Goal: Task Accomplishment & Management: Manage account settings

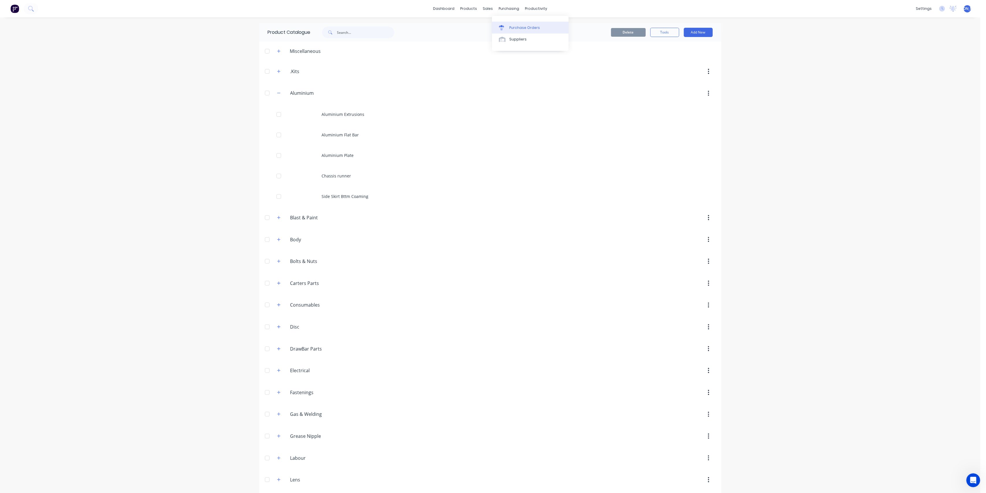
click at [515, 29] on div "Purchase Orders" at bounding box center [524, 27] width 31 height 5
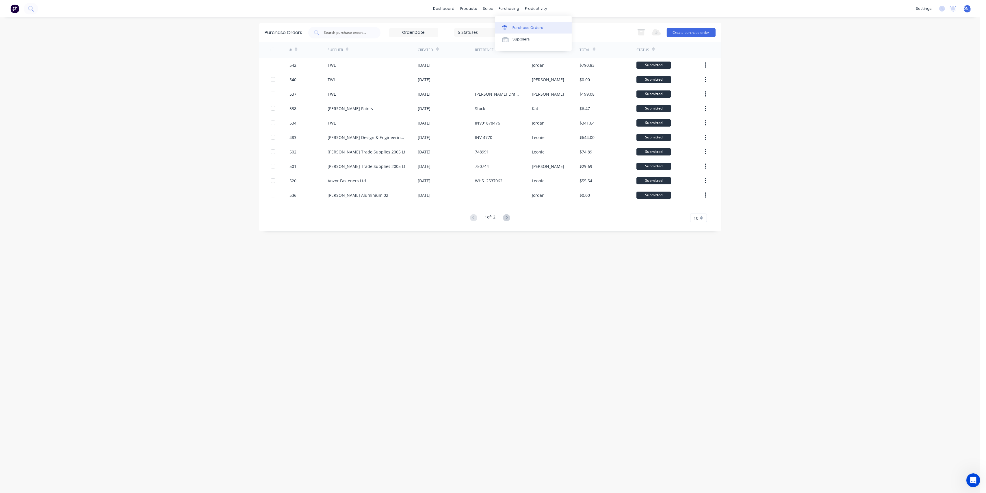
click at [524, 30] on div "Purchase Orders" at bounding box center [527, 27] width 31 height 5
click at [684, 35] on button "Create purchase order" at bounding box center [691, 32] width 49 height 9
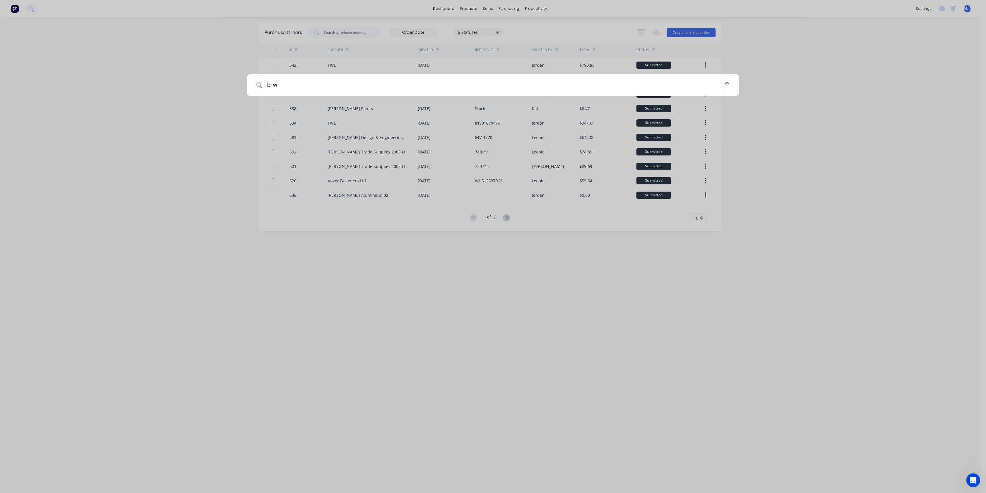
type input "b-wa"
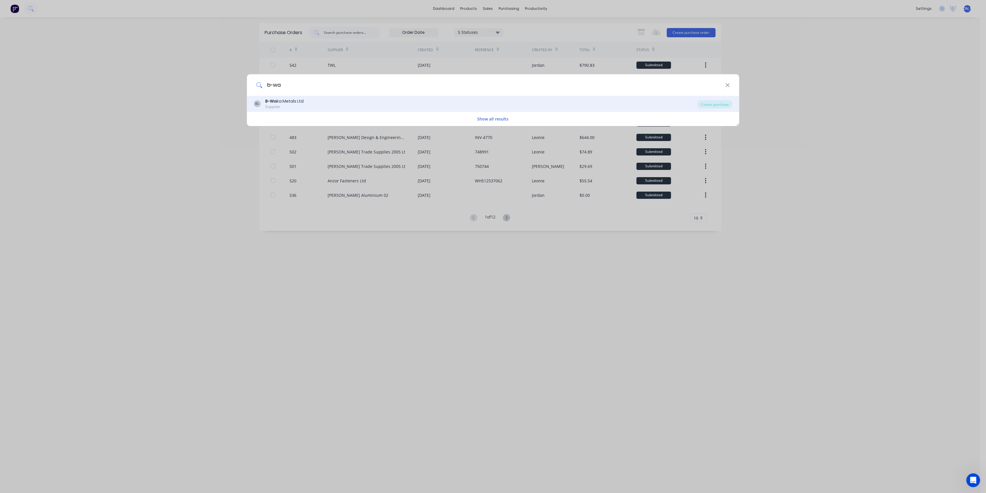
click at [291, 106] on div "Supplier" at bounding box center [284, 106] width 38 height 5
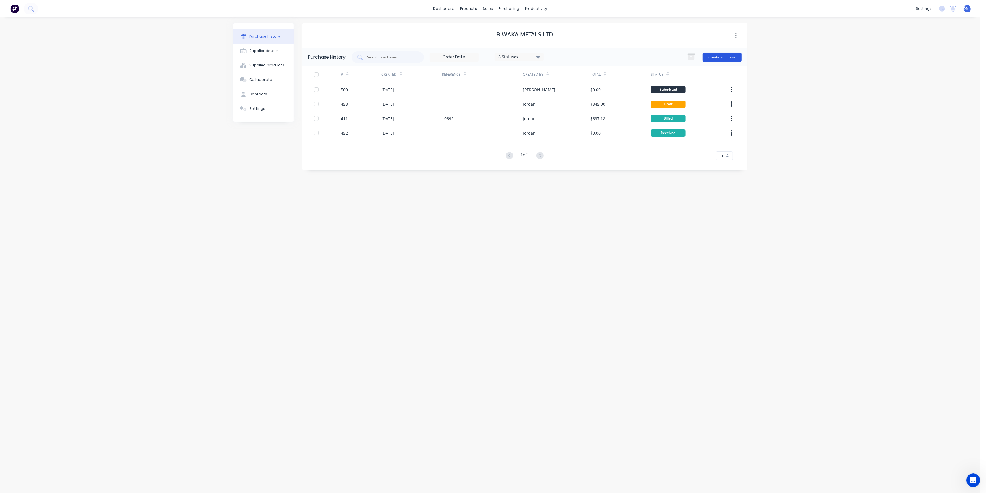
click at [721, 54] on button "Create Purchase" at bounding box center [721, 57] width 39 height 9
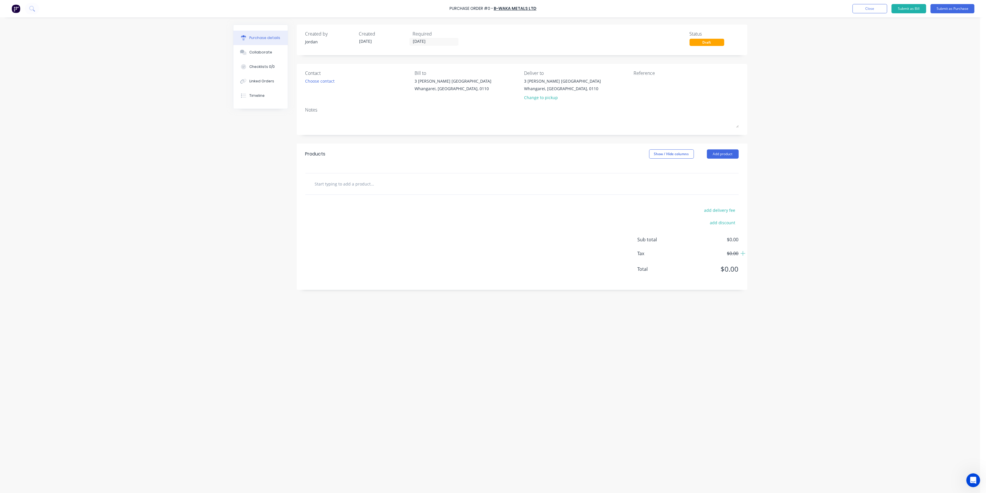
click at [329, 188] on input "text" at bounding box center [373, 184] width 116 height 12
type input "Automatic Grainlock Parts"
click at [387, 211] on button "Add Automatic Grainlock Parts to order" at bounding box center [403, 205] width 173 height 18
click at [957, 6] on button "Submit as Purchase" at bounding box center [952, 8] width 44 height 9
click at [917, 7] on button "Options" at bounding box center [920, 8] width 29 height 9
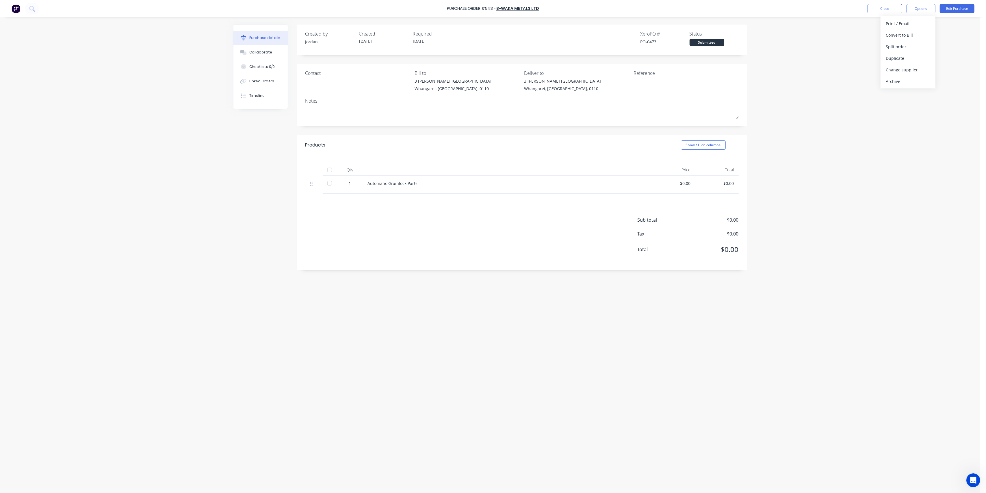
click at [836, 57] on div "Purchase Order #543 - B-Waka Metals Ltd Close Options Print / Email Convert to …" at bounding box center [490, 246] width 980 height 493
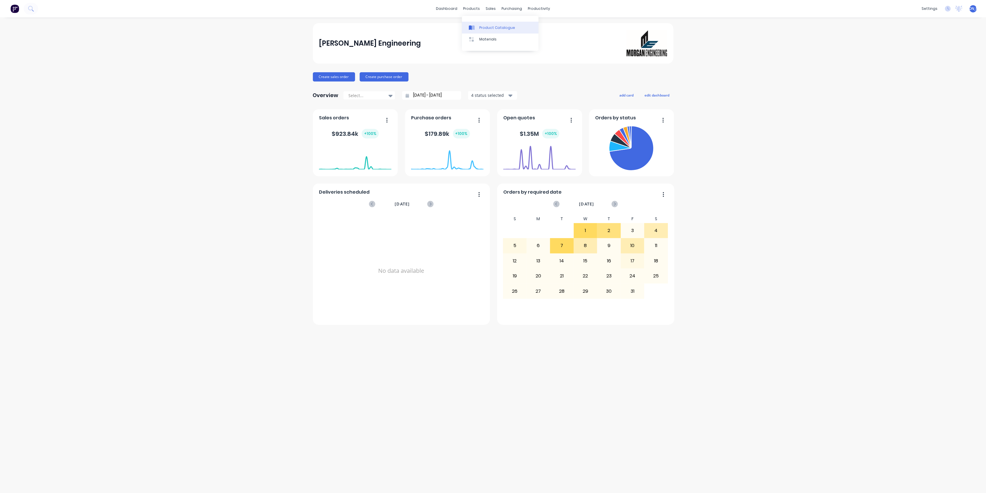
click at [487, 26] on div "Product Catalogue" at bounding box center [497, 27] width 36 height 5
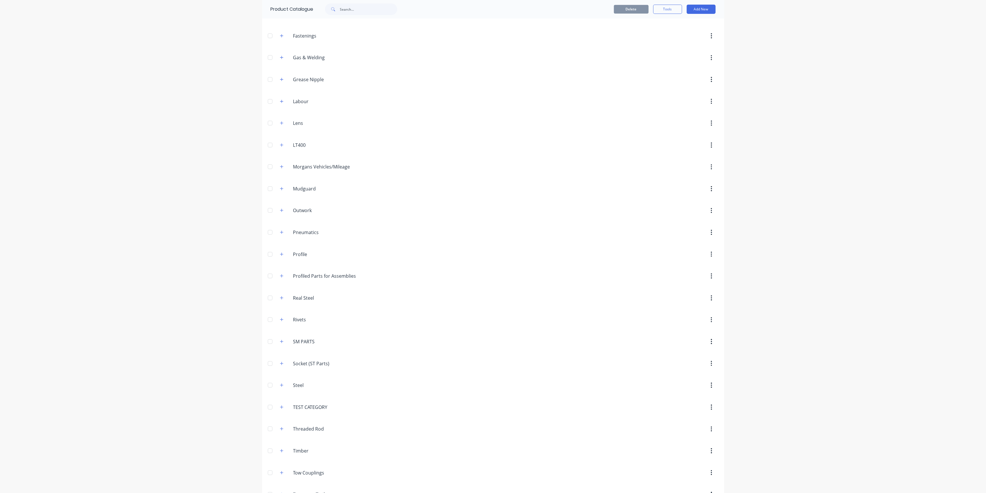
scroll to position [270, 0]
click at [280, 324] on icon "button" at bounding box center [281, 324] width 3 height 3
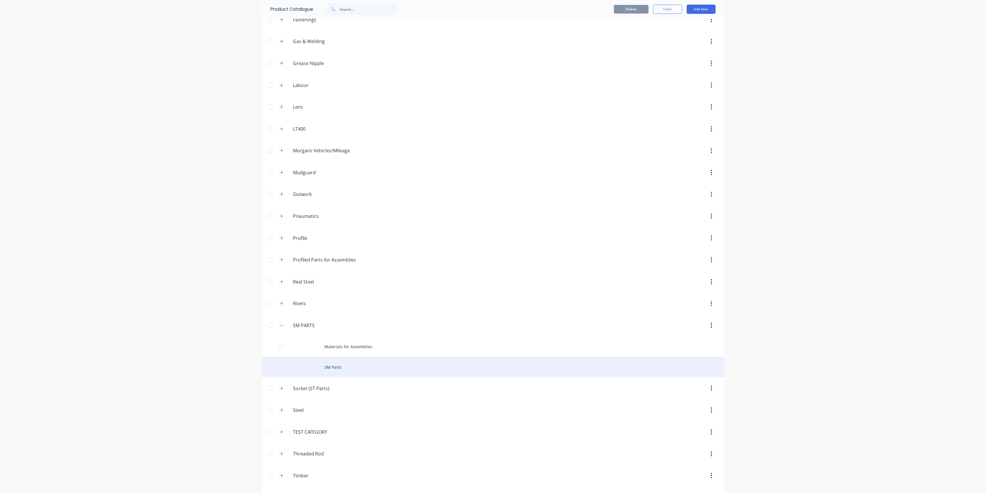
click at [311, 366] on div "SM Parts" at bounding box center [493, 367] width 462 height 21
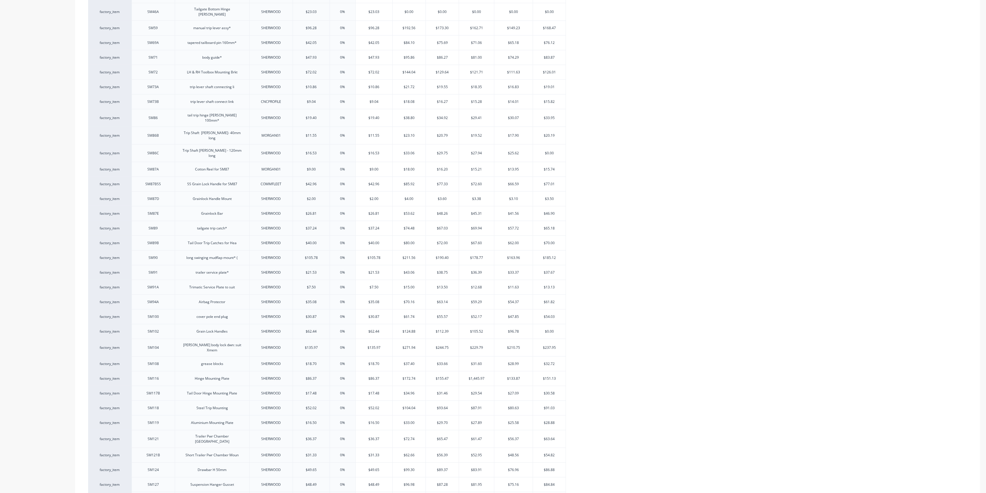
type textarea "x"
drag, startPoint x: 757, startPoint y: 149, endPoint x: 761, endPoint y: 131, distance: 18.9
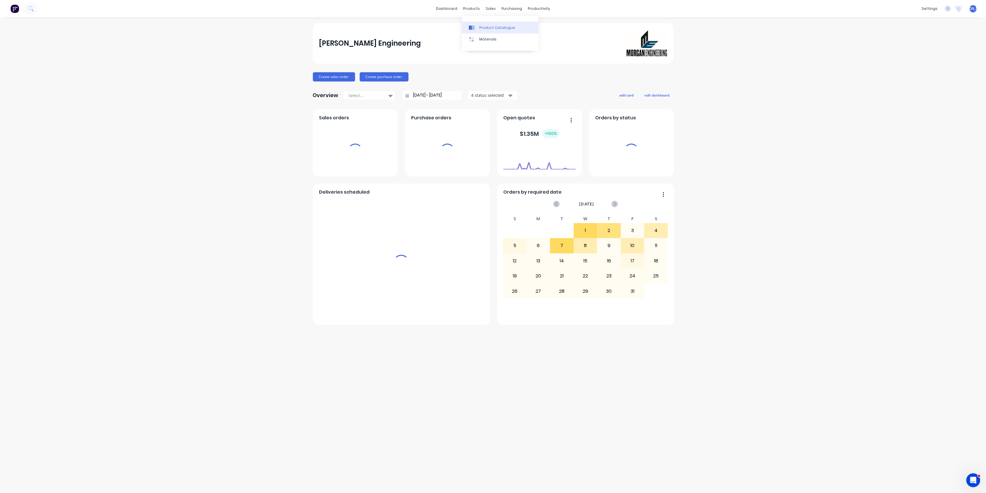
click at [492, 27] on div "Product Catalogue" at bounding box center [497, 27] width 36 height 5
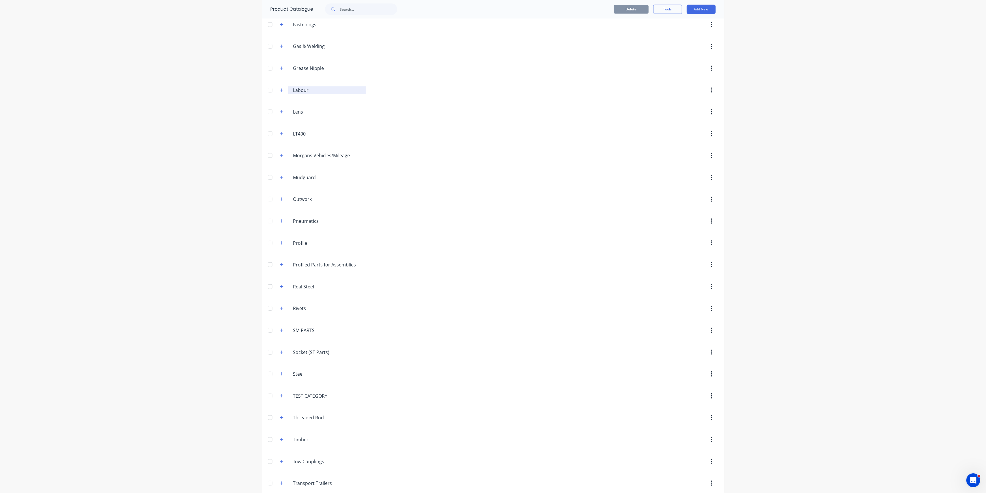
scroll to position [270, 0]
click at [293, 324] on input "SM PARTS" at bounding box center [327, 325] width 68 height 7
click at [280, 325] on icon "button" at bounding box center [281, 325] width 3 height 4
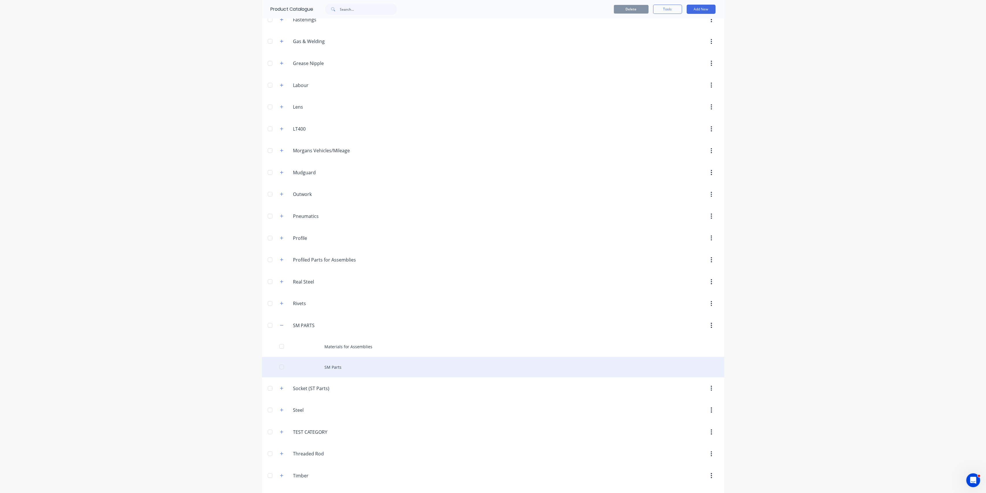
click at [312, 364] on div "SM Parts" at bounding box center [493, 367] width 462 height 21
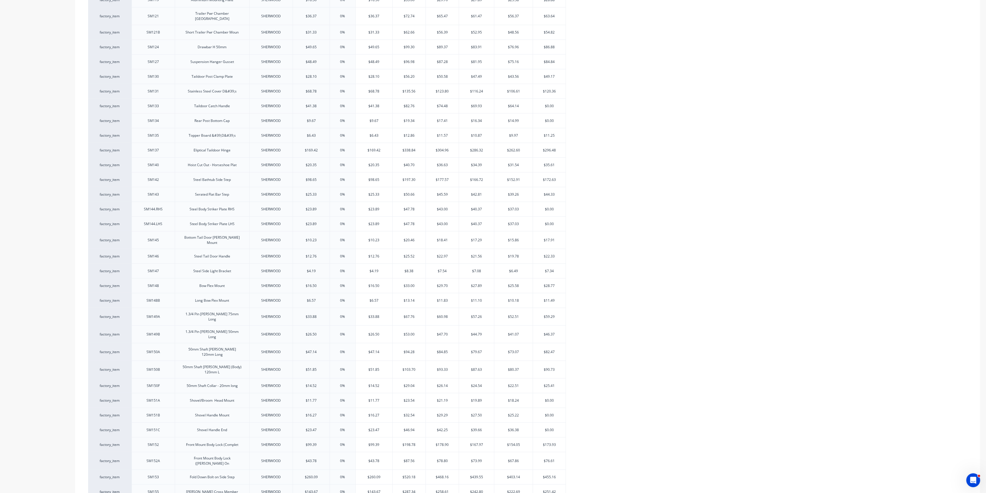
scroll to position [1133, 0]
click at [117, 479] on div "+ add product variant" at bounding box center [112, 483] width 48 height 9
type textarea "x"
click at [153, 477] on div at bounding box center [153, 481] width 29 height 8
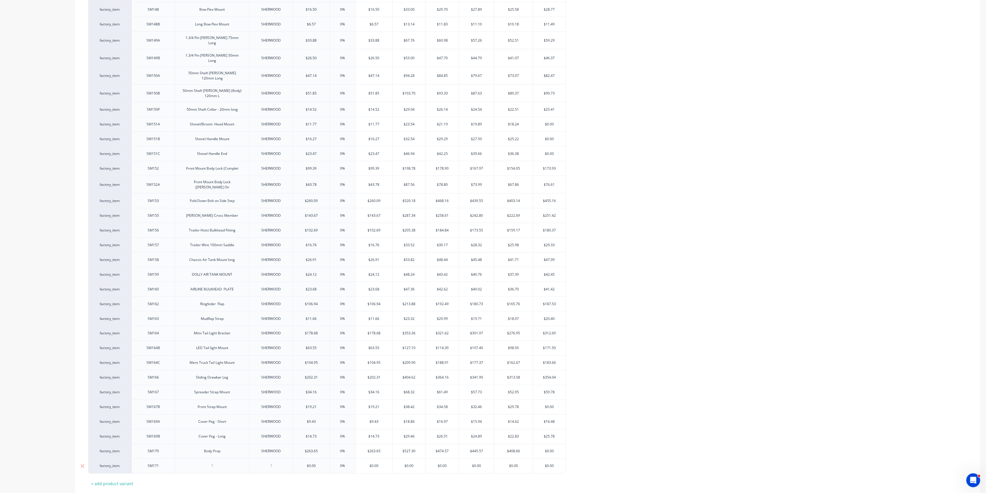
click at [217, 462] on div at bounding box center [212, 466] width 29 height 8
type textarea "x"
click at [272, 462] on div at bounding box center [271, 466] width 29 height 8
type textarea "x"
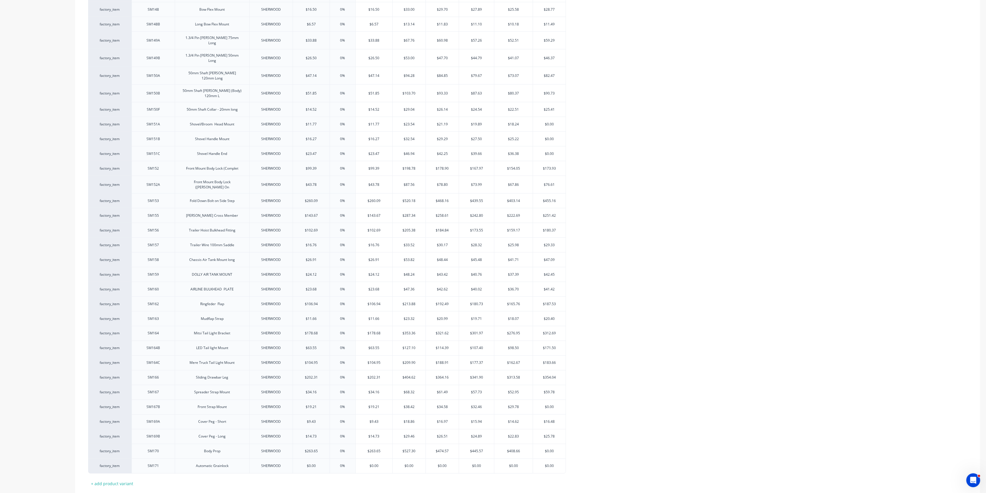
click at [95, 492] on button "Save" at bounding box center [102, 501] width 29 height 9
type textarea "x"
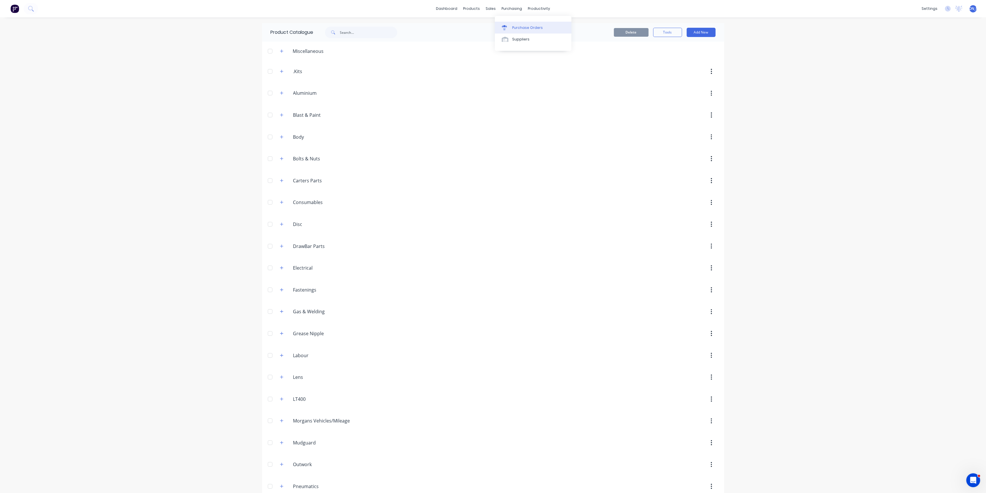
click at [516, 24] on link "Purchase Orders" at bounding box center [533, 28] width 77 height 12
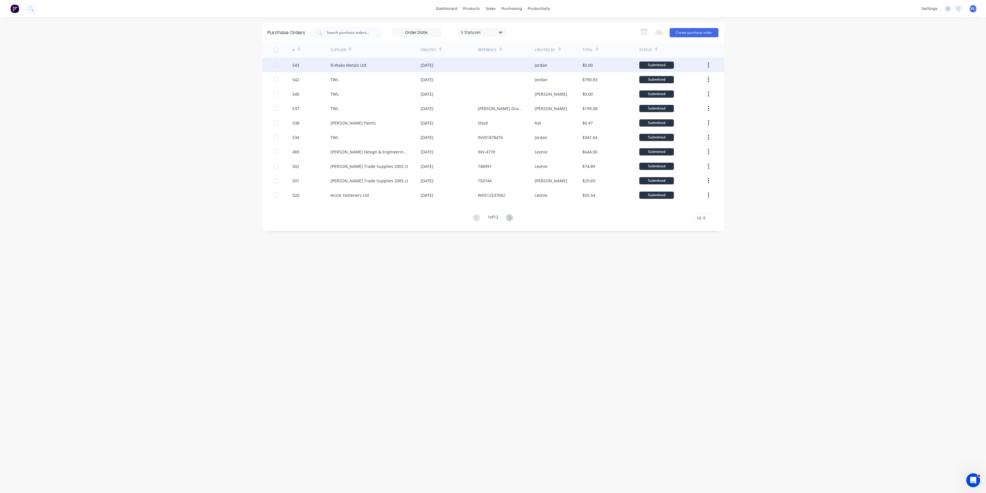
click at [377, 69] on div "B-Waka Metals Ltd" at bounding box center [375, 65] width 90 height 14
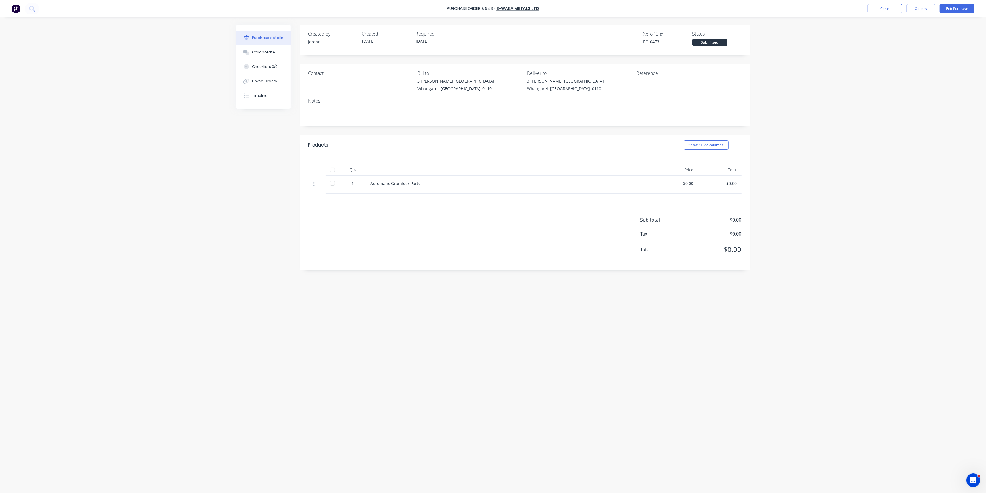
click at [425, 185] on div "Automatic Grainlock Parts" at bounding box center [511, 183] width 280 height 6
click at [959, 9] on button "Edit Purchase" at bounding box center [957, 8] width 35 height 9
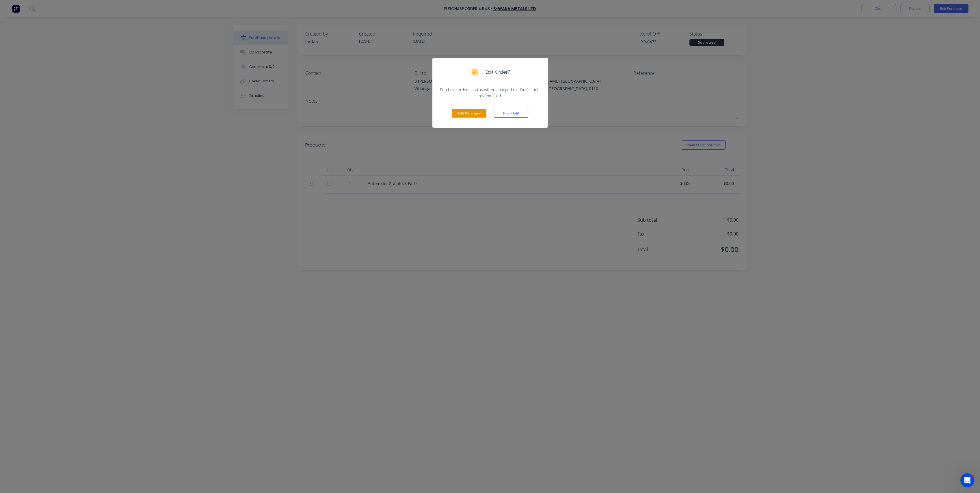
click at [466, 114] on button "Edit Purchase" at bounding box center [469, 113] width 35 height 9
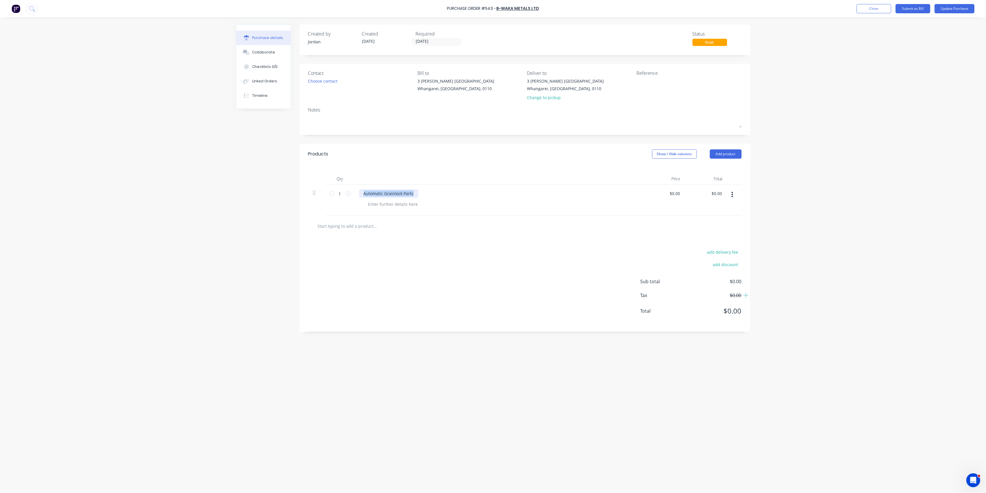
drag, startPoint x: 414, startPoint y: 193, endPoint x: 335, endPoint y: 198, distance: 79.0
click at [335, 198] on div "1 1 Automatic Grainlock Parts $0.00 $0.00 $0.00 $0.00" at bounding box center [524, 200] width 433 height 31
click at [372, 258] on div "add delivery fee add discount Sub total $0.00 Tax $0.00 Total $0.00" at bounding box center [525, 284] width 451 height 95
click at [360, 228] on input "text" at bounding box center [375, 226] width 116 height 12
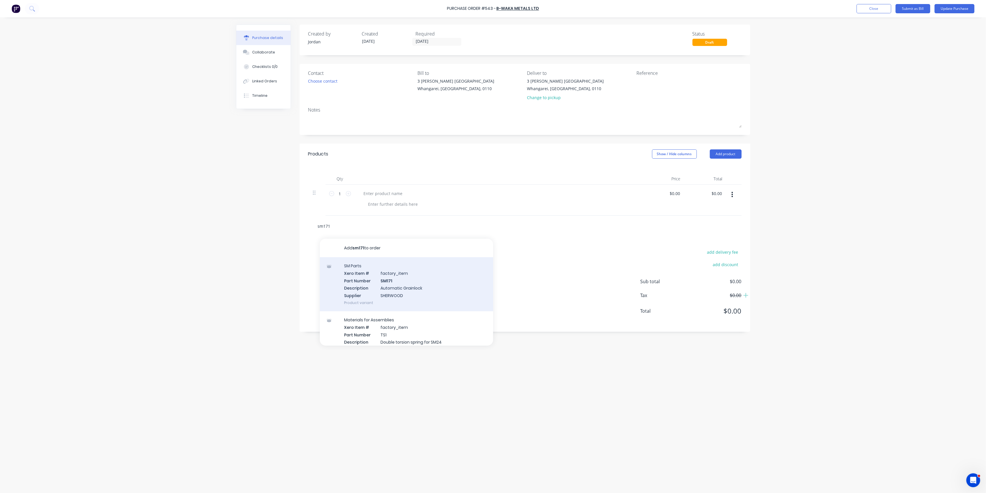
type input "sm171"
click at [392, 285] on div "SM Parts Xero Item # factory_item Part Number SM171 Description Automatic Grain…" at bounding box center [406, 284] width 173 height 54
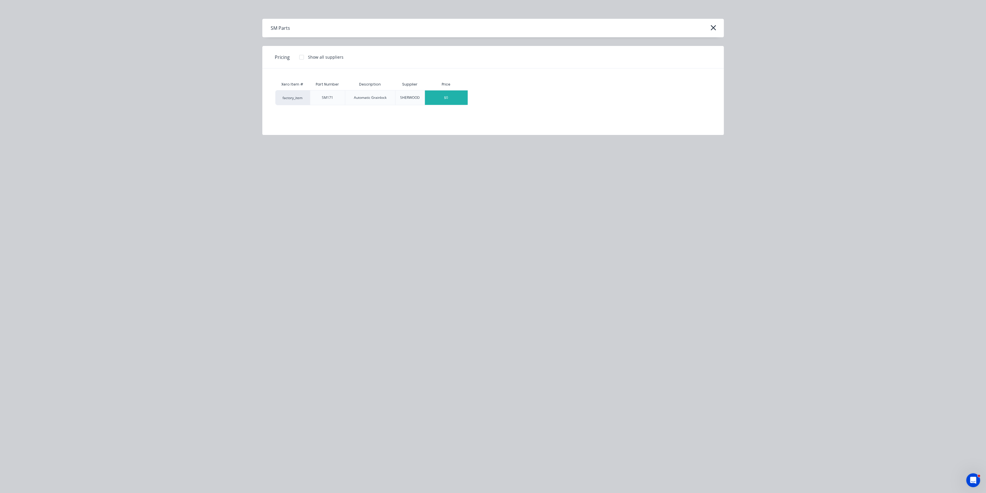
click at [442, 100] on div "$0" at bounding box center [446, 97] width 43 height 14
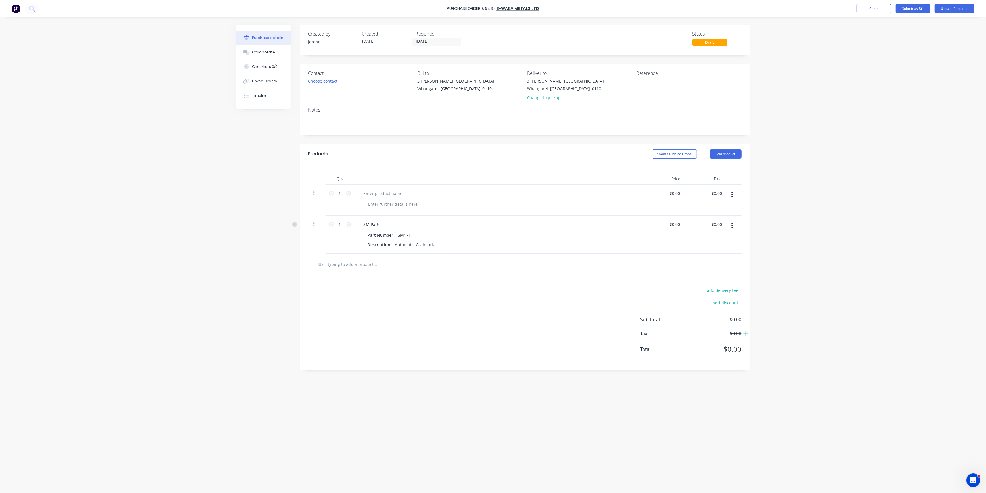
click at [734, 193] on button "button" at bounding box center [732, 194] width 14 height 10
click at [719, 244] on button "Delete" at bounding box center [714, 245] width 49 height 12
click at [347, 195] on icon at bounding box center [348, 193] width 5 height 5
type input "2"
click at [947, 9] on button "Update Purchase" at bounding box center [954, 8] width 40 height 9
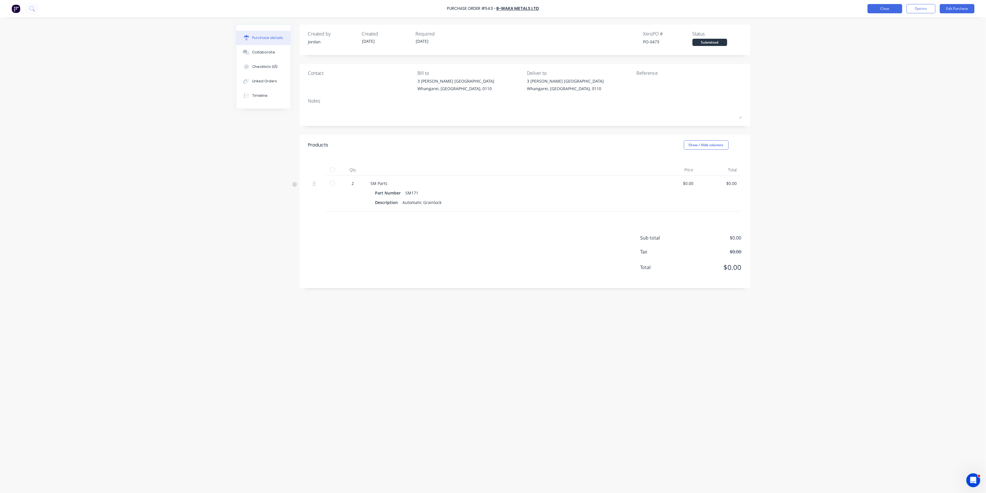
click at [879, 9] on button "Close" at bounding box center [884, 8] width 35 height 9
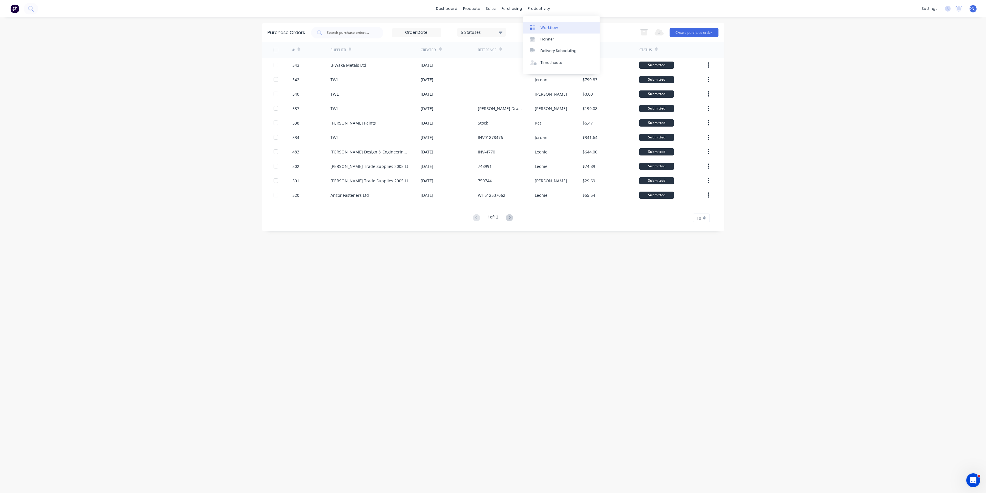
click at [548, 24] on link "Workflow" at bounding box center [561, 28] width 77 height 12
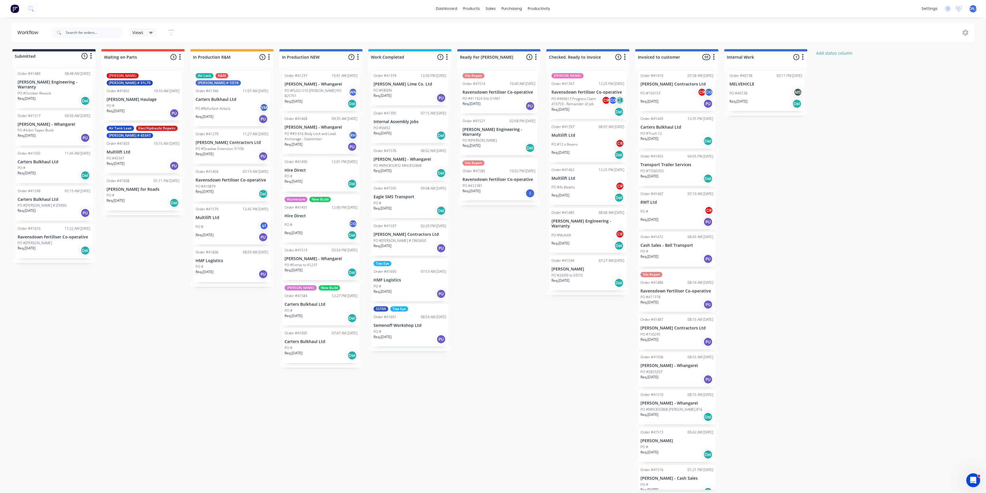
click at [418, 92] on div "PO #E800N" at bounding box center [409, 90] width 73 height 5
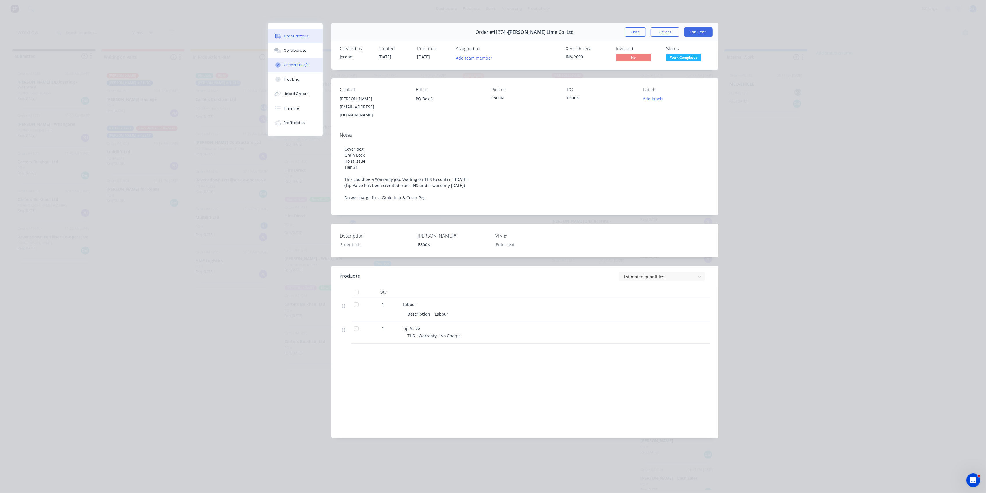
click at [305, 62] on button "Checklists 2/3" at bounding box center [295, 65] width 55 height 14
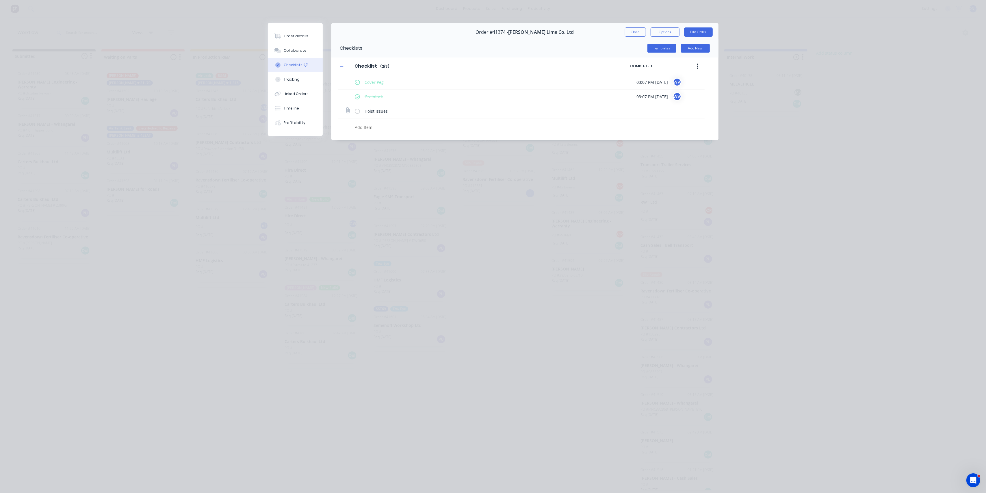
click at [356, 110] on label at bounding box center [357, 111] width 5 height 6
click at [0, 0] on input "checkbox" at bounding box center [0, 0] width 0 height 0
type textarea "x"
click at [285, 80] on div "Tracking" at bounding box center [292, 79] width 16 height 5
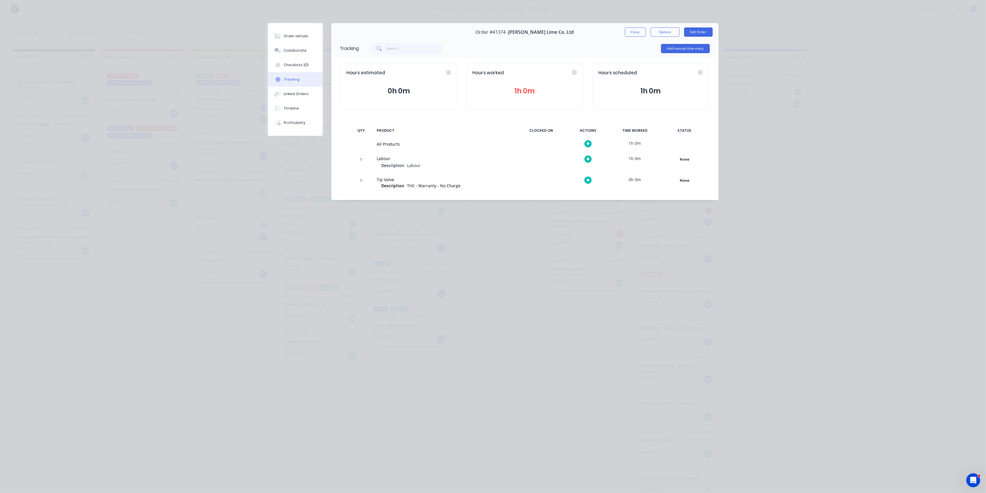
click at [535, 94] on button "1h 0m" at bounding box center [525, 90] width 105 height 11
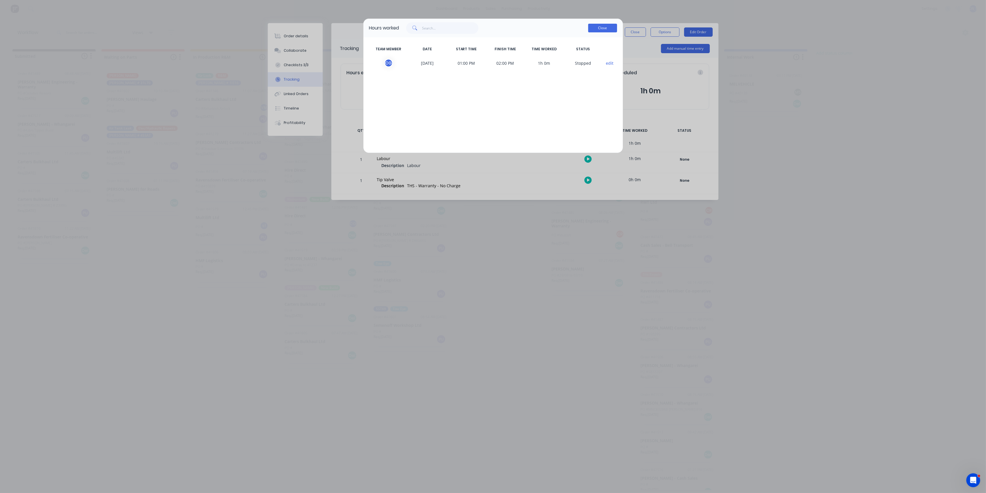
click at [608, 28] on button "Close" at bounding box center [602, 28] width 29 height 9
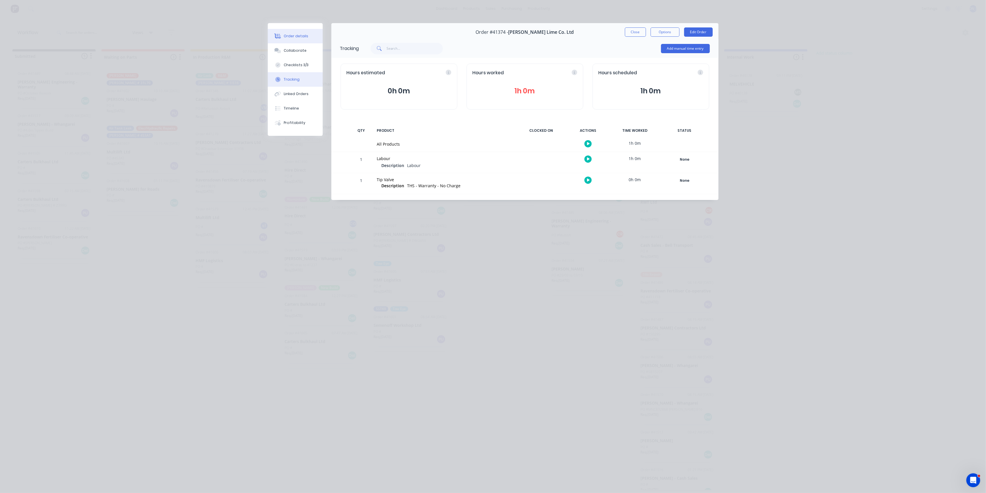
click at [304, 37] on div "Order details" at bounding box center [296, 36] width 25 height 5
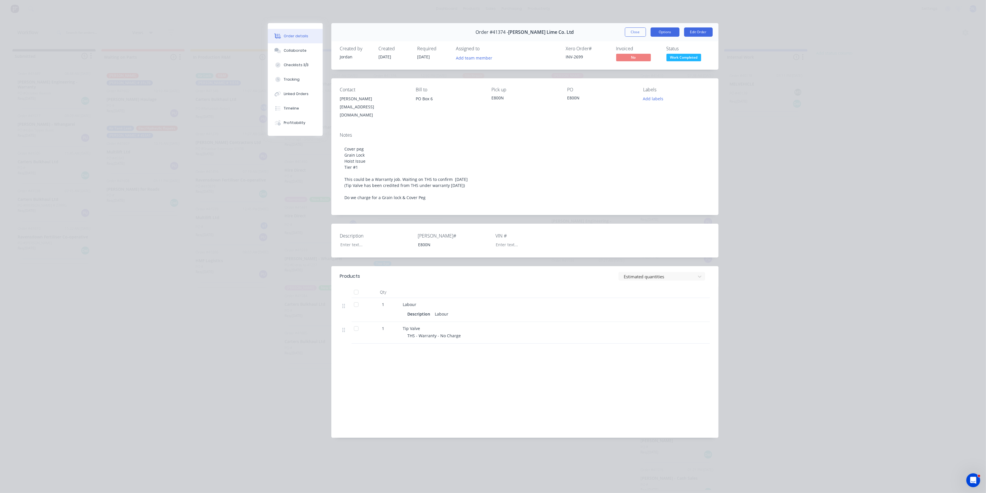
click at [662, 31] on button "Options" at bounding box center [664, 31] width 29 height 9
click at [705, 31] on button "Edit Order" at bounding box center [698, 31] width 29 height 9
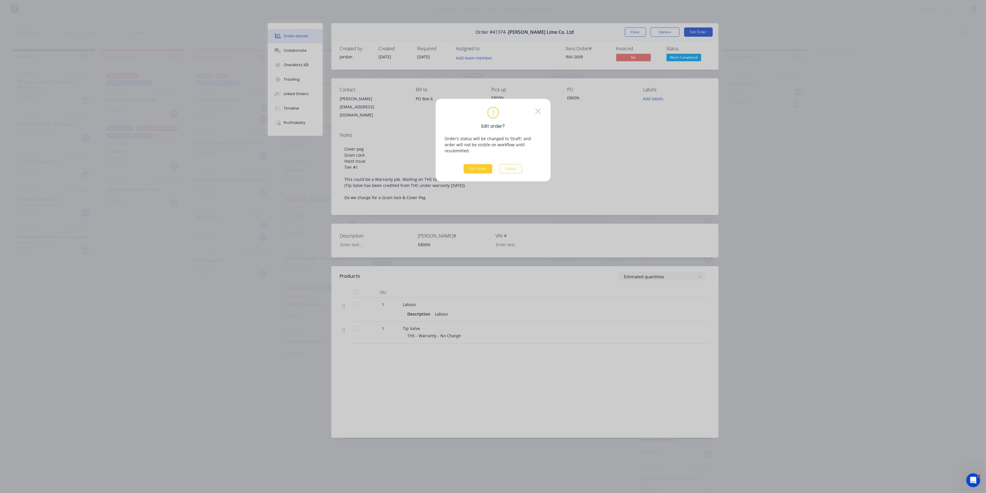
click at [475, 164] on button "Edit Order" at bounding box center [478, 168] width 29 height 9
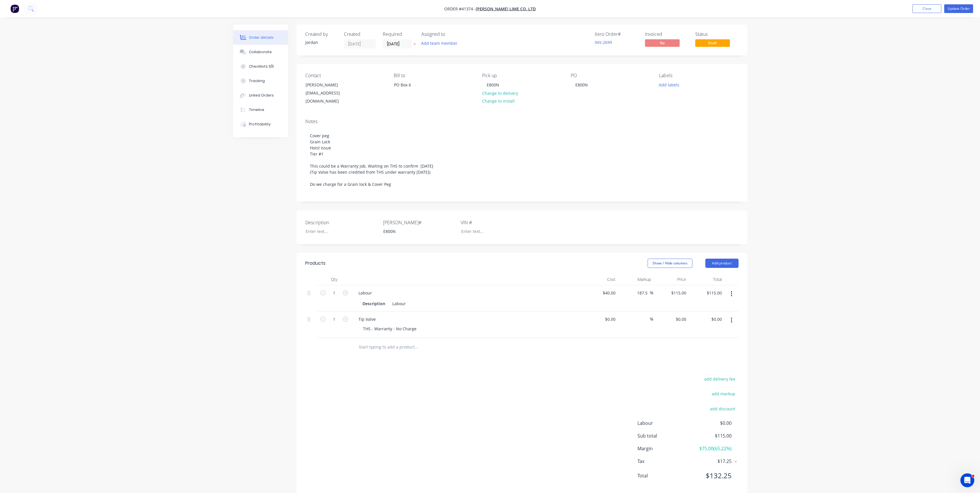
drag, startPoint x: 869, startPoint y: 87, endPoint x: 865, endPoint y: 84, distance: 4.5
click at [868, 87] on div "Order details Collaborate Checklists 3/3 Tracking Linked Orders Timeline Profit…" at bounding box center [490, 252] width 980 height 504
click at [968, 8] on button "Update Order" at bounding box center [958, 8] width 29 height 9
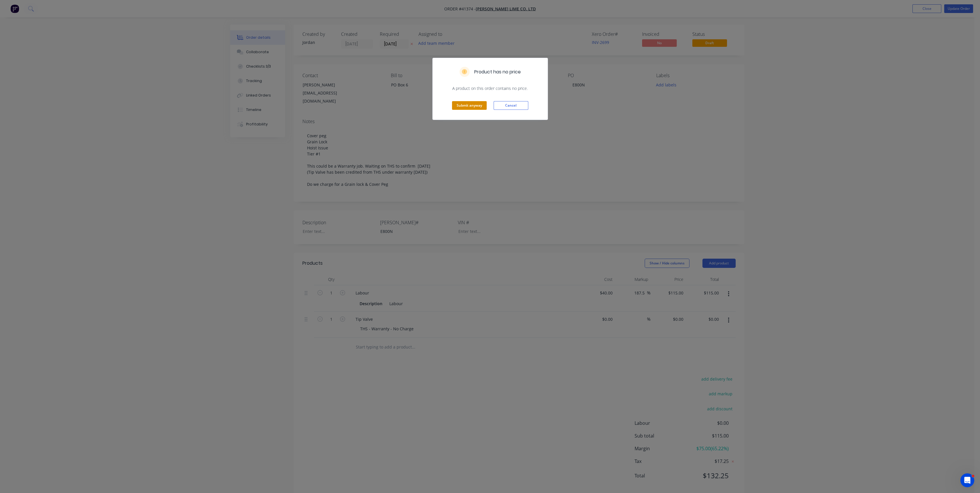
click at [476, 105] on button "Submit anyway" at bounding box center [469, 105] width 35 height 9
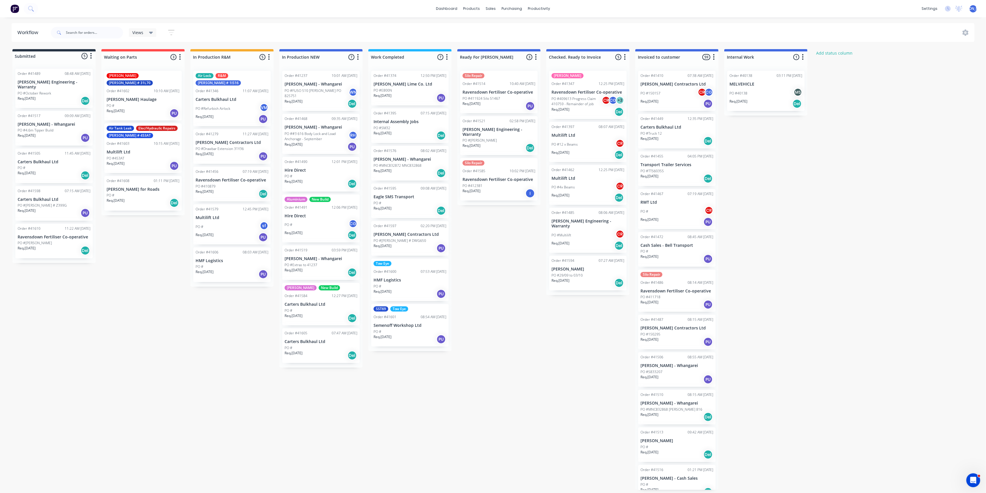
click at [397, 89] on div "PO #E800N" at bounding box center [409, 90] width 73 height 5
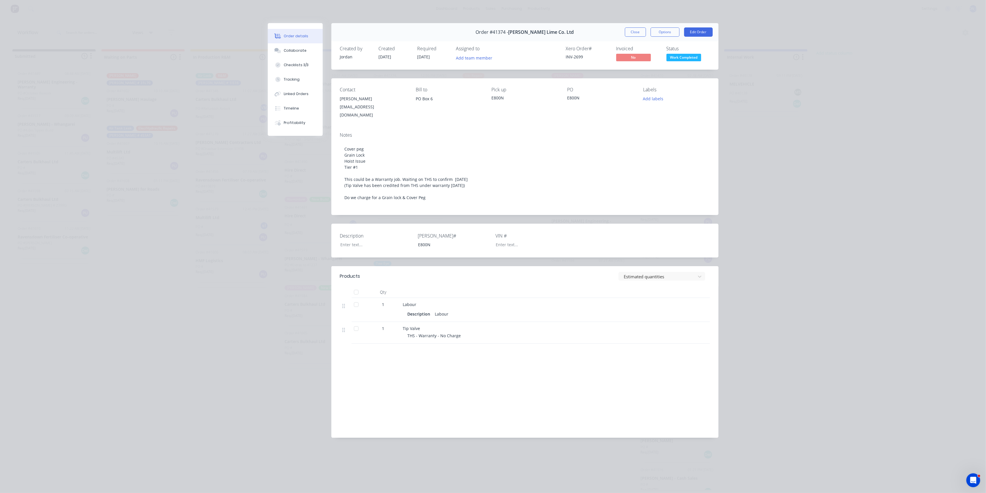
click at [297, 42] on button "Order details" at bounding box center [295, 36] width 55 height 14
click at [300, 46] on button "Collaborate" at bounding box center [295, 50] width 55 height 14
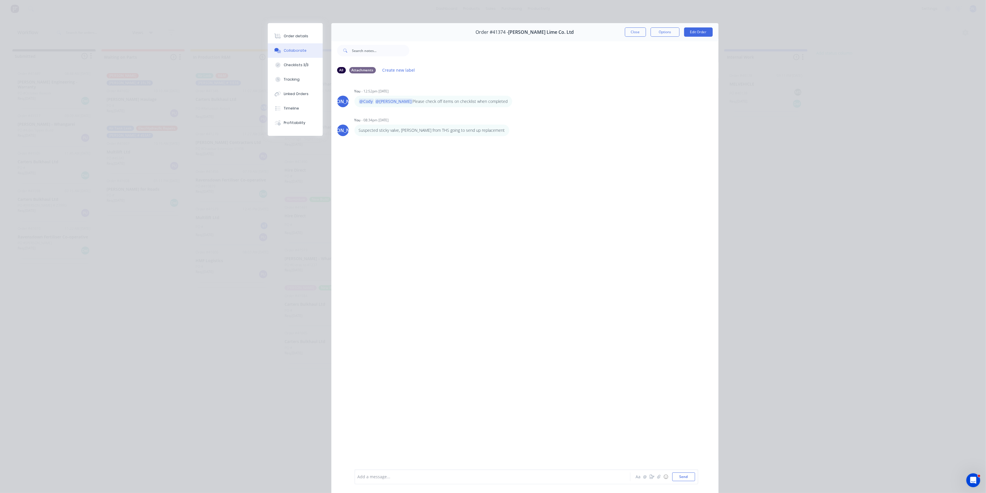
click at [416, 477] on div at bounding box center [484, 477] width 253 height 6
click at [293, 36] on div "Order details" at bounding box center [296, 36] width 25 height 5
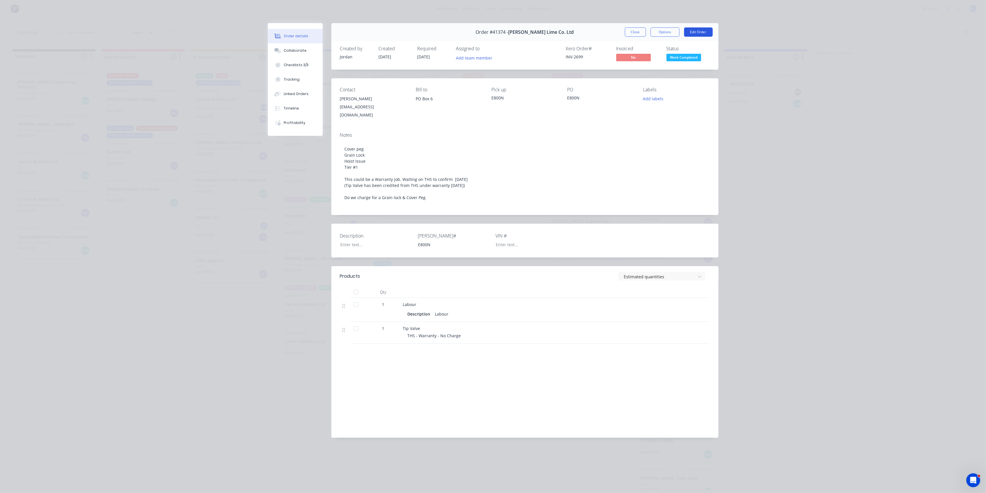
click at [711, 31] on button "Edit Order" at bounding box center [698, 31] width 29 height 9
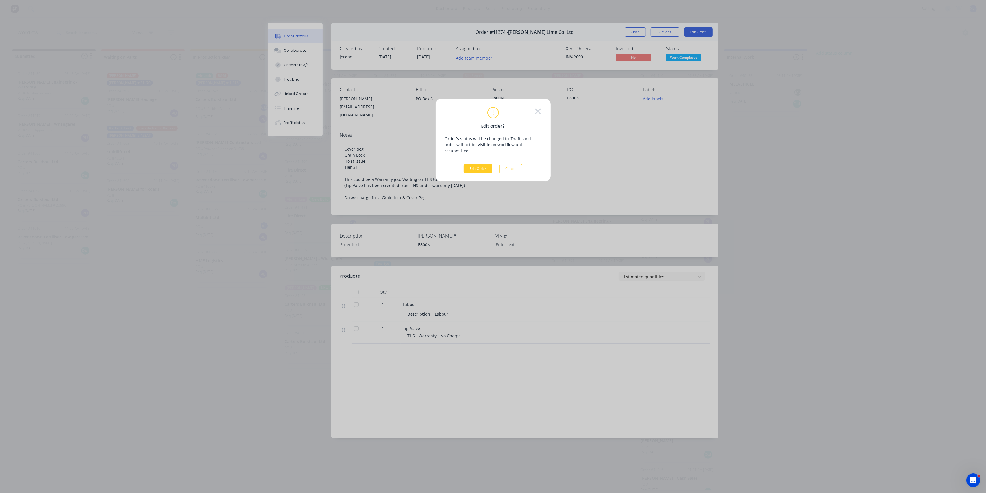
click at [473, 164] on button "Edit Order" at bounding box center [478, 168] width 29 height 9
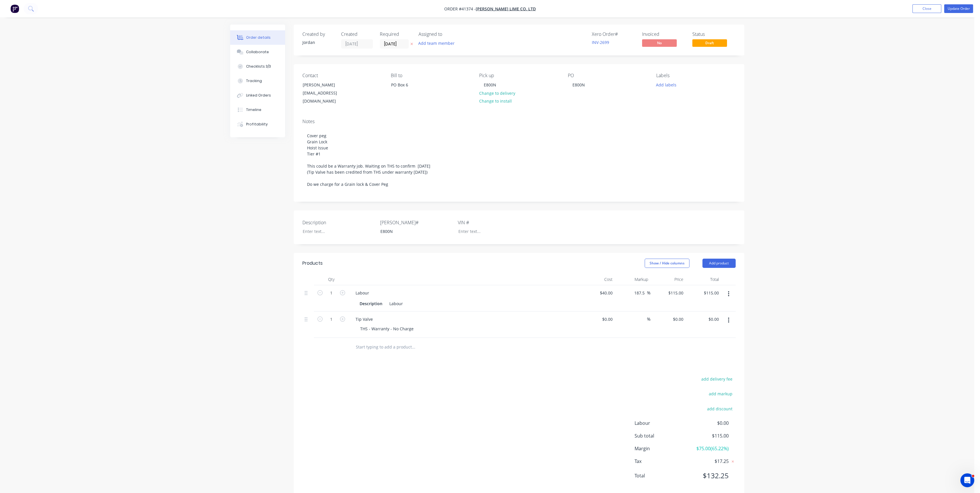
click at [389, 350] on input "text" at bounding box center [414, 347] width 116 height 12
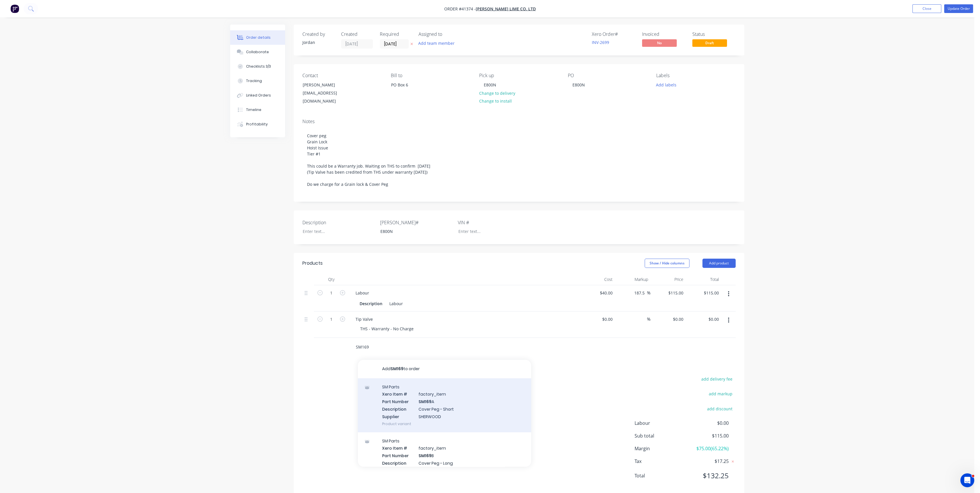
type input "SM169"
click at [464, 413] on div "SM Parts Xero Item # factory_item Part Number SM169 A Description Cover Peg - S…" at bounding box center [444, 405] width 173 height 54
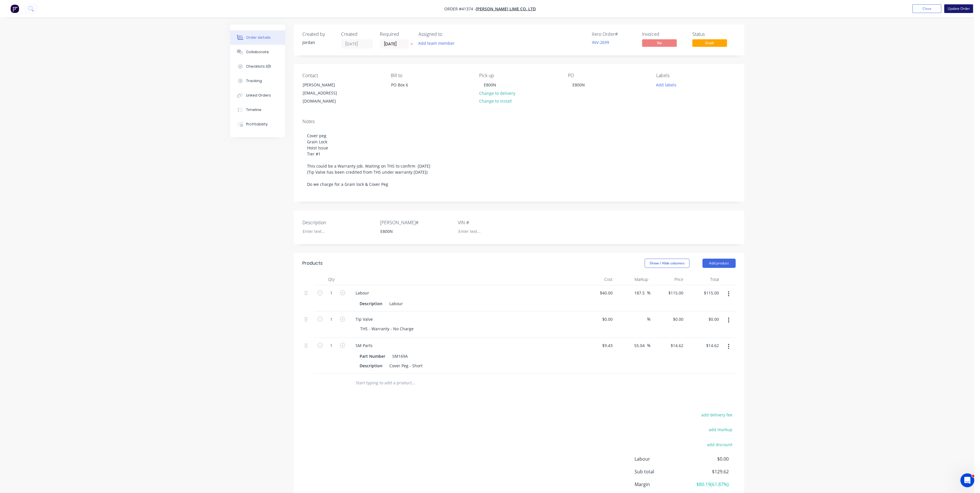
click at [957, 7] on button "Update Order" at bounding box center [958, 8] width 29 height 9
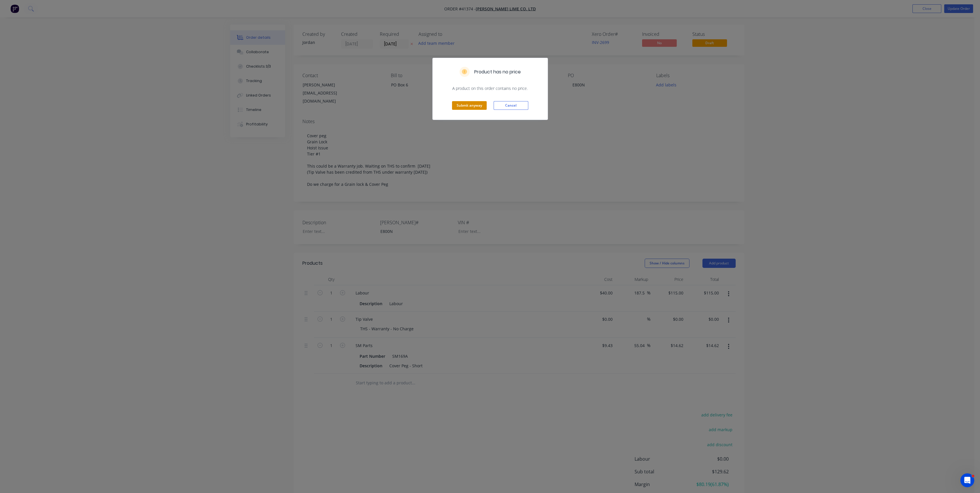
click at [461, 107] on button "Submit anyway" at bounding box center [469, 105] width 35 height 9
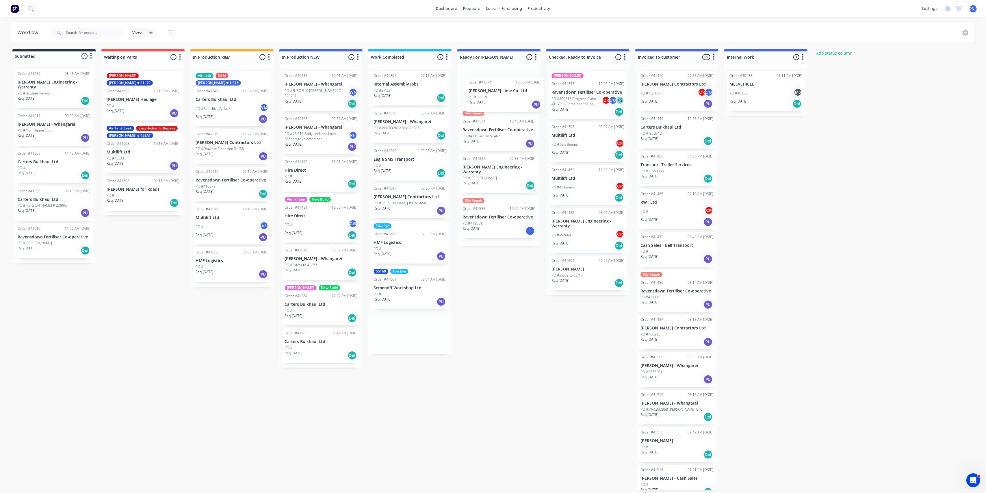
drag, startPoint x: 405, startPoint y: 87, endPoint x: 502, endPoint y: 94, distance: 97.3
click at [502, 94] on div "Submitted 5 Status colour #273444 hex #273444 Save Cancel Summaries Total order…" at bounding box center [477, 269] width 963 height 440
click at [410, 90] on div "PO #SM32" at bounding box center [409, 90] width 73 height 5
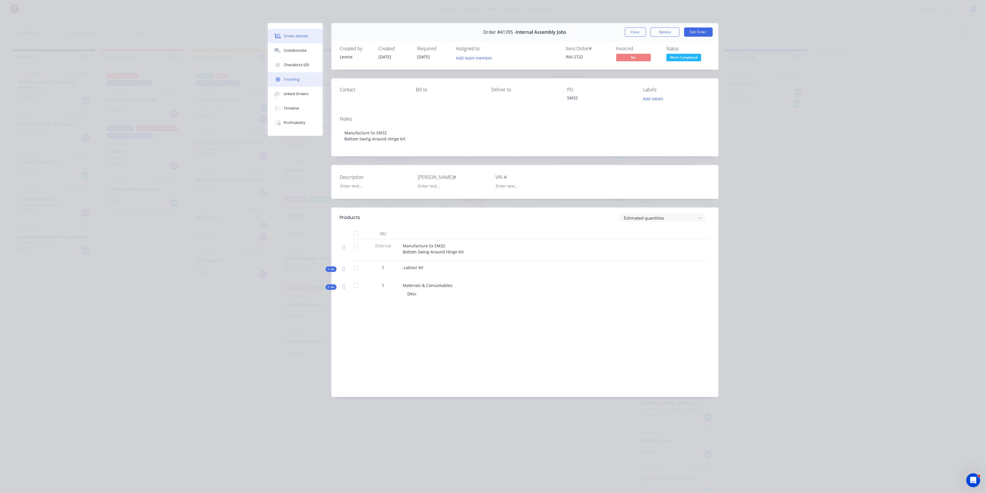
click at [299, 77] on button "Tracking" at bounding box center [295, 79] width 55 height 14
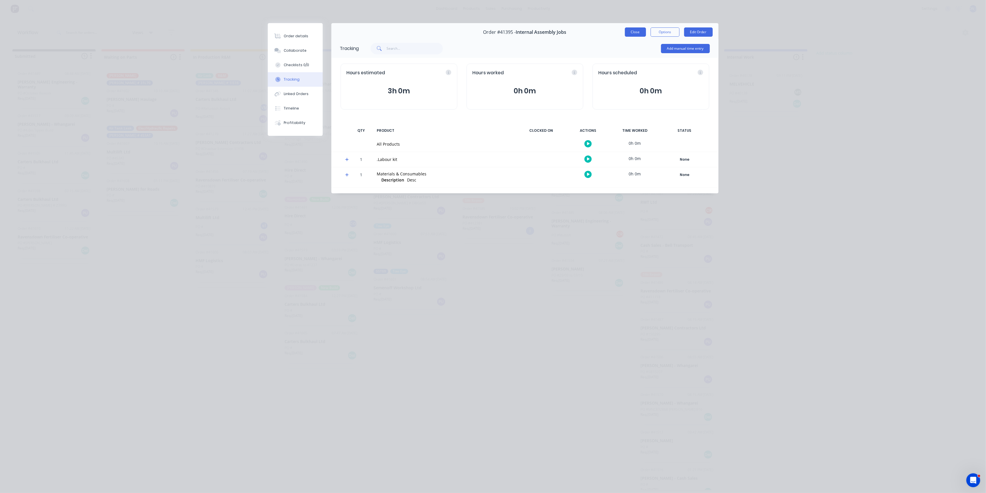
click at [637, 28] on button "Close" at bounding box center [635, 31] width 21 height 9
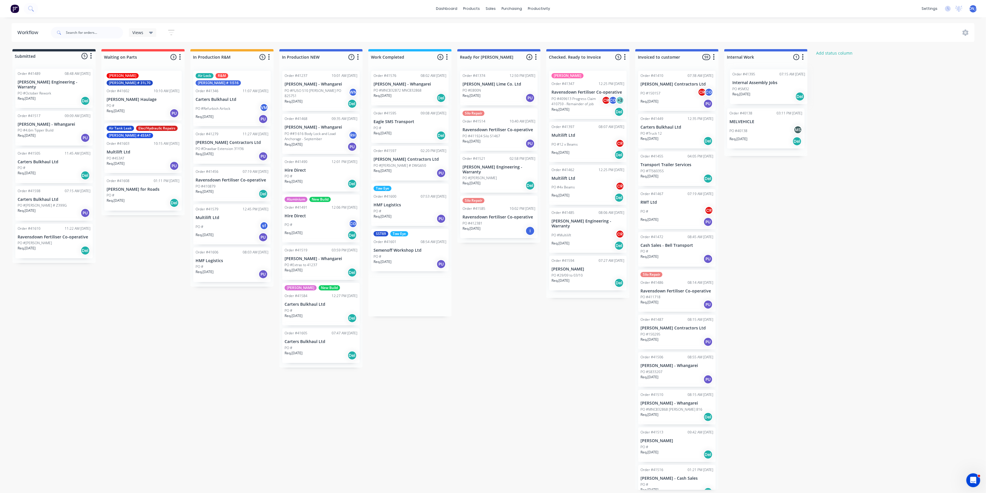
drag, startPoint x: 442, startPoint y: 88, endPoint x: 773, endPoint y: 88, distance: 330.7
click at [773, 88] on div "Submitted 5 Status colour #273444 hex #273444 Save Cancel Summaries Total order…" at bounding box center [477, 269] width 963 height 440
click at [397, 90] on p "PO #MNC832872 MNC832868" at bounding box center [397, 90] width 48 height 5
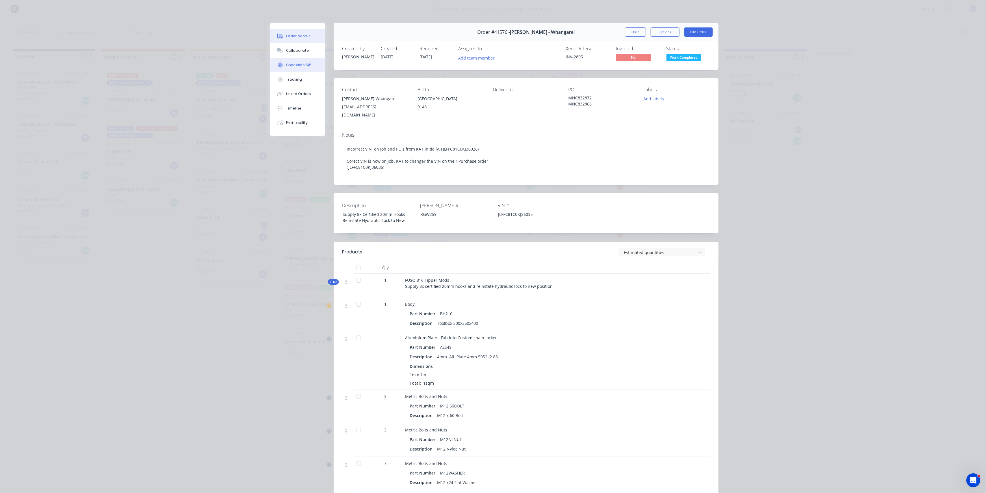
click at [297, 65] on div "Checklists 5/5" at bounding box center [298, 64] width 25 height 5
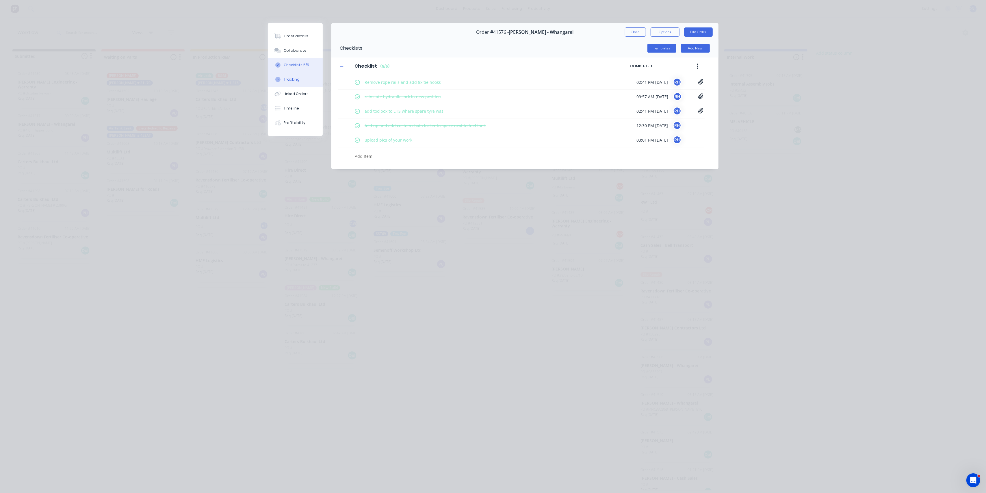
click at [291, 81] on div "Tracking" at bounding box center [292, 79] width 16 height 5
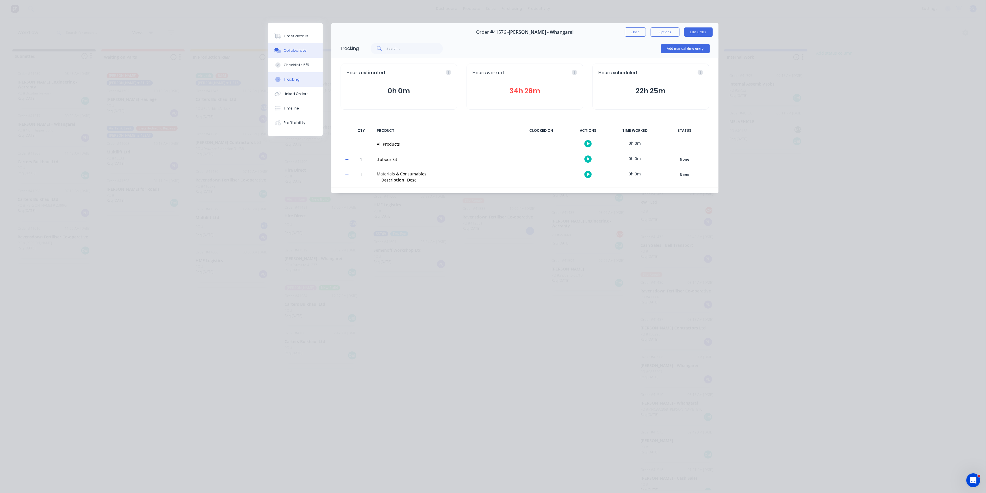
click at [289, 50] on div "Collaborate" at bounding box center [295, 50] width 23 height 5
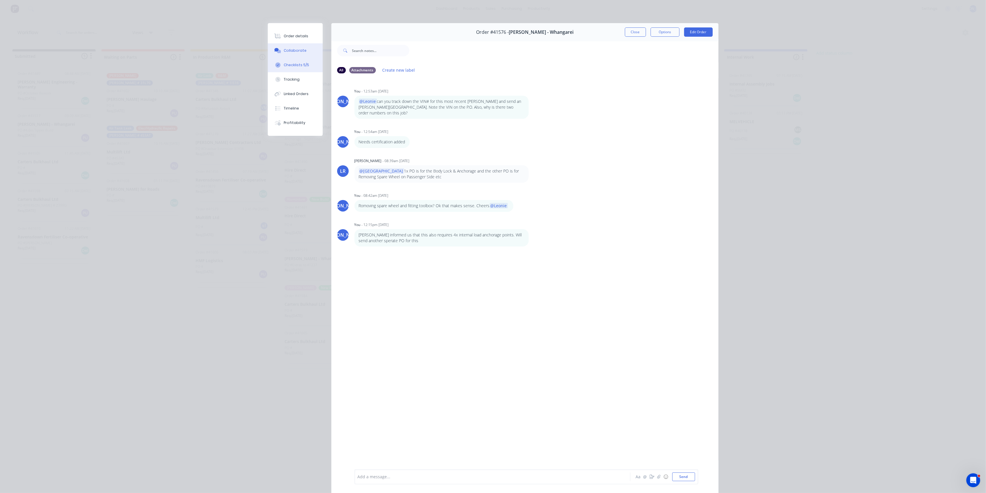
click at [293, 64] on div "Checklists 5/5" at bounding box center [296, 64] width 25 height 5
type textarea "x"
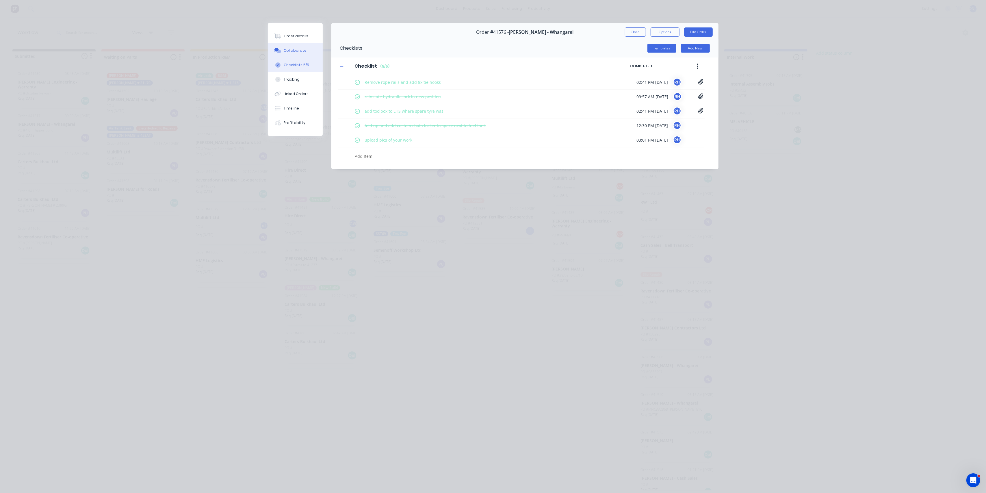
click at [293, 45] on button "Collaborate" at bounding box center [295, 50] width 55 height 14
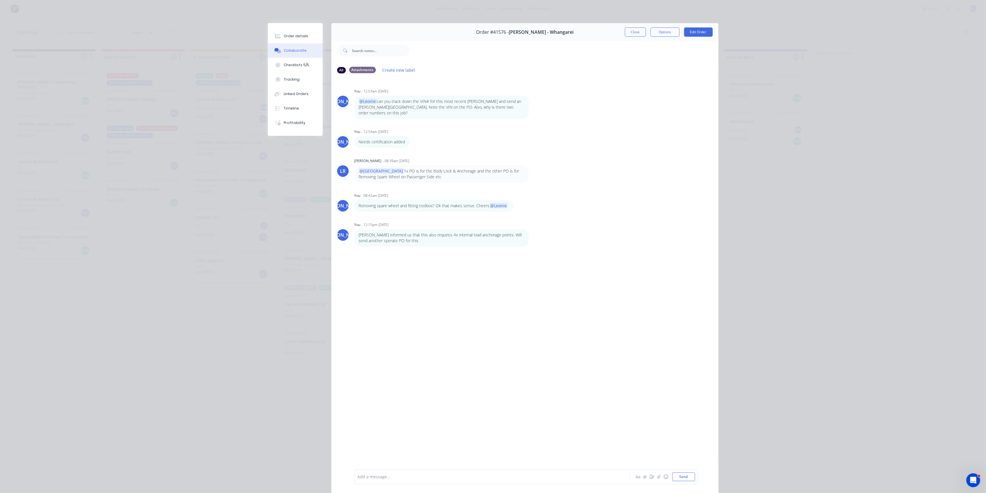
click at [362, 68] on div "Attachments" at bounding box center [362, 70] width 27 height 6
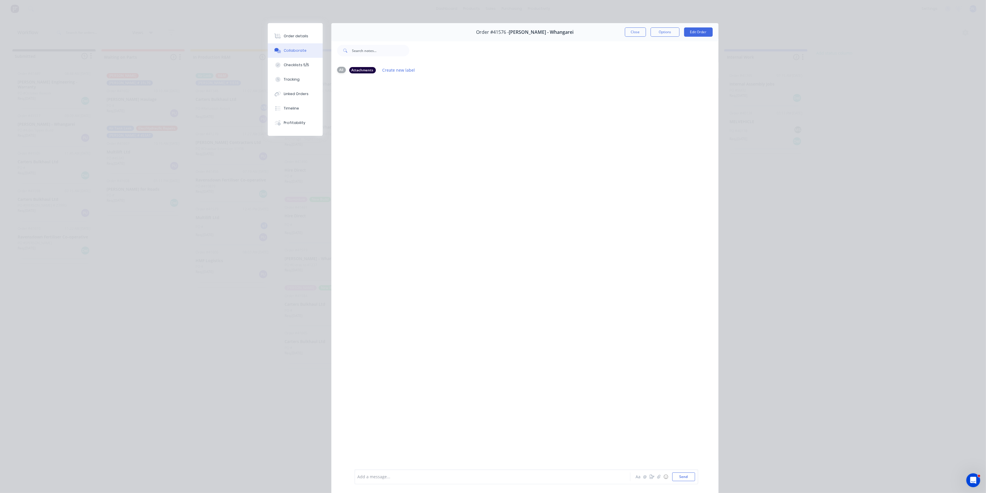
click at [340, 70] on div "All" at bounding box center [341, 70] width 9 height 6
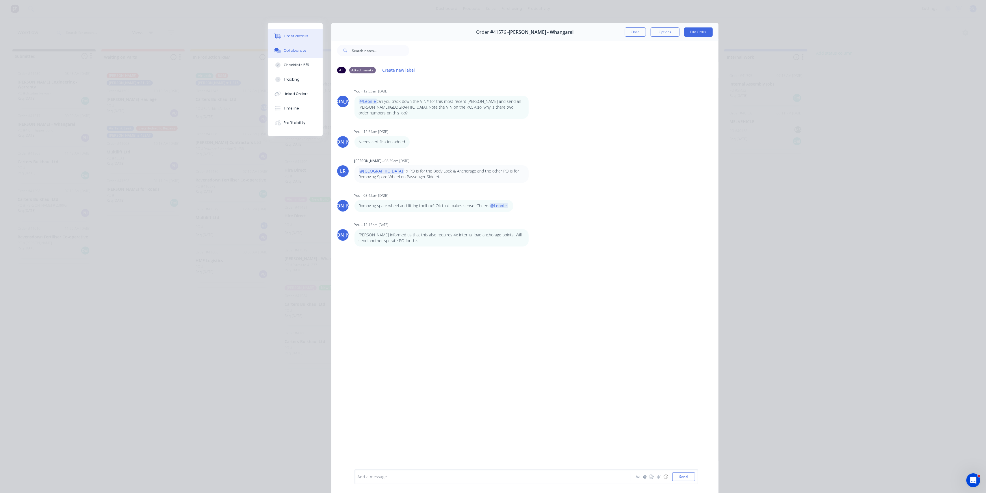
click at [287, 35] on div "Order details" at bounding box center [296, 36] width 25 height 5
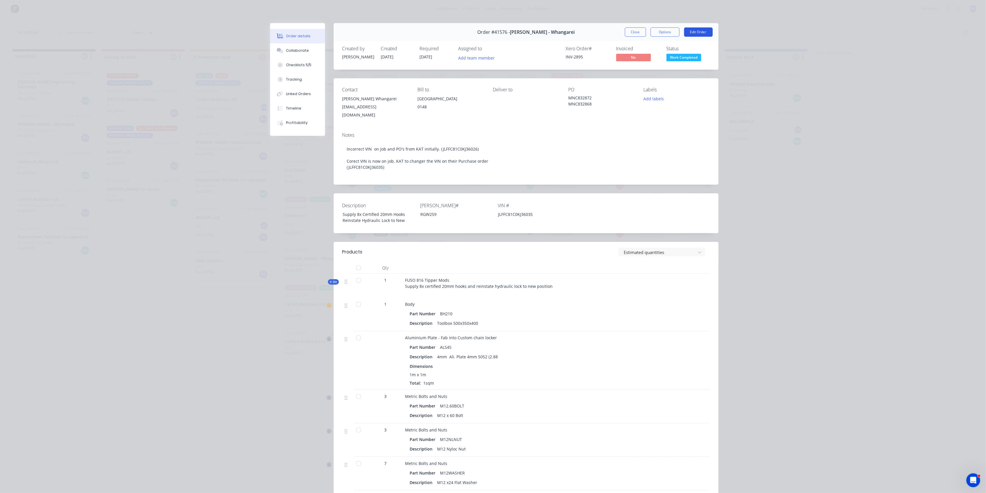
click at [688, 34] on button "Edit Order" at bounding box center [698, 31] width 29 height 9
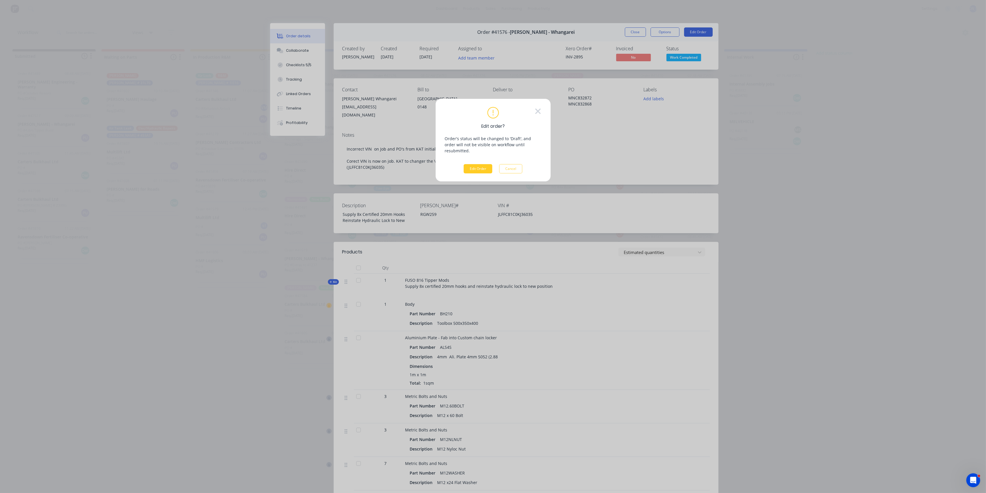
click at [482, 164] on button "Edit Order" at bounding box center [478, 168] width 29 height 9
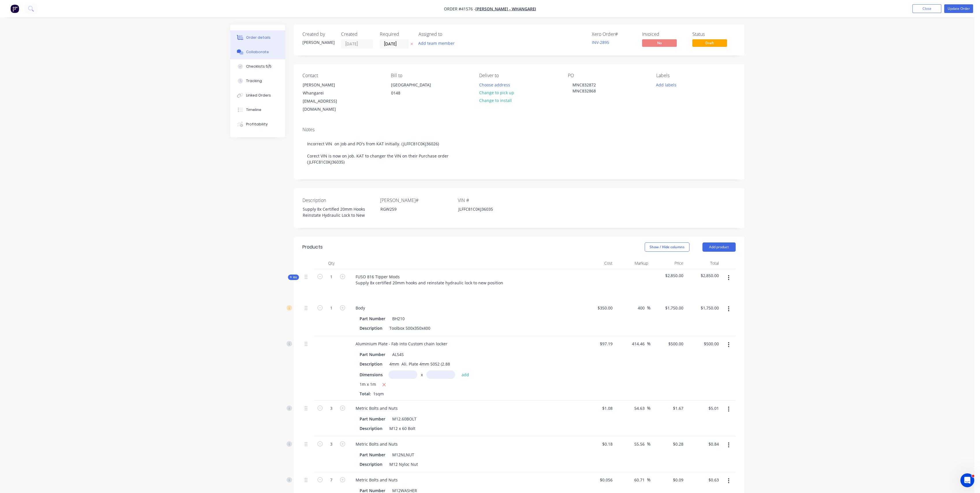
click at [258, 47] on button "Collaborate" at bounding box center [257, 52] width 55 height 14
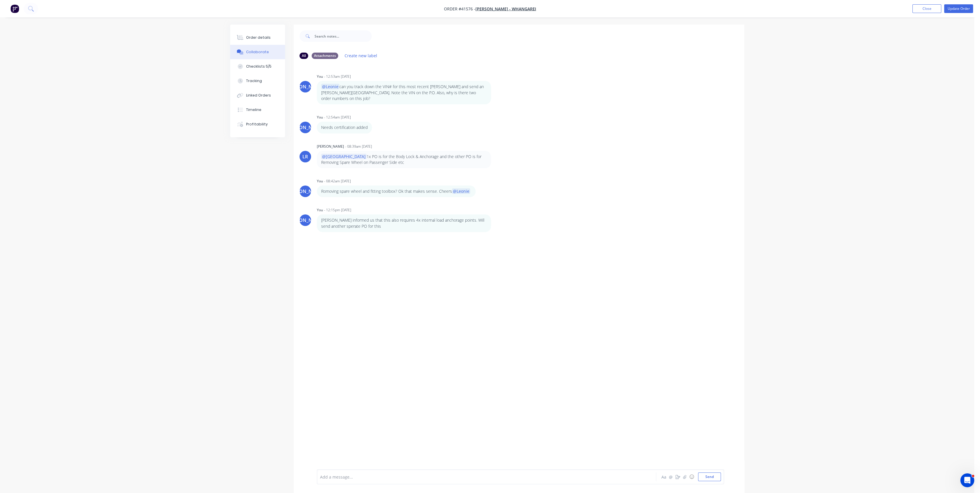
click at [352, 475] on div at bounding box center [470, 477] width 300 height 6
click at [714, 479] on button "Send" at bounding box center [709, 476] width 23 height 9
click at [919, 8] on button "Close" at bounding box center [926, 8] width 29 height 9
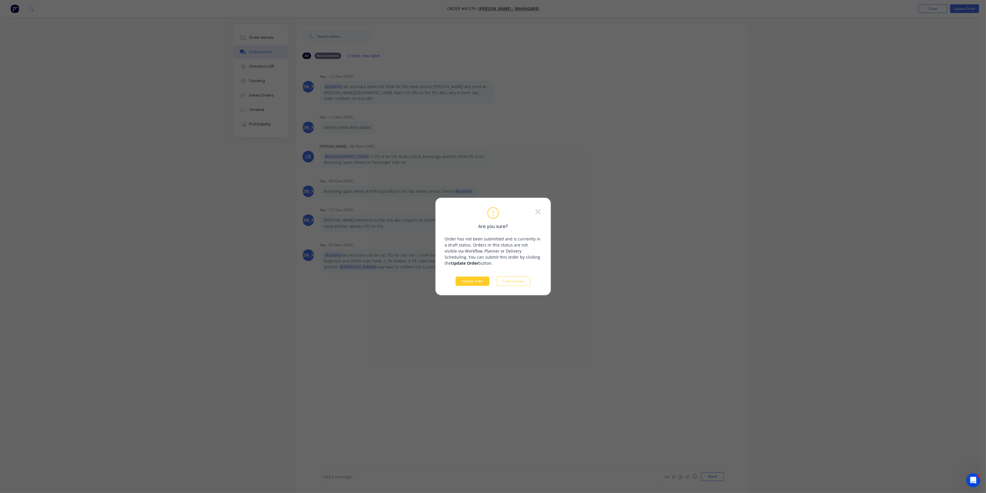
click at [471, 282] on button "Update order" at bounding box center [472, 280] width 34 height 9
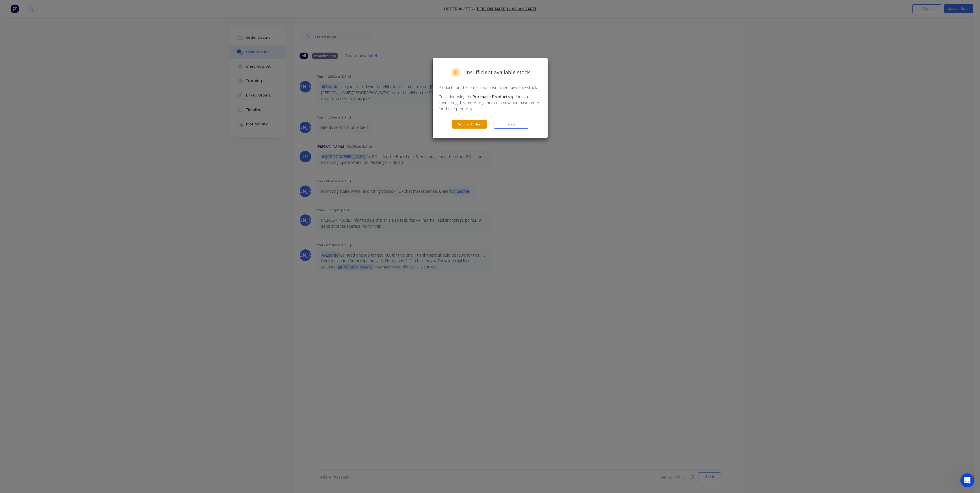
click at [471, 124] on button "Submit Order" at bounding box center [469, 124] width 35 height 9
click at [471, 139] on button "Submit" at bounding box center [469, 135] width 35 height 9
click at [464, 106] on button "Submit anyway" at bounding box center [469, 105] width 35 height 9
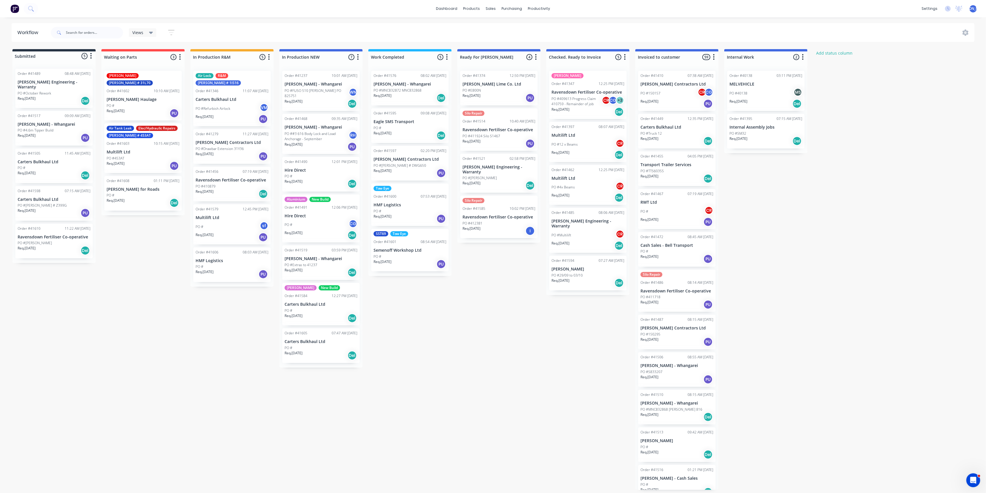
click at [418, 128] on div "PO #" at bounding box center [409, 127] width 73 height 5
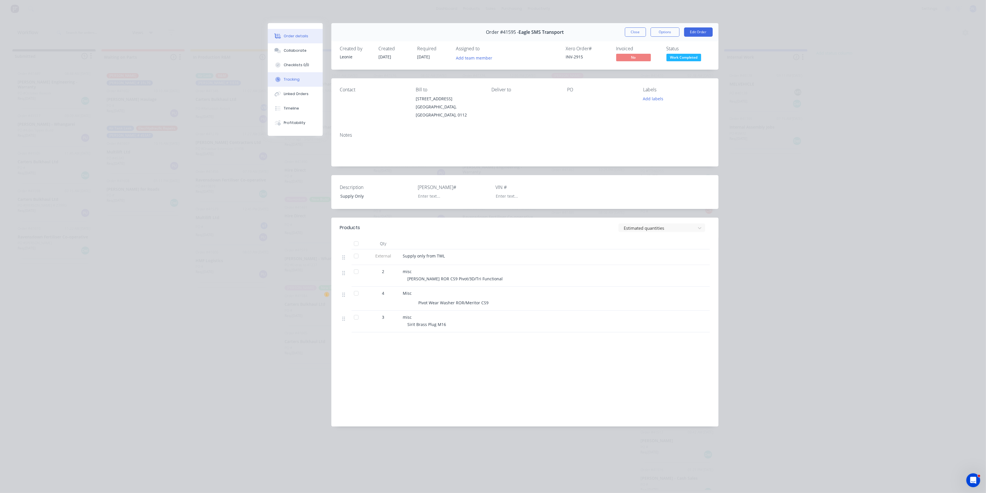
click at [297, 76] on button "Tracking" at bounding box center [295, 79] width 55 height 14
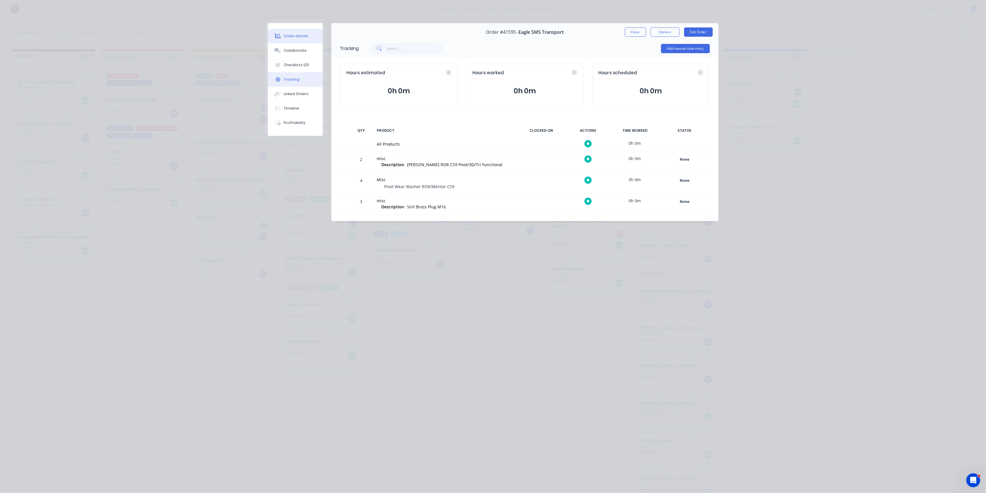
click at [286, 31] on button "Order details" at bounding box center [295, 36] width 55 height 14
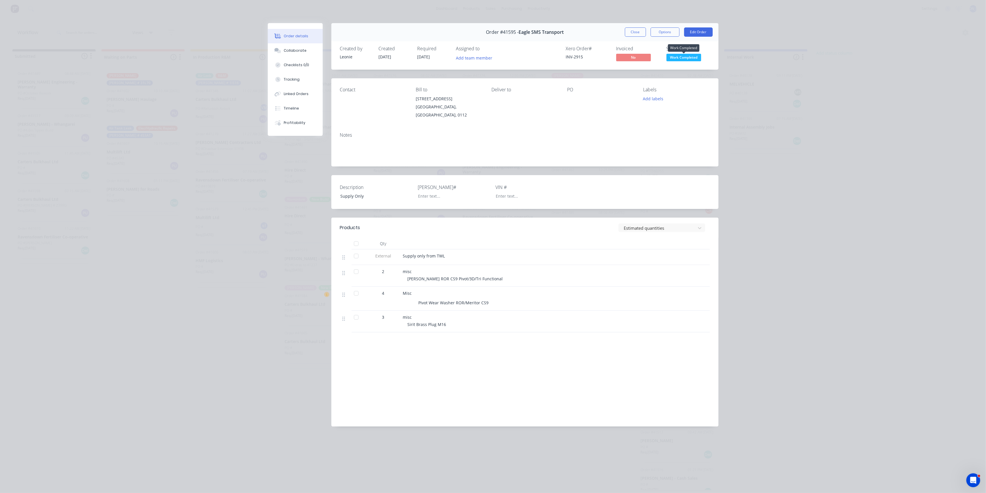
click at [680, 57] on span "Work Completed" at bounding box center [683, 57] width 35 height 7
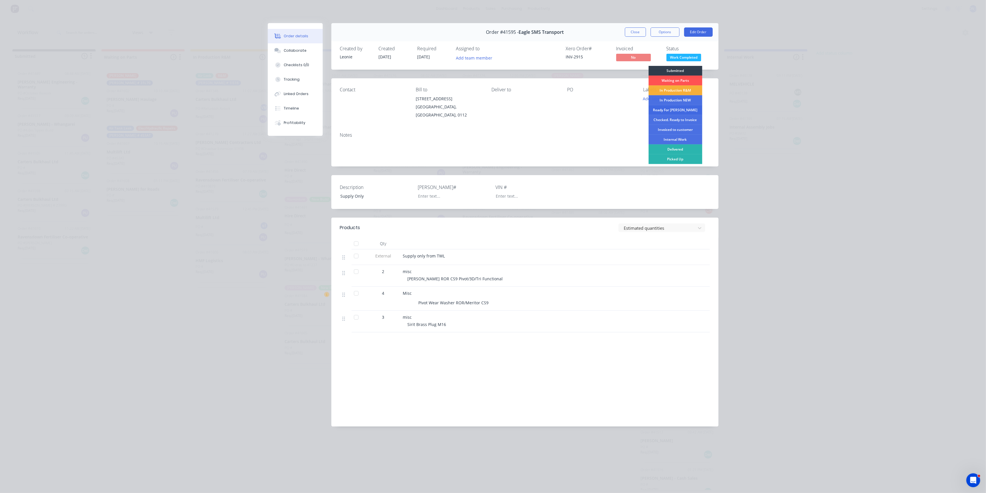
click at [670, 109] on div "Ready For [PERSON_NAME]" at bounding box center [675, 110] width 54 height 10
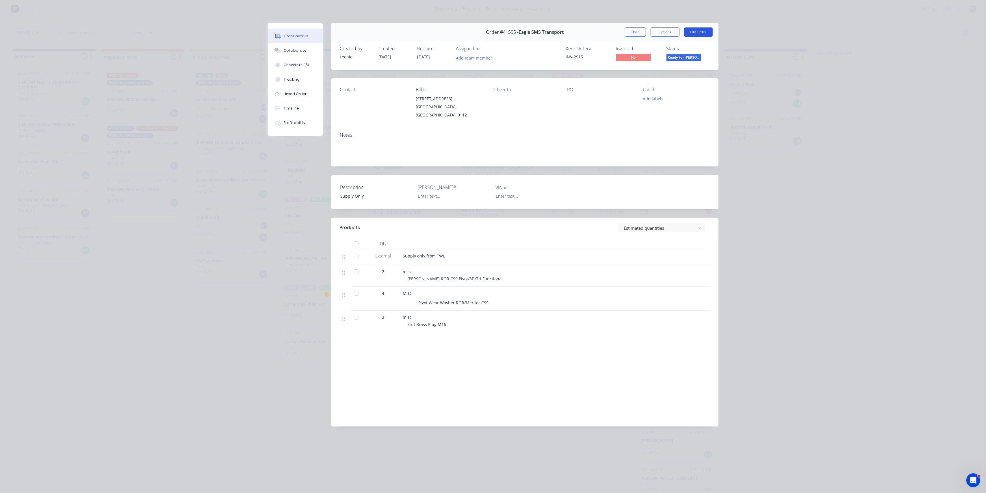
click at [703, 33] on button "Edit Order" at bounding box center [698, 31] width 29 height 9
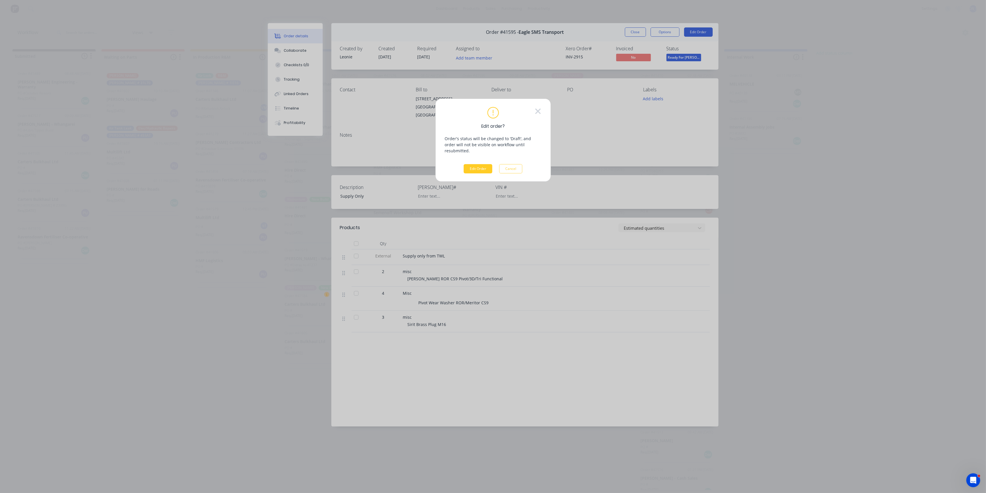
click at [484, 164] on button "Edit Order" at bounding box center [478, 168] width 29 height 9
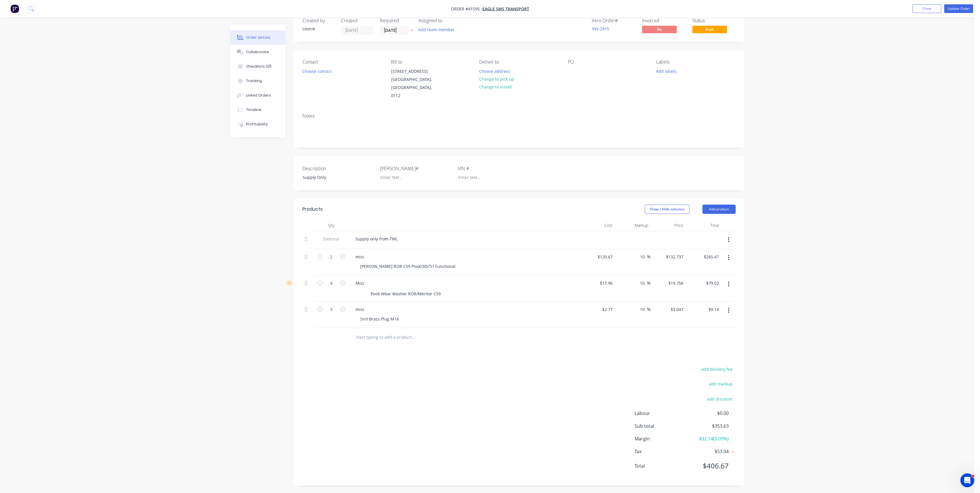
scroll to position [14, 0]
click at [358, 254] on div "misc" at bounding box center [360, 256] width 18 height 8
drag, startPoint x: 358, startPoint y: 308, endPoint x: 371, endPoint y: 301, distance: 15.5
click at [358, 307] on div "misc" at bounding box center [360, 308] width 18 height 8
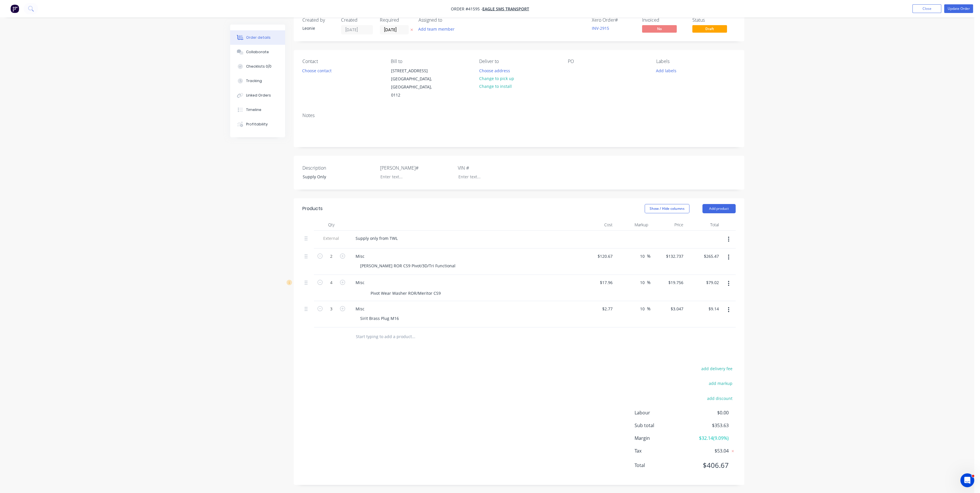
click at [434, 419] on div "add delivery fee add markup add discount Labour $0.00 Sub total $353.63 Margin …" at bounding box center [518, 419] width 433 height 111
click at [254, 53] on div "Collaborate" at bounding box center [257, 51] width 23 height 5
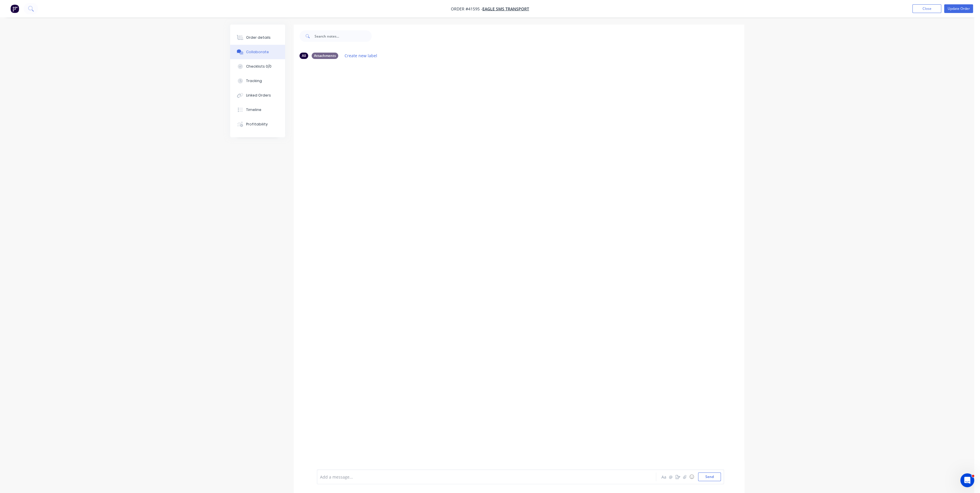
click at [378, 475] on div at bounding box center [470, 477] width 300 height 6
click at [711, 476] on button "Send" at bounding box center [709, 476] width 23 height 9
click at [957, 10] on button "Update Order" at bounding box center [958, 8] width 29 height 9
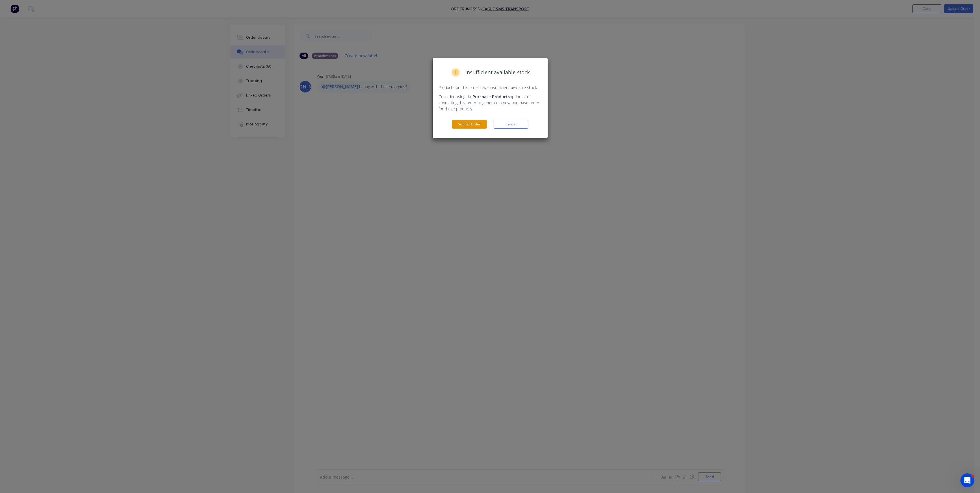
click at [481, 124] on button "Submit Order" at bounding box center [469, 124] width 35 height 9
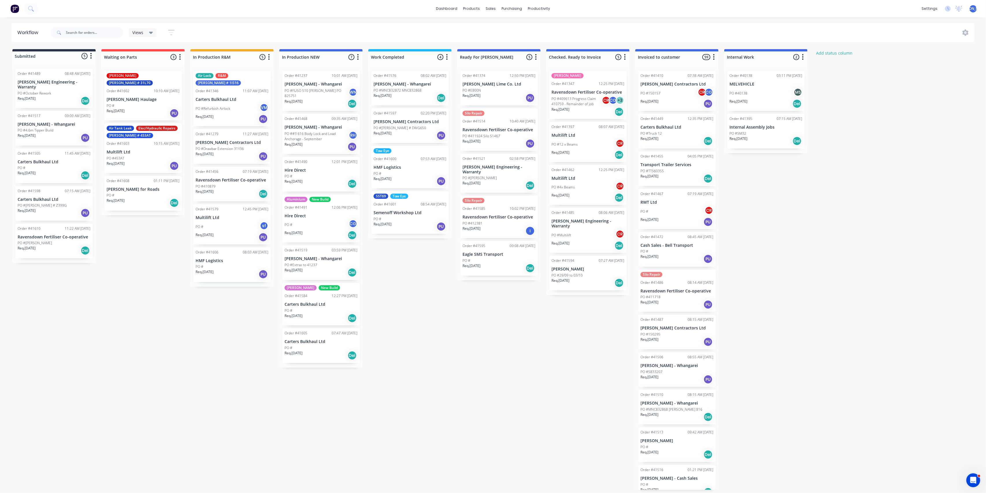
click at [507, 258] on div "PO #" at bounding box center [498, 260] width 73 height 5
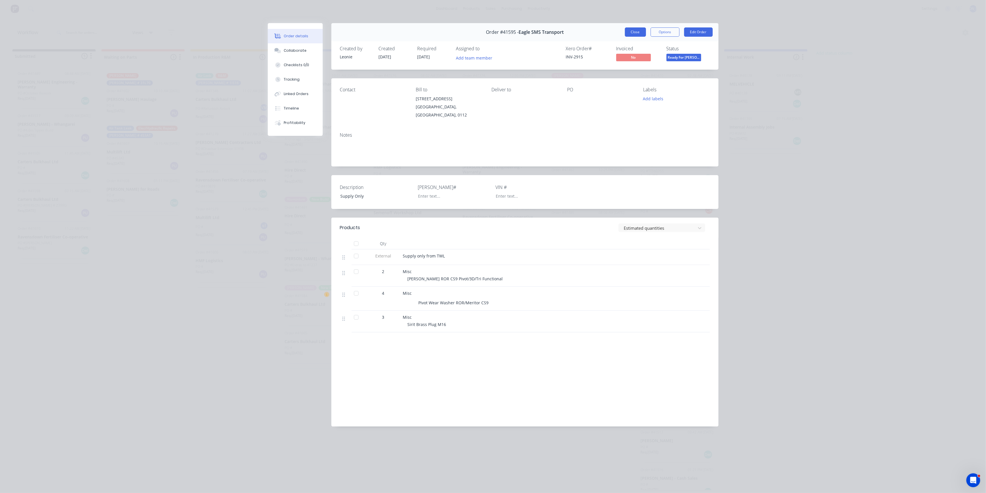
click at [633, 35] on button "Close" at bounding box center [635, 31] width 21 height 9
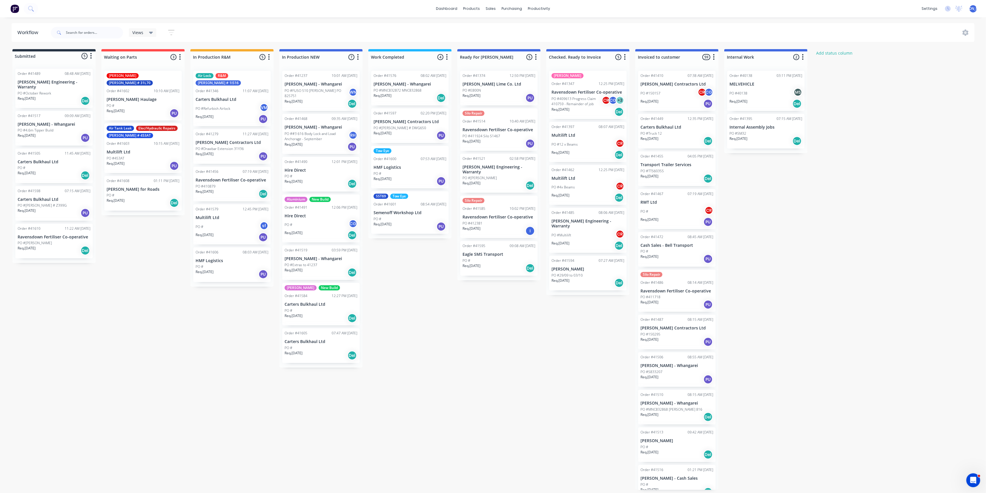
click at [414, 131] on div "Req. 01/10/25 PU" at bounding box center [409, 136] width 73 height 10
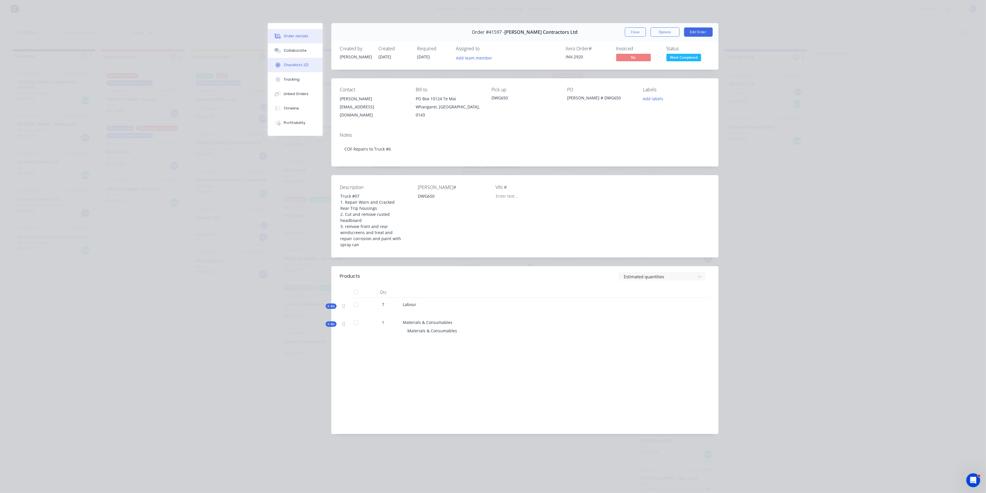
click at [282, 66] on button "Checklists 2/2" at bounding box center [295, 65] width 55 height 14
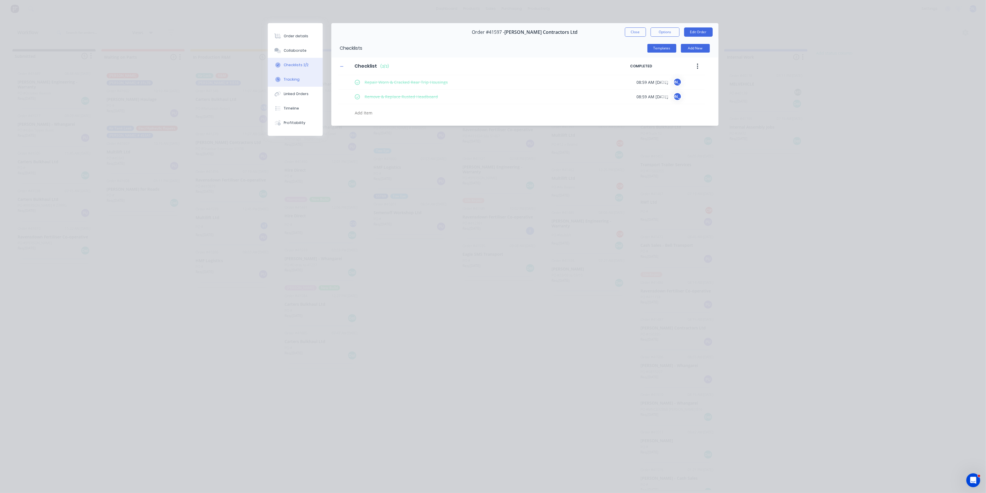
click at [294, 82] on button "Tracking" at bounding box center [295, 79] width 55 height 14
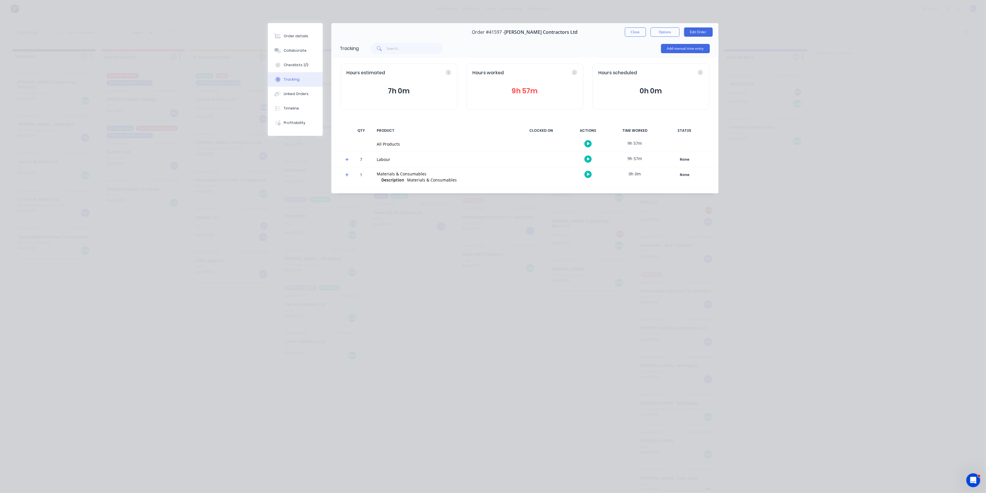
click at [533, 90] on button "9h 57m" at bounding box center [525, 90] width 105 height 11
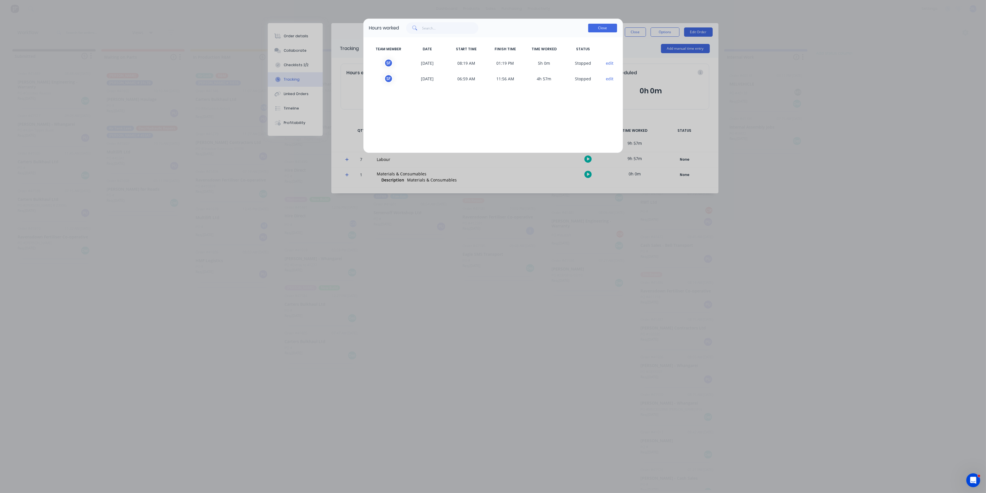
click at [602, 27] on button "Close" at bounding box center [602, 28] width 29 height 9
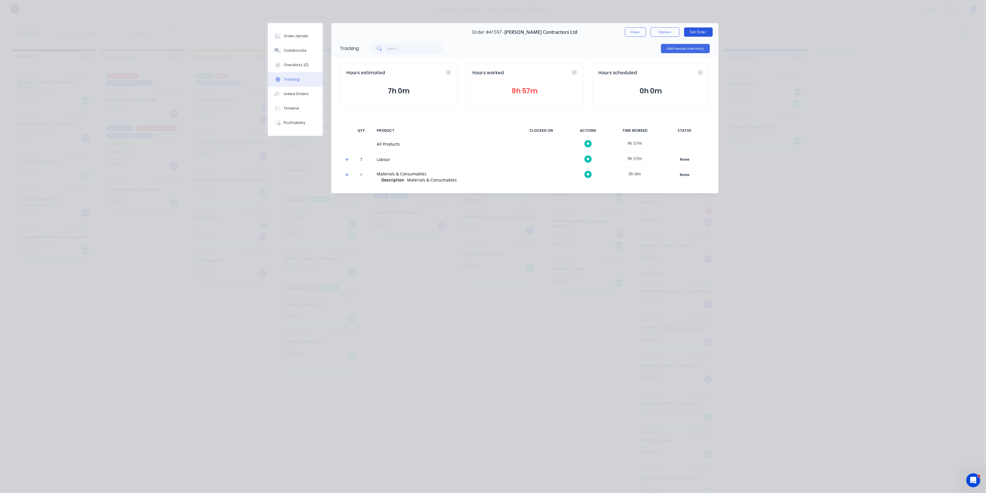
click at [699, 31] on button "Edit Order" at bounding box center [698, 31] width 29 height 9
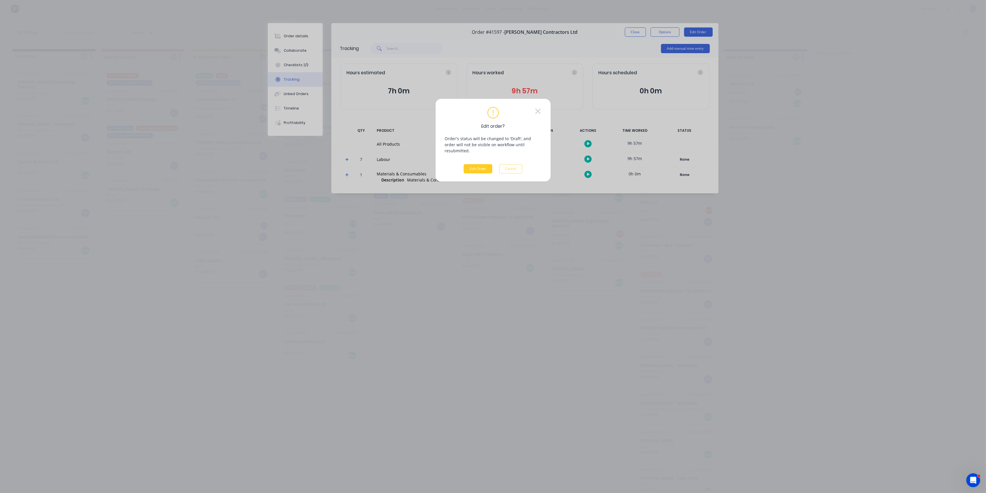
click at [474, 164] on button "Edit Order" at bounding box center [478, 168] width 29 height 9
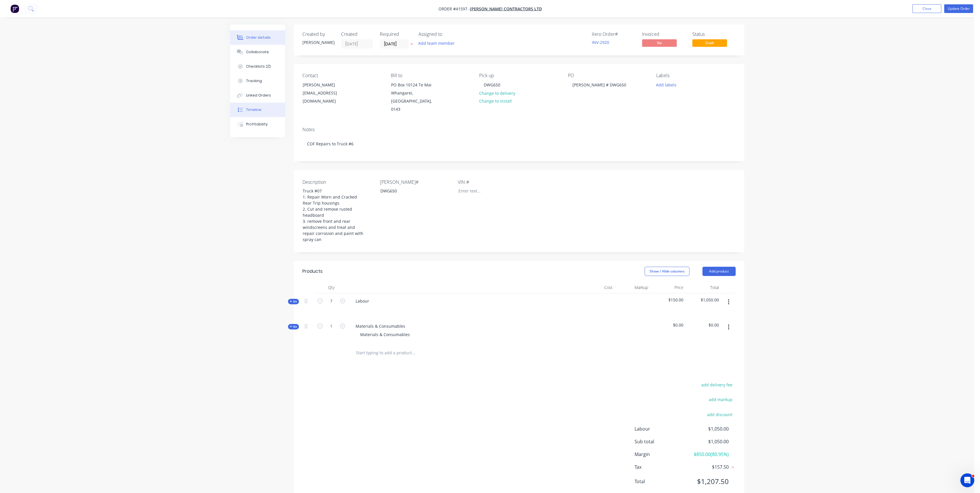
click at [251, 111] on div "Timeline" at bounding box center [253, 109] width 15 height 5
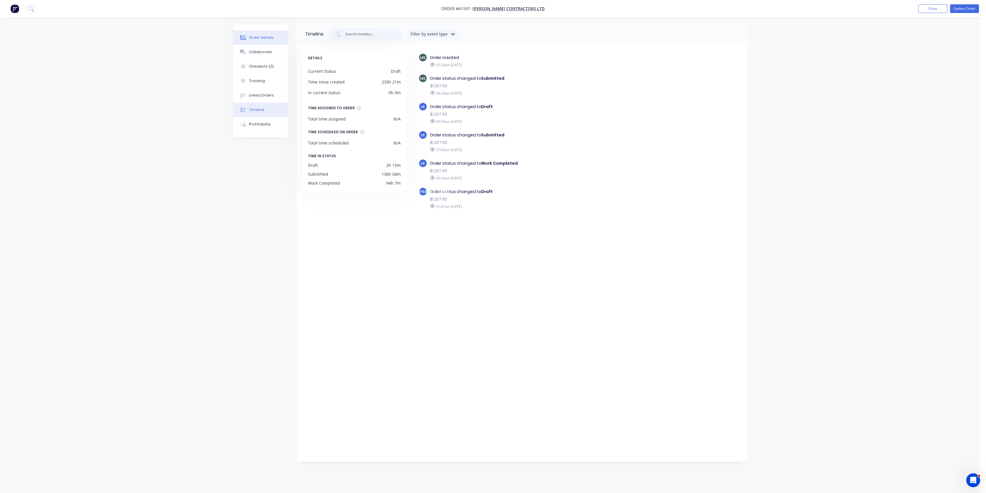
click at [259, 40] on button "Order details" at bounding box center [260, 37] width 55 height 14
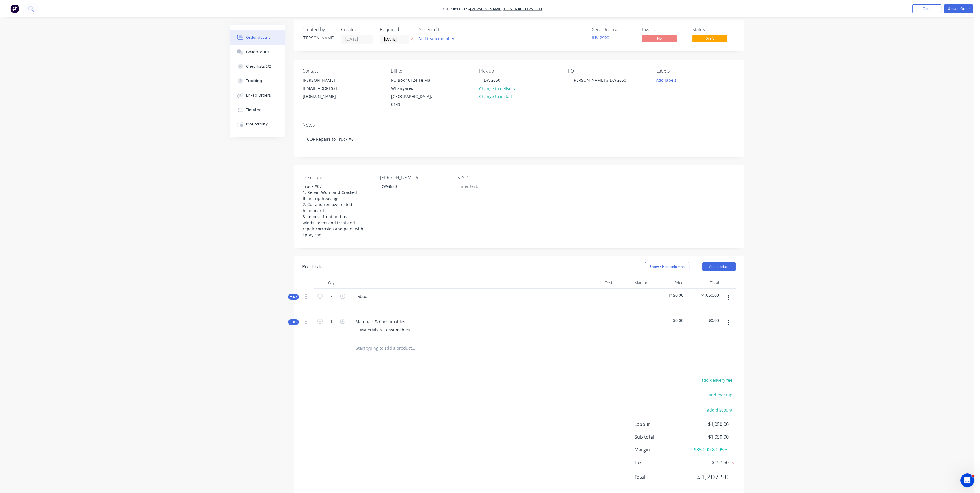
scroll to position [8, 0]
click at [249, 68] on div "Checklists 2/2" at bounding box center [258, 66] width 25 height 5
type textarea "x"
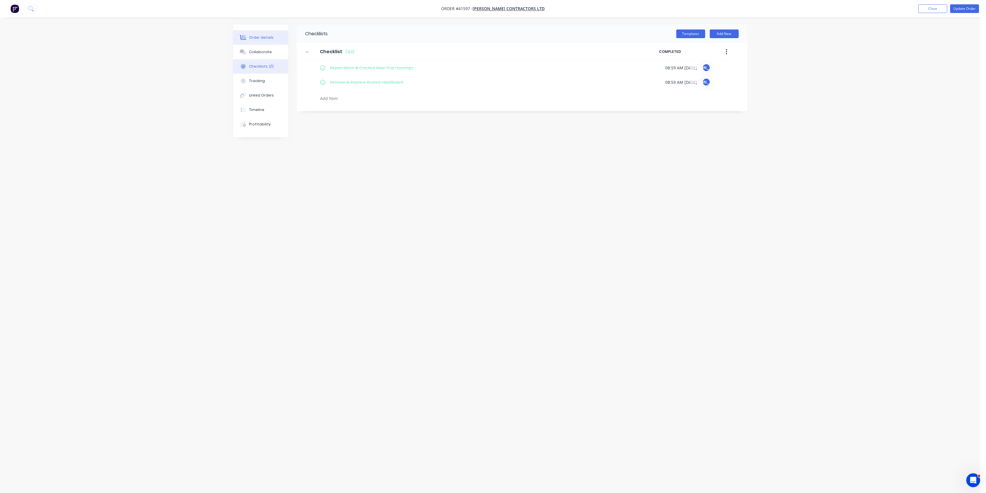
click at [258, 34] on button "Order details" at bounding box center [260, 37] width 55 height 14
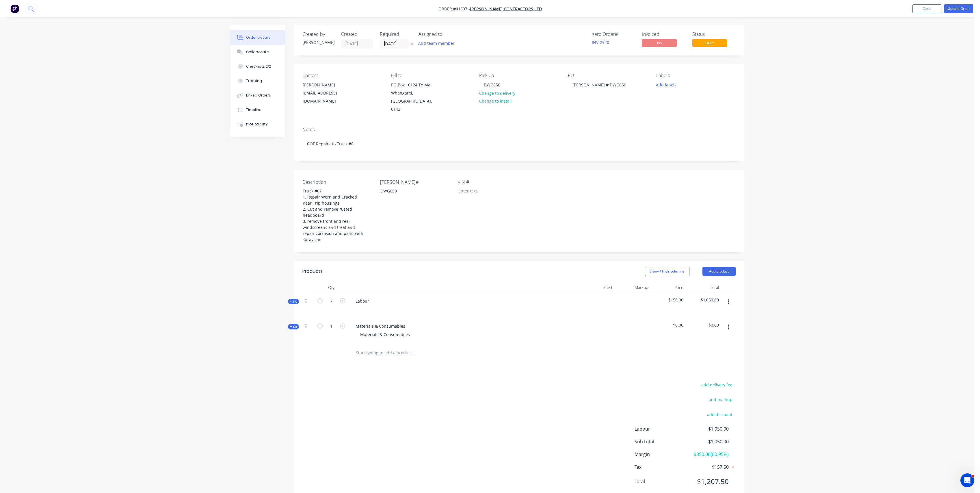
scroll to position [8, 0]
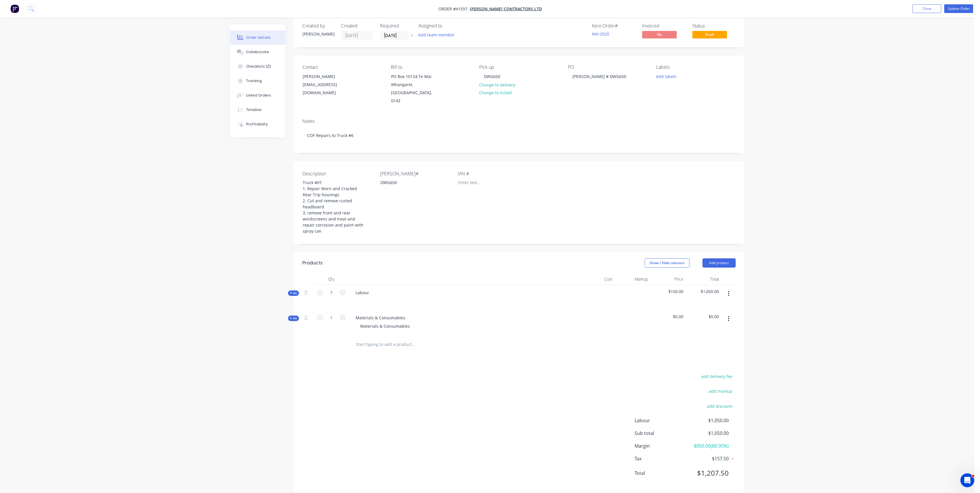
click at [290, 291] on icon "button" at bounding box center [291, 292] width 3 height 3
drag, startPoint x: 604, startPoint y: 76, endPoint x: 557, endPoint y: 75, distance: 46.8
click at [557, 75] on div "Contact Murray Clements accounts@clementscontractors.co.nz Bill to PO Box 10124…" at bounding box center [519, 85] width 451 height 58
click at [570, 94] on div "PO Truck 7" at bounding box center [607, 84] width 79 height 41
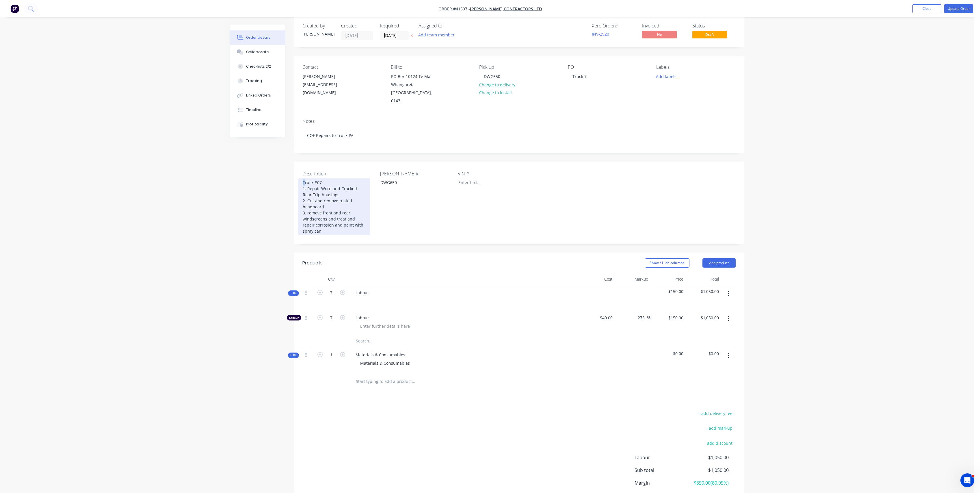
drag, startPoint x: 302, startPoint y: 174, endPoint x: 306, endPoint y: 173, distance: 5.0
click at [304, 178] on div "Truck #07 1. Repair Worn and Cracked Rear Trip housings 2. Cut and remove ruste…" at bounding box center [334, 206] width 72 height 57
click at [307, 180] on div "Truck #07 1. Repair Worn and Cracked Rear Trip housings 2. Cut and remove ruste…" at bounding box center [334, 206] width 72 height 57
drag, startPoint x: 303, startPoint y: 179, endPoint x: 365, endPoint y: 223, distance: 76.2
click at [365, 226] on div "Truck #07 1. Repair Worn and Cracked Rear Trip housings 2. Cut and remove ruste…" at bounding box center [334, 206] width 72 height 57
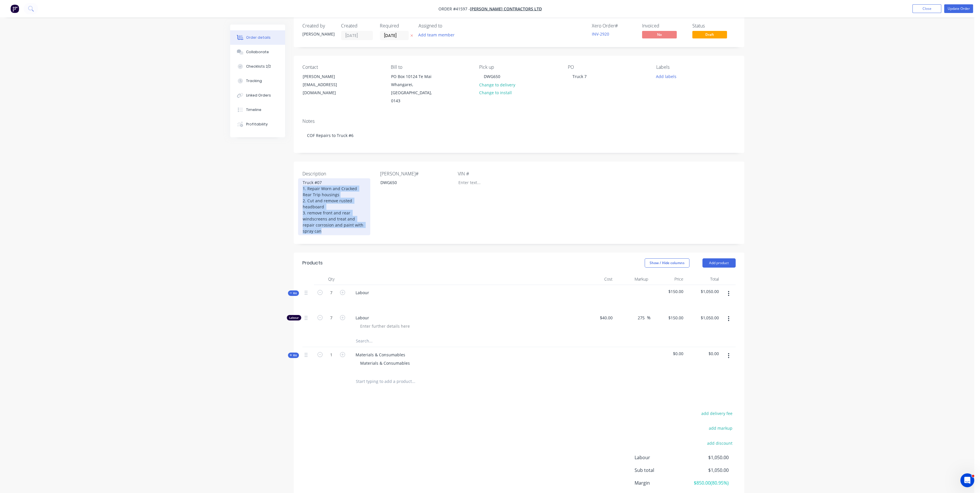
copy div "1. Repair Worn and Cracked Rear Trip housings 2. Cut and remove rusted headboar…"
click at [296, 291] on span "Kit" at bounding box center [294, 293] width 8 height 4
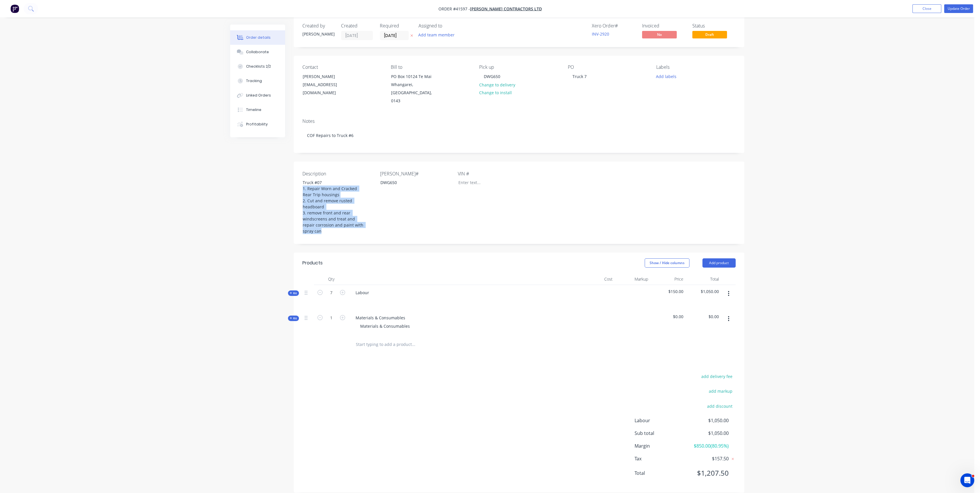
click at [297, 290] on button "Kit" at bounding box center [293, 292] width 11 height 5
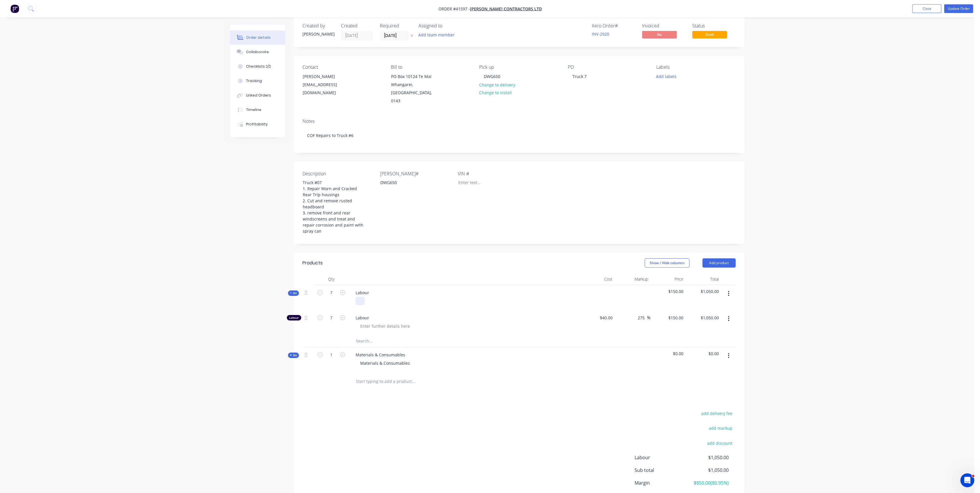
click at [362, 297] on div at bounding box center [360, 301] width 9 height 8
paste div
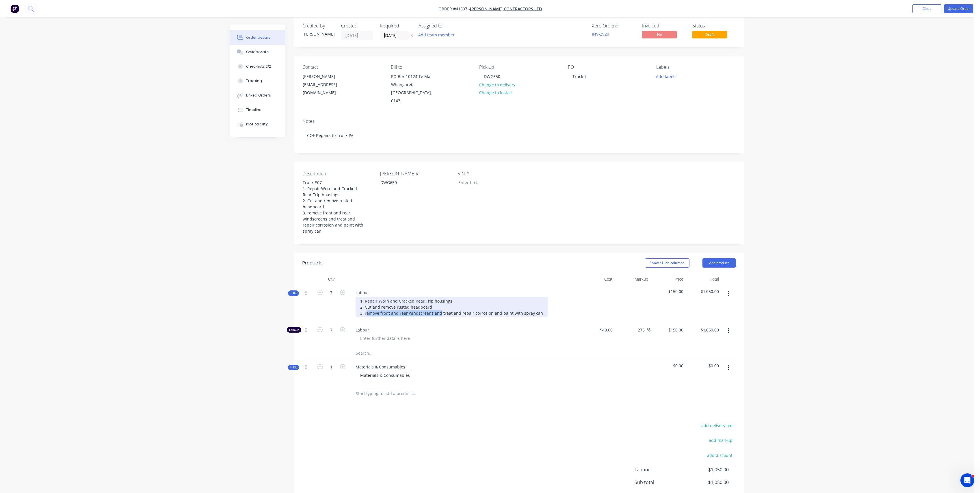
drag, startPoint x: 439, startPoint y: 304, endPoint x: 365, endPoint y: 303, distance: 73.7
click at [365, 303] on div "1. Repair Worn and Cracked Rear Trip housings 2. Cut and remove rusted headboar…" at bounding box center [452, 307] width 192 height 21
click at [414, 304] on div "1. Repair Worn and Cracked Rear Trip housings 2. Cut and remove rusted headboar…" at bounding box center [413, 307] width 114 height 21
click at [494, 359] on div "Materials & Consumables Materials & Consumables" at bounding box center [464, 371] width 231 height 25
click at [250, 79] on div "Tracking" at bounding box center [254, 80] width 16 height 5
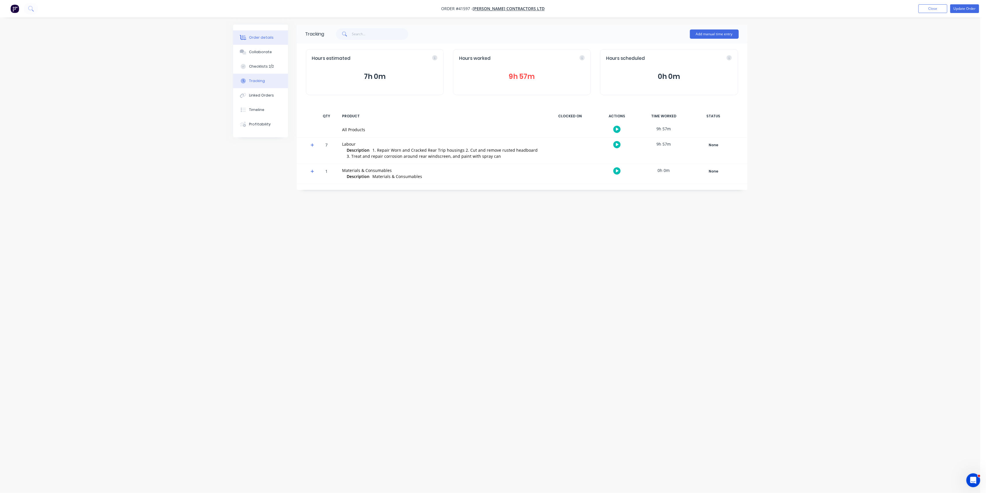
click at [261, 33] on button "Order details" at bounding box center [260, 37] width 55 height 14
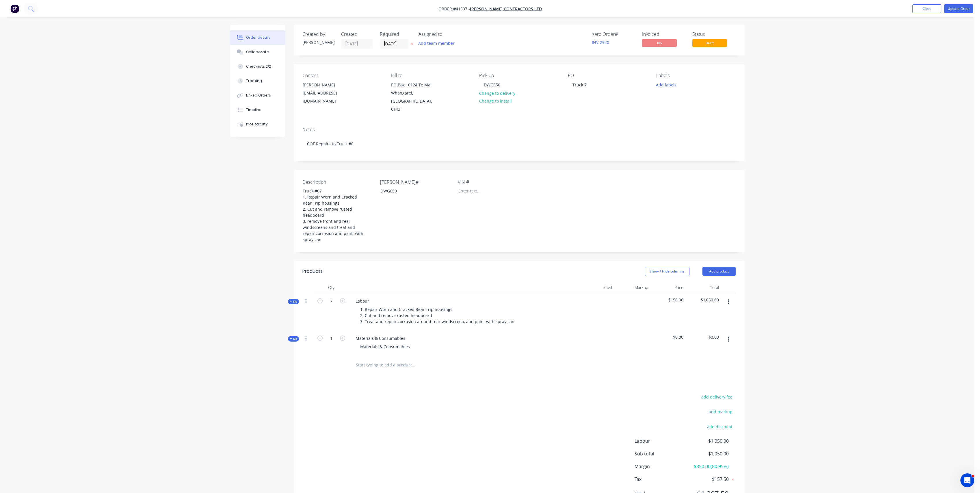
click at [291, 300] on icon "button" at bounding box center [291, 301] width 3 height 3
click at [345, 335] on icon "button" at bounding box center [342, 337] width 5 height 5
type input "8"
type input "$1,200.00"
click at [345, 335] on icon "button" at bounding box center [342, 337] width 5 height 5
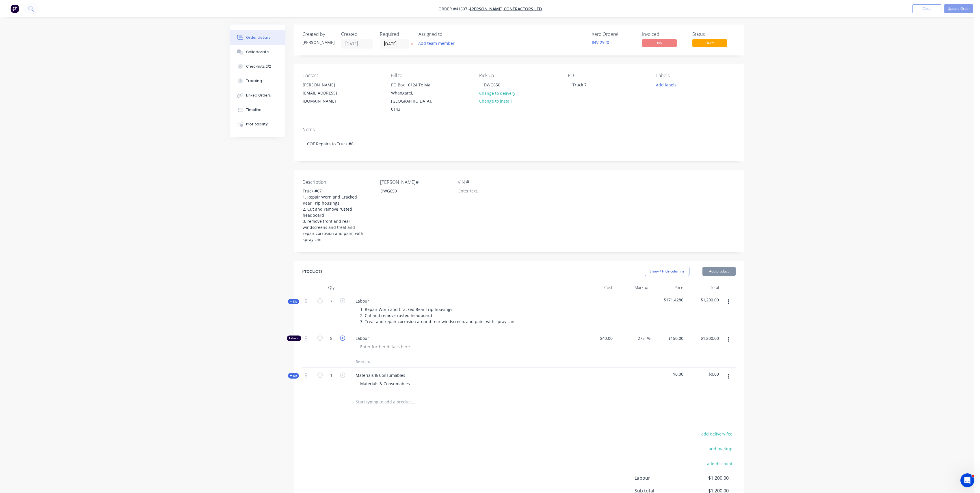
type input "9"
type input "$1,350.00"
click at [343, 335] on icon "button" at bounding box center [342, 337] width 5 height 5
type input "10"
type input "$1,500.00"
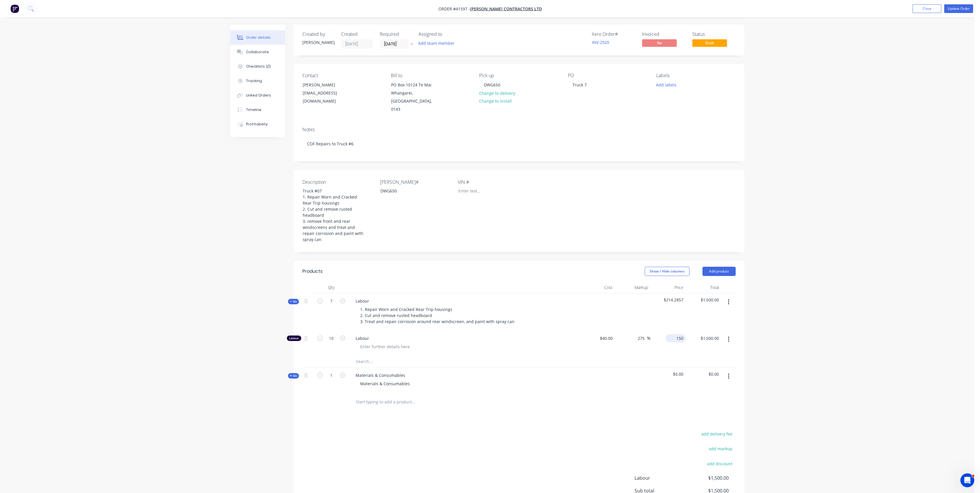
click at [677, 334] on input "150" at bounding box center [677, 338] width 18 height 8
type input "115"
type input "187.5"
type input "$115.00"
type input "$1,150.00"
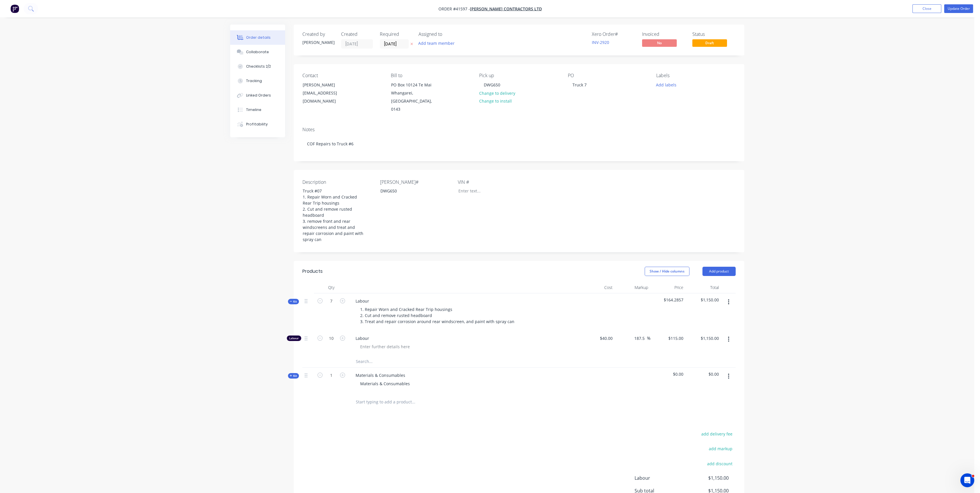
click at [573, 393] on div at bounding box center [518, 402] width 433 height 19
click at [333, 297] on input "7" at bounding box center [331, 301] width 15 height 9
type input "10"
type input "14.286"
type input "$1,642.89"
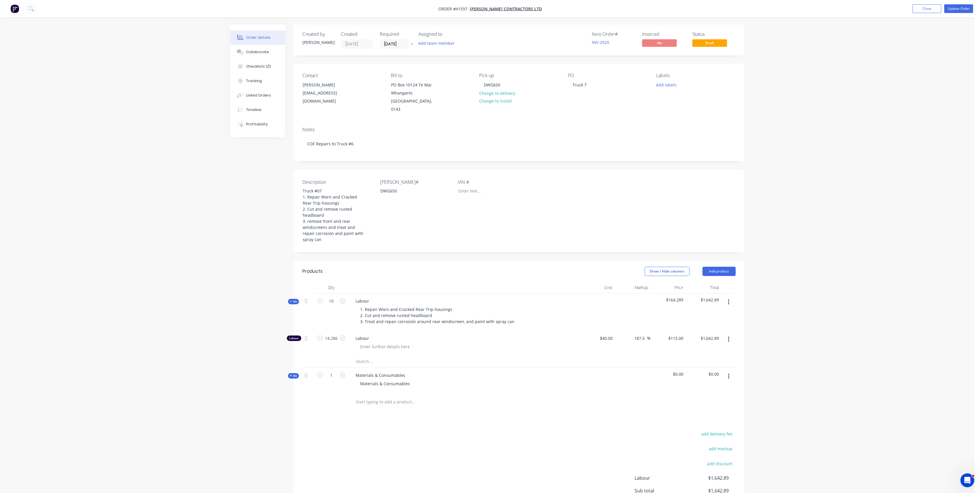
click at [189, 277] on div "Order details Collaborate Checklists 2/2 Tracking Linked Orders Timeline Profit…" at bounding box center [487, 279] width 974 height 559
click at [336, 334] on input "14.286" at bounding box center [331, 338] width 15 height 9
type input "10"
type input "$1,150.00"
click at [158, 307] on div "Order details Collaborate Checklists 2/2 Tracking Linked Orders Timeline Profit…" at bounding box center [487, 279] width 974 height 559
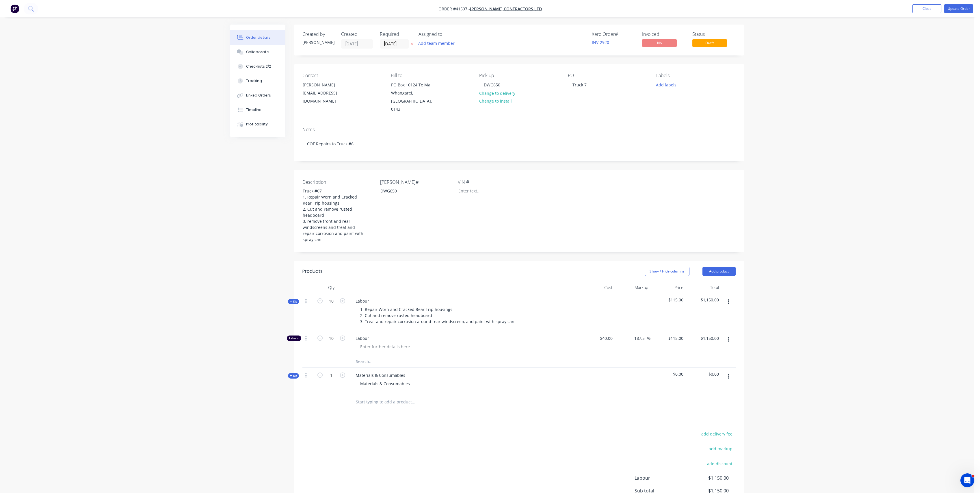
click at [294, 299] on span "Kit" at bounding box center [294, 301] width 8 height 4
click at [293, 336] on span "Kit" at bounding box center [294, 338] width 8 height 4
click at [294, 336] on span "Kit" at bounding box center [294, 338] width 8 height 4
click at [361, 356] on input "text" at bounding box center [414, 362] width 116 height 12
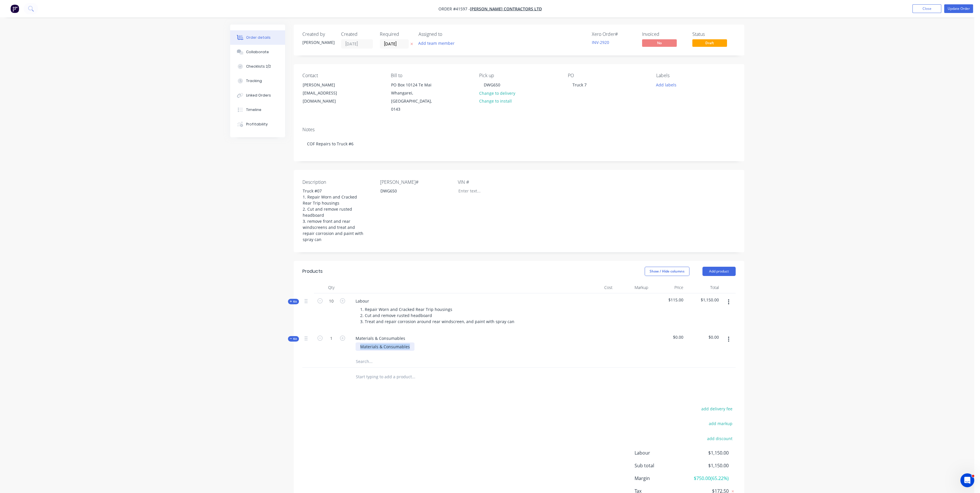
drag, startPoint x: 411, startPoint y: 338, endPoint x: 343, endPoint y: 338, distance: 68.2
click at [343, 338] on div "Kit 1 Materials & Consumables Materials & Consumables $0.00 $0.00" at bounding box center [518, 342] width 433 height 25
click at [371, 356] on input "text" at bounding box center [414, 362] width 116 height 12
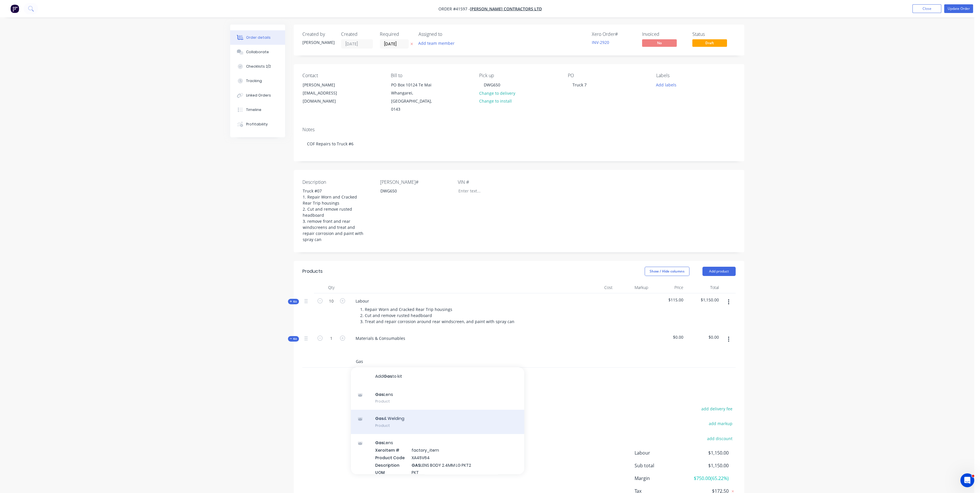
type input "Gas"
click at [411, 418] on div "Gas & Welding Product" at bounding box center [437, 422] width 173 height 24
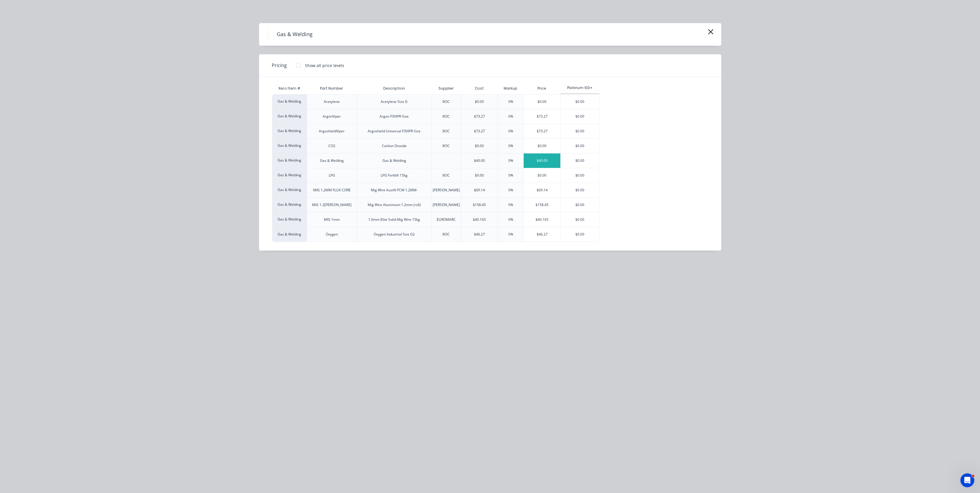
click at [543, 158] on div "$40.00" at bounding box center [542, 160] width 37 height 14
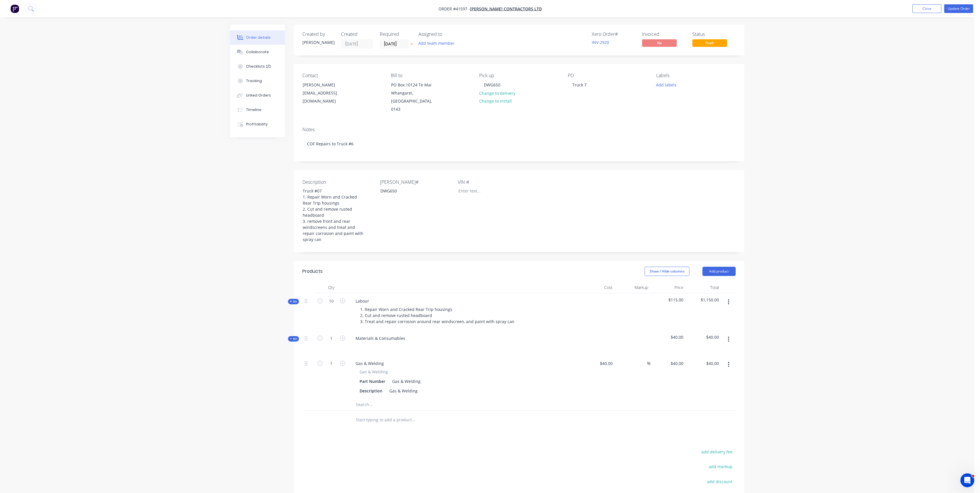
click at [363, 399] on input "text" at bounding box center [414, 405] width 116 height 12
type input "P"
type input "Etch primer"
click at [421, 413] on button "Add Etch primer to kit" at bounding box center [437, 419] width 173 height 18
click at [609, 402] on input at bounding box center [611, 406] width 7 height 8
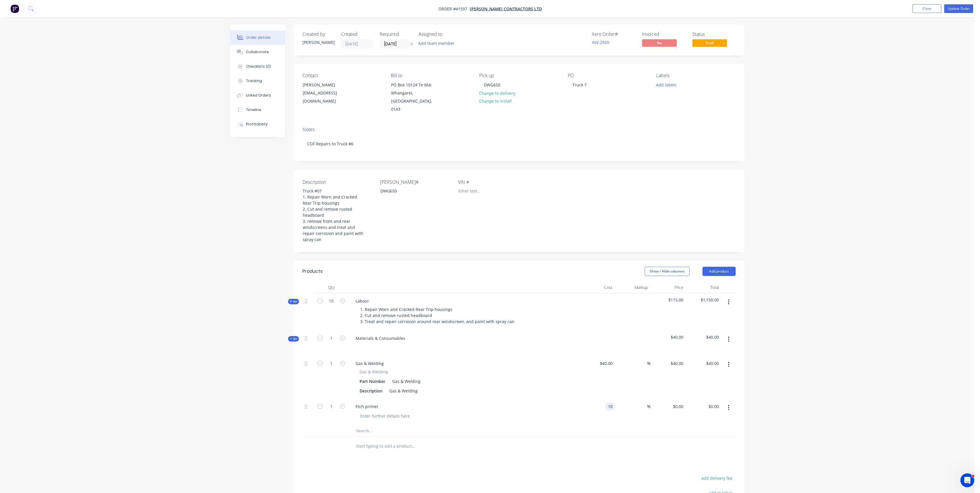
type input "$10.00"
click at [568, 437] on div at bounding box center [518, 446] width 433 height 19
click at [634, 399] on div "%" at bounding box center [633, 412] width 36 height 26
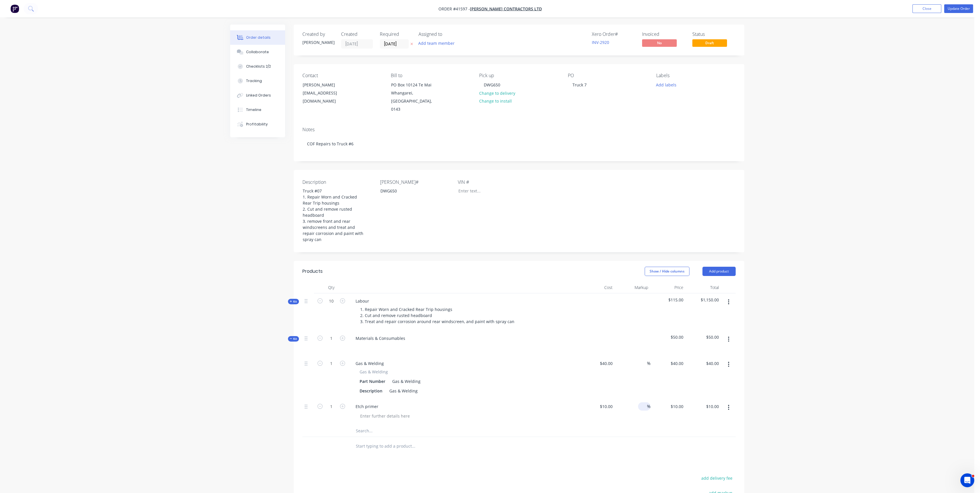
click at [641, 402] on input at bounding box center [643, 406] width 7 height 8
type input "100"
type input "$20.00"
click at [642, 359] on input at bounding box center [643, 363] width 7 height 8
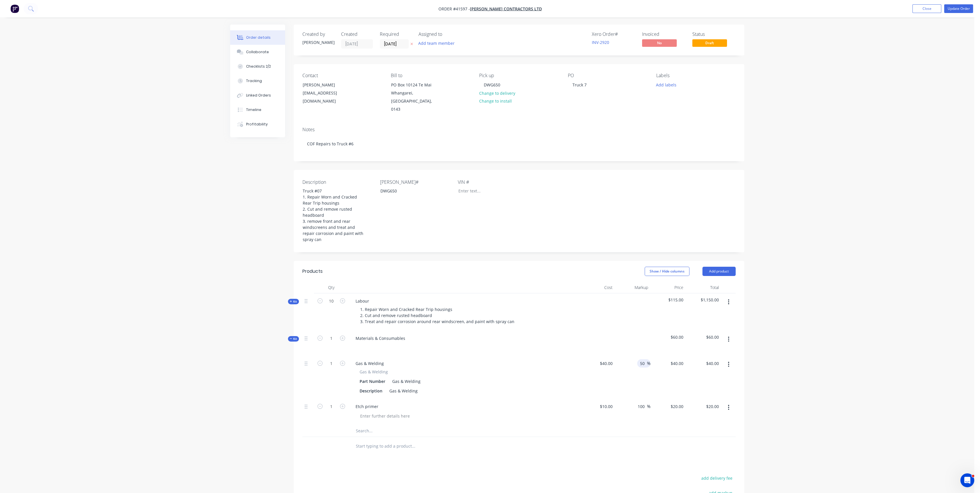
type input "50"
type input "$60.00"
click at [567, 369] on div "Gas & Welding" at bounding box center [464, 372] width 209 height 6
click at [295, 336] on span "Kit" at bounding box center [294, 338] width 8 height 4
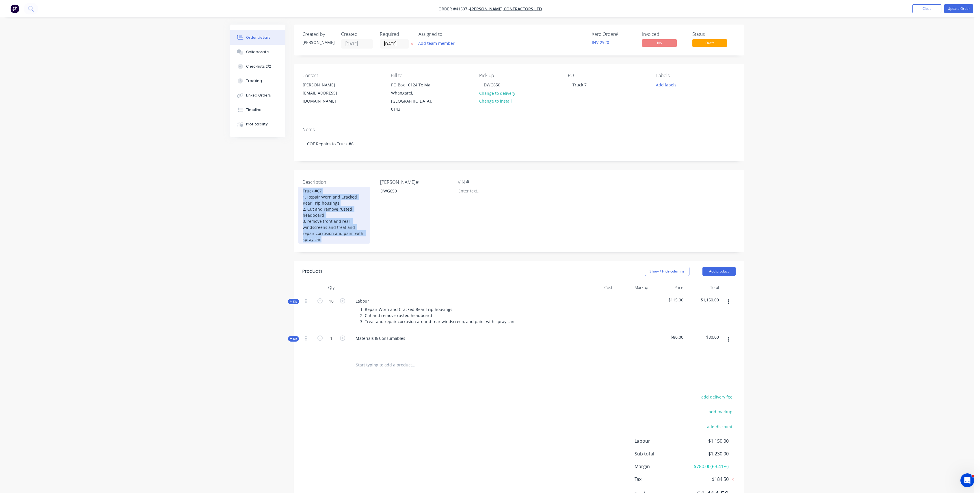
drag, startPoint x: 303, startPoint y: 181, endPoint x: 369, endPoint y: 243, distance: 89.9
click at [369, 243] on div "Description Truck #07 1. Repair Worn and Cracked Rear Trip housings 2. Cut and …" at bounding box center [519, 211] width 451 height 82
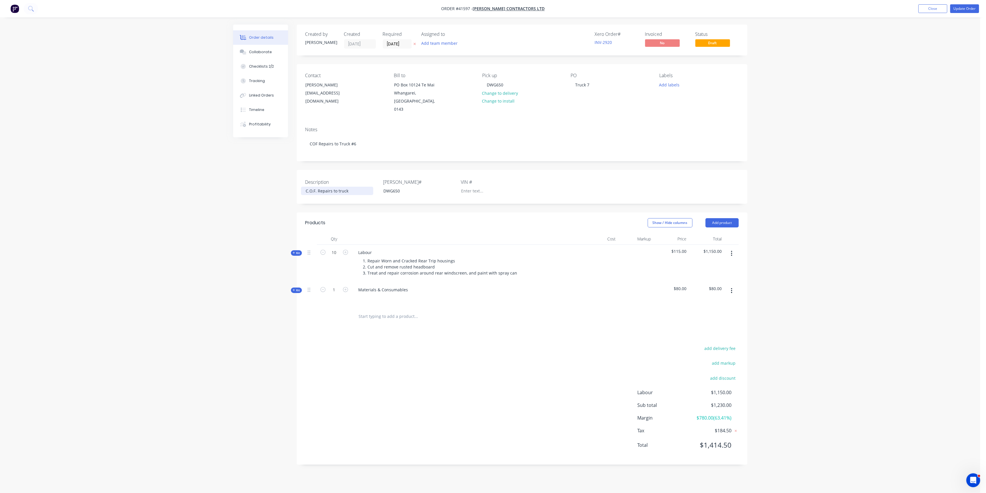
click at [355, 187] on div "C.O.F. Repairs to truck" at bounding box center [337, 191] width 72 height 8
drag, startPoint x: 365, startPoint y: 252, endPoint x: 375, endPoint y: 248, distance: 10.8
click at [365, 256] on div "1. Repair Worn and Cracked Rear Trip housings 2. Cut and remove rusted headboar…" at bounding box center [439, 266] width 163 height 21
click at [380, 326] on div "Products Show / Hide columns Add product Qty Cost Markup Price Total Kit 10 Lab…" at bounding box center [522, 338] width 451 height 252
click at [369, 294] on div at bounding box center [467, 298] width 226 height 8
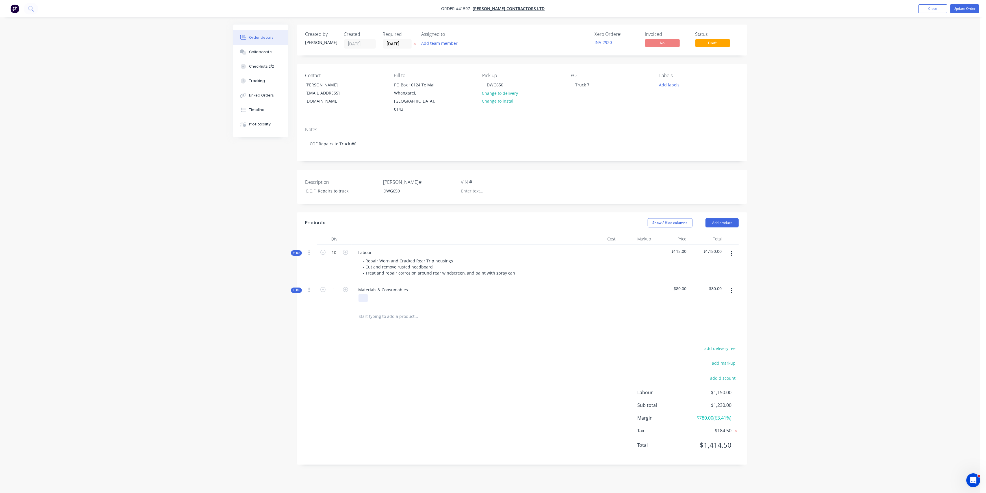
click at [359, 294] on div at bounding box center [362, 298] width 9 height 8
click at [475, 389] on div "add delivery fee add markup add discount Labour $1,150.00 Sub total $1,230.00 M…" at bounding box center [521, 399] width 433 height 111
drag, startPoint x: 452, startPoint y: 345, endPoint x: 321, endPoint y: 258, distance: 157.5
click at [449, 344] on div "add delivery fee add markup add discount Labour $1,150.00 Sub total $1,230.00 M…" at bounding box center [521, 399] width 433 height 111
click at [253, 60] on button "Checklists 2/2" at bounding box center [260, 66] width 55 height 14
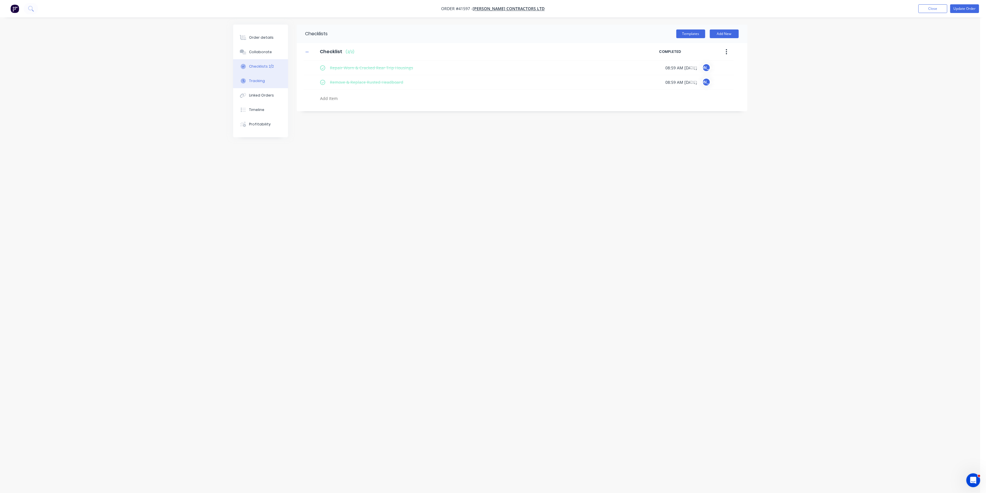
click at [263, 80] on div "Tracking" at bounding box center [257, 80] width 16 height 5
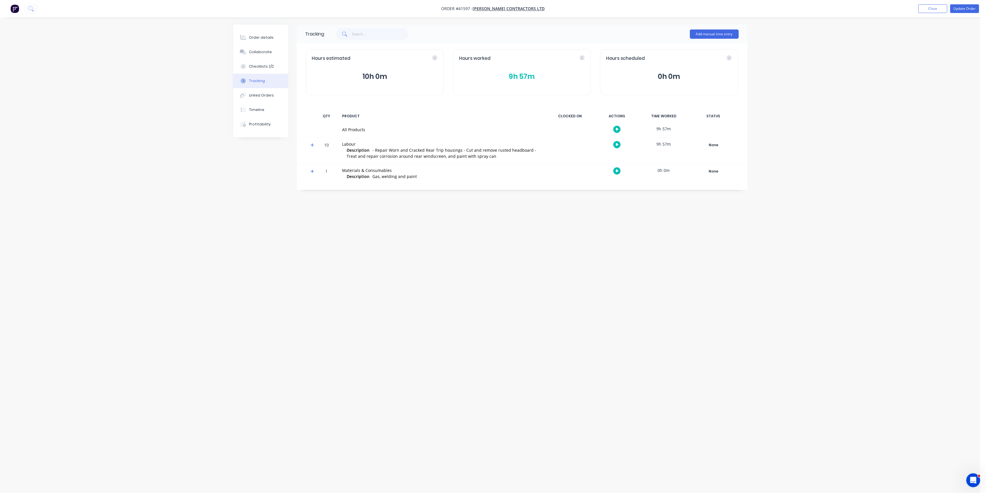
click at [535, 76] on button "9h 57m" at bounding box center [522, 76] width 126 height 11
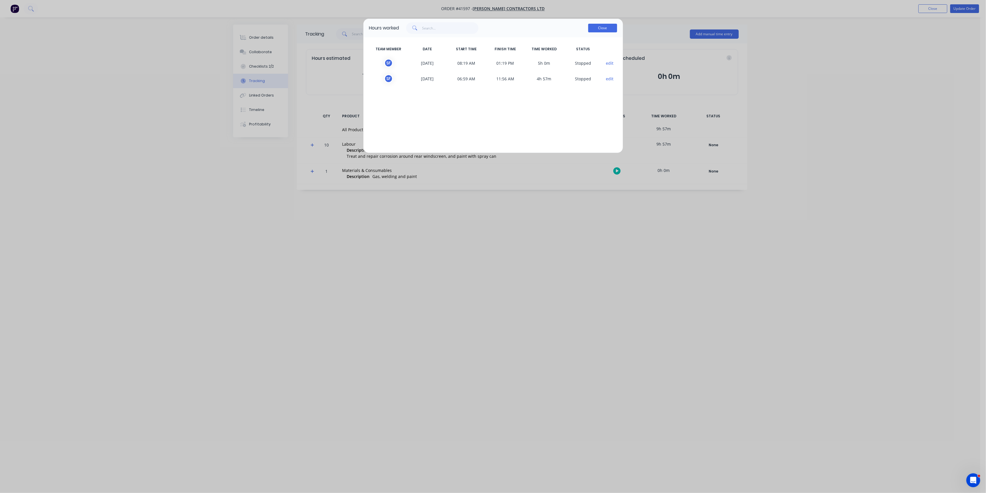
click at [600, 25] on button "Close" at bounding box center [602, 28] width 29 height 9
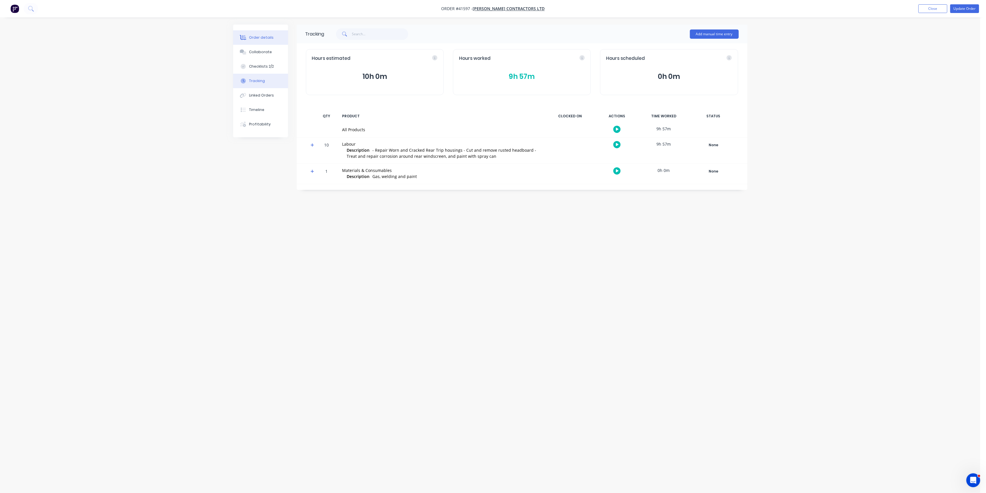
click at [252, 38] on div "Order details" at bounding box center [261, 37] width 25 height 5
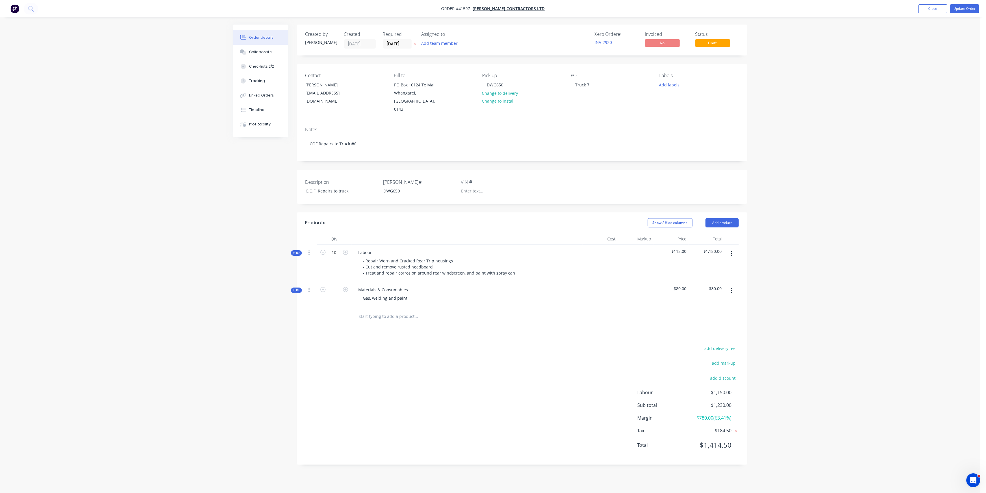
click at [418, 319] on div "Products Show / Hide columns Add product Qty Cost Markup Price Total Kit 10 Lab…" at bounding box center [522, 338] width 451 height 252
click at [973, 8] on button "Update Order" at bounding box center [964, 8] width 29 height 9
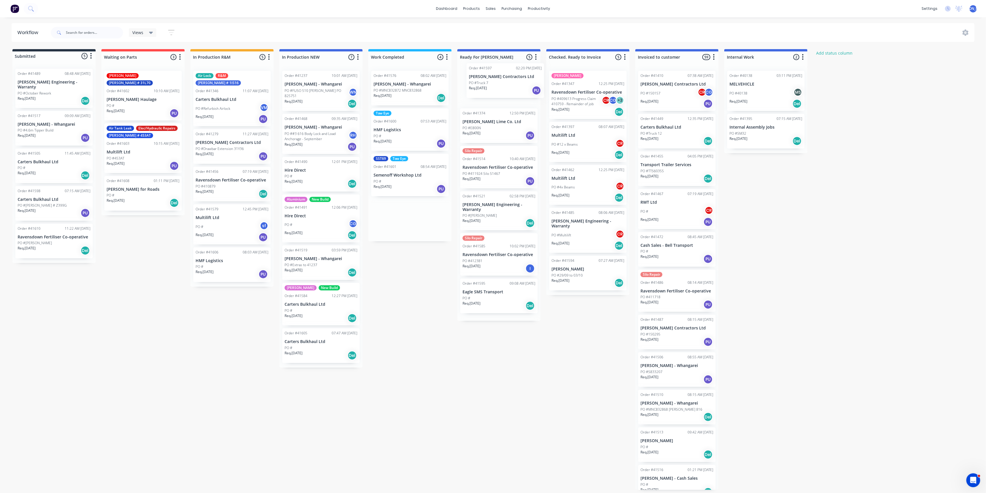
drag, startPoint x: 405, startPoint y: 128, endPoint x: 507, endPoint y: 83, distance: 111.2
click at [507, 83] on div "Submitted 5 Status colour #273444 hex #273444 Save Cancel Summaries Total order…" at bounding box center [477, 269] width 963 height 440
click at [414, 130] on p "HMF Logistics" at bounding box center [409, 129] width 73 height 5
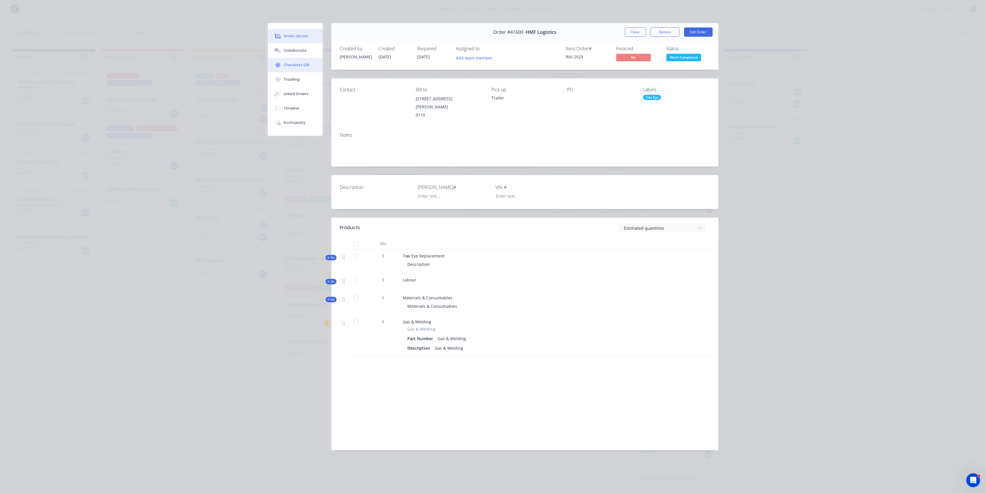
click at [303, 62] on button "Checklists 0/8" at bounding box center [295, 65] width 55 height 14
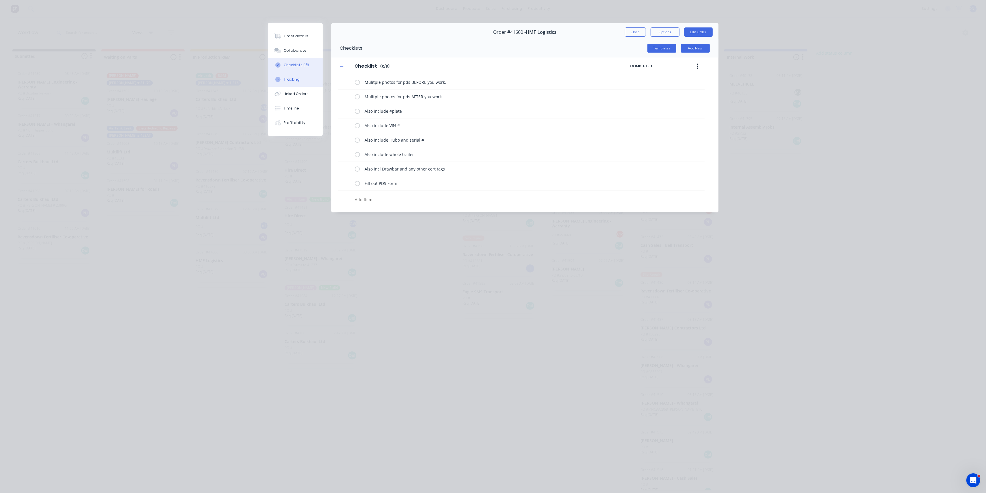
click at [301, 82] on button "Tracking" at bounding box center [295, 79] width 55 height 14
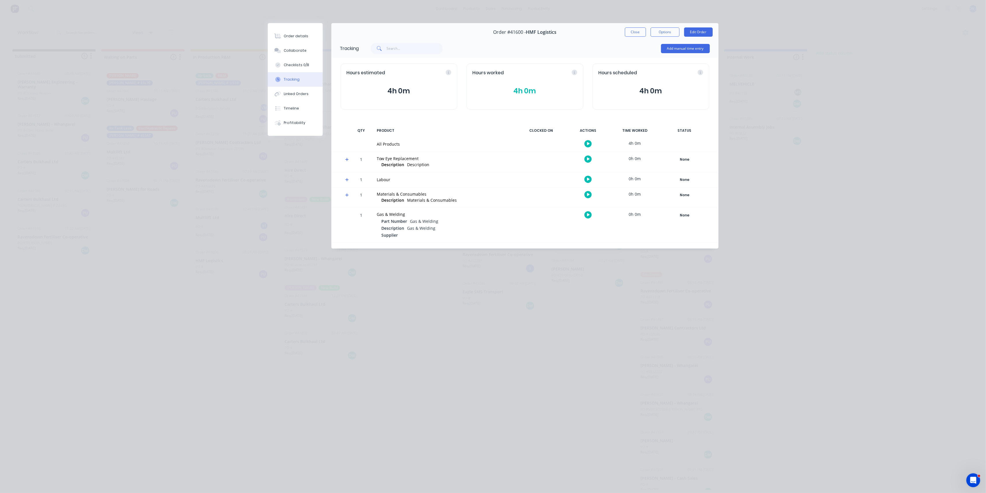
click at [533, 90] on button "4h 0m" at bounding box center [525, 90] width 105 height 11
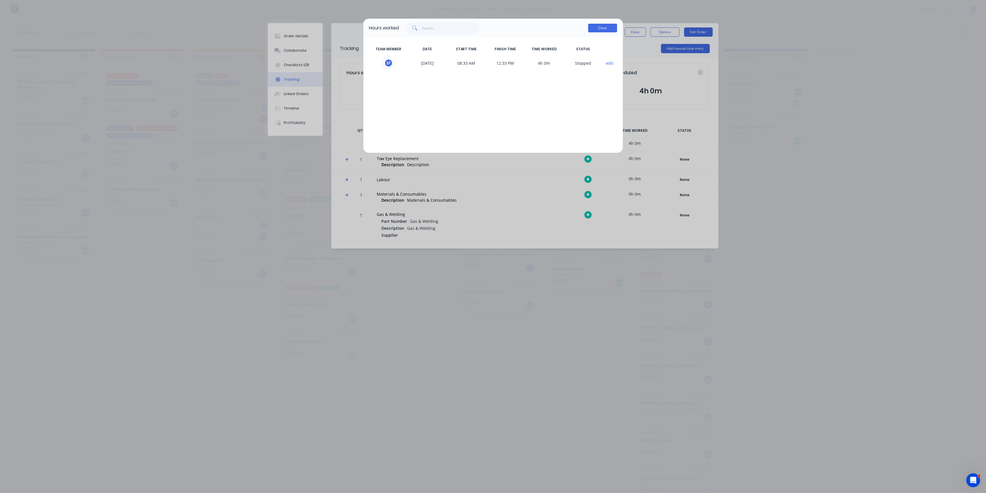
click at [604, 26] on button "Close" at bounding box center [602, 28] width 29 height 9
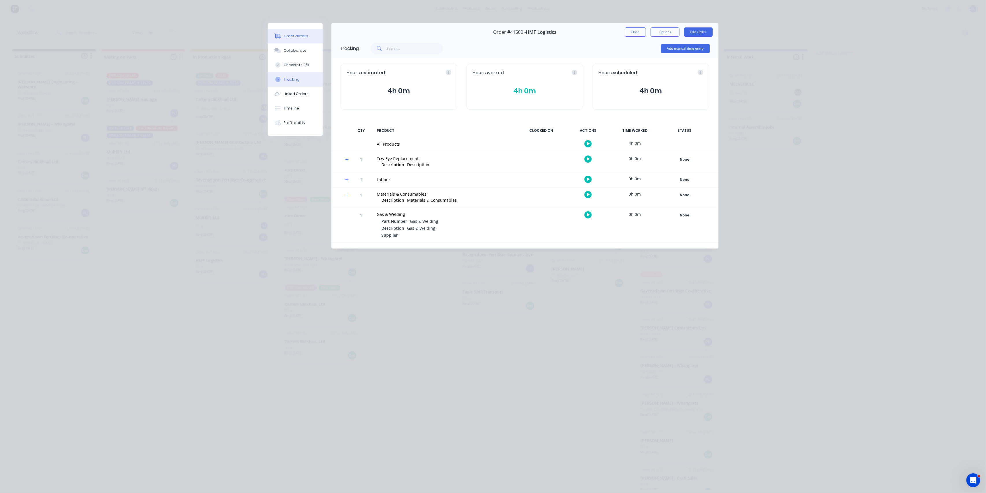
click at [297, 36] on div "Order details" at bounding box center [296, 36] width 25 height 5
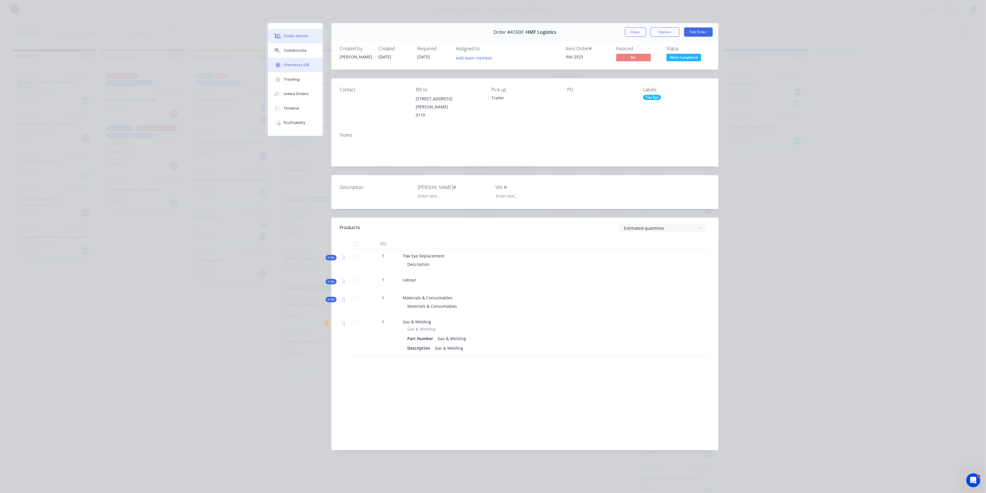
click at [298, 62] on button "Checklists 0/8" at bounding box center [295, 65] width 55 height 14
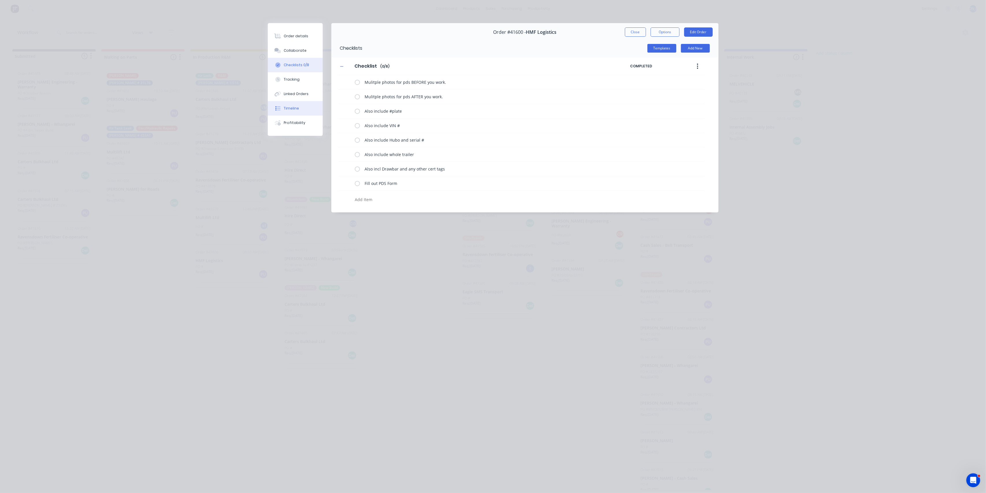
click at [298, 108] on div "Timeline" at bounding box center [291, 108] width 15 height 5
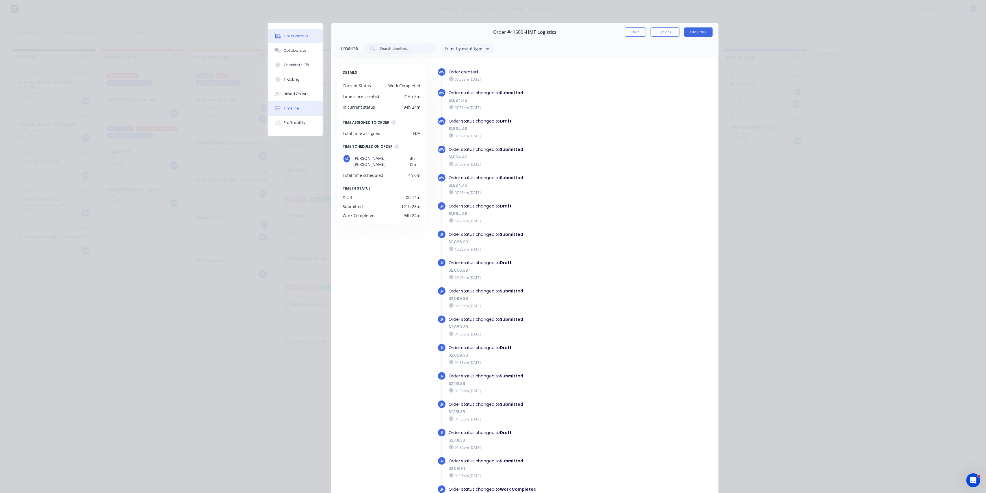
click at [284, 38] on div "Order details" at bounding box center [296, 36] width 25 height 5
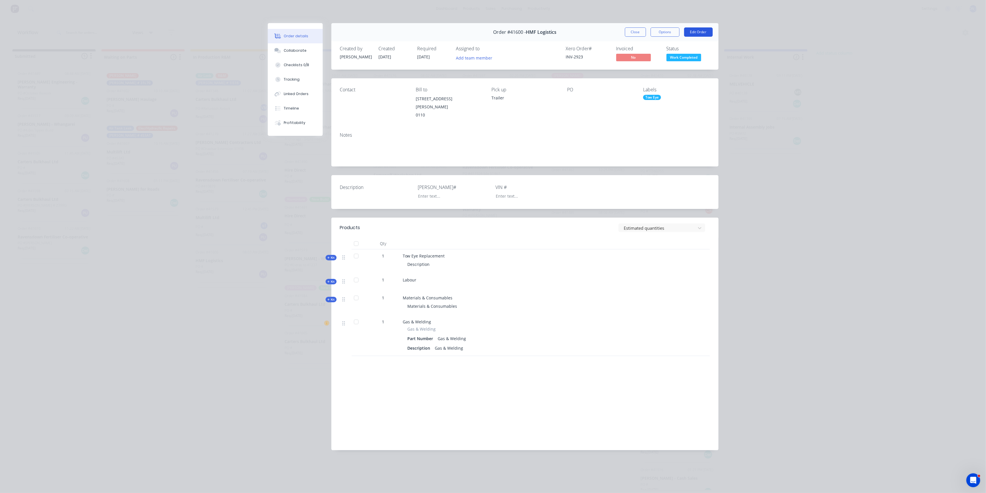
click at [701, 29] on button "Edit Order" at bounding box center [698, 31] width 29 height 9
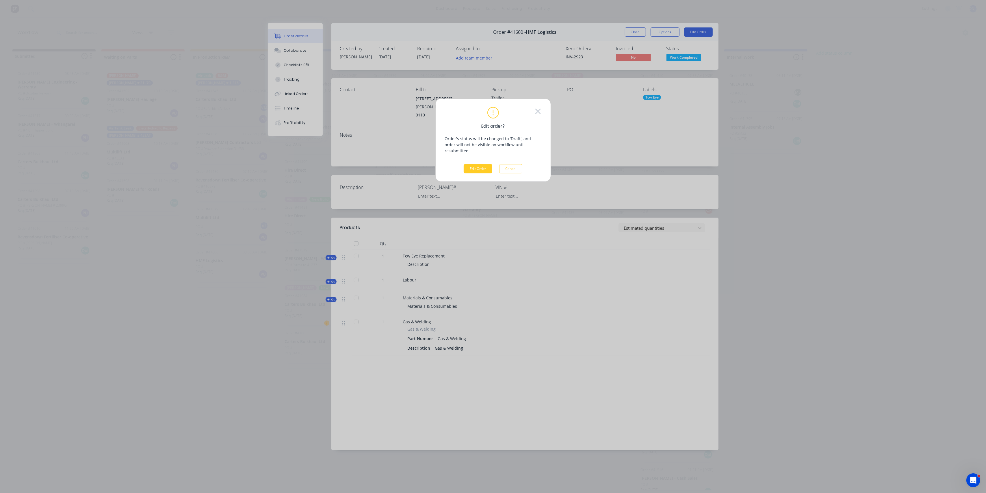
click at [481, 164] on button "Edit Order" at bounding box center [478, 168] width 29 height 9
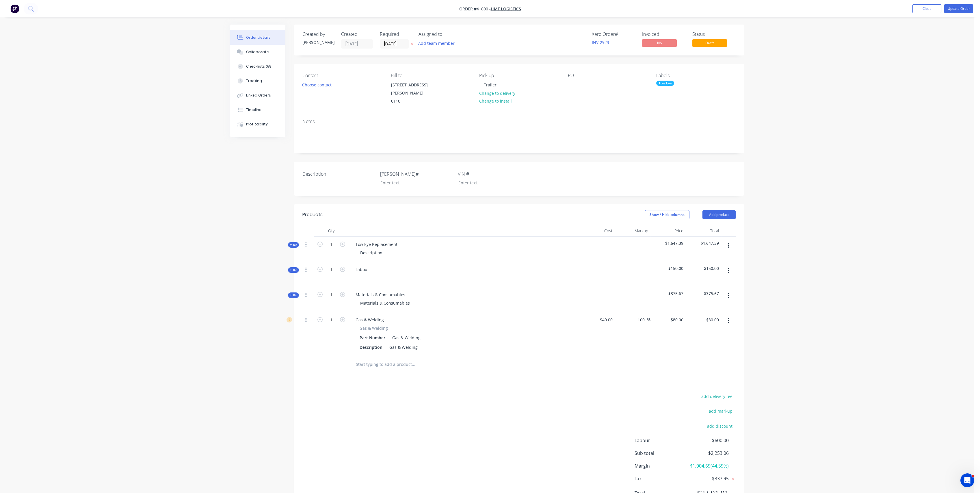
click at [294, 243] on span "Kit" at bounding box center [294, 245] width 8 height 4
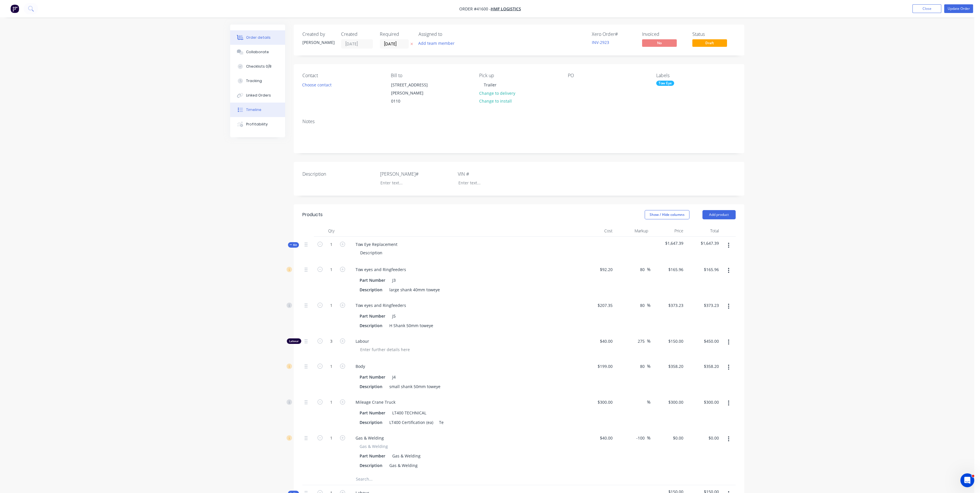
click at [243, 107] on button "Timeline" at bounding box center [257, 110] width 55 height 14
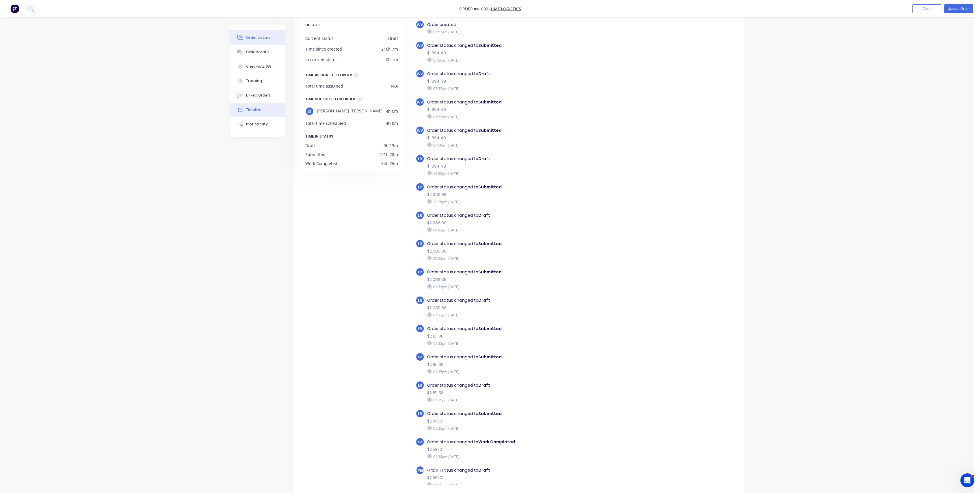
click at [247, 33] on button "Order details" at bounding box center [257, 37] width 55 height 14
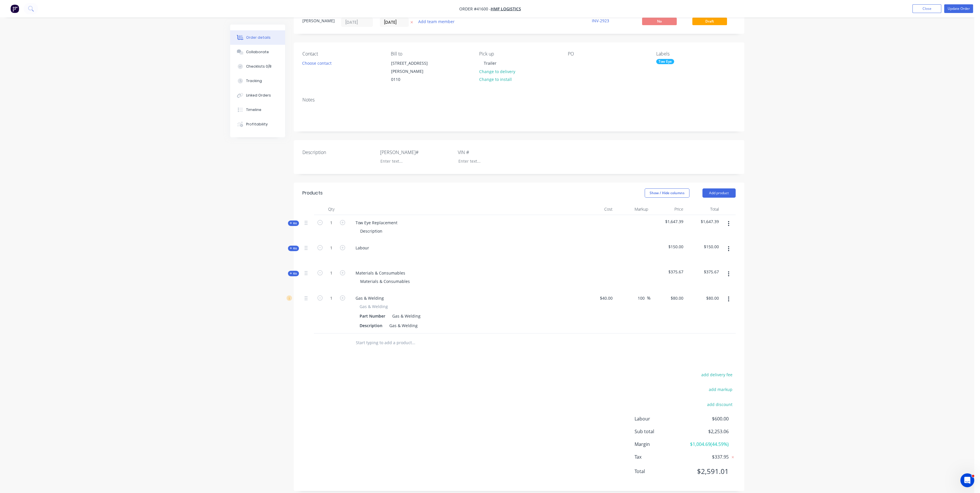
click at [291, 247] on icon "button" at bounding box center [291, 248] width 3 height 3
click at [294, 308] on span "Kit" at bounding box center [294, 310] width 8 height 4
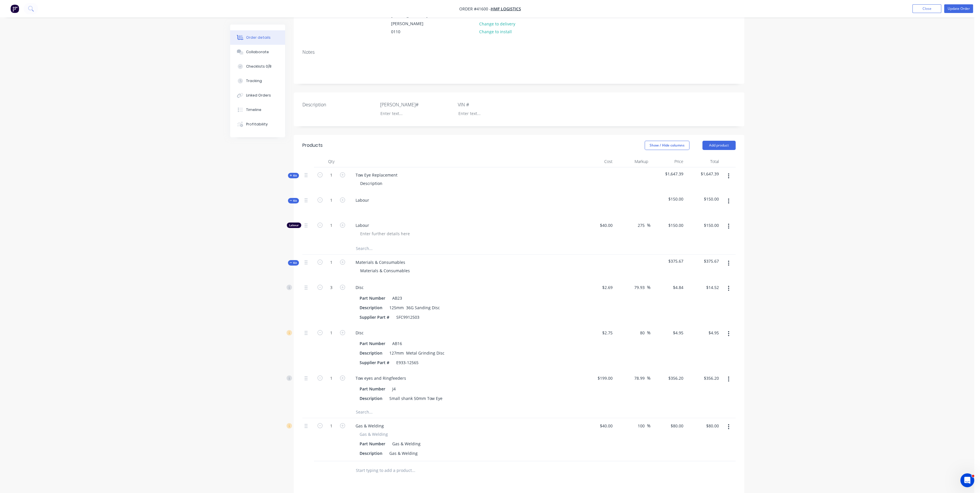
scroll to position [86, 0]
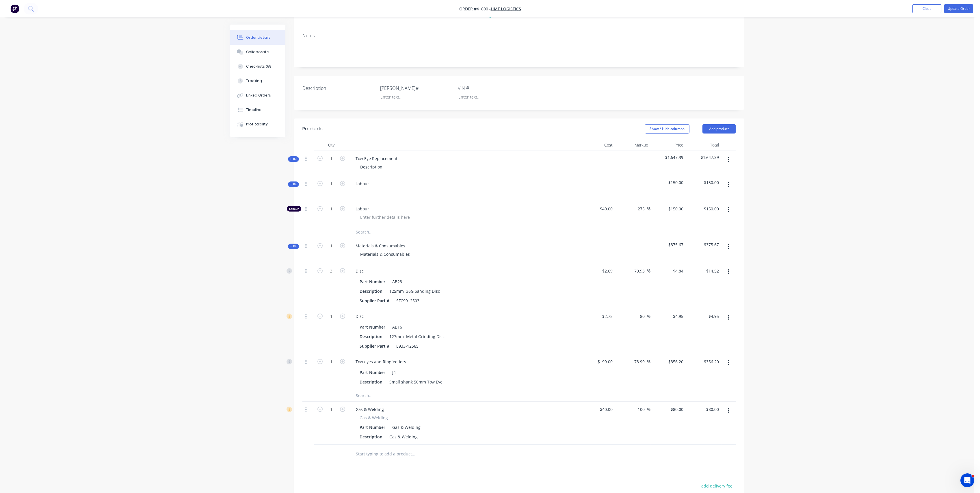
click at [293, 244] on span "Kit" at bounding box center [294, 246] width 8 height 4
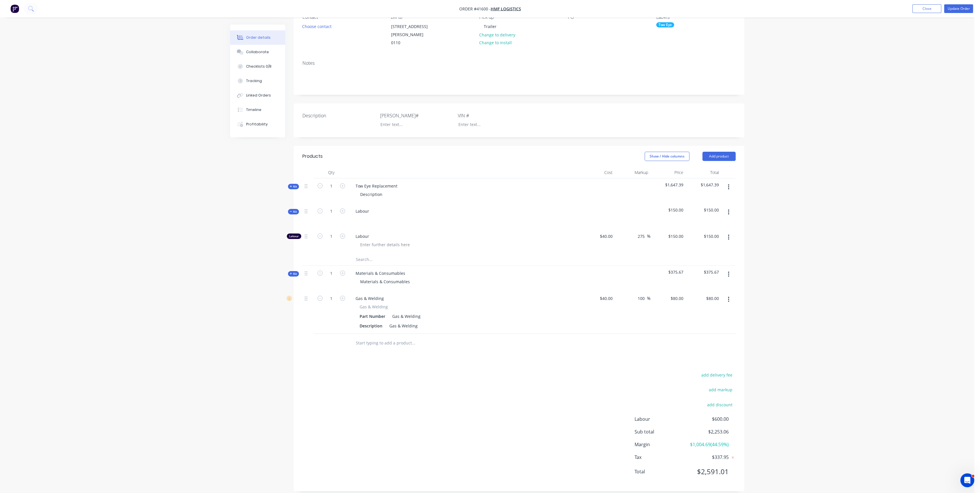
click at [296, 209] on span "Kit" at bounding box center [294, 211] width 8 height 4
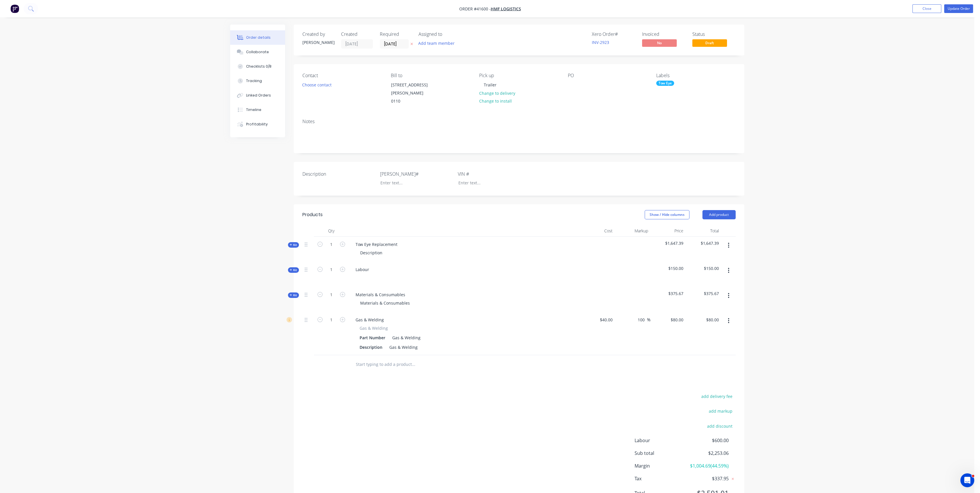
scroll to position [0, 0]
click at [257, 110] on div "Timeline" at bounding box center [253, 109] width 15 height 5
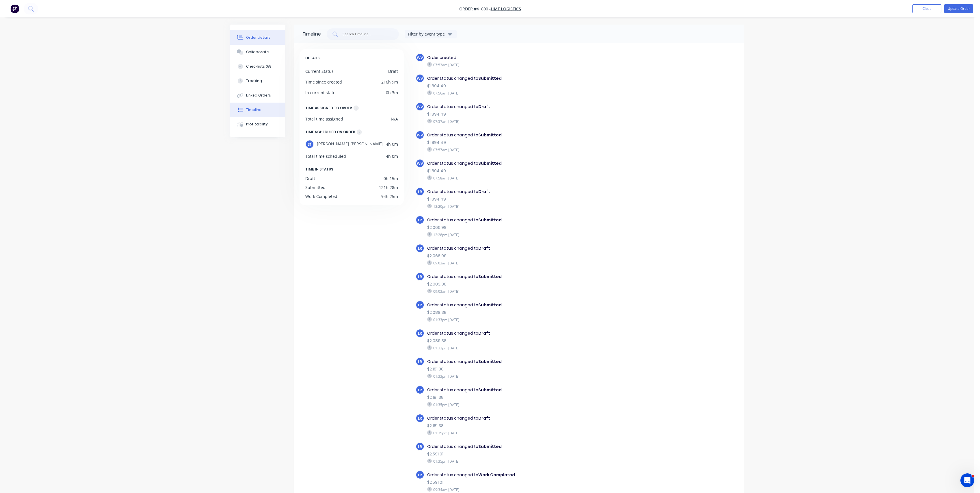
click at [250, 40] on div "Order details" at bounding box center [258, 37] width 25 height 5
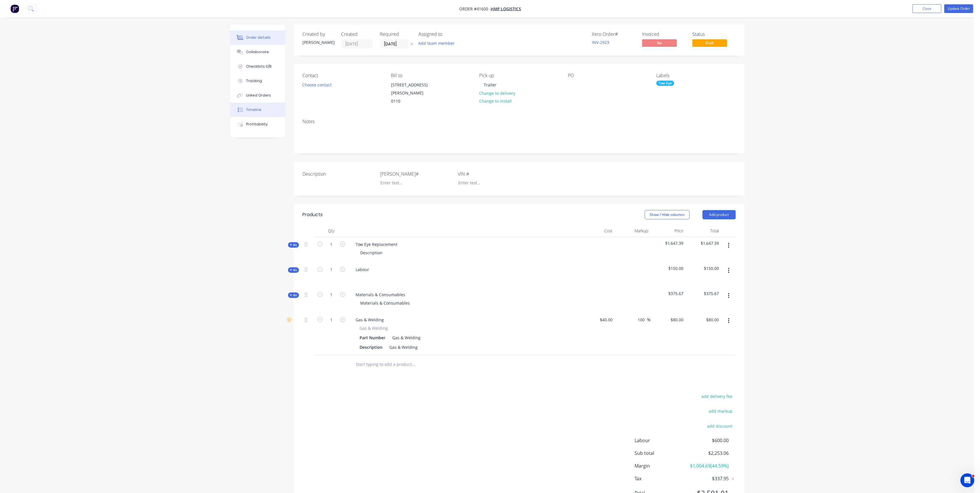
click at [261, 110] on button "Timeline" at bounding box center [257, 110] width 55 height 14
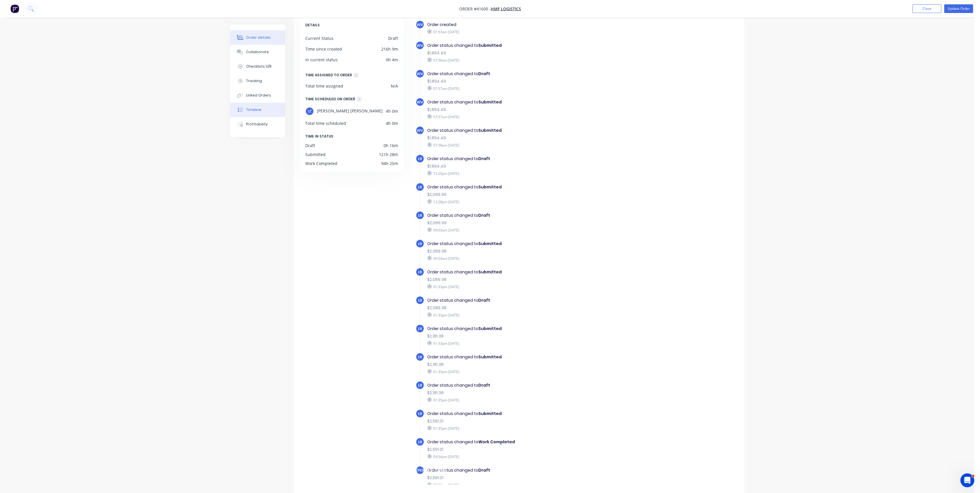
click at [269, 39] on button "Order details" at bounding box center [257, 37] width 55 height 14
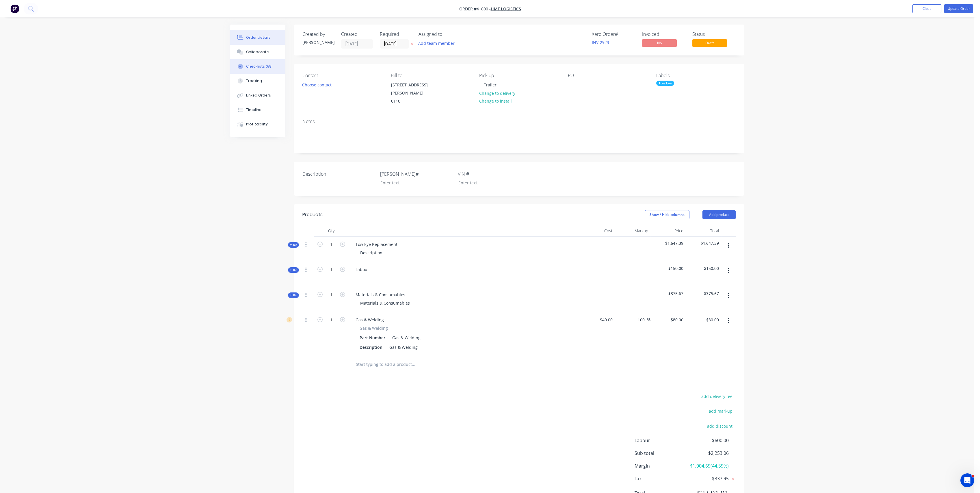
click at [258, 69] on div "Checklists 0/8" at bounding box center [258, 66] width 25 height 5
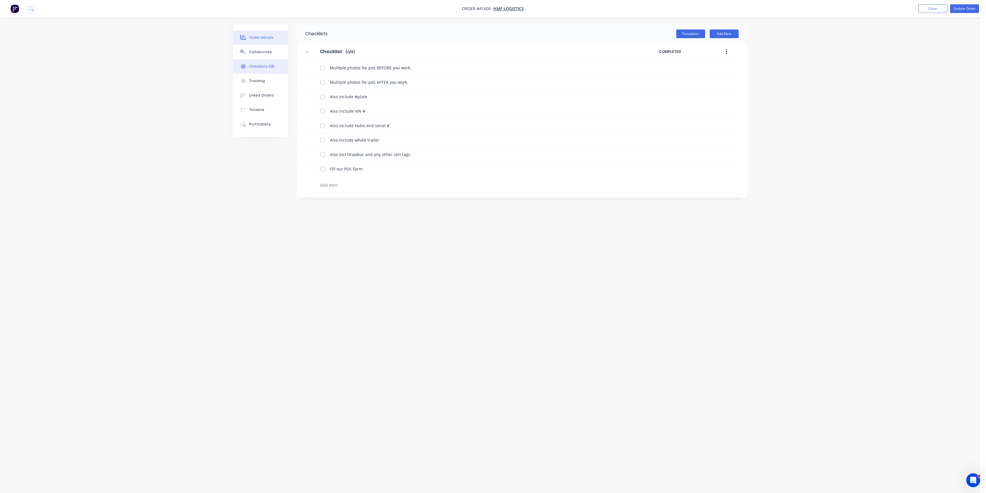
click at [268, 38] on div "Order details" at bounding box center [261, 37] width 25 height 5
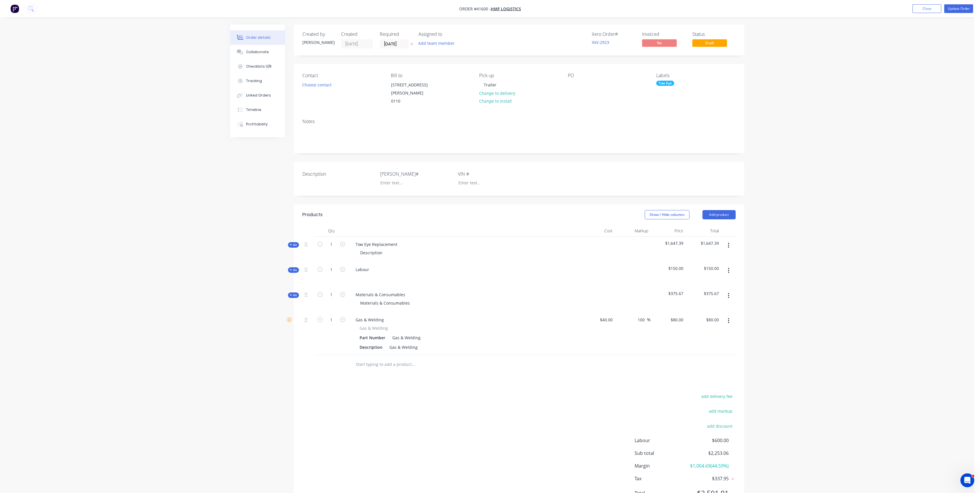
click at [262, 39] on div "Order details" at bounding box center [258, 37] width 25 height 5
click at [291, 243] on icon "button" at bounding box center [291, 244] width 2 height 2
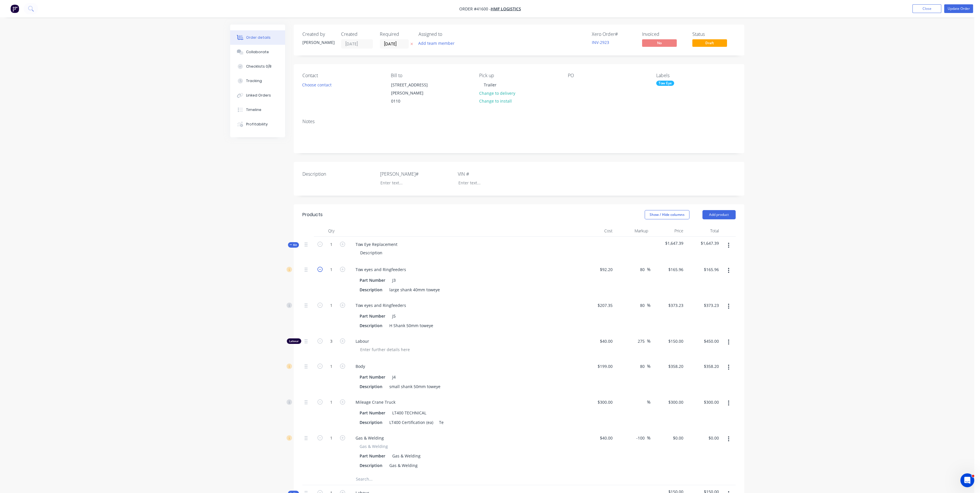
click at [321, 267] on icon "button" at bounding box center [319, 269] width 5 height 5
type input "0"
type input "$0.00"
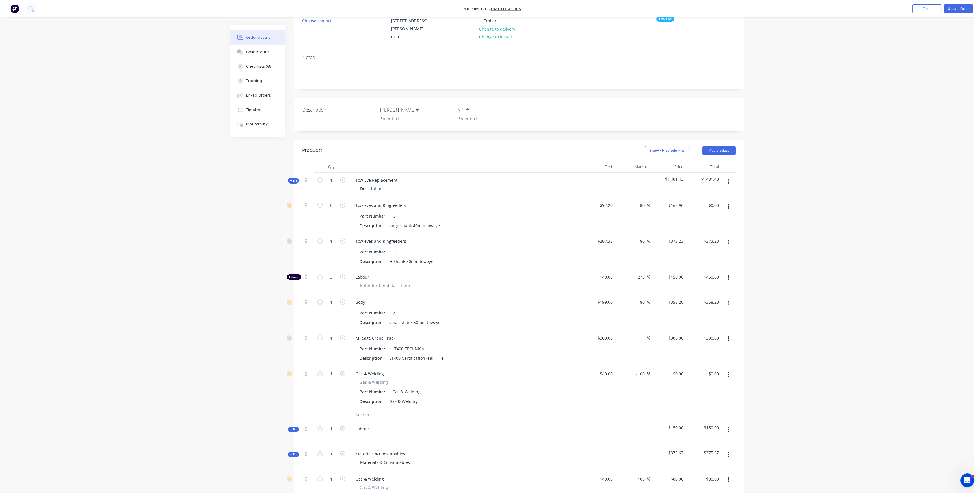
scroll to position [128, 0]
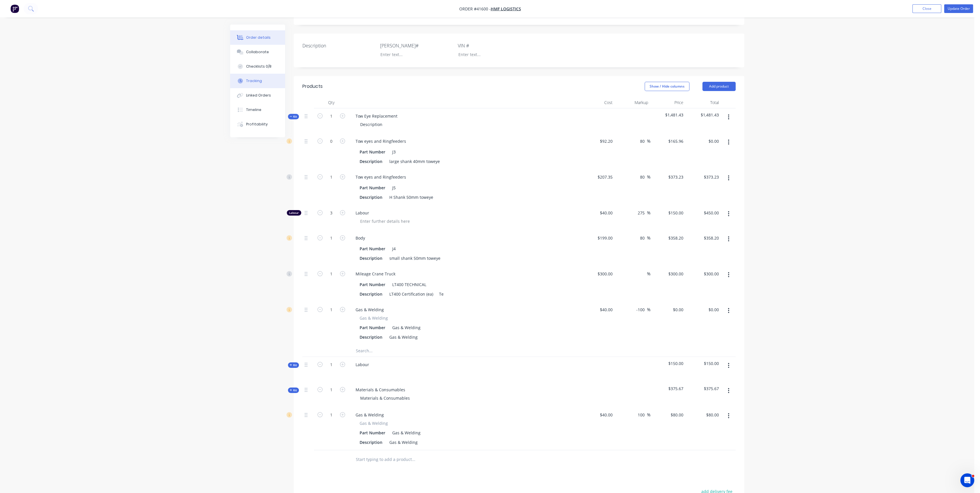
click at [261, 84] on button "Tracking" at bounding box center [257, 81] width 55 height 14
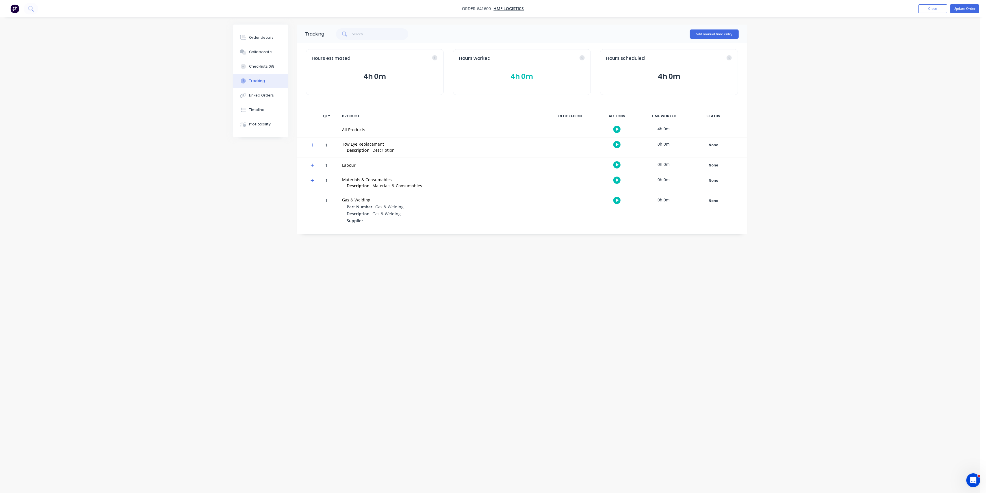
click at [513, 81] on button "4h 0m" at bounding box center [522, 76] width 126 height 11
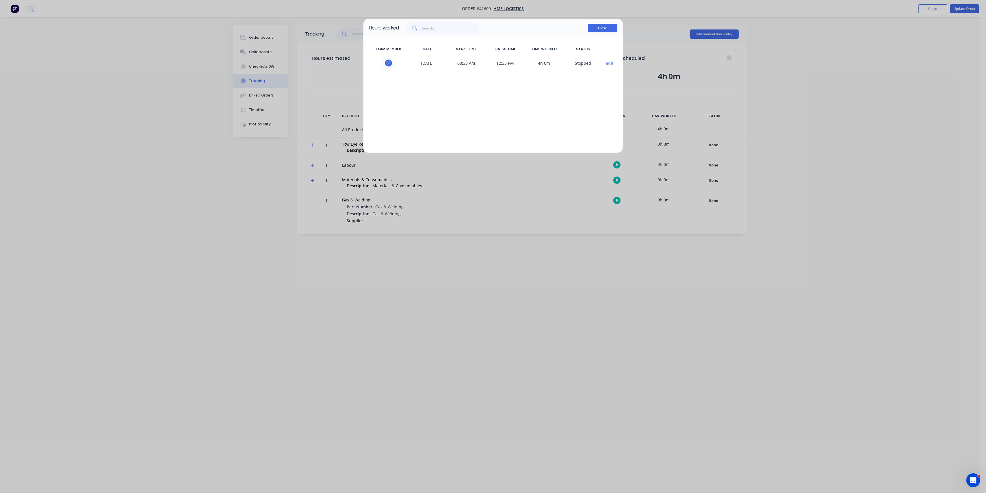
click at [601, 27] on button "Close" at bounding box center [602, 28] width 29 height 9
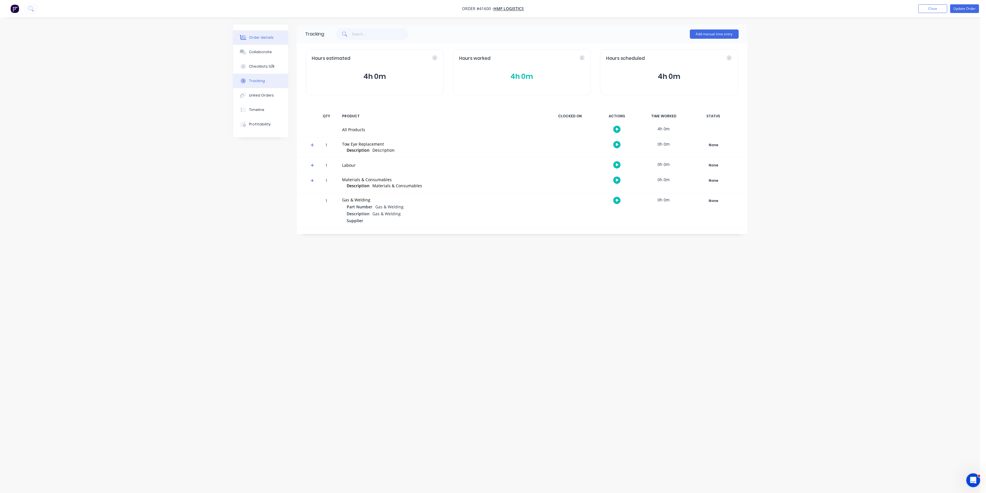
click at [258, 43] on button "Order details" at bounding box center [260, 37] width 55 height 14
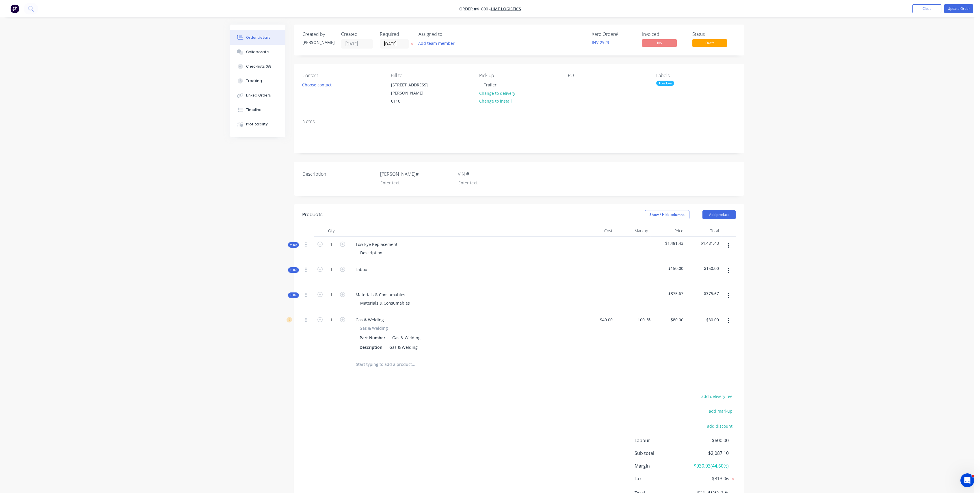
click at [729, 292] on icon "button" at bounding box center [728, 295] width 1 height 6
click at [693, 341] on div "Delete" at bounding box center [708, 345] width 44 height 8
click at [732, 292] on icon "button" at bounding box center [731, 295] width 1 height 6
drag, startPoint x: 712, startPoint y: 339, endPoint x: 712, endPoint y: 325, distance: 14.4
click at [712, 341] on div "Delete" at bounding box center [711, 345] width 44 height 8
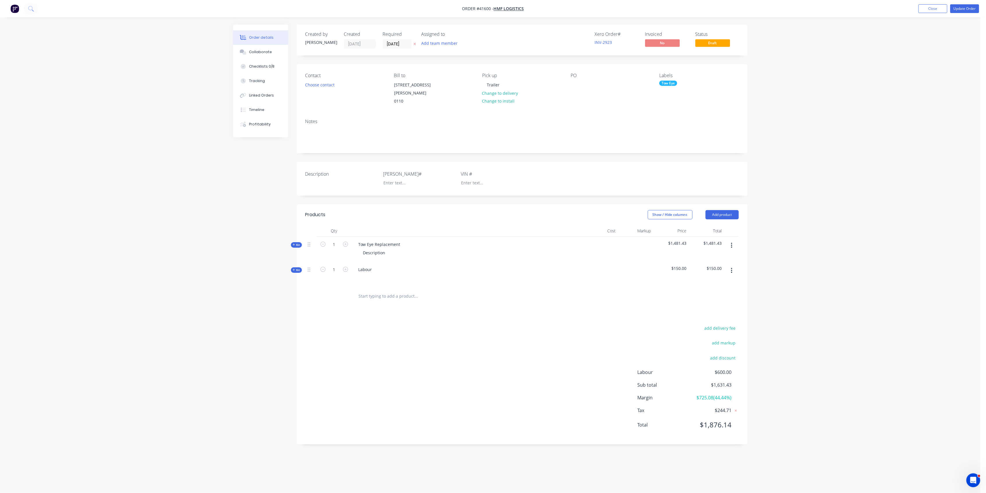
click at [293, 243] on icon "button" at bounding box center [294, 244] width 3 height 3
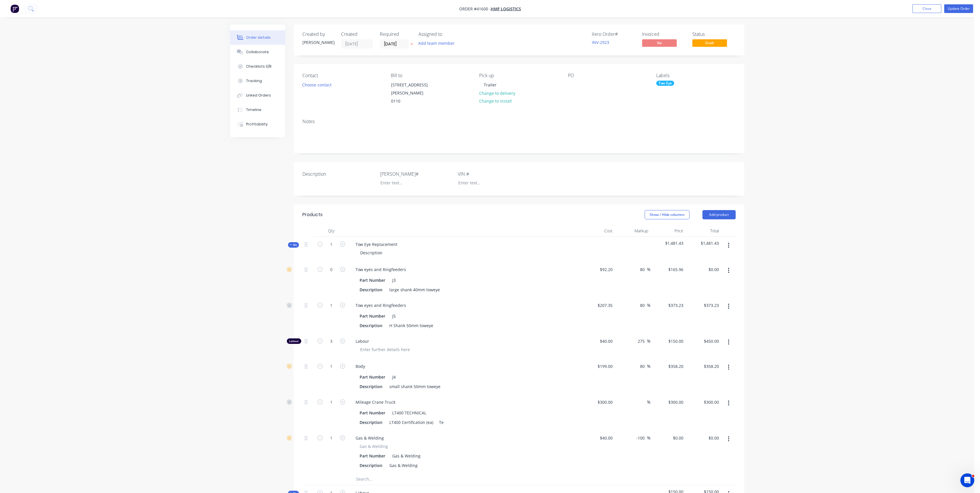
click at [290, 243] on icon "button" at bounding box center [291, 244] width 3 height 3
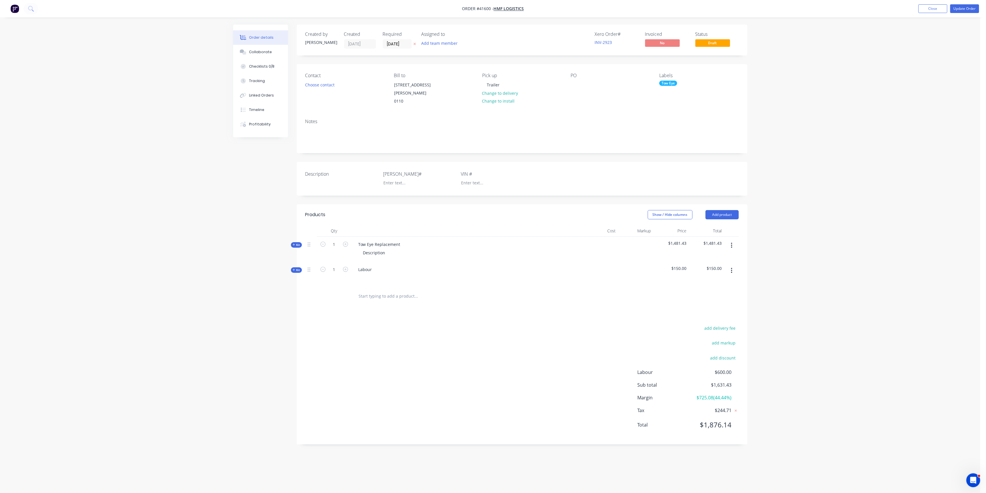
click at [731, 267] on icon "button" at bounding box center [731, 270] width 1 height 6
click at [713, 316] on div "Delete" at bounding box center [711, 320] width 44 height 8
click at [296, 243] on span "Kit" at bounding box center [297, 245] width 8 height 4
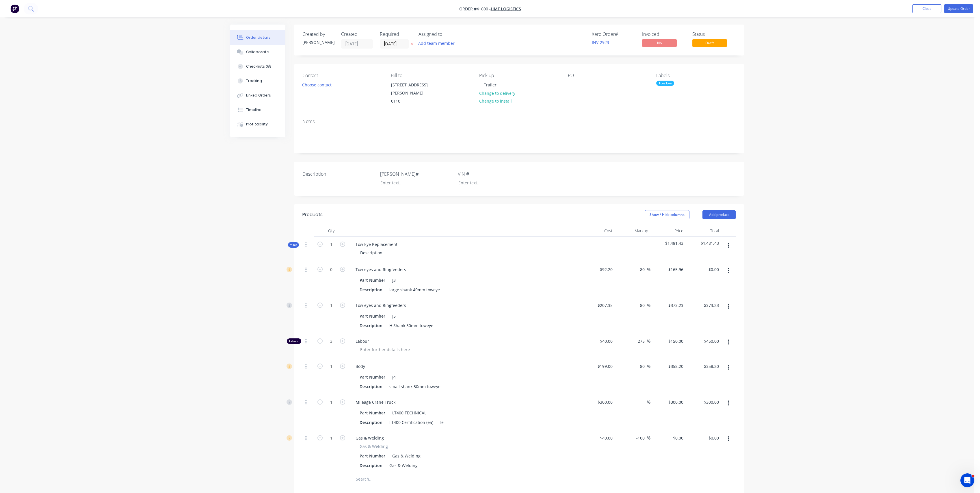
scroll to position [64, 0]
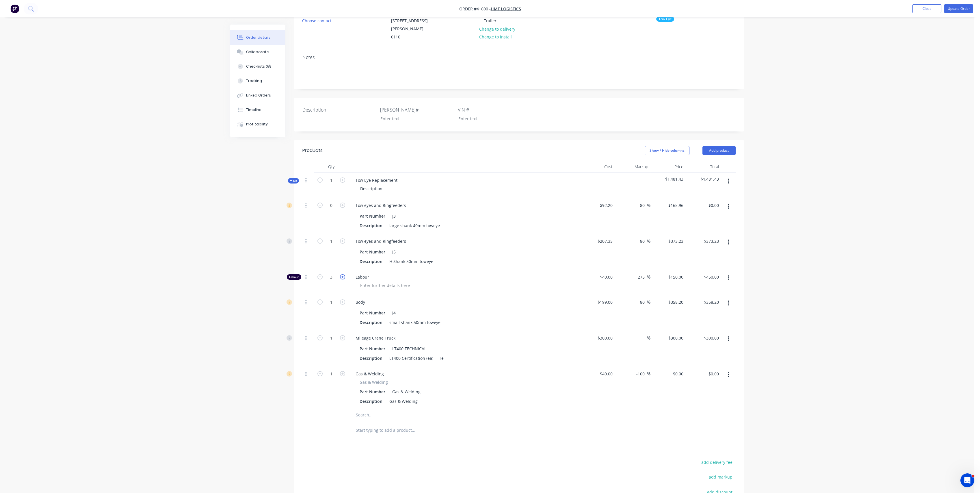
click at [344, 274] on icon "button" at bounding box center [342, 276] width 5 height 5
type input "4"
type input "$600.00"
click at [675, 273] on div "150 $150.00" at bounding box center [675, 277] width 20 height 8
type input "115"
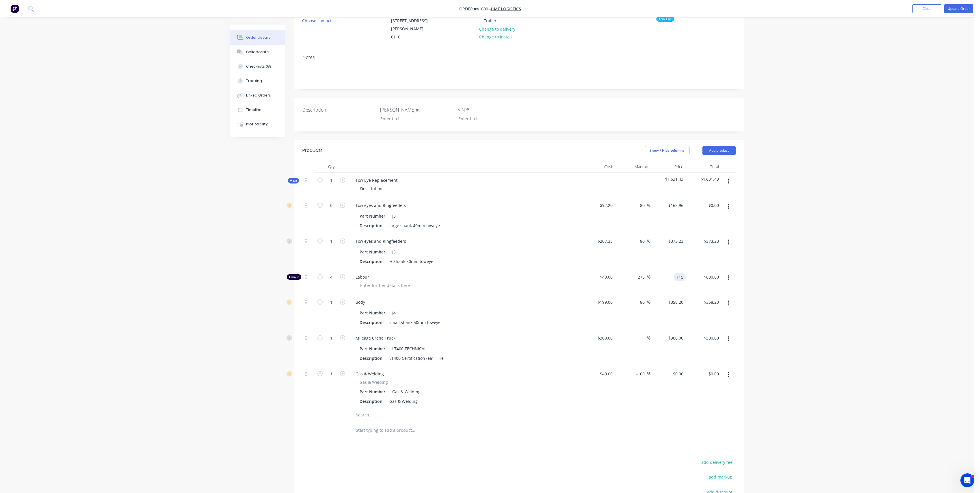
type input "187.5"
type input "$115.00"
type input "$460.00"
click at [826, 268] on div "Order details Collaborate Checklists 0/8 Tracking Linked Orders Timeline Profit…" at bounding box center [487, 261] width 974 height 651
drag, startPoint x: 644, startPoint y: 366, endPoint x: 676, endPoint y: 358, distance: 32.7
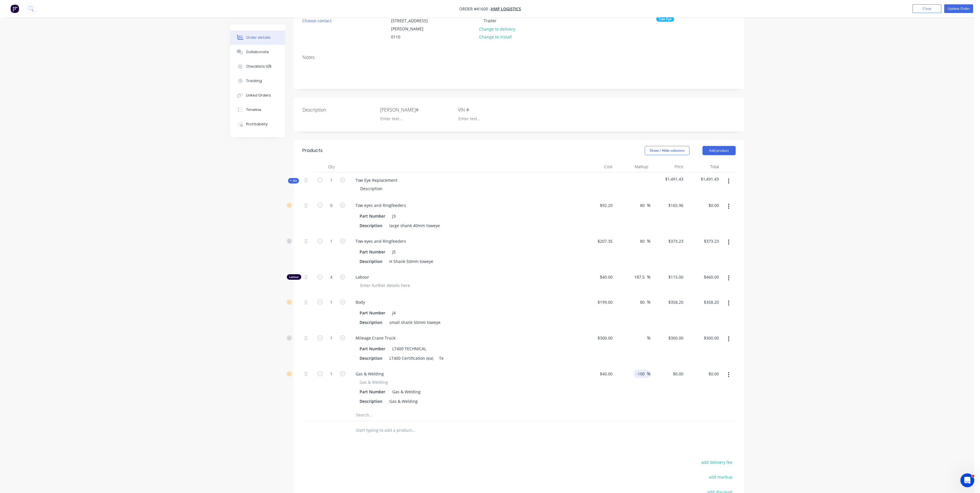
click at [644, 369] on input "-100" at bounding box center [641, 373] width 11 height 8
type input "-"
type input "50"
type input "$60.00"
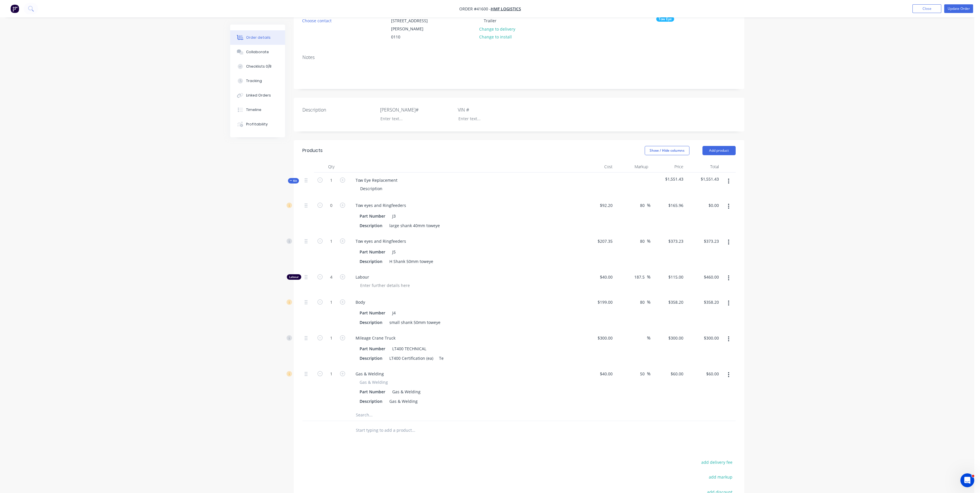
click at [627, 421] on div at bounding box center [518, 430] width 433 height 19
click at [730, 298] on button "button" at bounding box center [729, 303] width 14 height 10
click at [702, 337] on div "Delete" at bounding box center [708, 341] width 44 height 8
click at [729, 204] on icon "button" at bounding box center [728, 206] width 1 height 5
click at [692, 240] on div "Delete" at bounding box center [708, 244] width 44 height 8
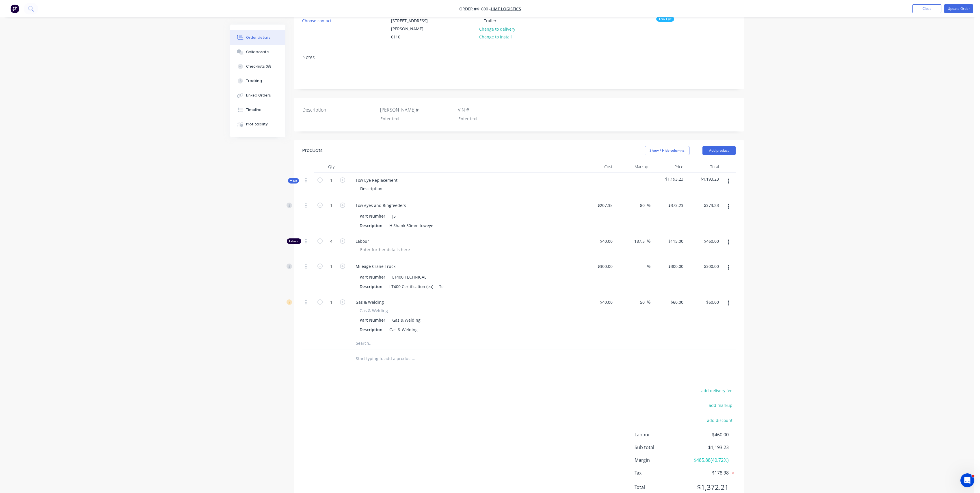
click at [492, 249] on div "Labour" at bounding box center [464, 245] width 231 height 25
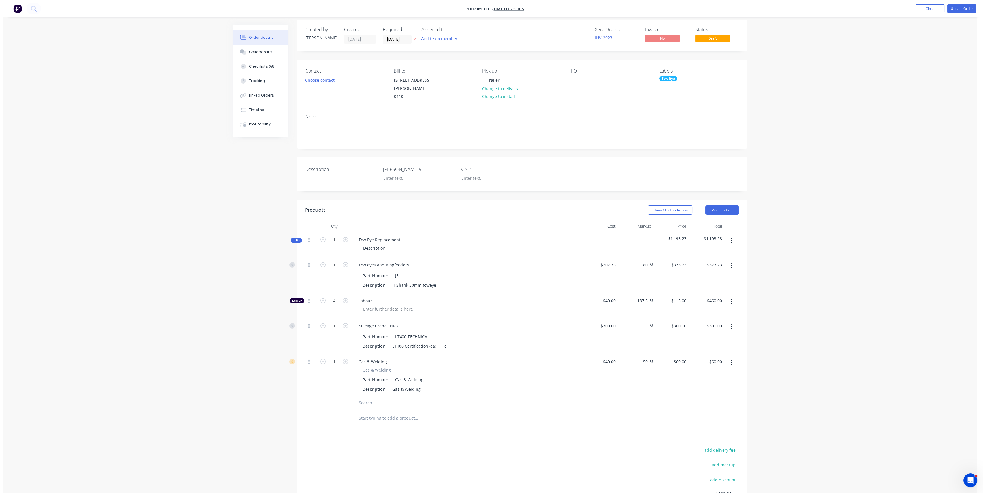
scroll to position [0, 0]
click at [295, 243] on span "Kit" at bounding box center [294, 245] width 8 height 4
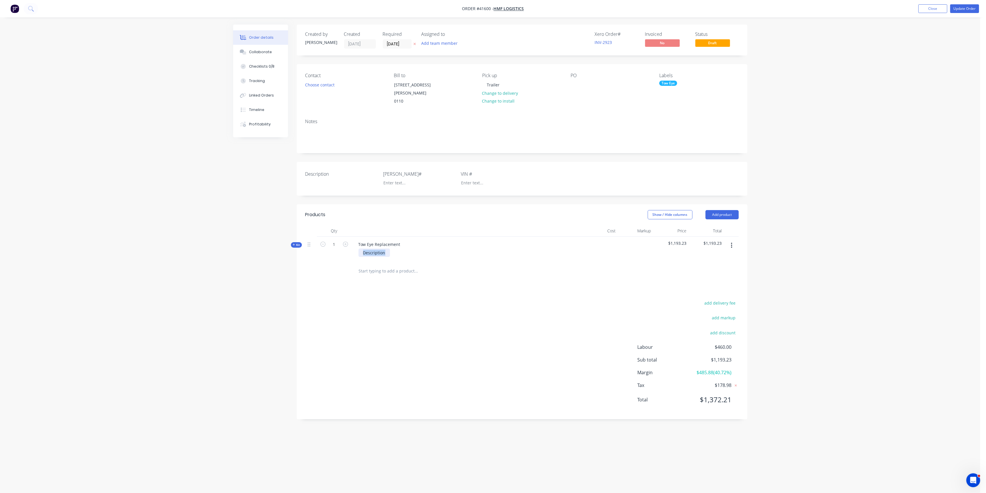
drag, startPoint x: 386, startPoint y: 247, endPoint x: 354, endPoint y: 243, distance: 31.8
click at [354, 248] on div "Description" at bounding box center [467, 252] width 226 height 8
click at [413, 306] on div "add delivery fee add markup add discount Labour $460.00 Sub total $1,193.23 Mar…" at bounding box center [521, 354] width 433 height 111
click at [323, 178] on div at bounding box center [337, 182] width 72 height 8
click at [397, 178] on div at bounding box center [415, 182] width 72 height 8
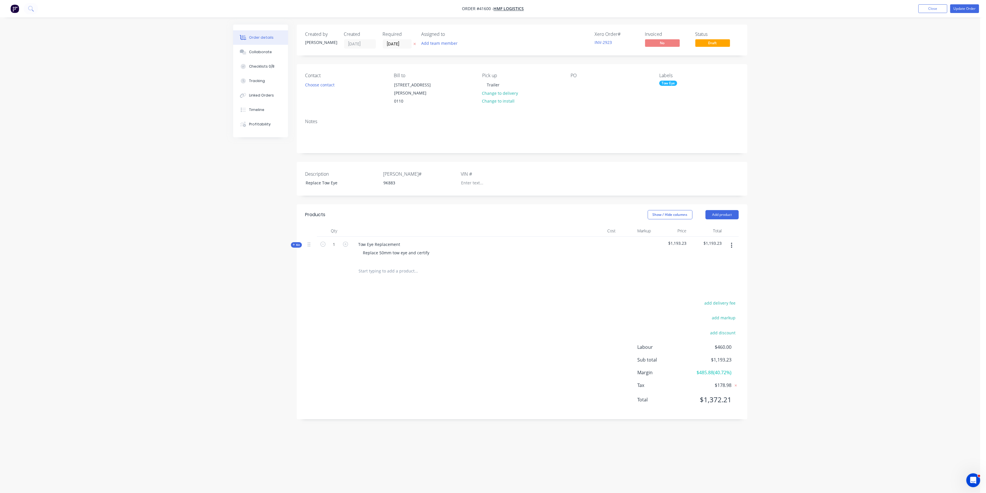
click at [224, 175] on div "Order details Collaborate Checklists 0/8 Tracking Linked Orders Timeline Profit…" at bounding box center [490, 246] width 980 height 493
click at [268, 68] on div "Checklists 0/8" at bounding box center [261, 66] width 25 height 5
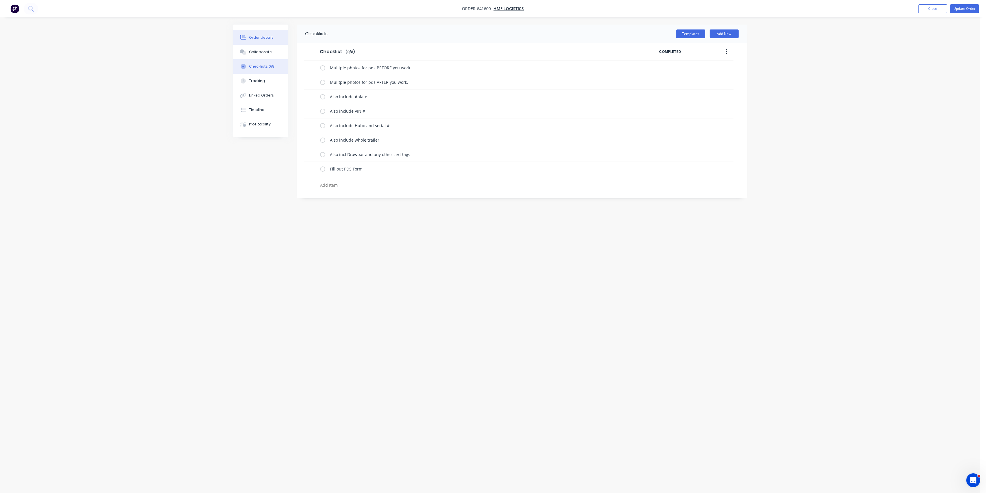
click at [261, 39] on div "Order details" at bounding box center [261, 37] width 25 height 5
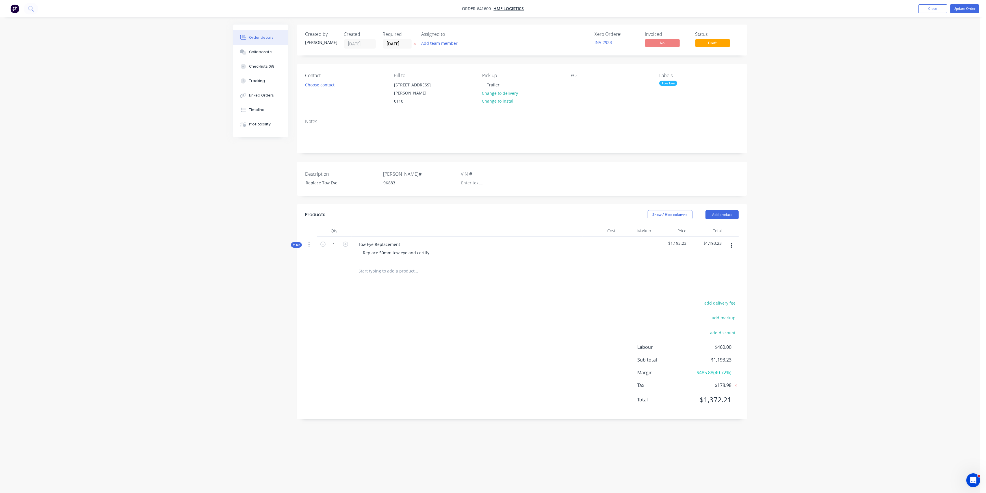
click at [373, 265] on input "text" at bounding box center [416, 271] width 116 height 12
click at [723, 210] on button "Add product" at bounding box center [721, 214] width 33 height 9
click at [706, 306] on div "Notes (External)" at bounding box center [711, 310] width 44 height 8
click at [384, 265] on div at bounding box center [375, 269] width 42 height 8
click at [453, 317] on div "add delivery fee add markup add discount Labour $460.00 Sub total $1,193.23 Mar…" at bounding box center [521, 372] width 433 height 111
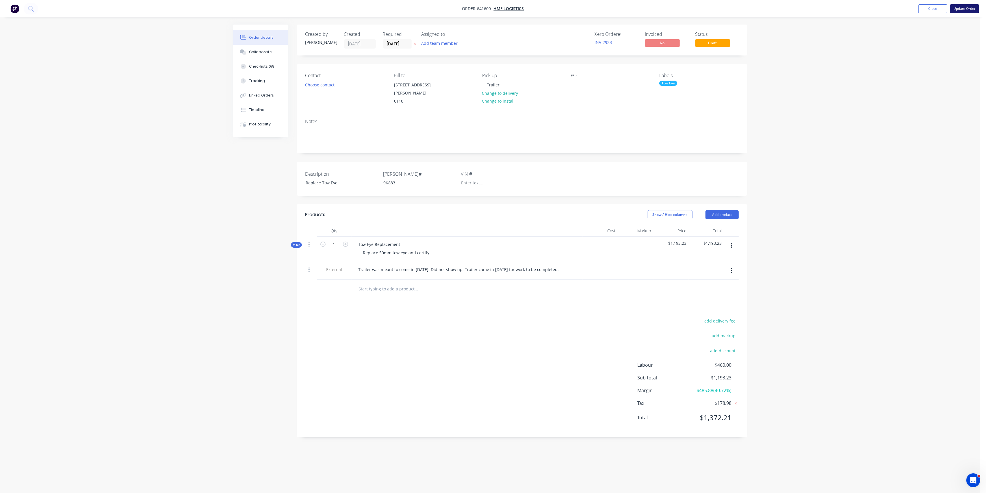
click at [959, 5] on button "Update Order" at bounding box center [964, 8] width 29 height 9
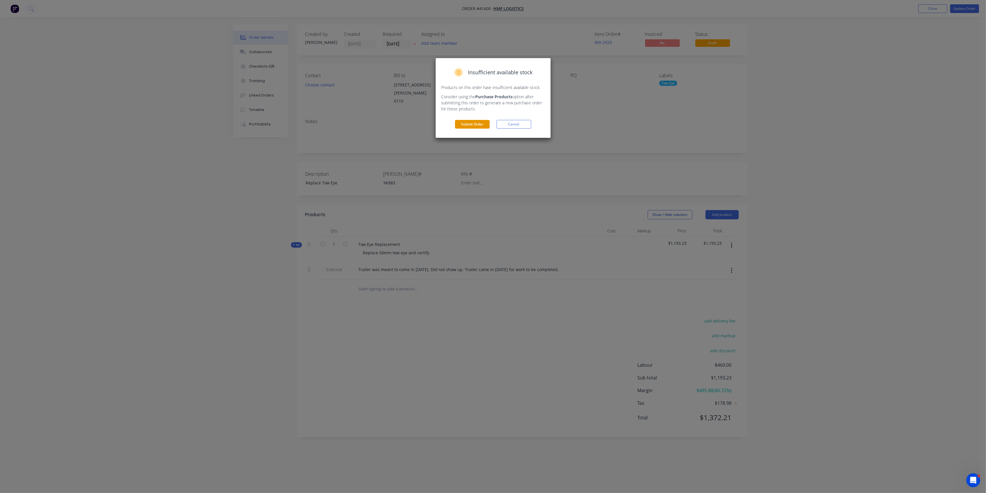
click at [466, 125] on button "Submit Order" at bounding box center [472, 124] width 35 height 9
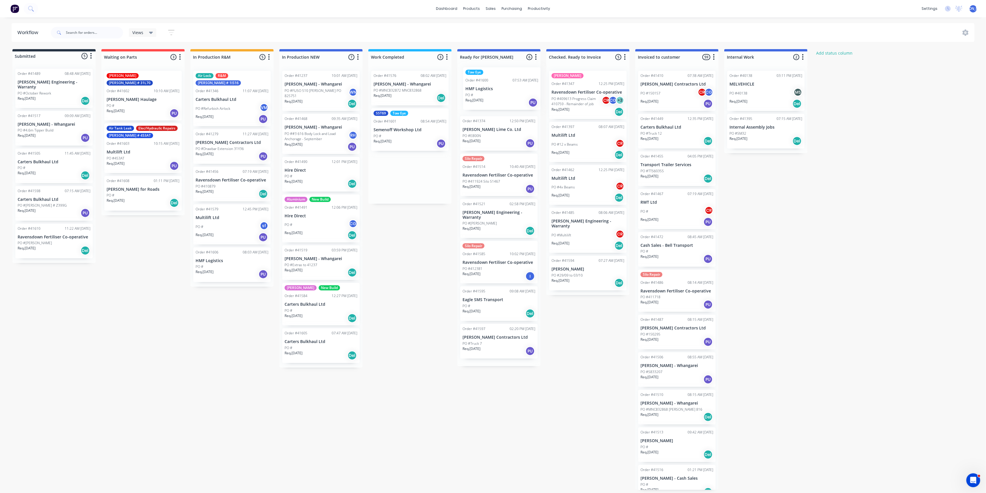
drag, startPoint x: 414, startPoint y: 136, endPoint x: 511, endPoint y: 93, distance: 106.2
click at [511, 93] on div "Submitted 5 Status colour #273444 hex #273444 Save Cancel Summaries Total order…" at bounding box center [477, 269] width 963 height 440
click at [414, 131] on p "Semenoff Workshop Ltd" at bounding box center [409, 129] width 73 height 5
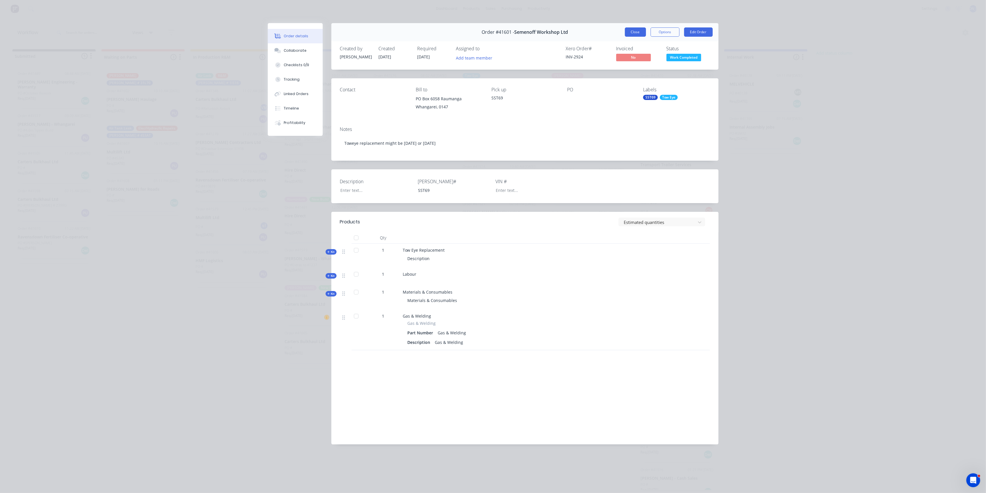
click at [634, 30] on button "Close" at bounding box center [635, 31] width 21 height 9
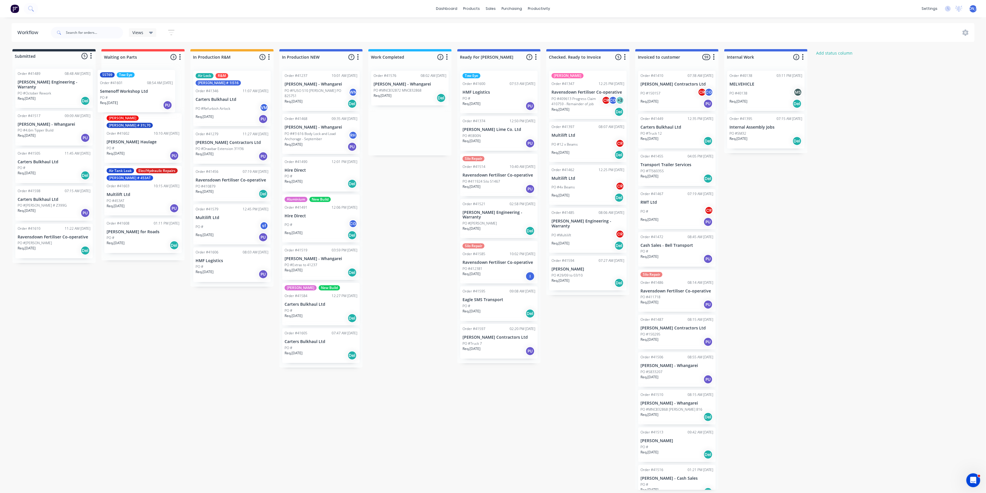
drag, startPoint x: 403, startPoint y: 132, endPoint x: 127, endPoint y: 95, distance: 279.5
click at [127, 95] on div "Submitted 5 Status colour #273444 hex #273444 Save Cancel Summaries Total order…" at bounding box center [477, 269] width 963 height 440
click at [327, 343] on p "Carters Bulkhaul Ltd" at bounding box center [320, 341] width 73 height 5
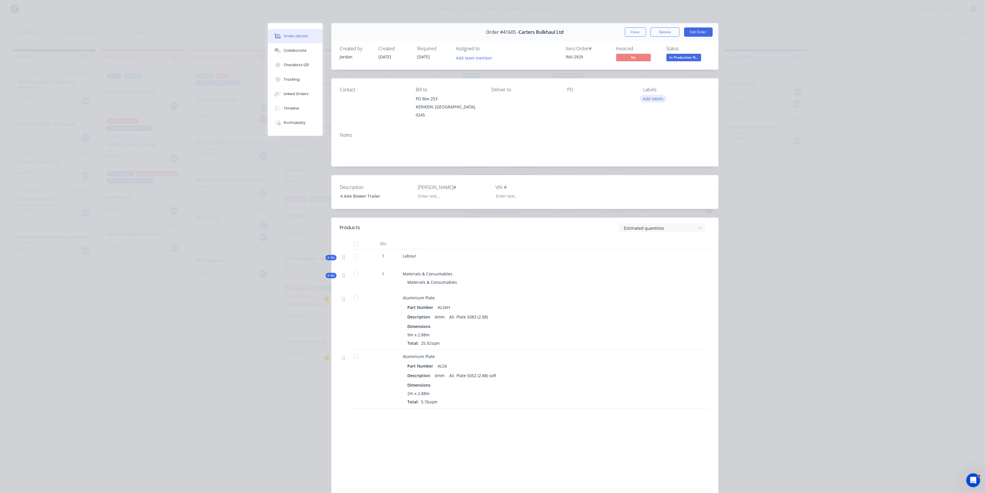
click at [646, 98] on button "Add labels" at bounding box center [653, 99] width 27 height 8
click at [661, 110] on input "text" at bounding box center [688, 116] width 60 height 12
click at [663, 160] on div "New Build" at bounding box center [666, 162] width 21 height 6
drag, startPoint x: 673, startPoint y: 113, endPoint x: 654, endPoint y: 112, distance: 19.1
click at [654, 112] on div "New" at bounding box center [683, 113] width 75 height 12
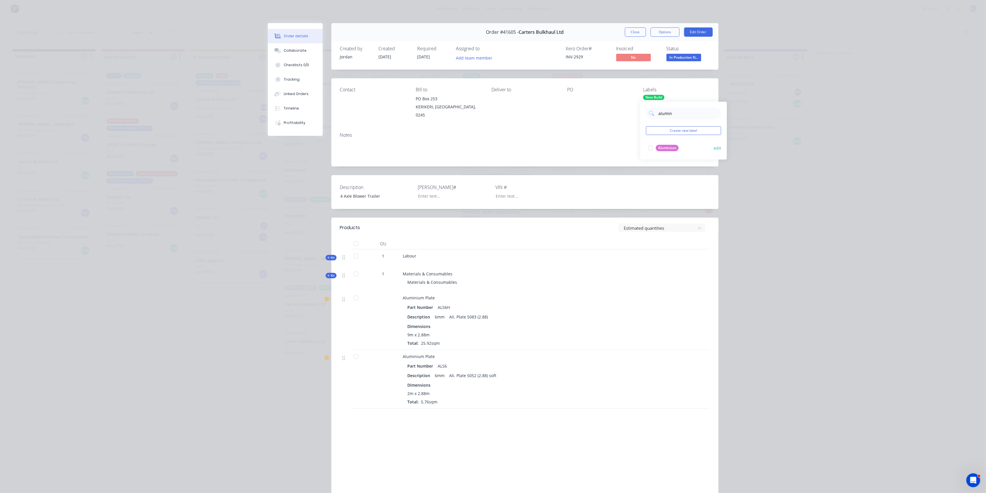
click at [650, 148] on div at bounding box center [651, 148] width 12 height 12
type input "a"
type input "tipp"
click at [651, 147] on div at bounding box center [651, 148] width 12 height 12
click at [629, 118] on div "Contact Bill to PO Box 253 KERIKERI, Northland, 0245 Deliver to PO Labels Ali T…" at bounding box center [524, 102] width 387 height 49
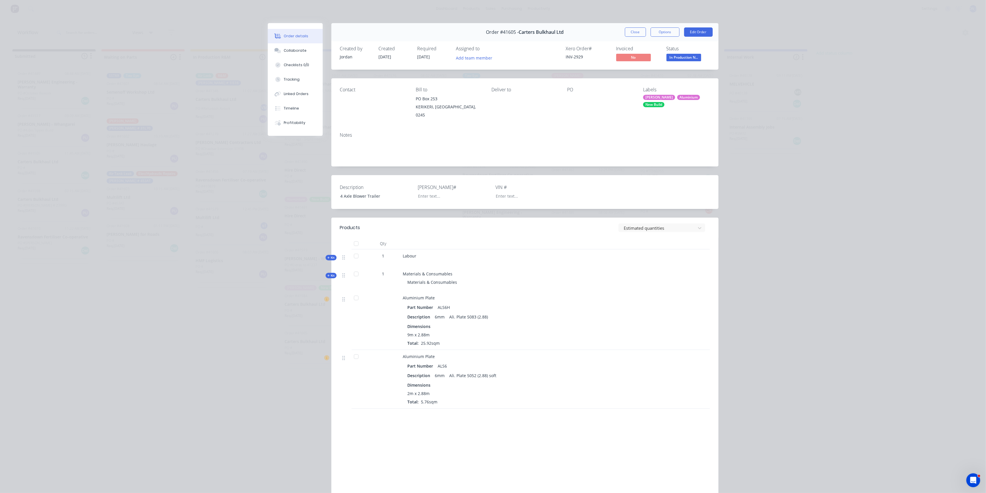
click at [664, 105] on div "Ali Tipper Aluminium New Build" at bounding box center [676, 101] width 66 height 12
type input "t"
type input "blowe"
drag, startPoint x: 677, startPoint y: 118, endPoint x: 639, endPoint y: 119, distance: 38.4
click at [639, 119] on body "dashboard products sales purchasing productivity dashboard products Product Cat…" at bounding box center [493, 229] width 986 height 458
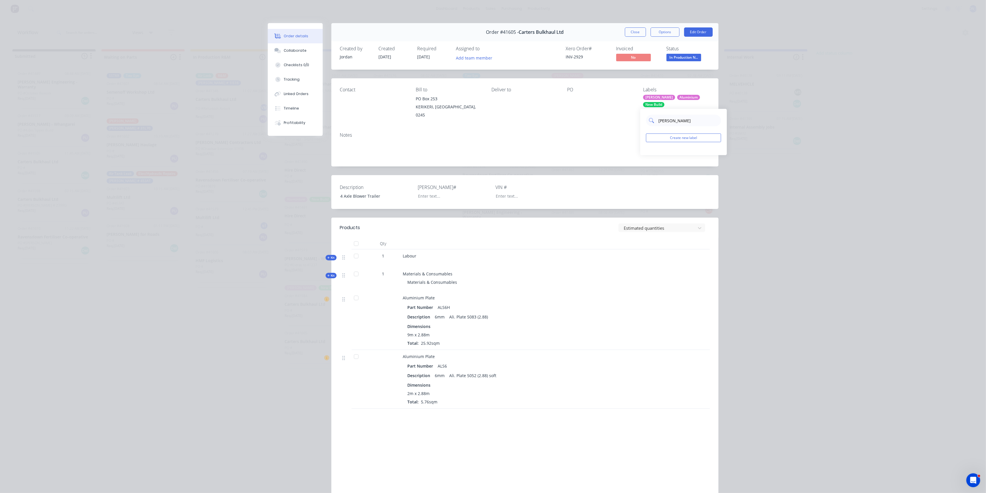
drag, startPoint x: 676, startPoint y: 121, endPoint x: 650, endPoint y: 119, distance: 26.4
click at [650, 119] on div "blowe" at bounding box center [683, 121] width 75 height 12
type input "Blowe"
click at [683, 140] on button "Create new label" at bounding box center [683, 137] width 75 height 9
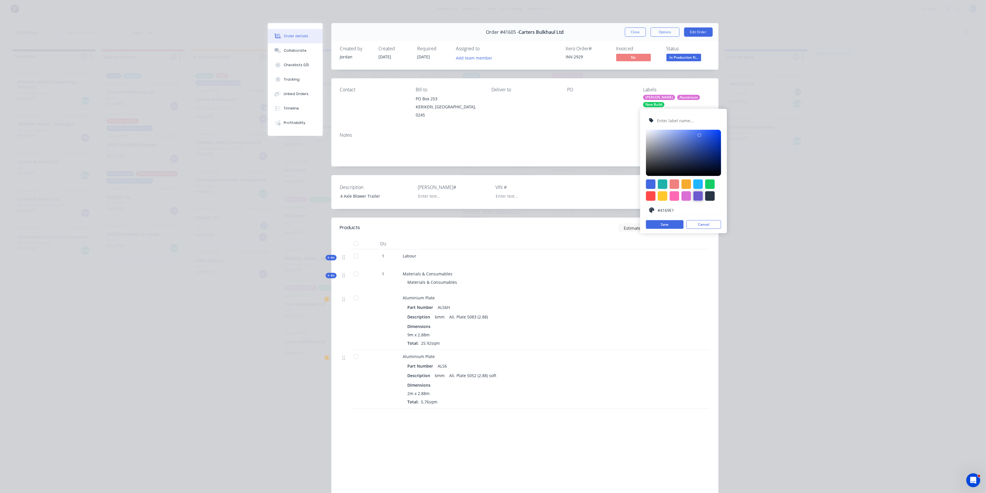
click at [696, 196] on div at bounding box center [698, 196] width 10 height 10
type input "#6A5ACD"
click at [677, 121] on input "text" at bounding box center [687, 120] width 62 height 11
type input "Blower"
click at [663, 223] on button "Save" at bounding box center [665, 224] width 38 height 9
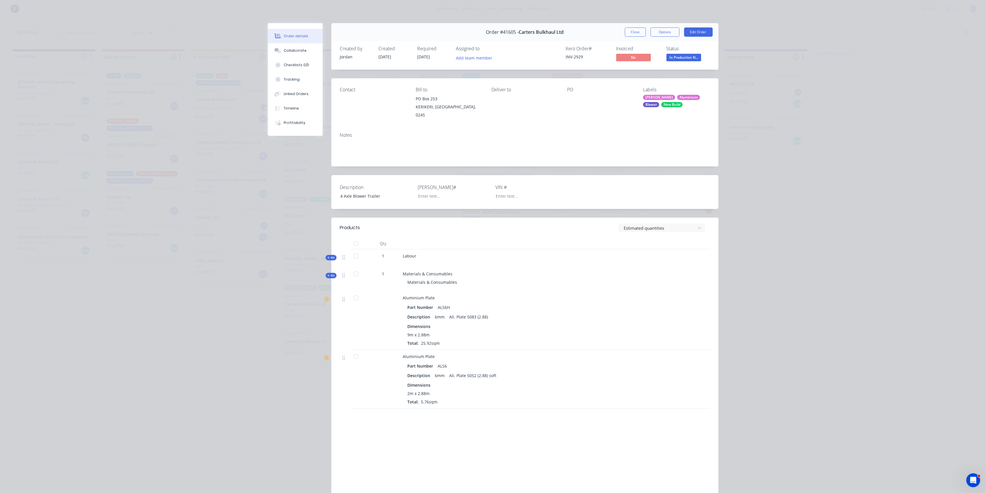
click at [592, 133] on div "Notes" at bounding box center [524, 147] width 387 height 39
click at [286, 39] on button "Order details" at bounding box center [295, 36] width 55 height 14
click at [630, 33] on button "Close" at bounding box center [635, 31] width 21 height 9
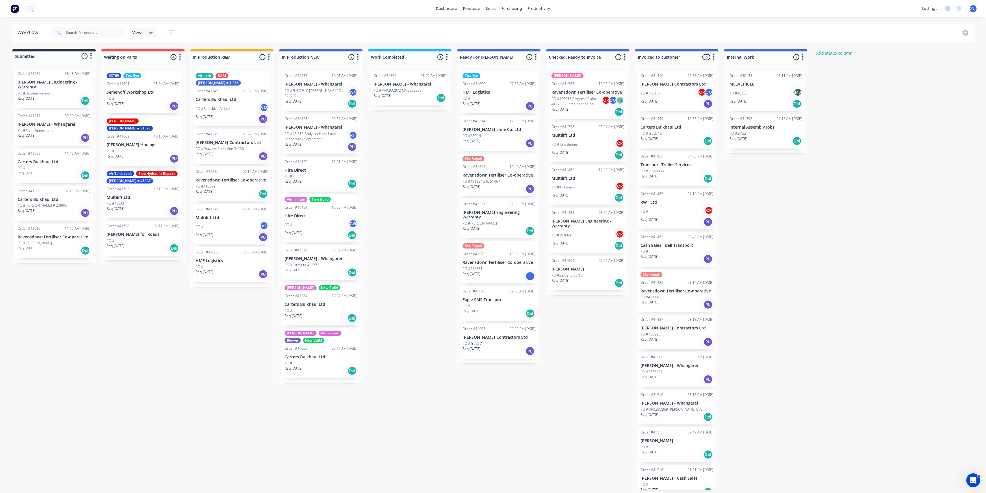
click at [320, 270] on div "Req. 08/09/25 Del" at bounding box center [320, 272] width 73 height 10
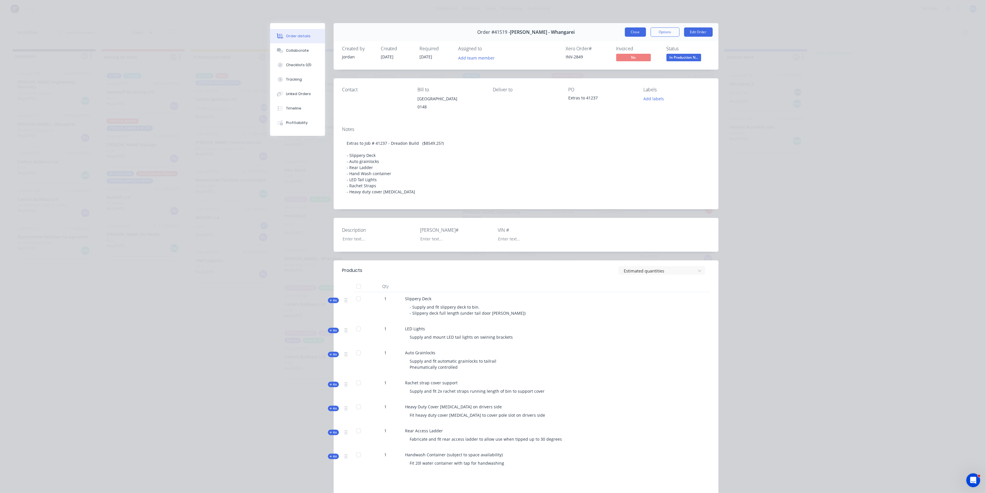
click at [627, 31] on button "Close" at bounding box center [635, 31] width 21 height 9
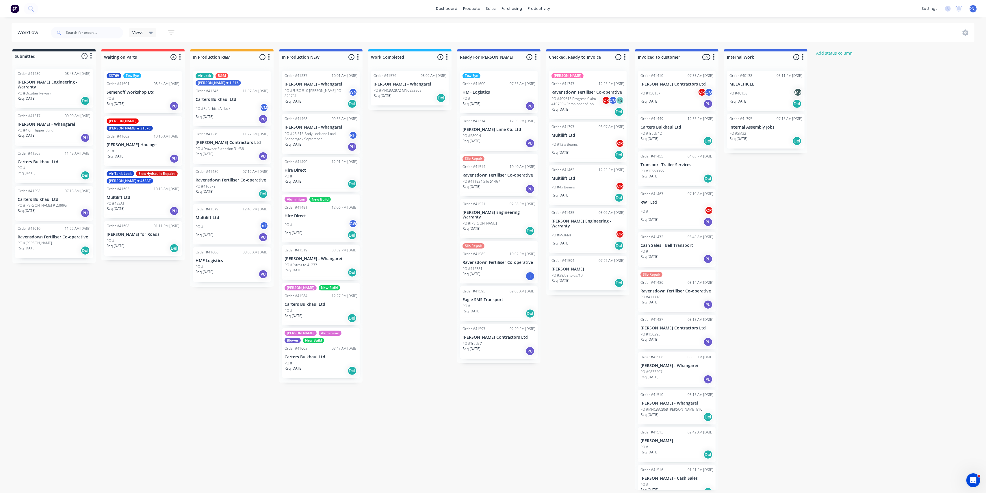
click at [328, 143] on div "Req. 27/08/25 PU" at bounding box center [320, 147] width 73 height 10
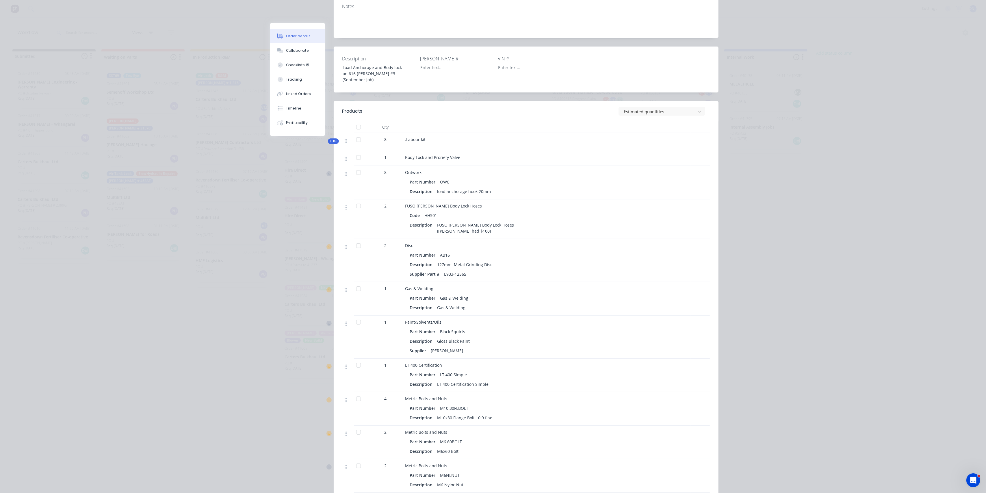
scroll to position [128, 0]
click at [288, 64] on div "Checklists 1/1" at bounding box center [297, 64] width 23 height 5
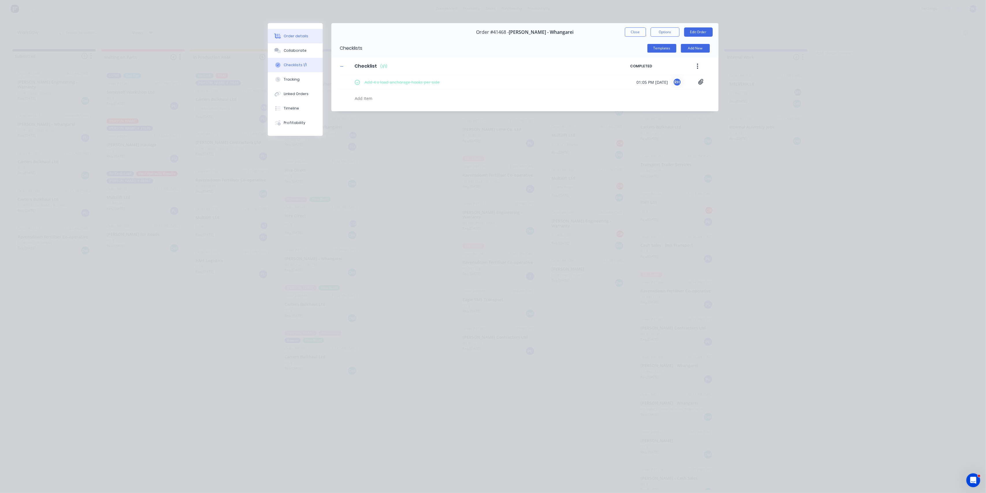
click at [304, 38] on div "Order details" at bounding box center [296, 36] width 25 height 5
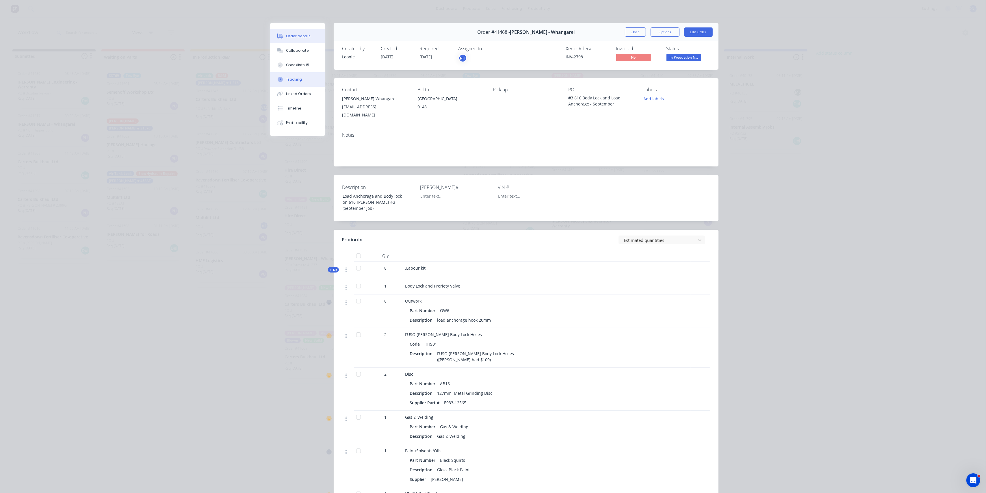
click at [297, 83] on button "Tracking" at bounding box center [297, 79] width 55 height 14
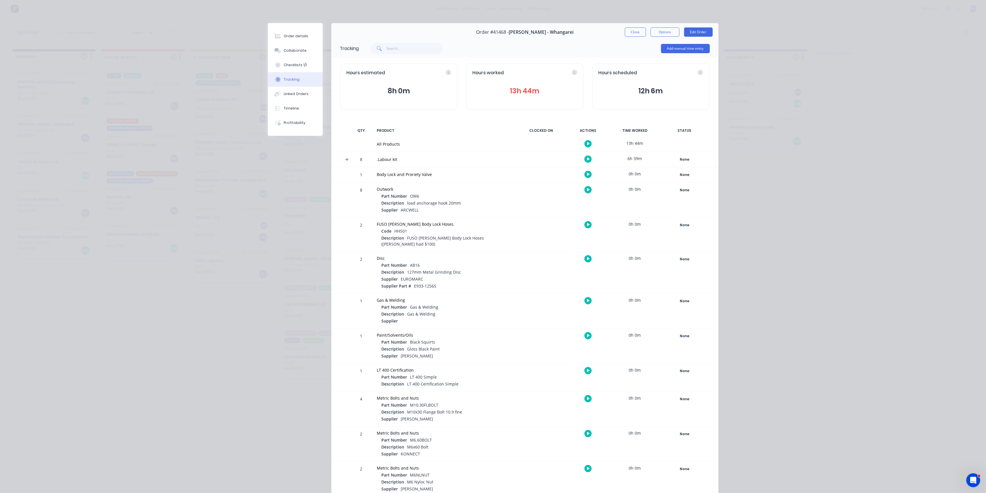
click at [534, 91] on button "13h 44m" at bounding box center [525, 90] width 105 height 11
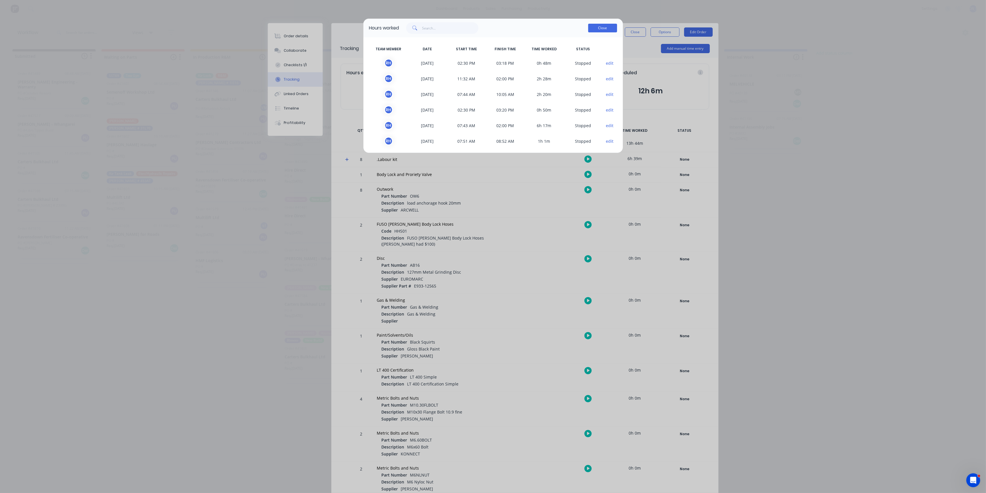
click at [610, 25] on button "Close" at bounding box center [602, 28] width 29 height 9
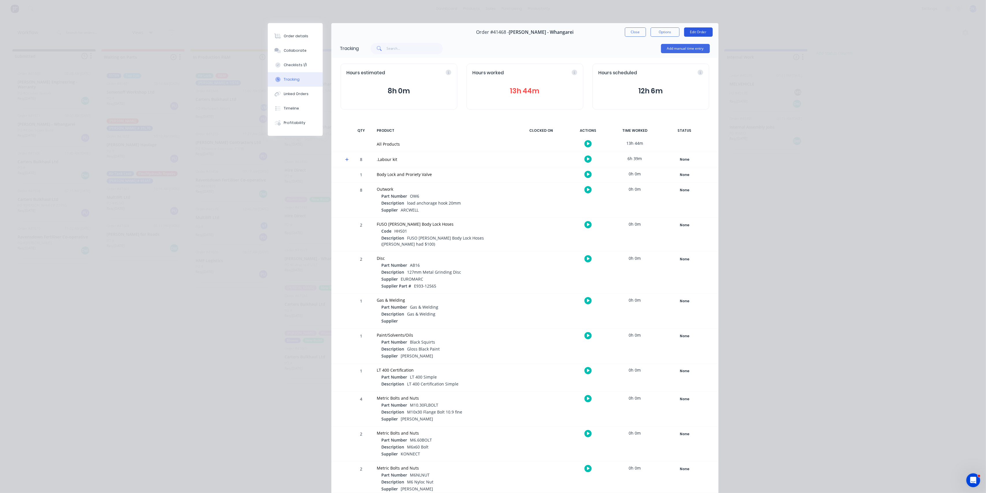
click at [705, 32] on button "Edit Order" at bounding box center [698, 31] width 29 height 9
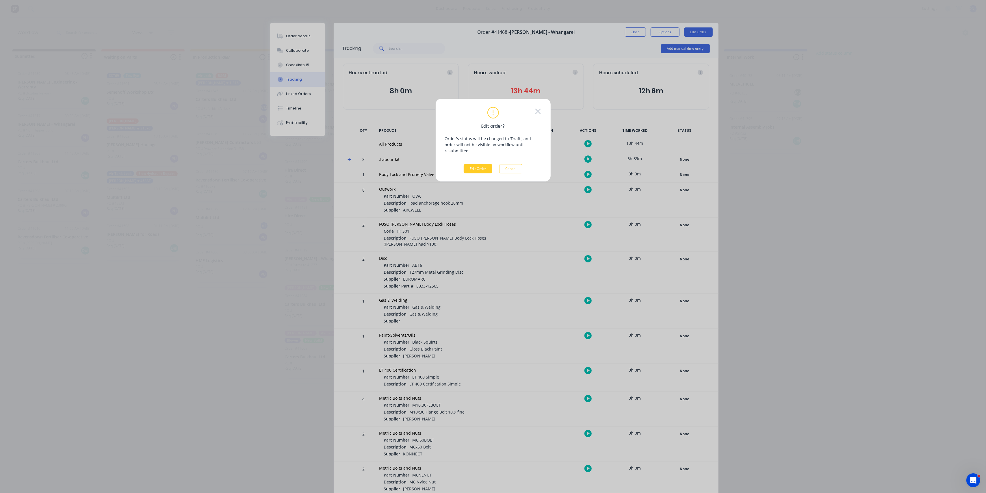
click at [481, 164] on button "Edit Order" at bounding box center [478, 168] width 29 height 9
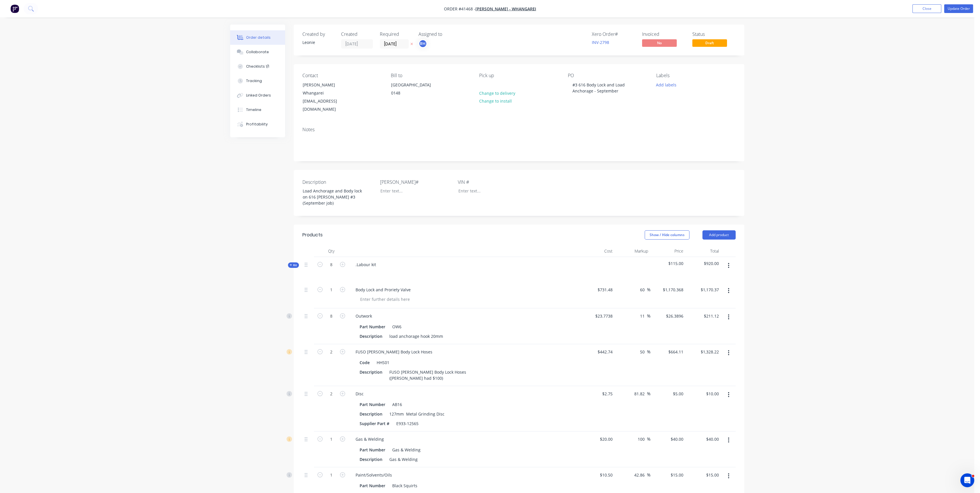
click at [291, 263] on icon "button" at bounding box center [291, 264] width 3 height 3
click at [291, 263] on span "Kit" at bounding box center [294, 265] width 8 height 4
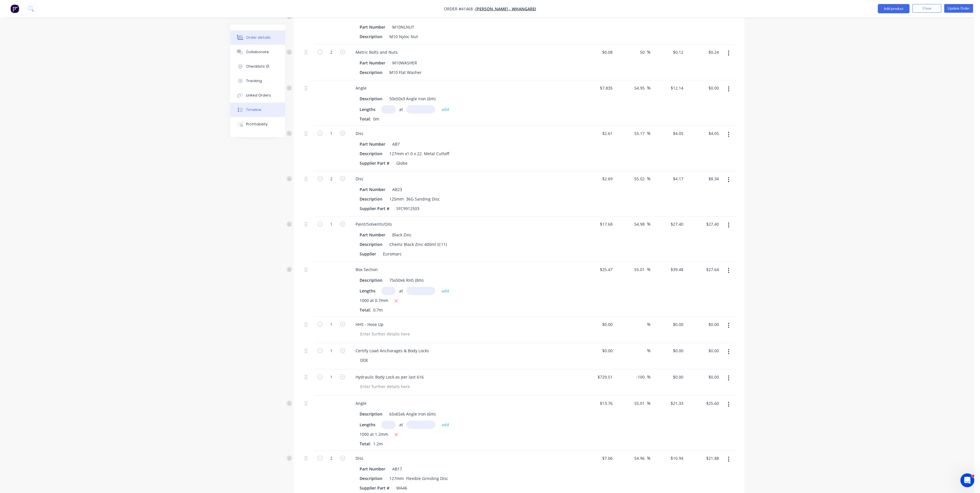
scroll to position [926, 0]
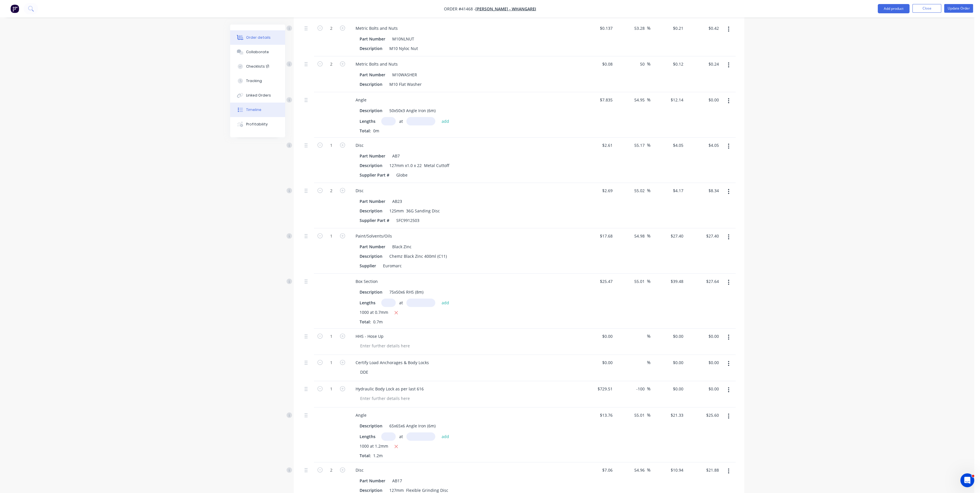
click at [254, 112] on div "Timeline" at bounding box center [253, 109] width 15 height 5
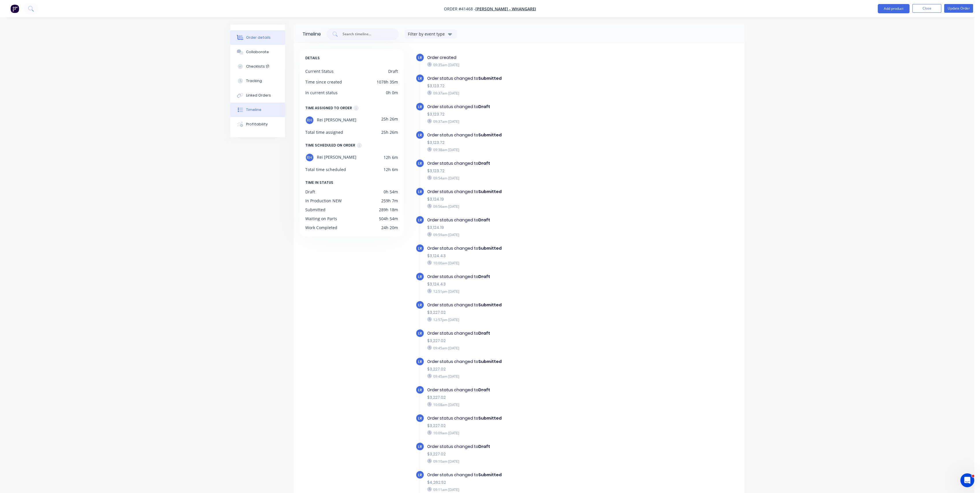
click at [256, 38] on div "Order details" at bounding box center [258, 37] width 25 height 5
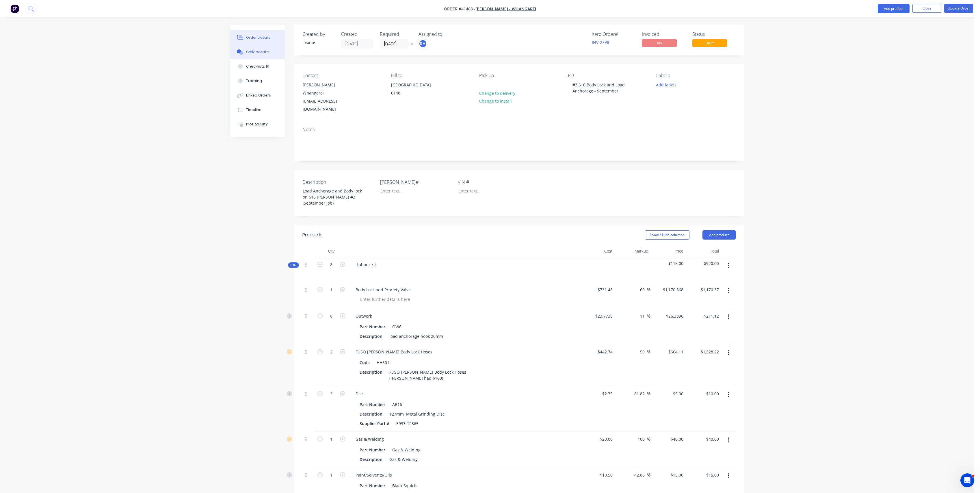
click at [256, 53] on div "Collaborate" at bounding box center [257, 51] width 23 height 5
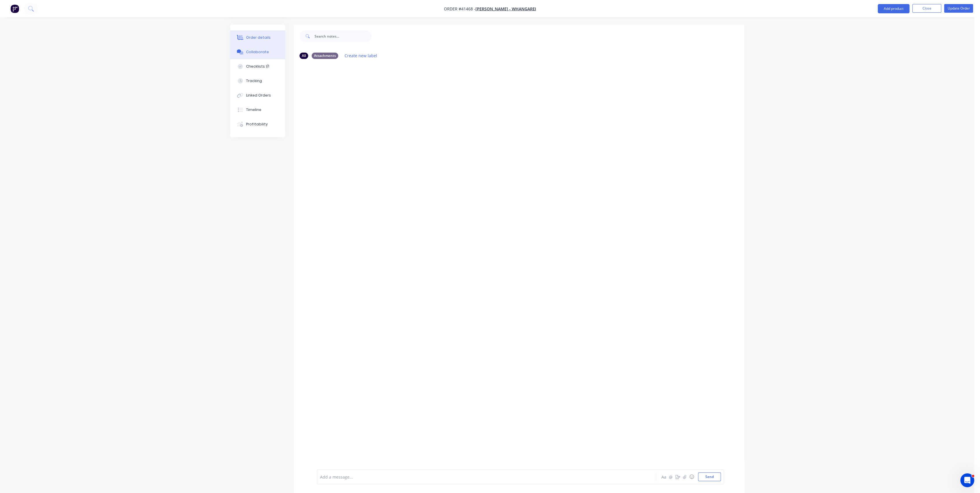
click at [256, 40] on button "Order details" at bounding box center [257, 37] width 55 height 14
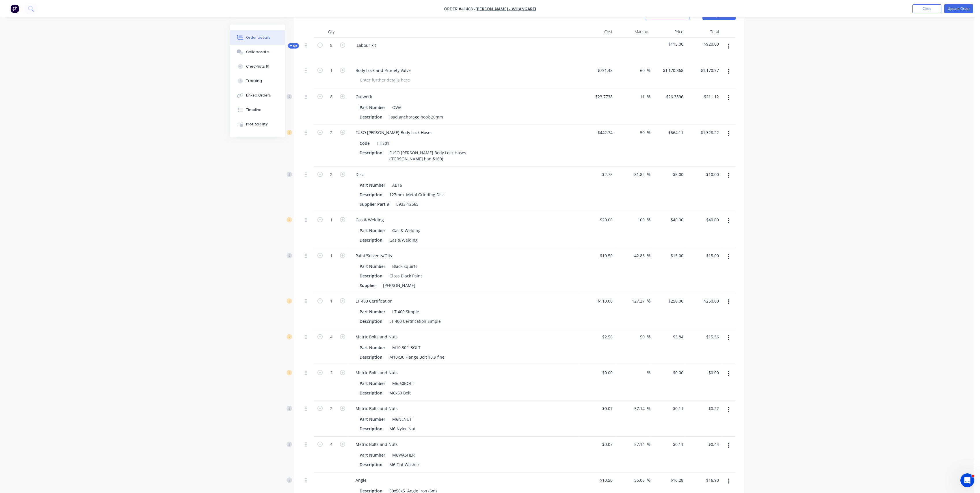
scroll to position [192, 0]
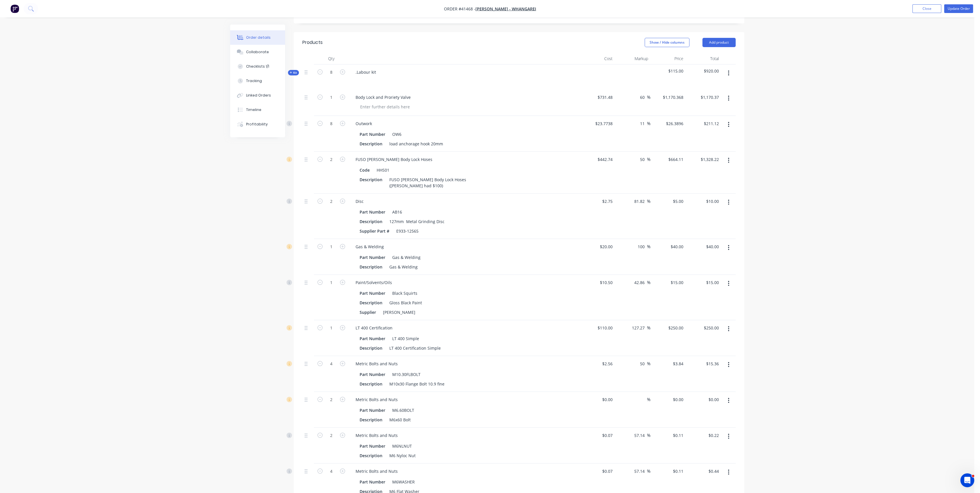
click at [293, 70] on span "Kit" at bounding box center [294, 72] width 8 height 4
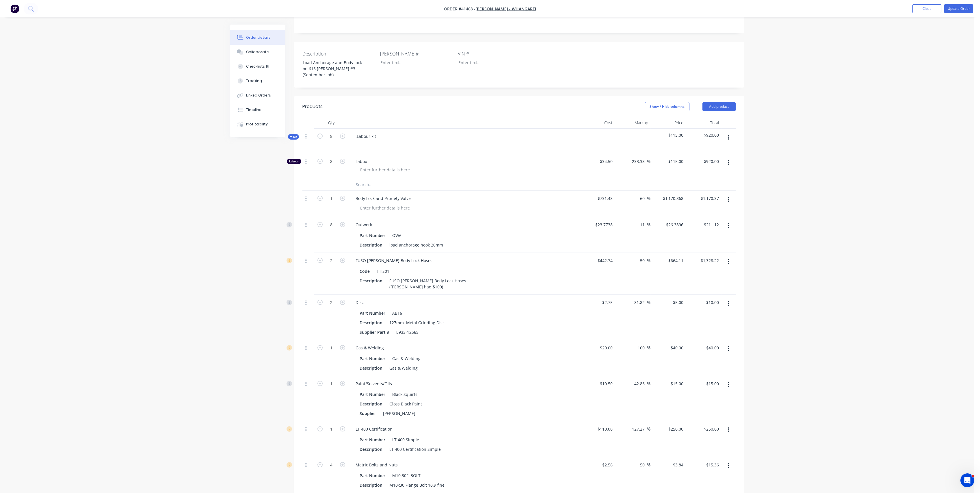
click at [291, 134] on button "Kit" at bounding box center [293, 136] width 11 height 5
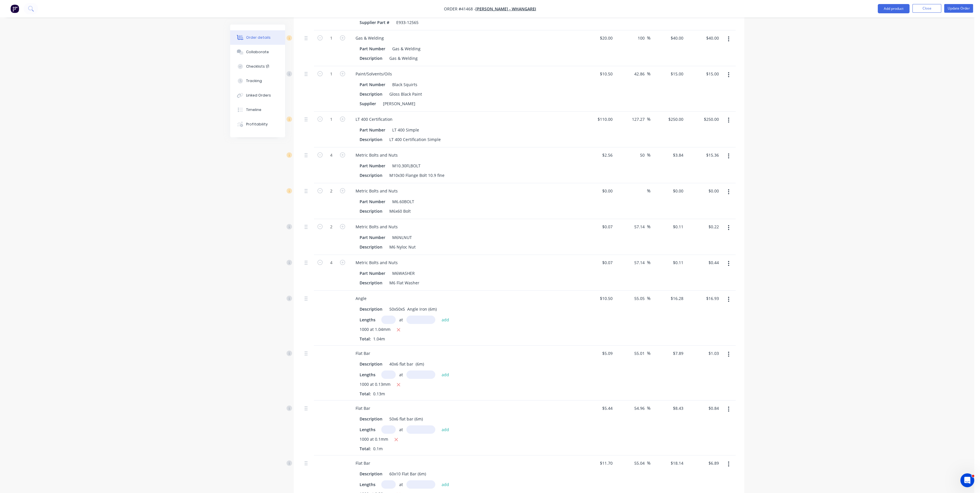
scroll to position [385, 0]
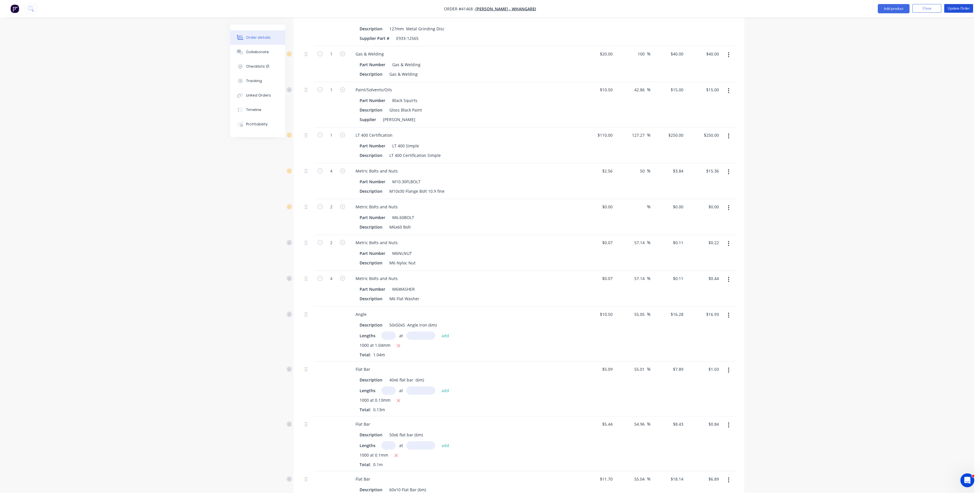
drag, startPoint x: 965, startPoint y: 10, endPoint x: 933, endPoint y: 47, distance: 48.3
click at [933, 47] on div "Order #41468 - Keith Andrews - Whangarei Add product Close Update Order Order d…" at bounding box center [487, 489] width 974 height 1749
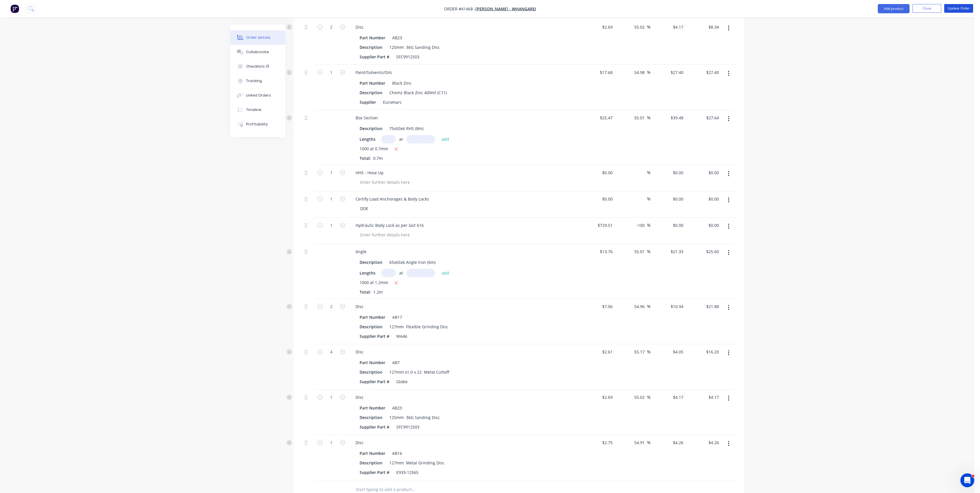
scroll to position [1091, 0]
click at [266, 96] on div "Linked Orders" at bounding box center [258, 95] width 25 height 5
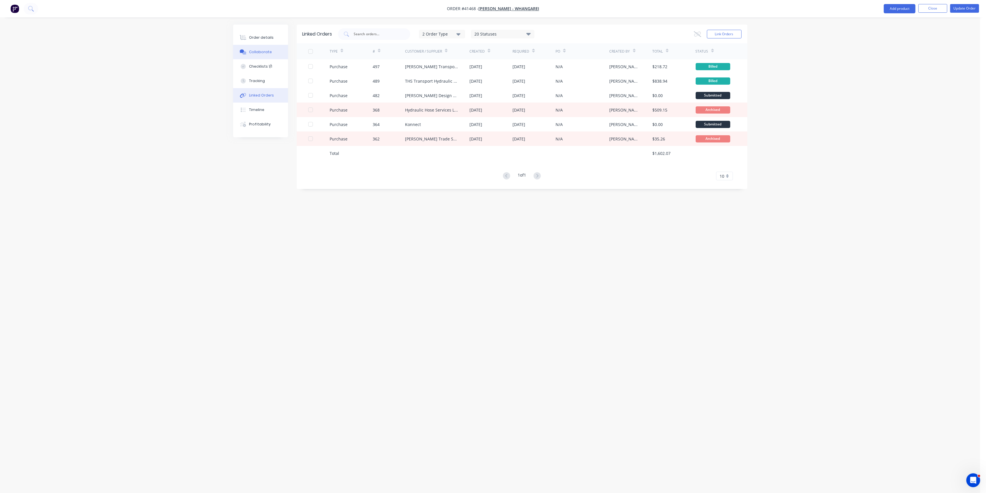
click at [265, 52] on div "Collaborate" at bounding box center [260, 51] width 23 height 5
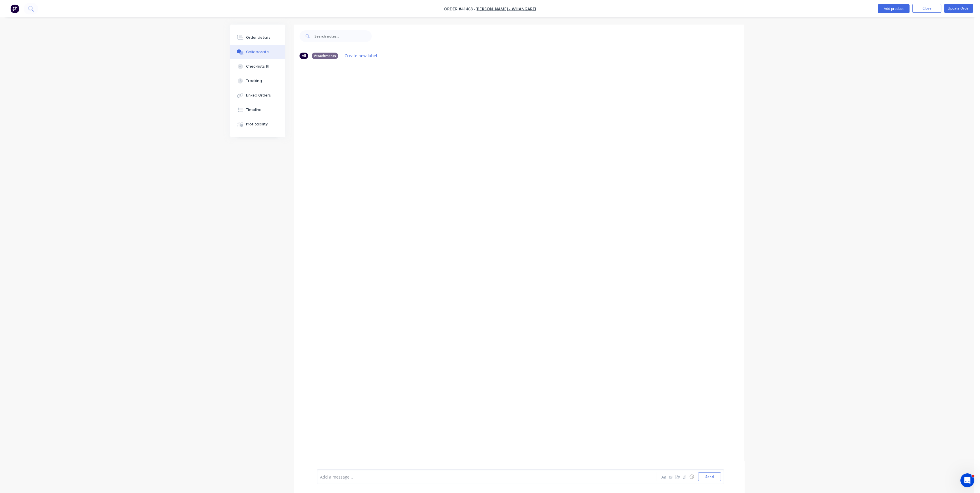
click at [360, 479] on div at bounding box center [470, 477] width 300 height 6
click at [259, 36] on div "Order details" at bounding box center [258, 37] width 25 height 5
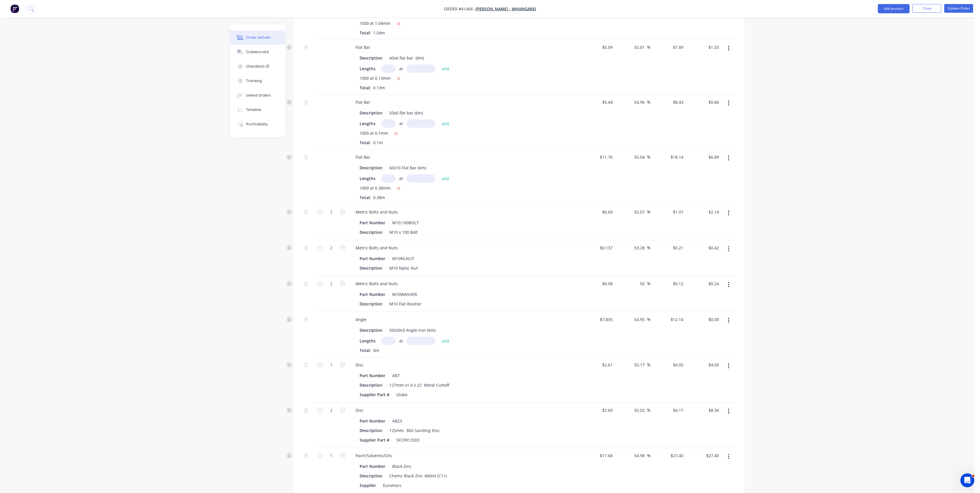
scroll to position [642, 0]
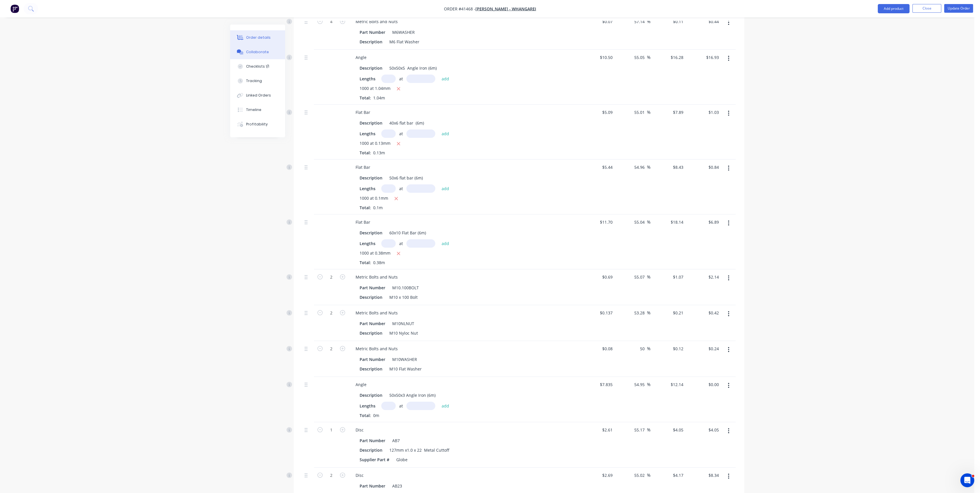
click at [268, 51] on button "Collaborate" at bounding box center [257, 52] width 55 height 14
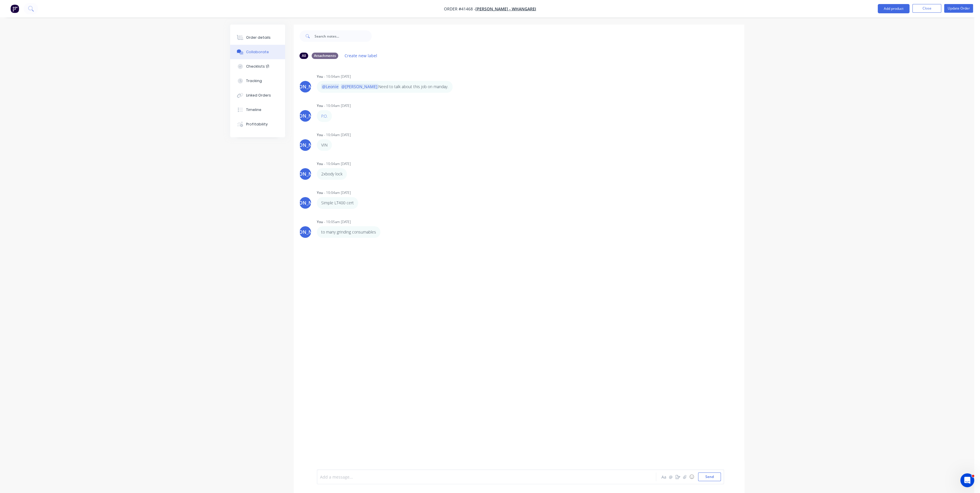
drag, startPoint x: 356, startPoint y: 475, endPoint x: 361, endPoint y: 472, distance: 6.1
click at [356, 475] on div at bounding box center [470, 477] width 300 height 6
click at [267, 94] on div "Linked Orders" at bounding box center [258, 95] width 25 height 5
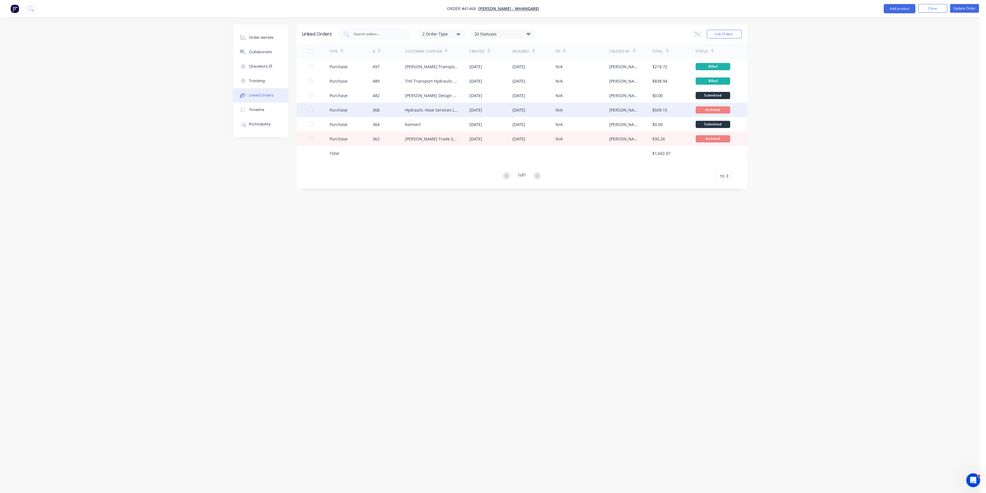
click at [362, 108] on div "Purchase" at bounding box center [351, 110] width 43 height 14
click at [934, 10] on button "Close" at bounding box center [932, 8] width 29 height 9
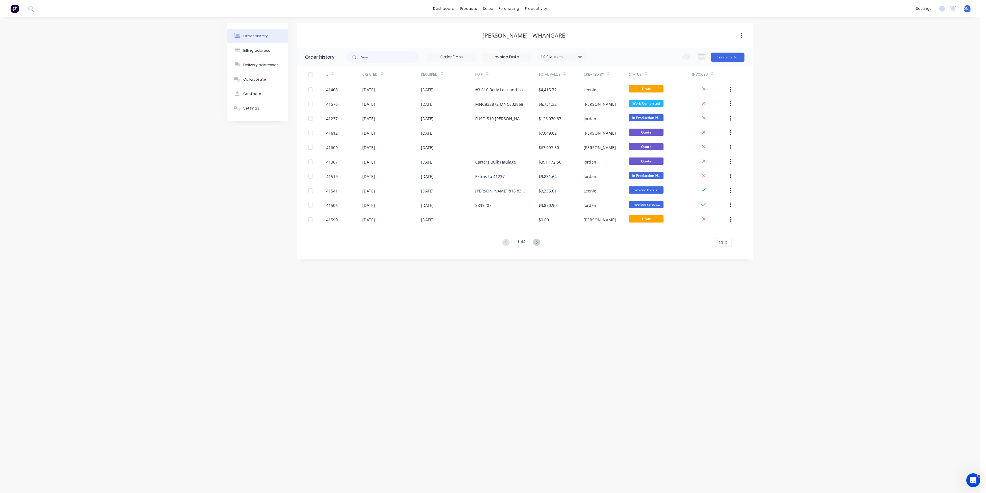
click at [263, 36] on div "Order history" at bounding box center [255, 36] width 25 height 5
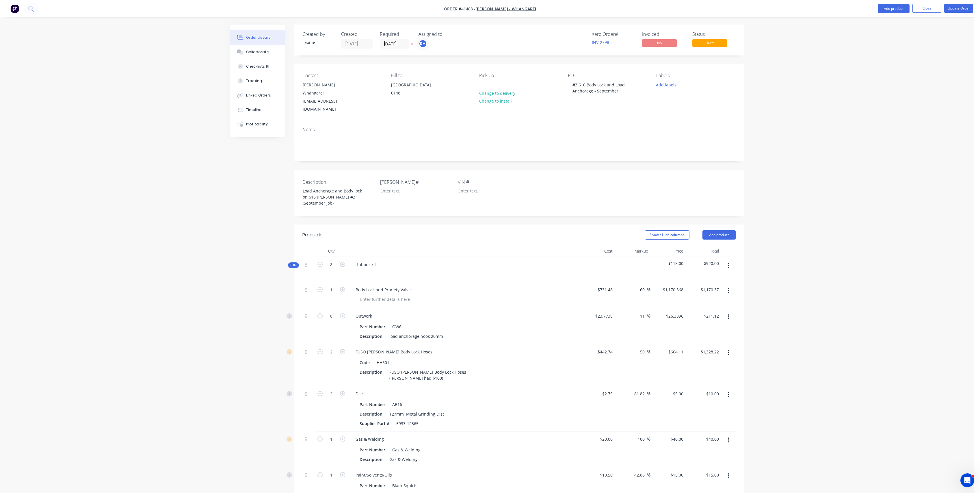
scroll to position [654, 0]
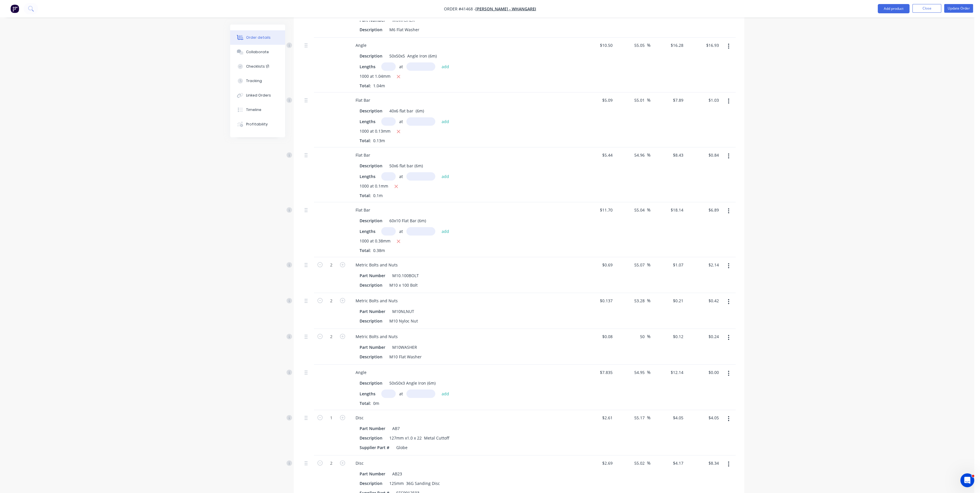
click at [253, 33] on button "Order details" at bounding box center [257, 37] width 55 height 14
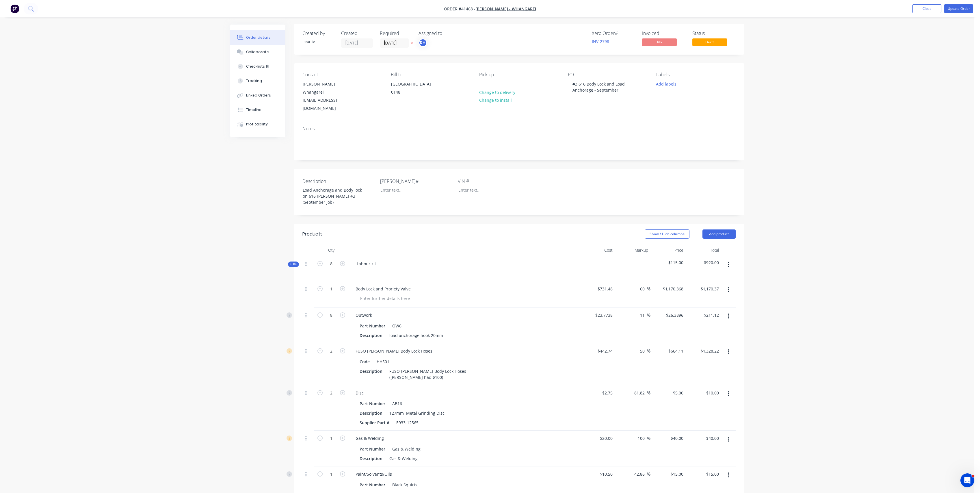
scroll to position [0, 0]
click at [672, 83] on button "Add labels" at bounding box center [666, 85] width 27 height 8
click at [687, 101] on input "text" at bounding box center [704, 102] width 60 height 12
click at [666, 135] on div at bounding box center [667, 136] width 12 height 12
type input "C"
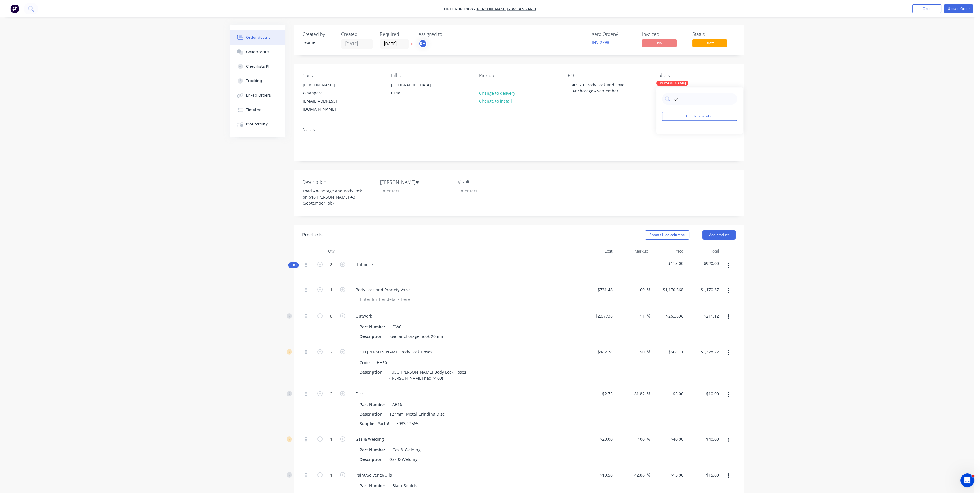
type input "6"
click at [712, 113] on button "Create new label" at bounding box center [699, 116] width 75 height 9
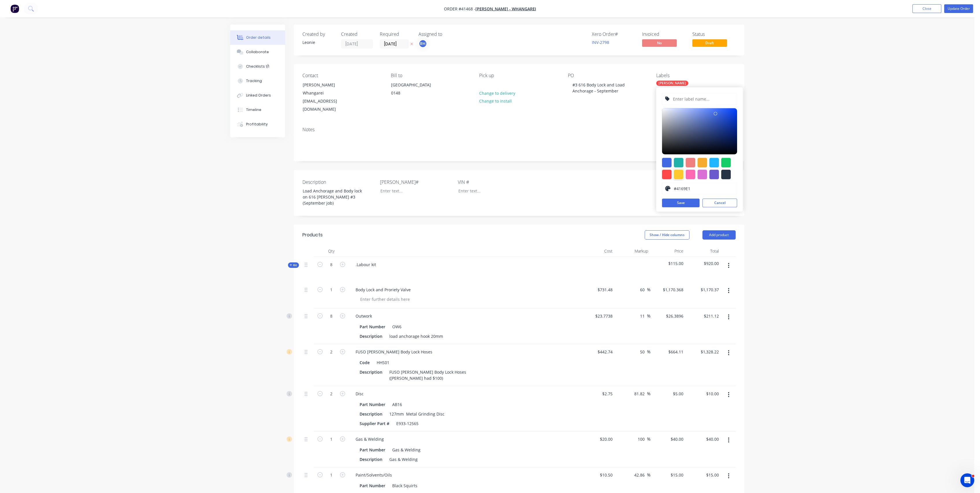
click at [679, 172] on div at bounding box center [679, 175] width 10 height 10
type input "#FFC82C"
drag, startPoint x: 689, startPoint y: 99, endPoint x: 701, endPoint y: 99, distance: 12.4
click at [689, 99] on input "text" at bounding box center [703, 98] width 62 height 11
type input "616"
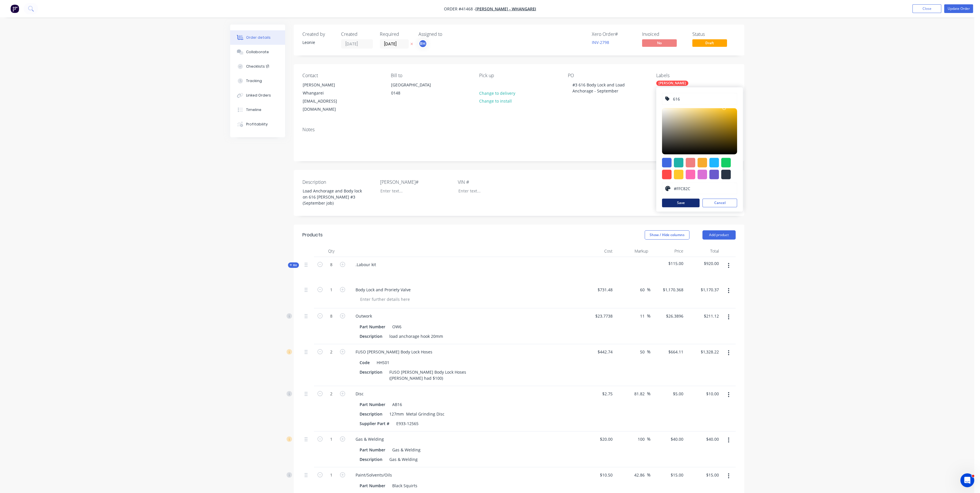
click at [684, 203] on button "Save" at bounding box center [681, 202] width 38 height 9
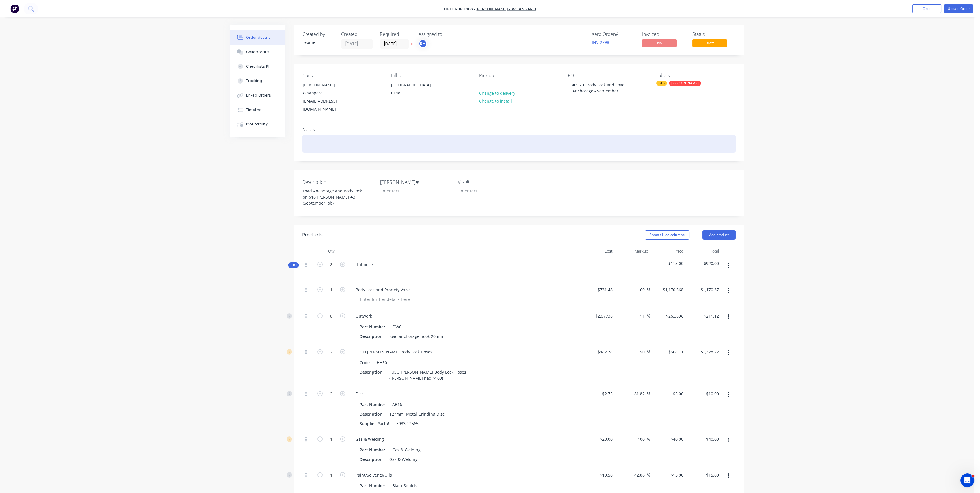
click at [619, 135] on div at bounding box center [518, 144] width 433 height 18
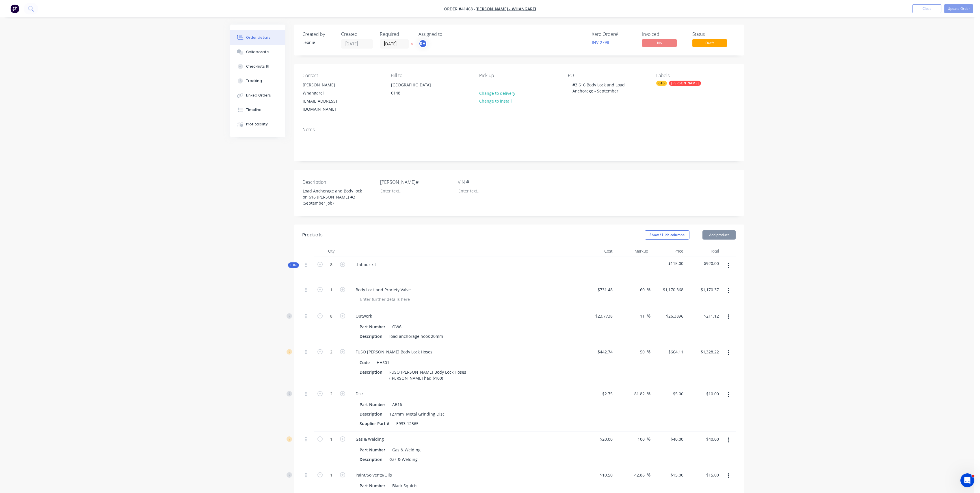
click at [293, 263] on span "Kit" at bounding box center [294, 265] width 8 height 4
click at [251, 110] on div "Timeline" at bounding box center [253, 109] width 15 height 5
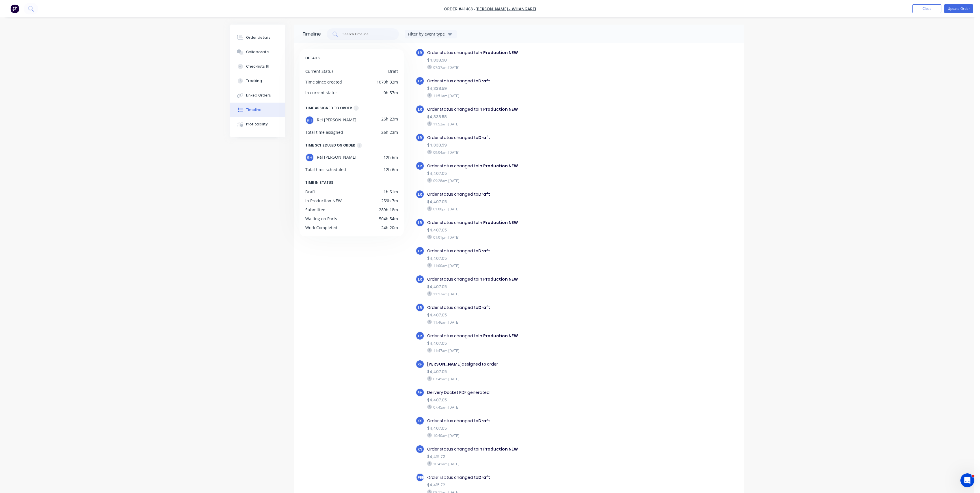
scroll to position [33, 0]
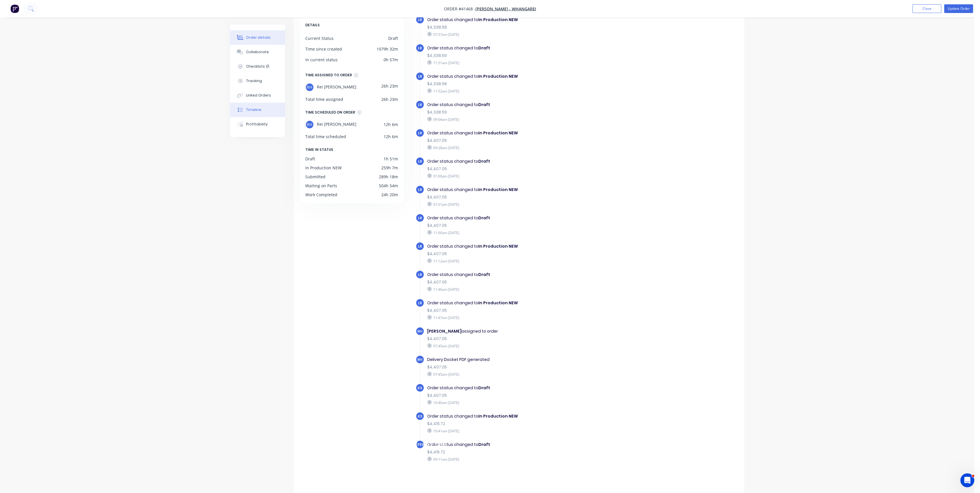
click at [260, 37] on div "Order details" at bounding box center [258, 37] width 25 height 5
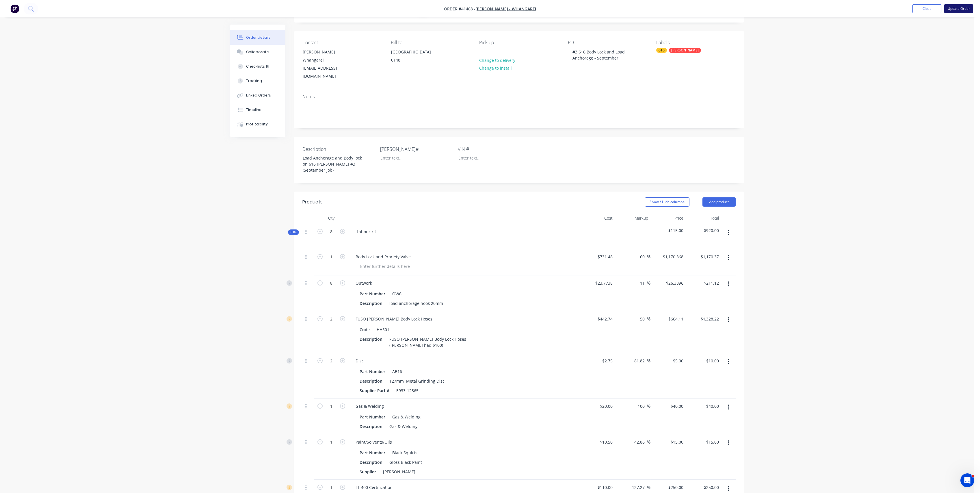
click at [952, 7] on button "Update Order" at bounding box center [958, 8] width 29 height 9
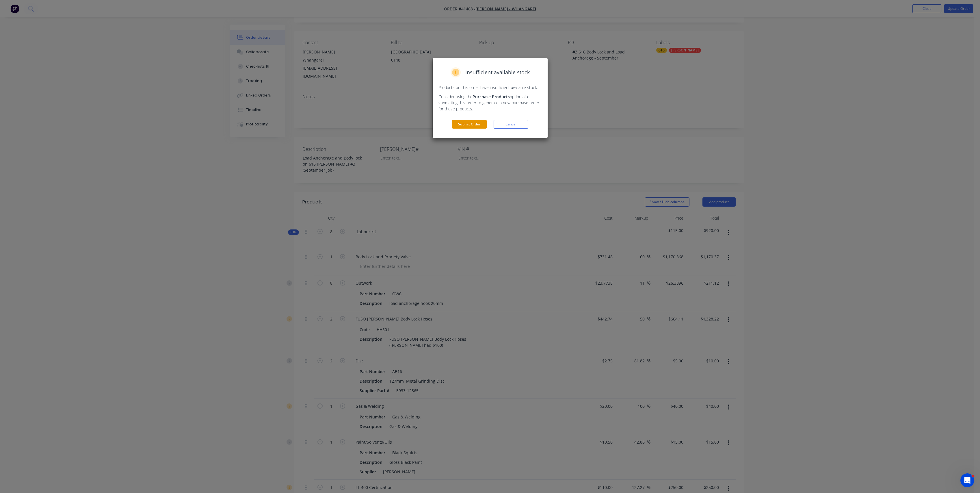
click at [467, 122] on button "Submit Order" at bounding box center [469, 124] width 35 height 9
click at [472, 104] on button "Submit anyway" at bounding box center [469, 105] width 35 height 9
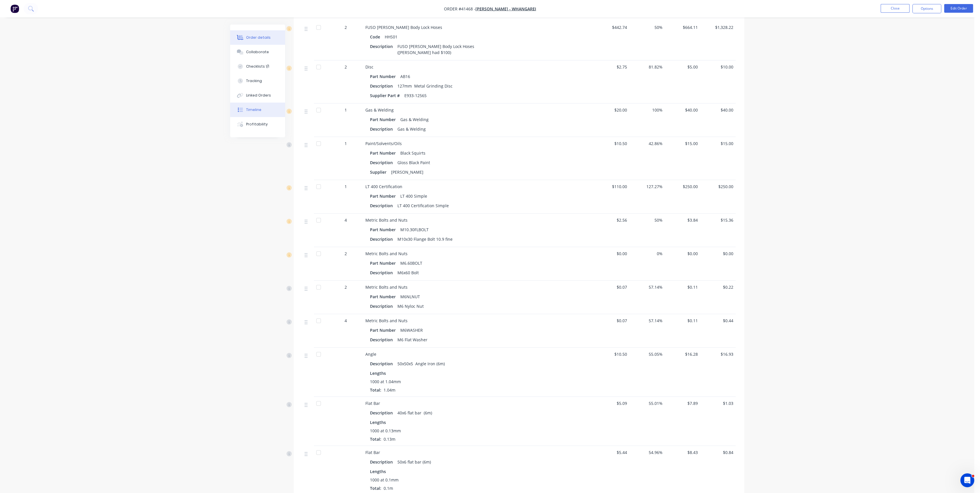
scroll to position [155, 0]
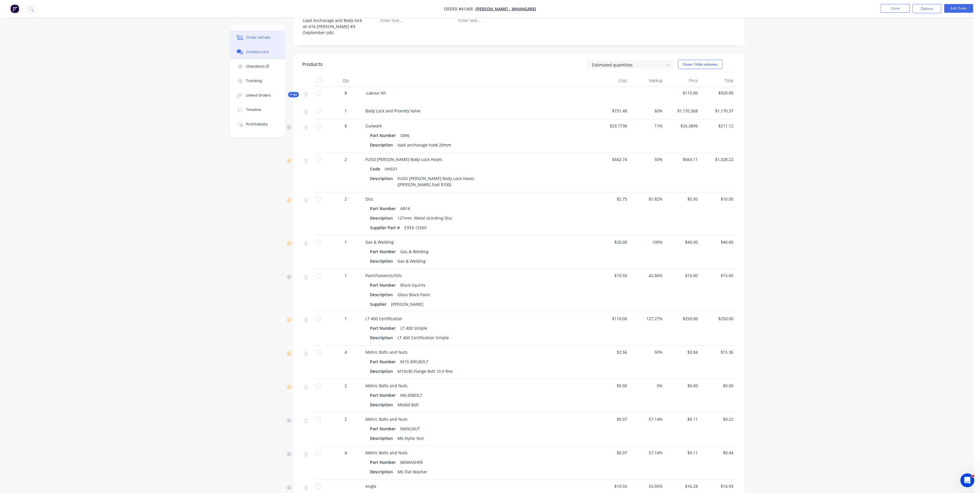
click at [256, 50] on div "Collaborate" at bounding box center [257, 51] width 23 height 5
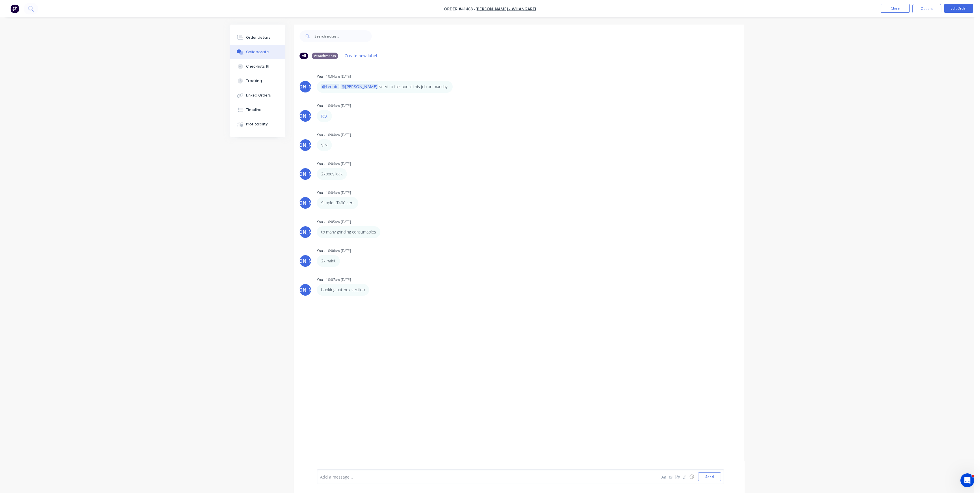
click at [347, 479] on div "Add a message..." at bounding box center [470, 476] width 301 height 9
click at [685, 477] on icon "button" at bounding box center [684, 477] width 3 height 4
click at [504, 353] on div "JO You - 10:04am 11/10/25 @Leonie @Mike Need to talk about this job on manday. …" at bounding box center [519, 266] width 451 height 405
click at [322, 54] on div "Attachments" at bounding box center [325, 55] width 27 height 6
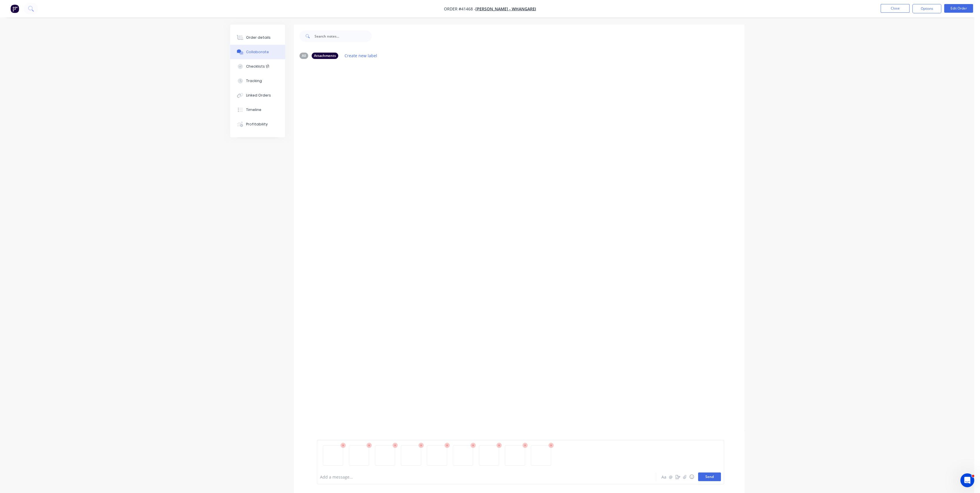
click at [708, 476] on button "Send" at bounding box center [709, 476] width 23 height 9
click at [362, 55] on button "Create new label" at bounding box center [361, 56] width 39 height 8
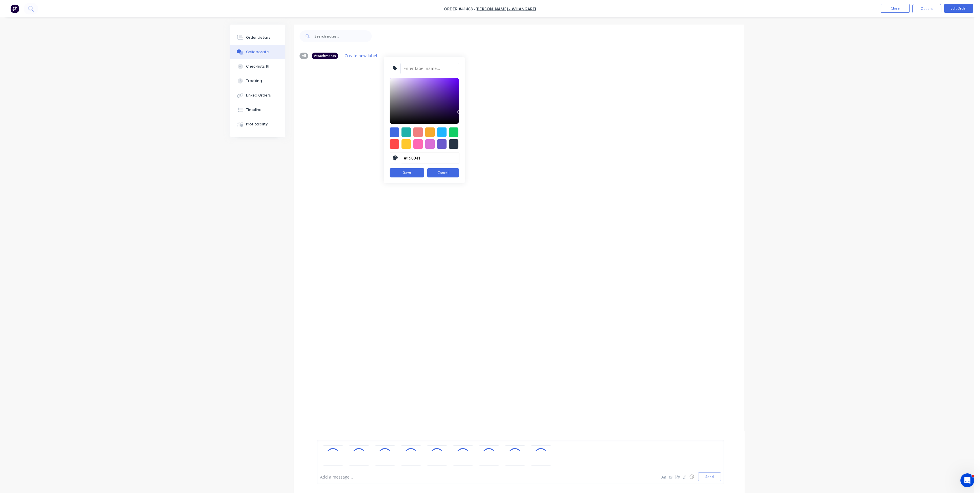
click at [429, 67] on input at bounding box center [429, 68] width 59 height 11
type input "Photos"
click at [408, 172] on button "Save" at bounding box center [407, 172] width 35 height 9
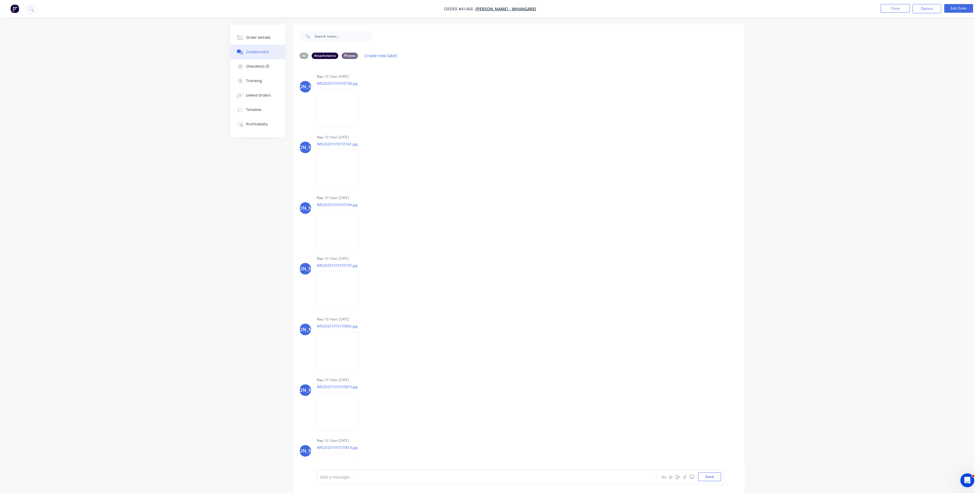
click at [430, 72] on div "JO You 10:14am 11/10/25 IMG20251010155738.jpg Labels Download Delete JO You 10:…" at bounding box center [519, 266] width 451 height 405
click at [345, 53] on div "Photos" at bounding box center [350, 55] width 16 height 6
click at [324, 54] on div "Attachments" at bounding box center [325, 55] width 27 height 6
click at [303, 55] on div "All" at bounding box center [304, 55] width 9 height 6
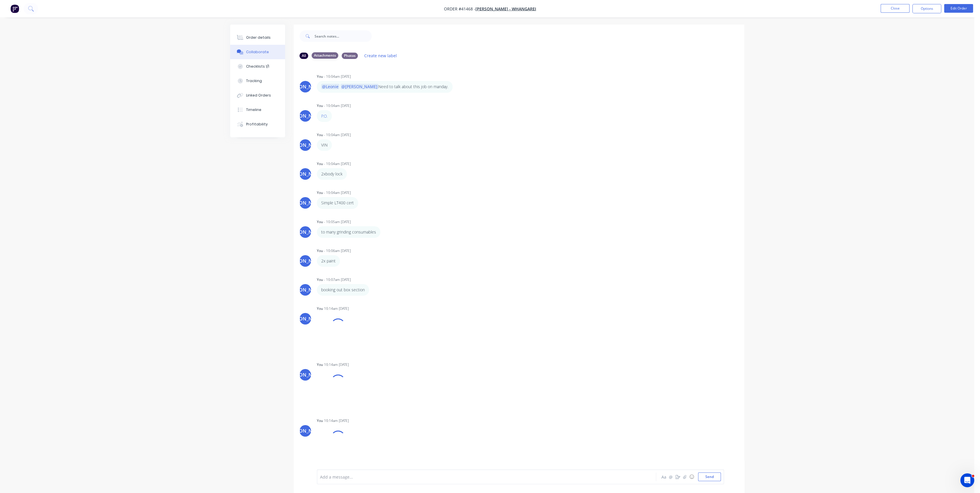
click at [325, 55] on div "Attachments" at bounding box center [325, 55] width 27 height 6
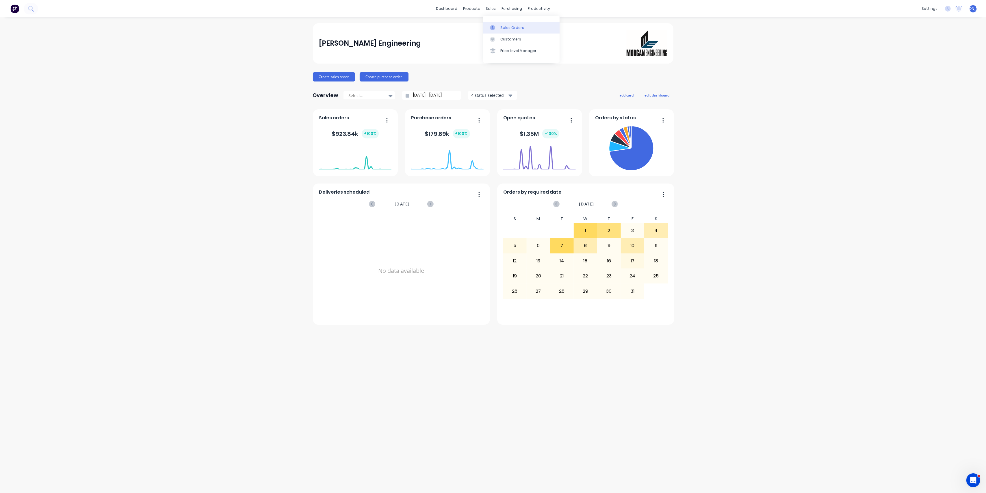
click at [522, 31] on link "Sales Orders" at bounding box center [521, 28] width 77 height 12
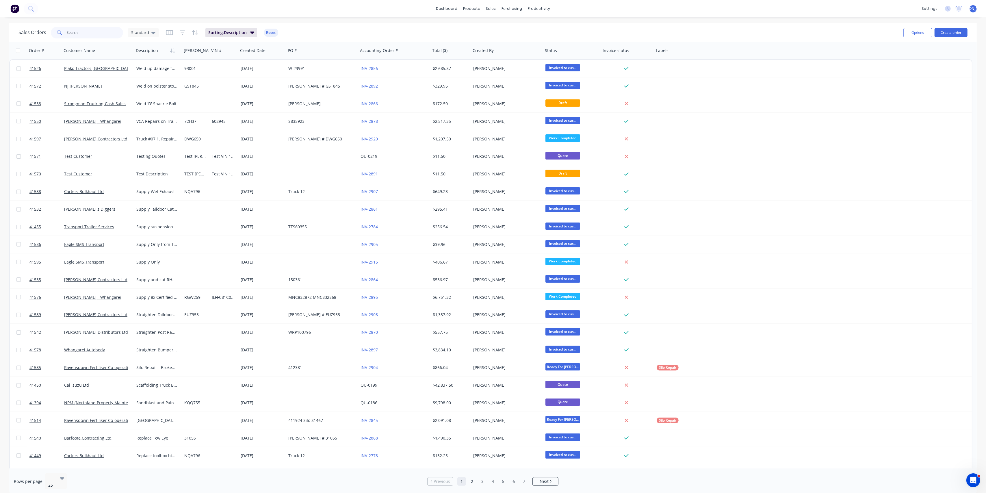
drag, startPoint x: 86, startPoint y: 32, endPoint x: 85, endPoint y: 27, distance: 5.8
click at [85, 31] on input "text" at bounding box center [95, 33] width 56 height 12
type input "W"
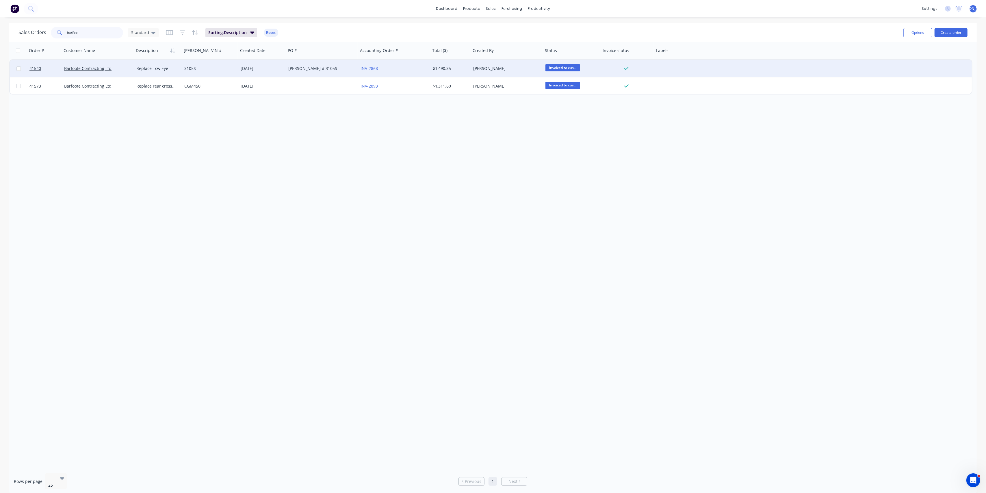
type input "barfoo"
click at [120, 70] on div "Barfoote Contracting Ltd" at bounding box center [96, 69] width 64 height 6
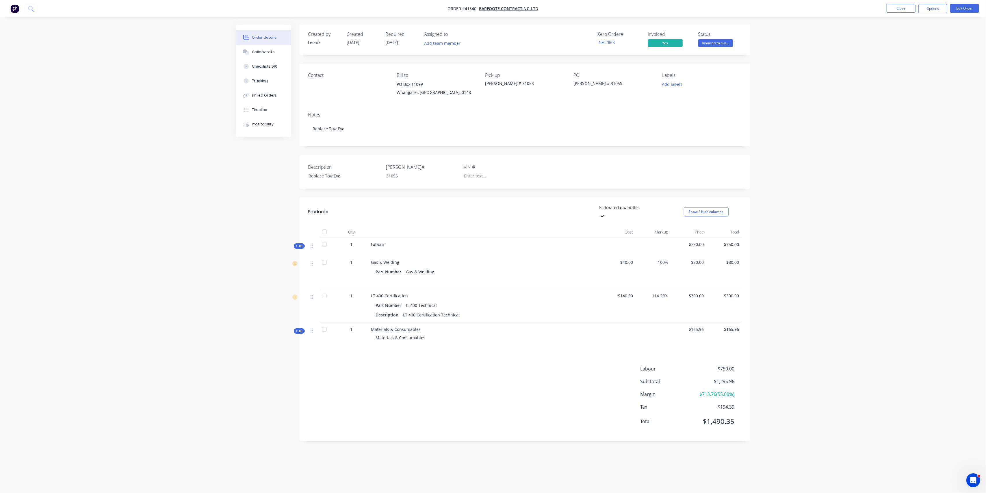
click at [300, 244] on span "Kit" at bounding box center [299, 246] width 8 height 4
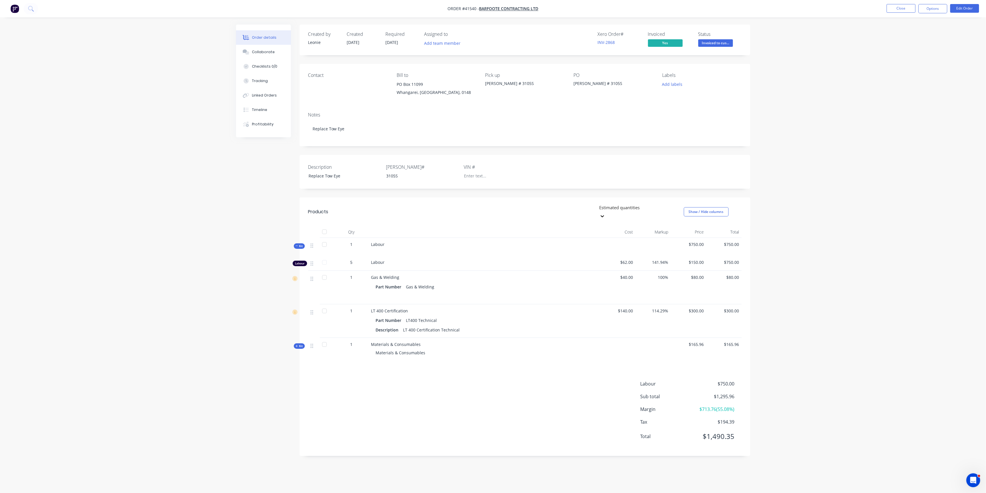
click at [300, 244] on span "Kit" at bounding box center [299, 246] width 8 height 4
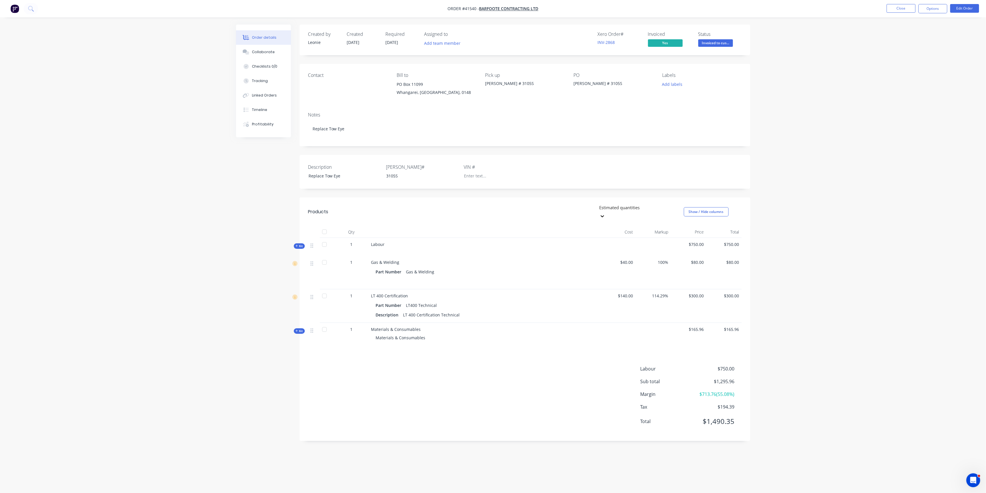
click at [300, 244] on span "Kit" at bounding box center [299, 246] width 8 height 4
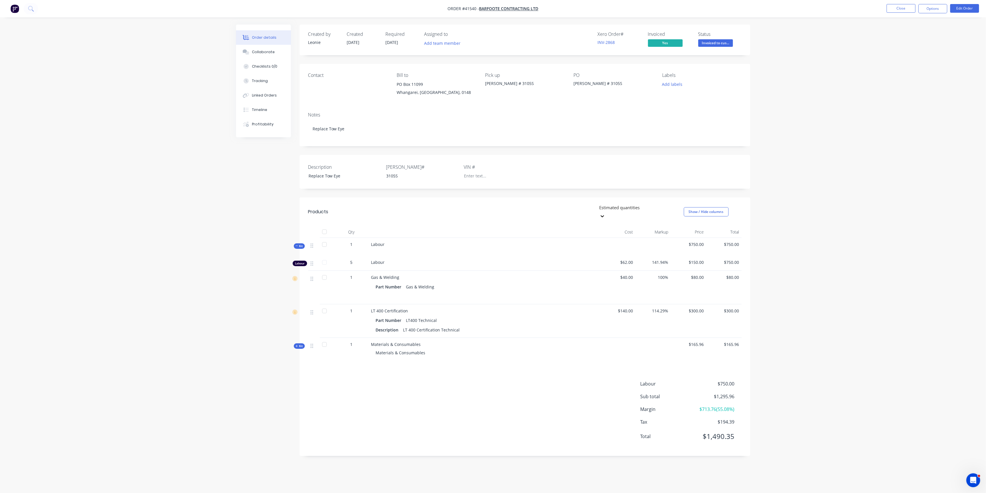
click at [300, 244] on span "Kit" at bounding box center [299, 246] width 8 height 4
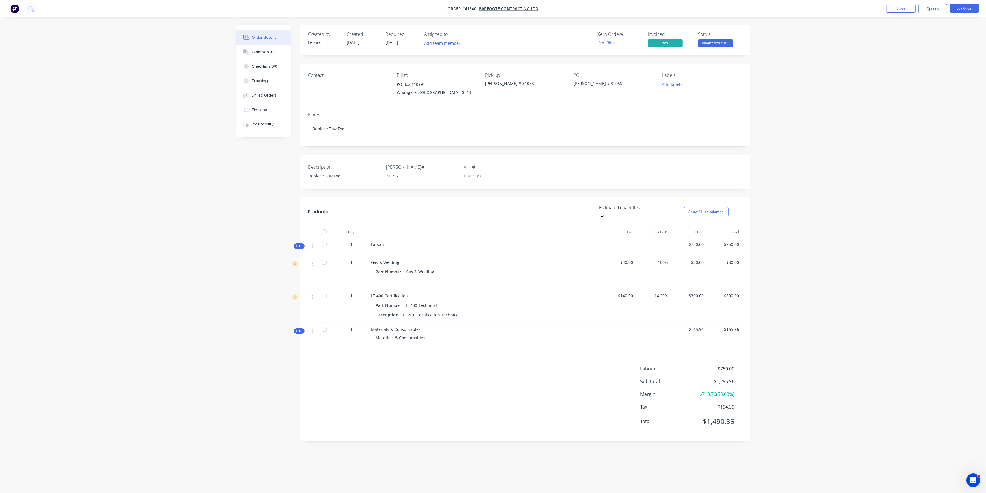
click at [299, 329] on span "Kit" at bounding box center [299, 331] width 8 height 4
click at [266, 81] on div "Tracking" at bounding box center [260, 80] width 16 height 5
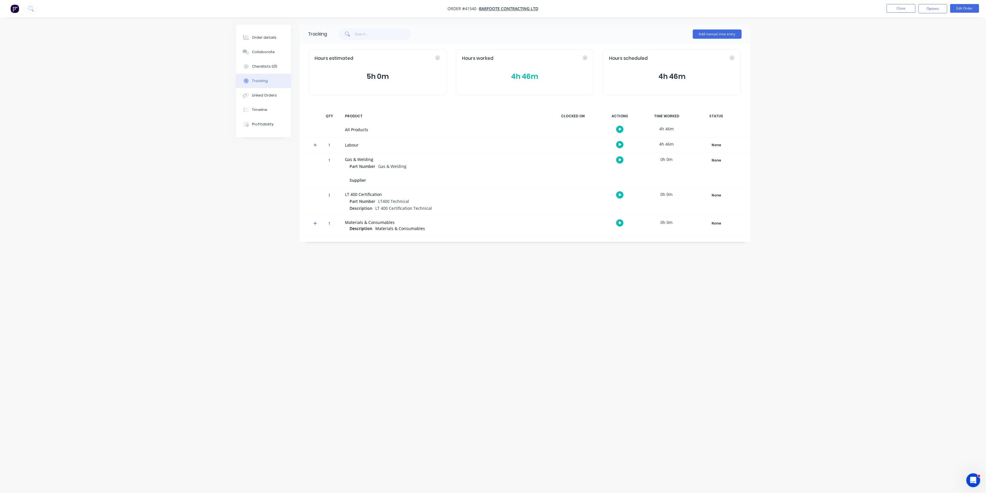
click at [530, 82] on div "Hours worked 4h 46m" at bounding box center [525, 72] width 138 height 46
click at [529, 78] on button "4h 46m" at bounding box center [525, 76] width 126 height 11
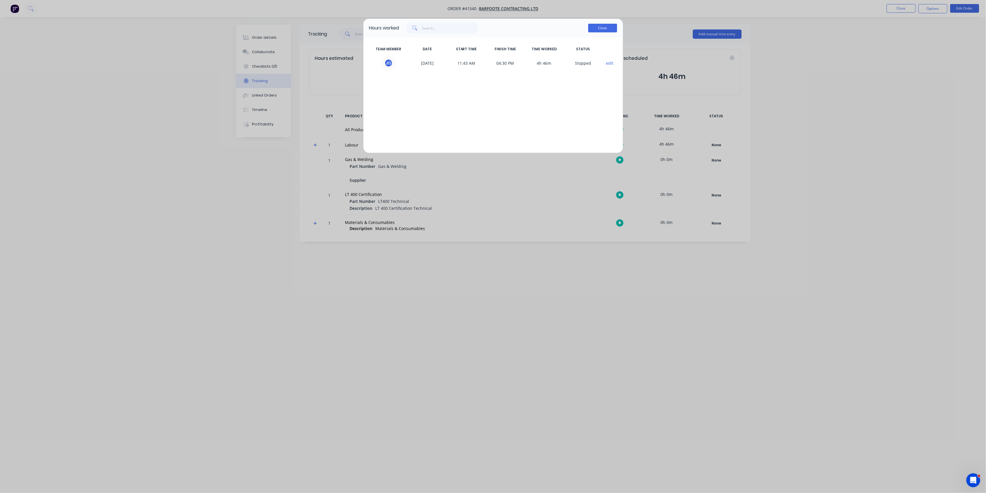
click at [607, 29] on button "Close" at bounding box center [602, 28] width 29 height 9
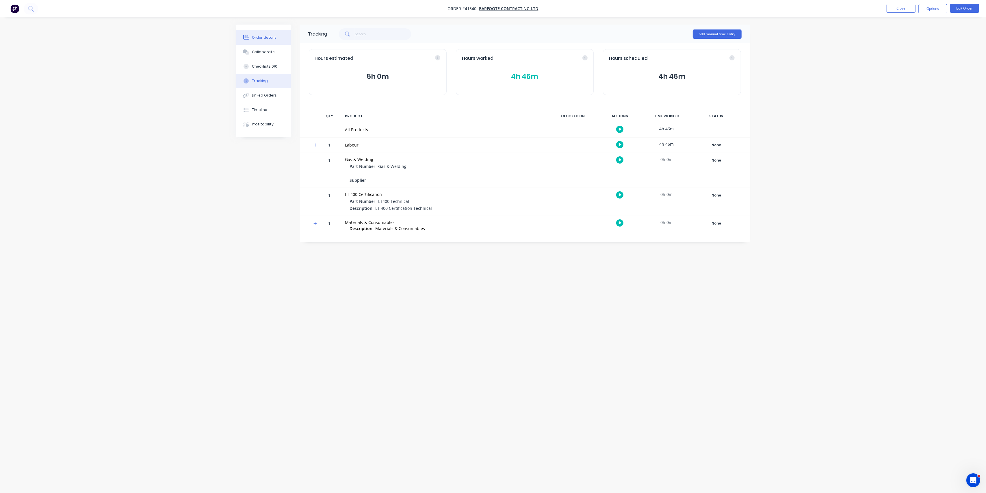
click at [260, 37] on div "Order details" at bounding box center [264, 37] width 25 height 5
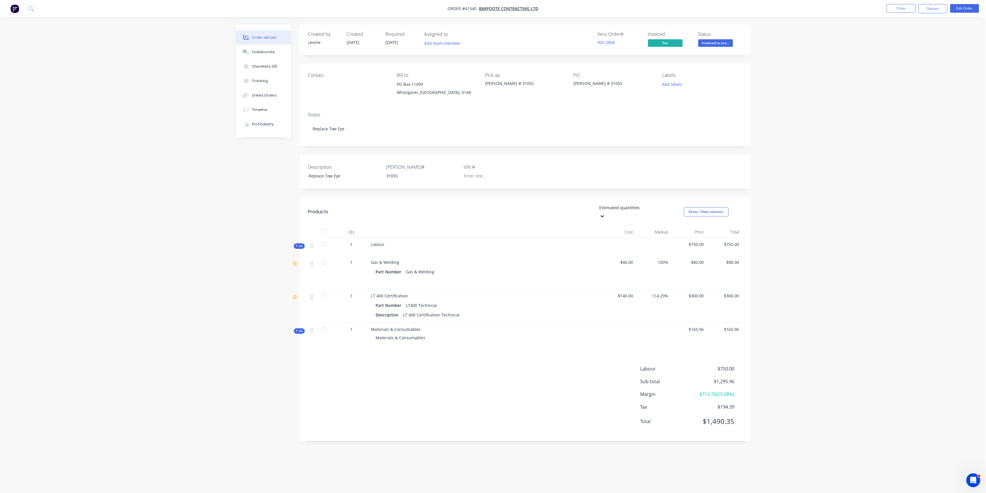
click at [297, 244] on icon "button" at bounding box center [296, 245] width 3 height 3
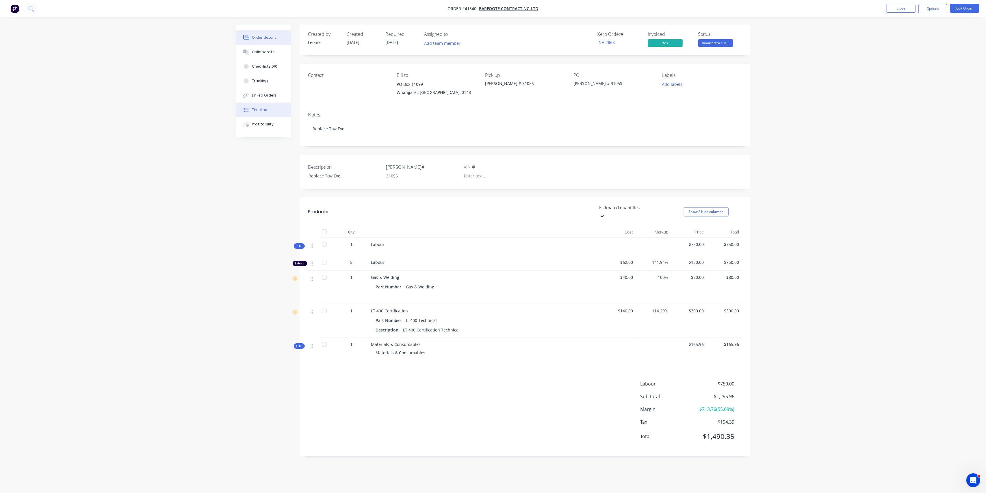
click at [255, 111] on div "Timeline" at bounding box center [259, 109] width 15 height 5
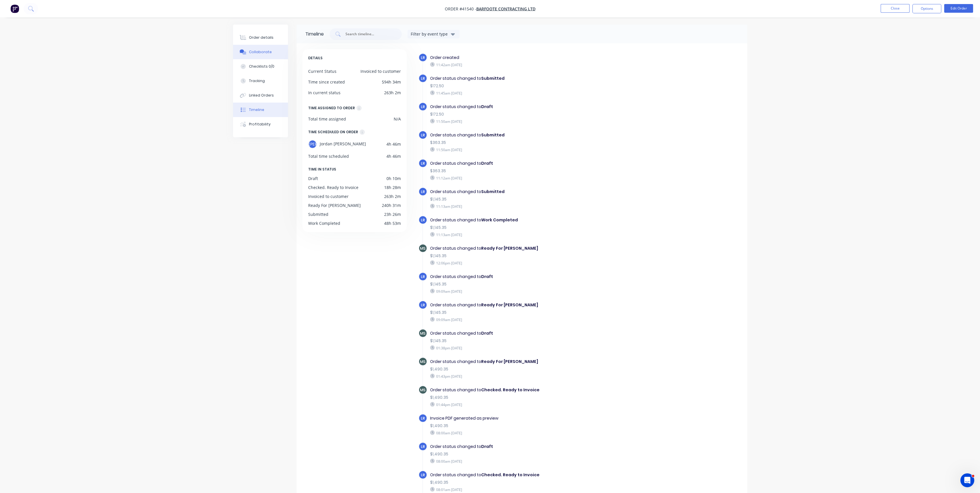
click at [258, 54] on div "Collaborate" at bounding box center [260, 51] width 23 height 5
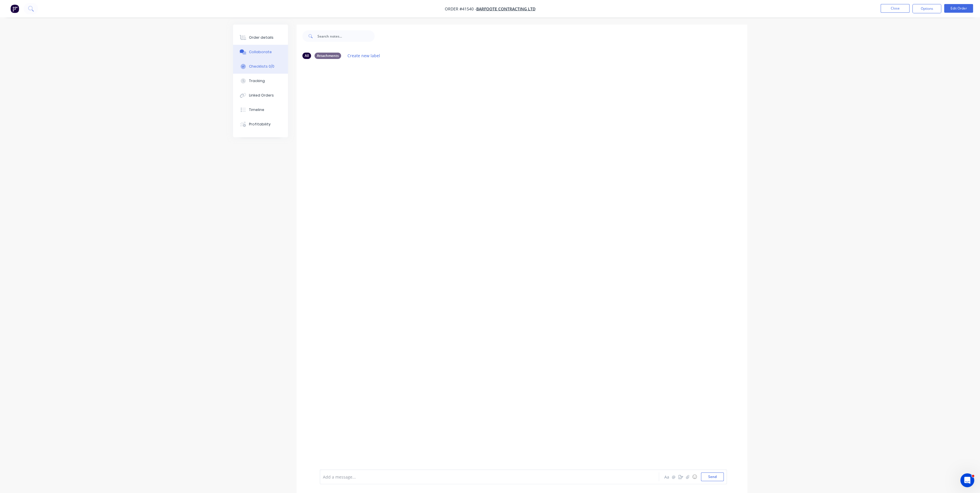
click at [266, 68] on div "Checklists 0/0" at bounding box center [261, 66] width 25 height 5
click at [259, 35] on div "Order details" at bounding box center [264, 37] width 25 height 5
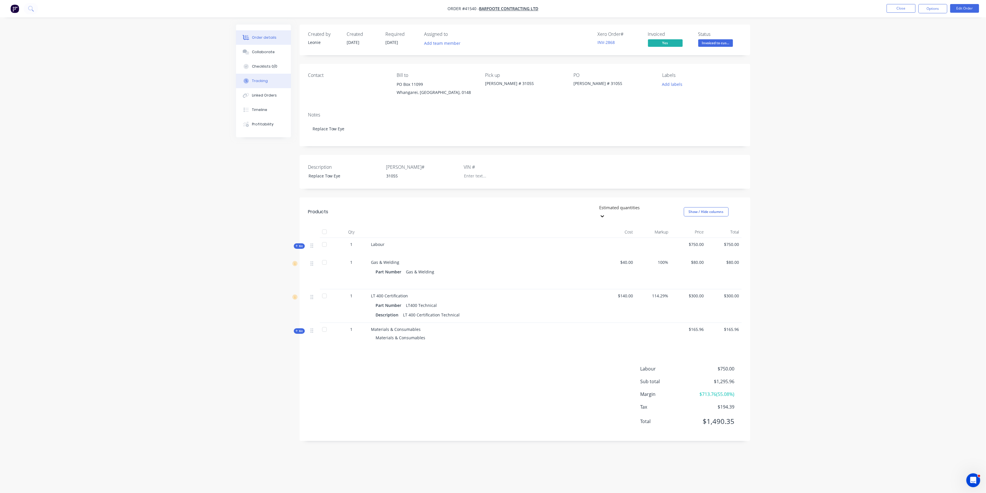
click at [272, 77] on button "Tracking" at bounding box center [263, 81] width 55 height 14
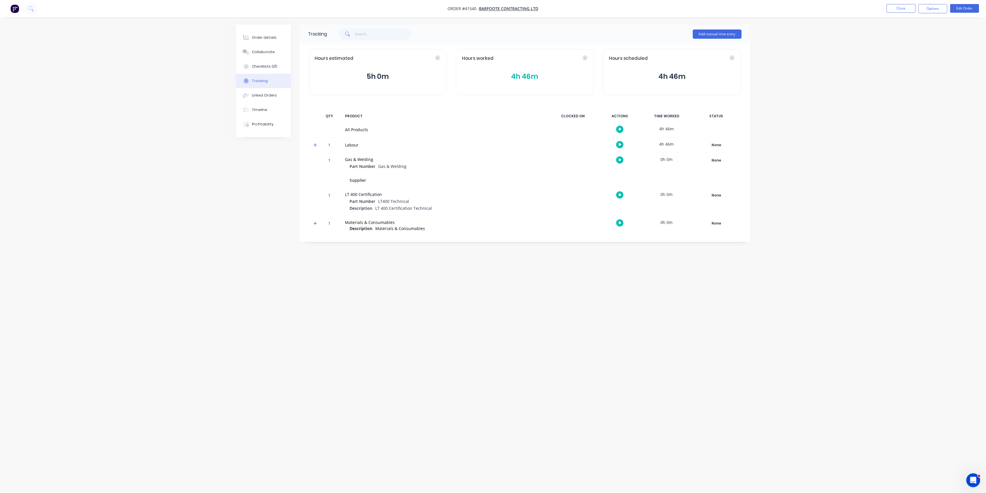
click at [536, 75] on button "4h 46m" at bounding box center [525, 76] width 126 height 11
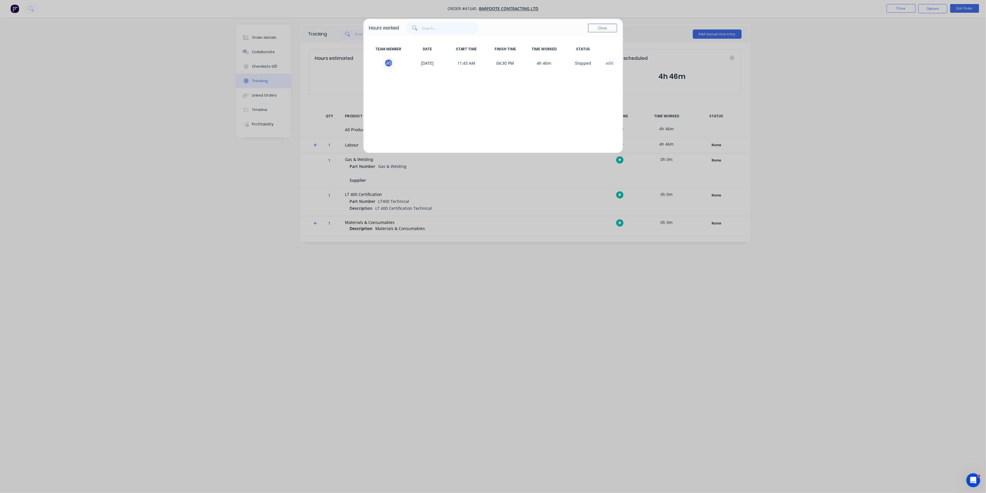
click at [649, 319] on div "Hours worked Close TEAM MEMBER DATE START TIME FINISH TIME TIME WORKED STATUS J…" at bounding box center [493, 246] width 986 height 493
click at [600, 29] on button "Close" at bounding box center [602, 28] width 29 height 9
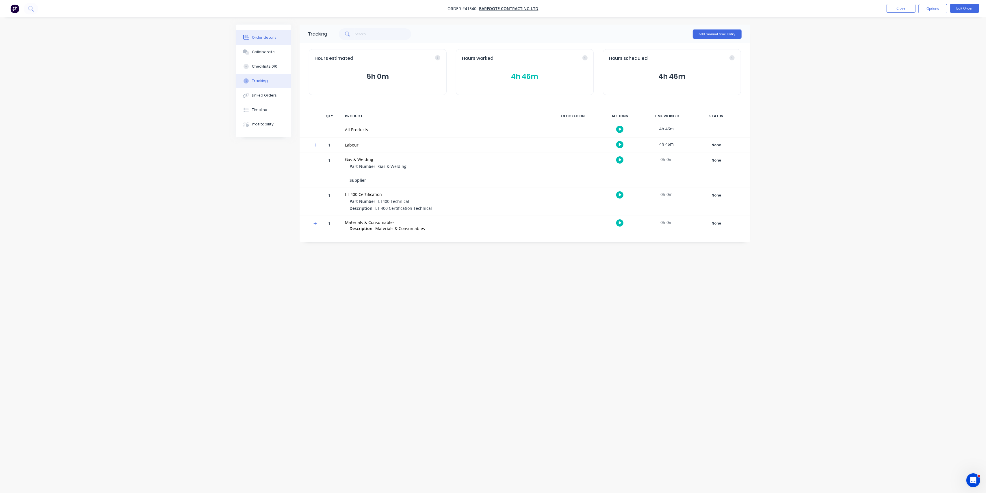
click at [262, 37] on div "Order details" at bounding box center [264, 37] width 25 height 5
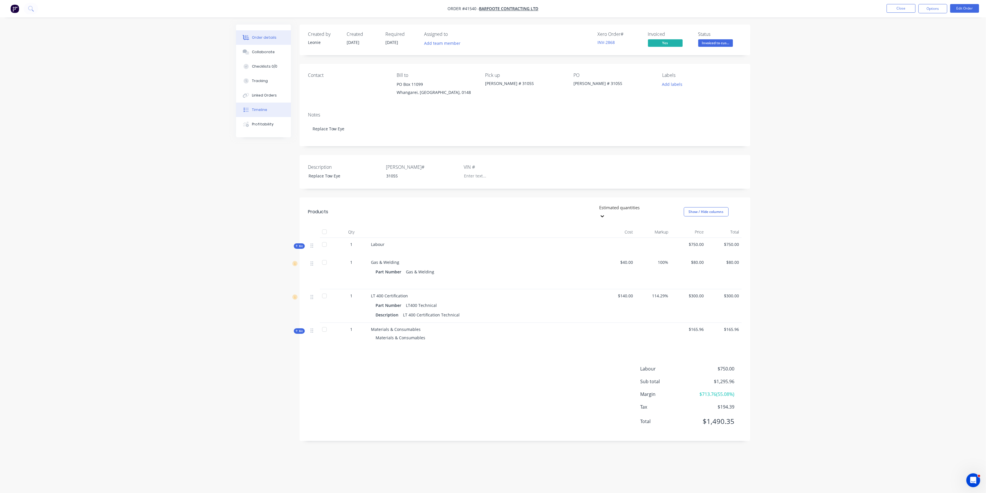
click at [264, 111] on div "Timeline" at bounding box center [259, 109] width 15 height 5
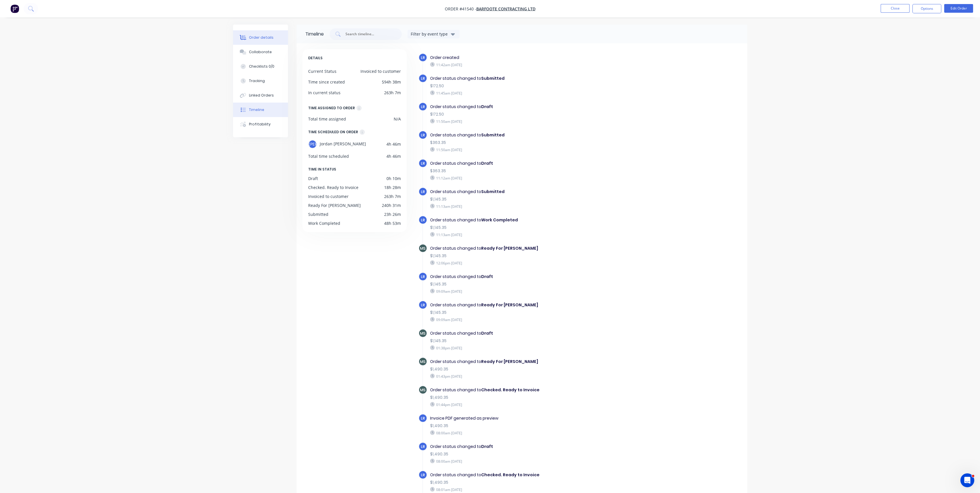
click at [255, 33] on button "Order details" at bounding box center [260, 37] width 55 height 14
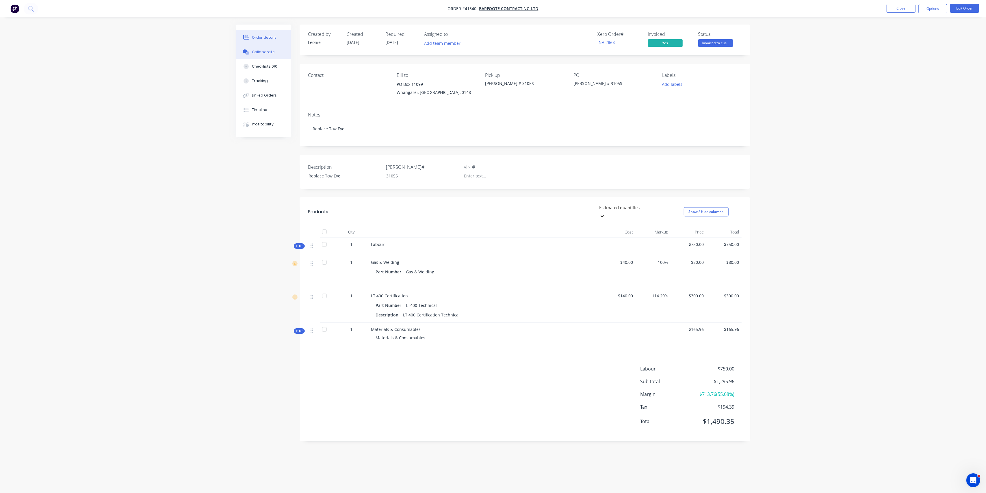
click at [257, 55] on button "Collaborate" at bounding box center [263, 52] width 55 height 14
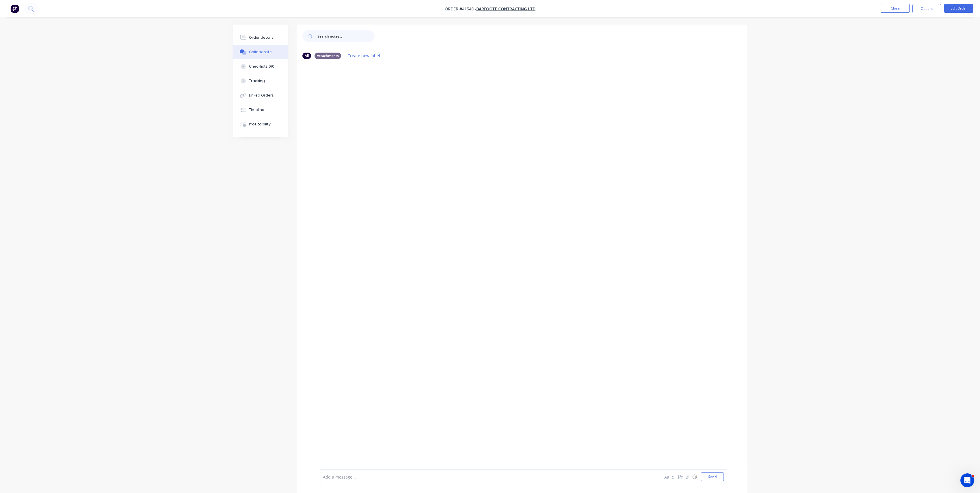
click at [338, 36] on input "text" at bounding box center [345, 36] width 57 height 12
drag, startPoint x: 523, startPoint y: 351, endPoint x: 520, endPoint y: 353, distance: 3.5
click at [520, 353] on div at bounding box center [522, 266] width 451 height 405
click at [385, 477] on div at bounding box center [473, 477] width 300 height 6
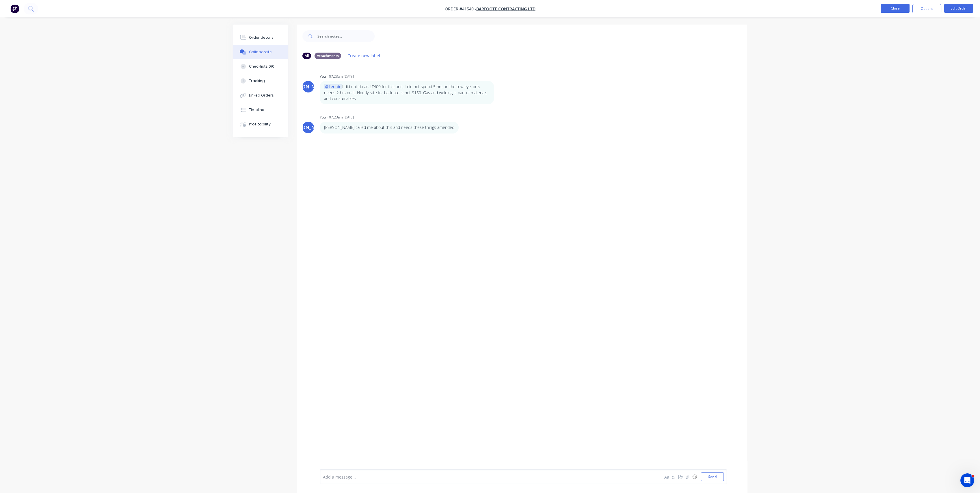
click at [892, 7] on button "Close" at bounding box center [895, 8] width 29 height 9
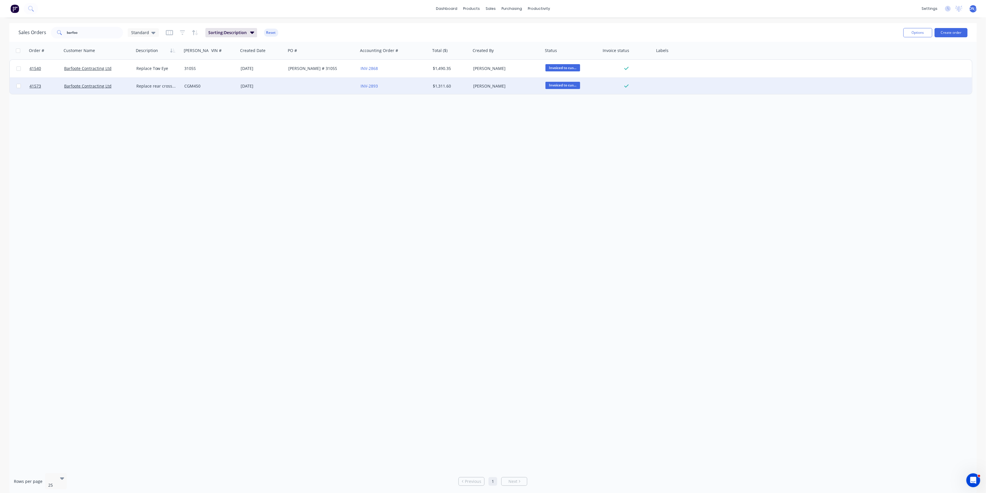
click at [275, 87] on div "[DATE]" at bounding box center [262, 86] width 43 height 6
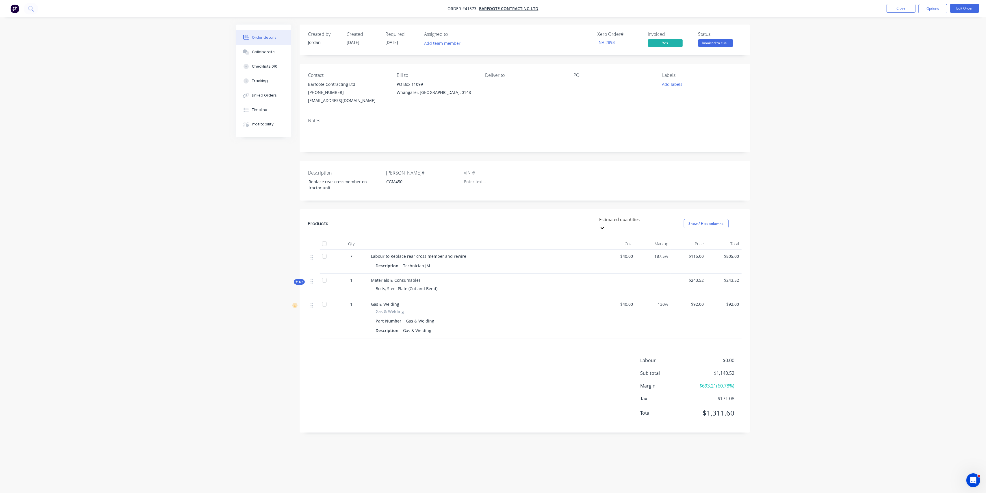
click at [298, 280] on icon "button" at bounding box center [296, 281] width 3 height 3
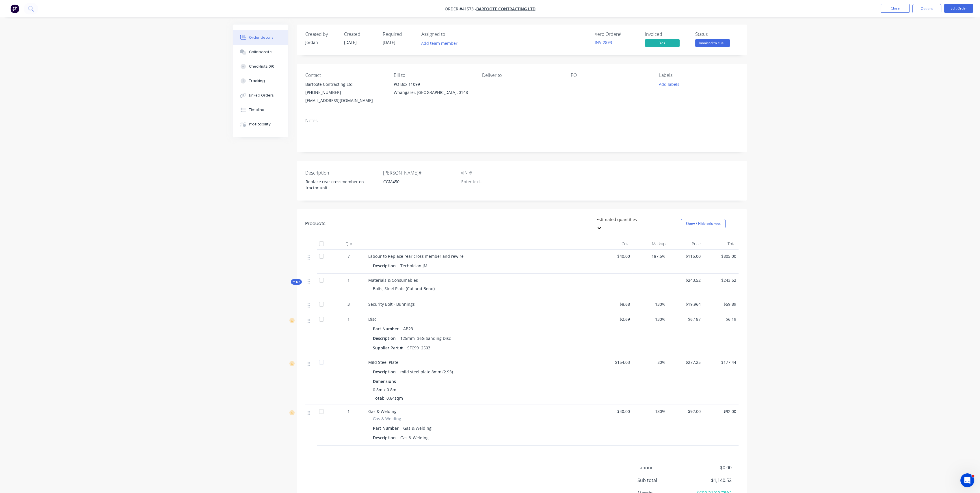
click at [297, 280] on span "Kit" at bounding box center [297, 282] width 8 height 4
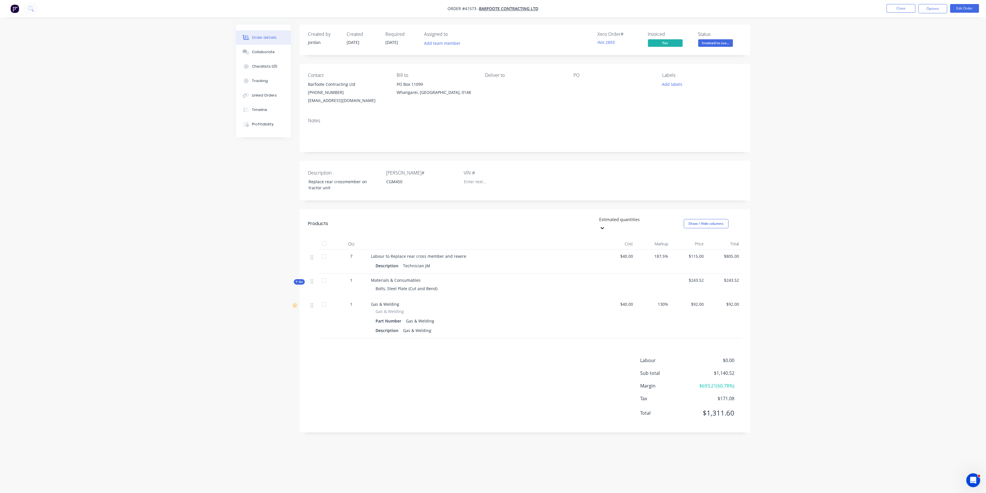
click at [297, 280] on icon "button" at bounding box center [296, 281] width 3 height 3
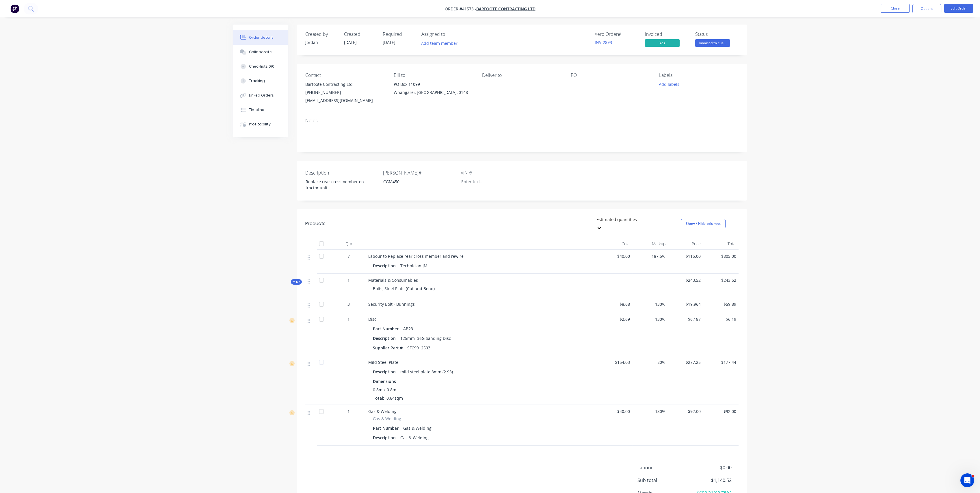
click at [297, 280] on span "Kit" at bounding box center [297, 282] width 8 height 4
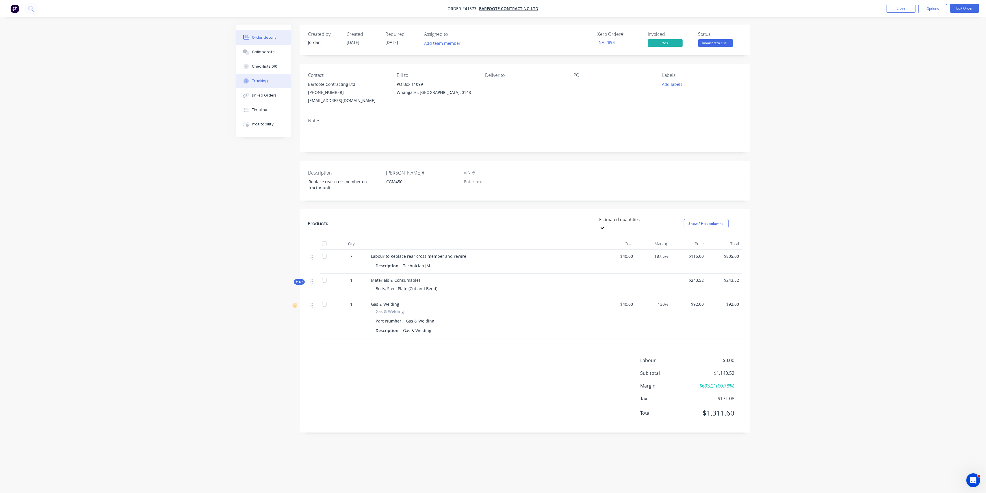
click at [261, 81] on div "Tracking" at bounding box center [260, 80] width 16 height 5
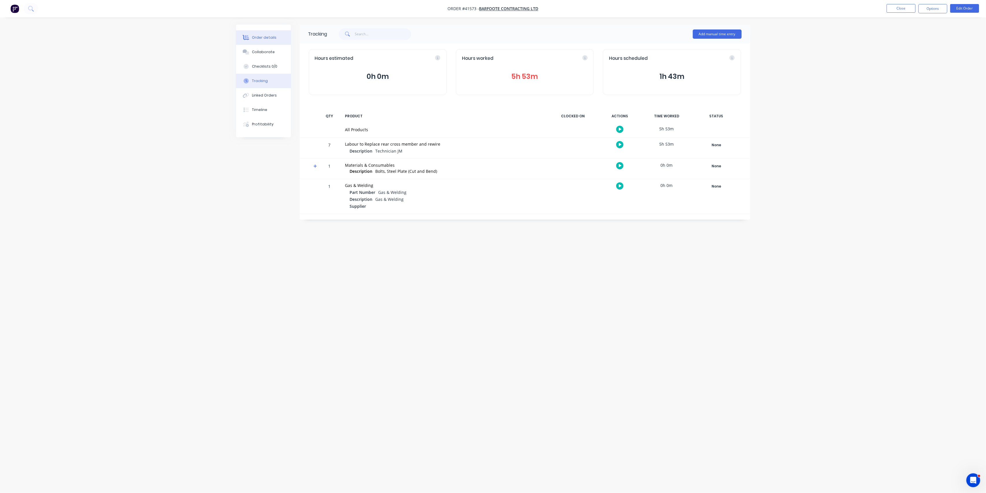
click at [268, 38] on div "Order details" at bounding box center [264, 37] width 25 height 5
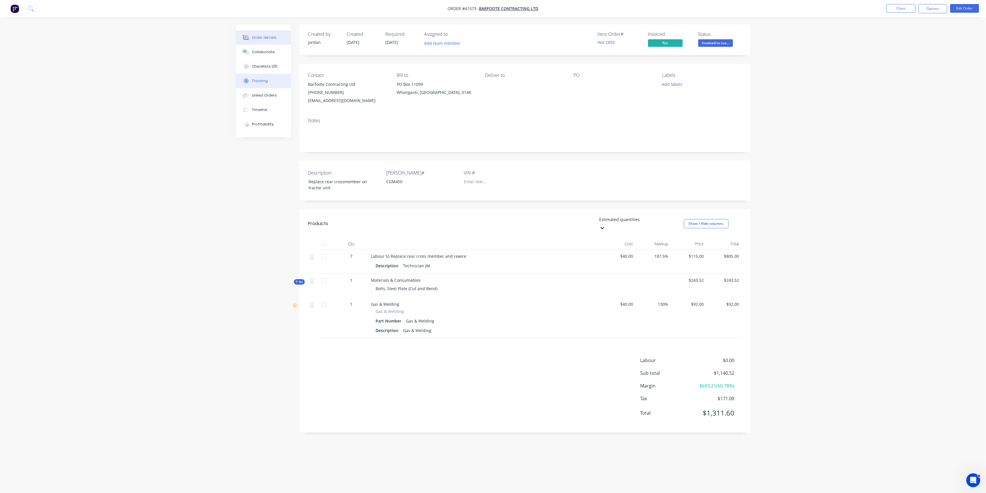
click at [263, 81] on div "Tracking" at bounding box center [260, 80] width 16 height 5
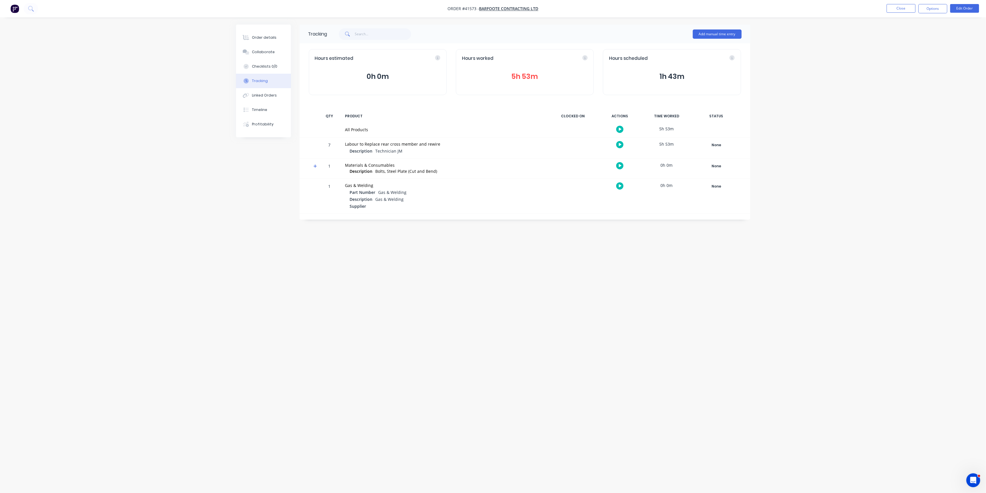
click at [522, 72] on button "5h 53m" at bounding box center [525, 76] width 126 height 11
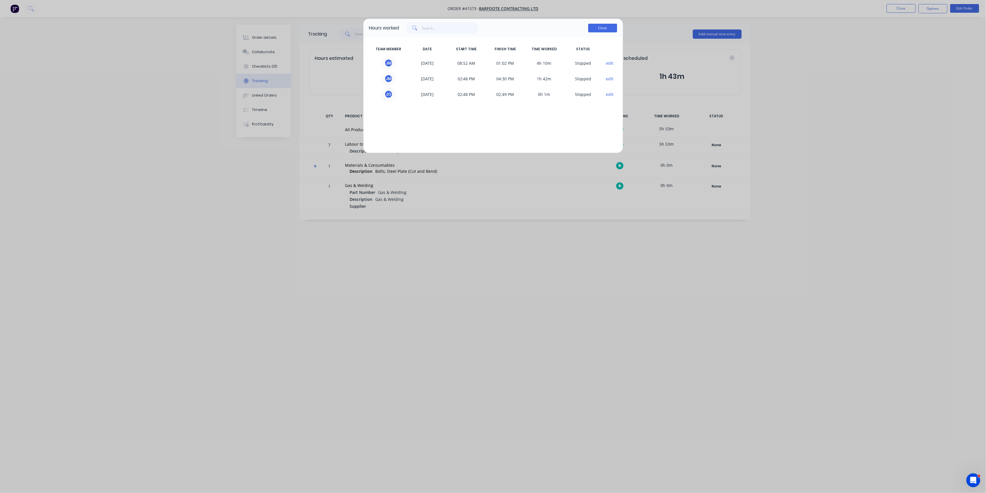
click at [605, 29] on button "Close" at bounding box center [602, 28] width 29 height 9
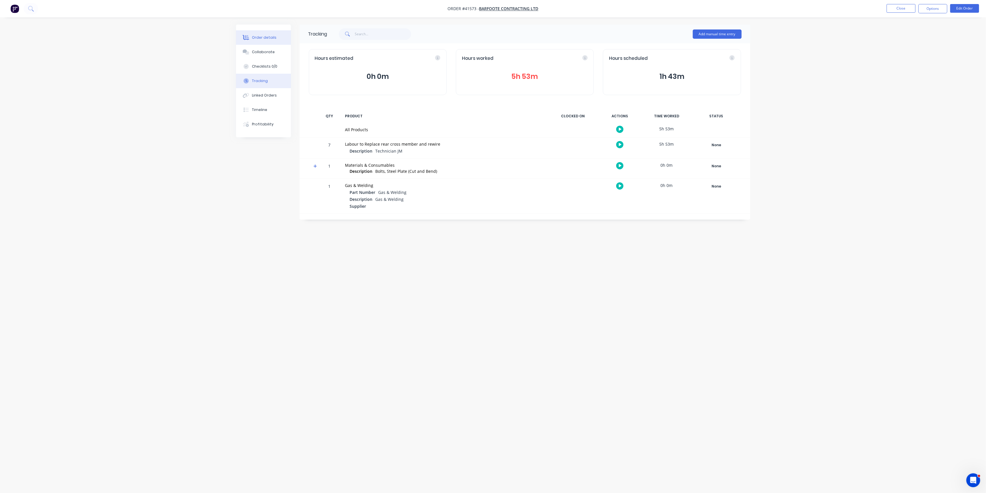
click at [261, 43] on button "Order details" at bounding box center [263, 37] width 55 height 14
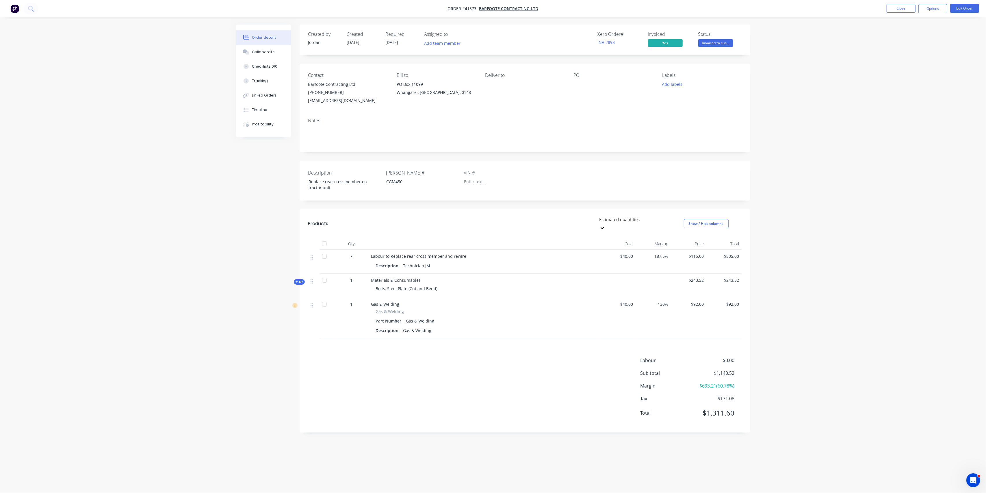
click at [296, 280] on icon "button" at bounding box center [296, 281] width 3 height 3
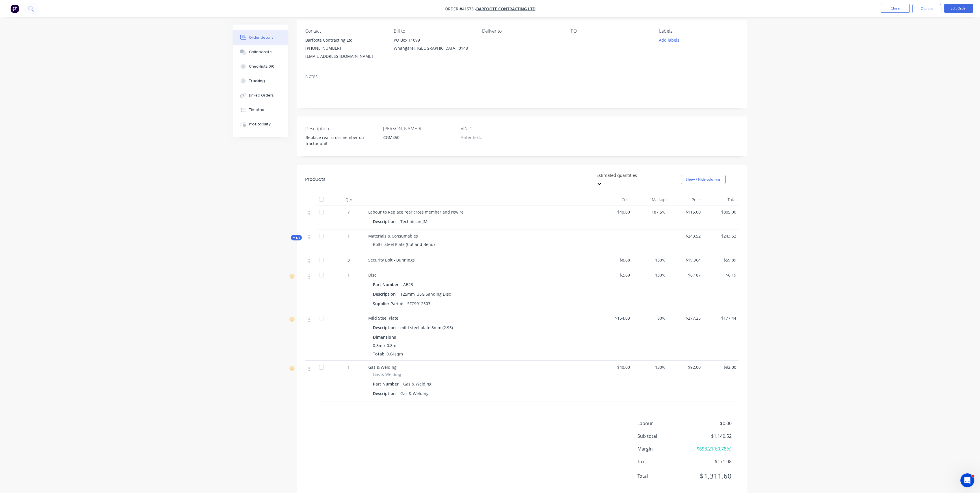
scroll to position [48, 0]
click at [269, 53] on div "Collaborate" at bounding box center [260, 51] width 23 height 5
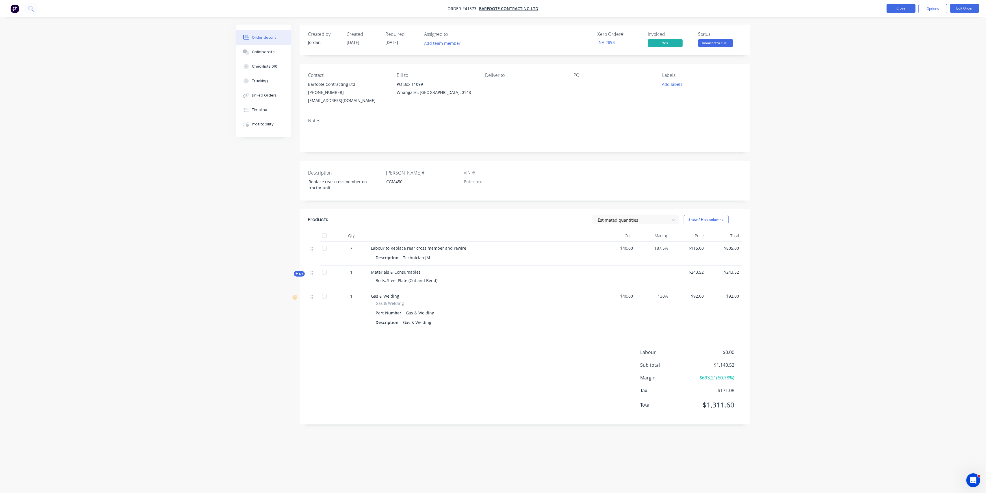
click at [900, 9] on button "Close" at bounding box center [900, 8] width 29 height 9
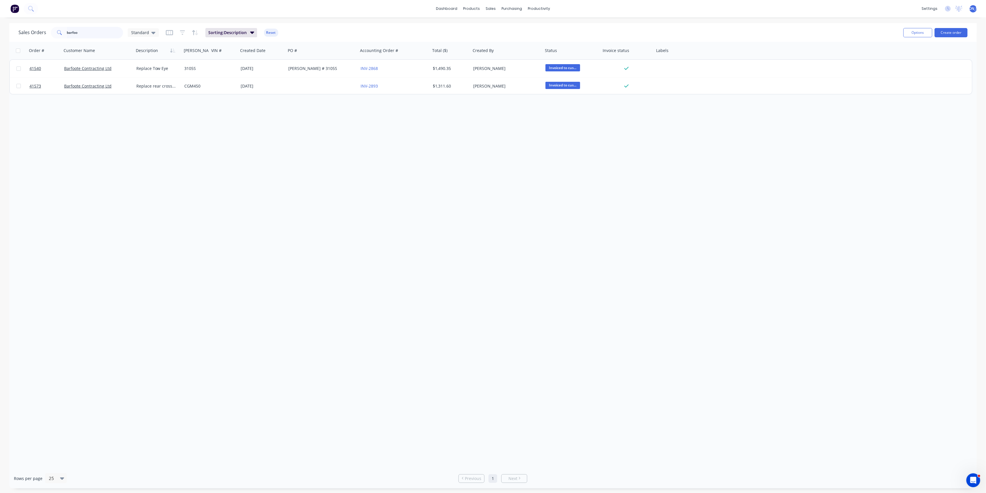
click at [37, 33] on div "Sales Orders barfoo Standard" at bounding box center [88, 33] width 140 height 12
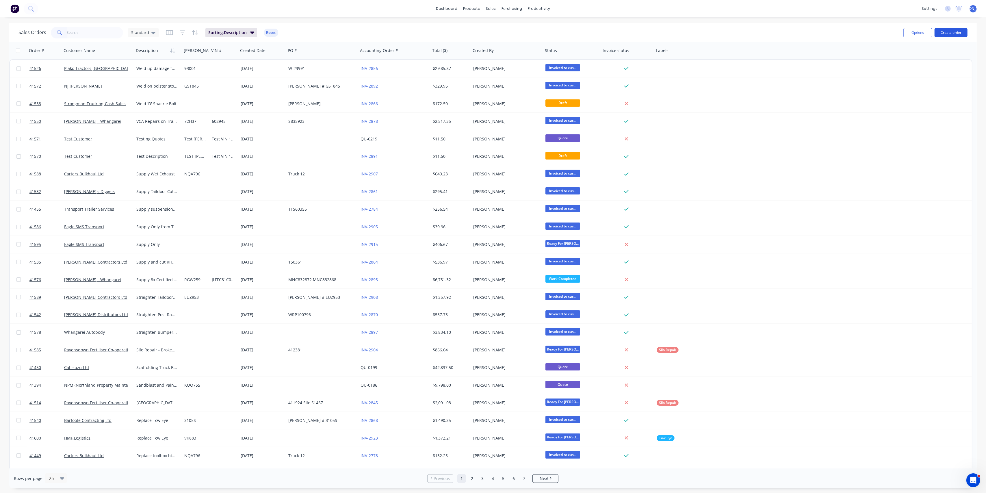
click at [954, 31] on button "Create order" at bounding box center [950, 32] width 33 height 9
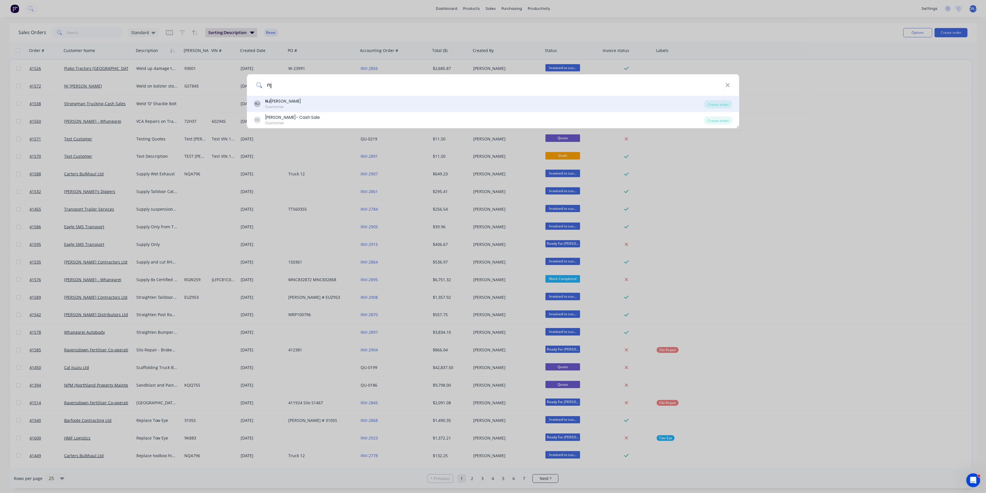
type input "nj"
click at [301, 107] on div "NJ NJ Julian Customer" at bounding box center [479, 103] width 451 height 11
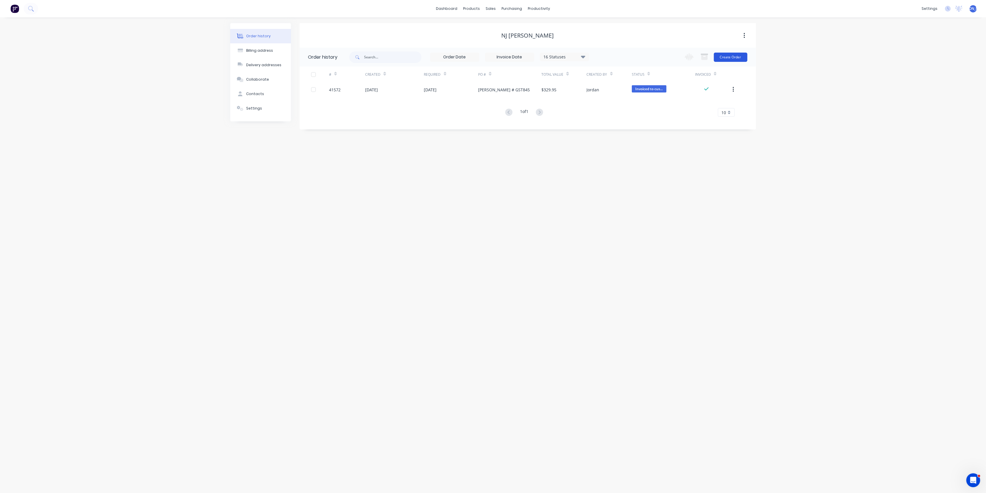
click at [732, 56] on button "Create Order" at bounding box center [731, 57] width 34 height 9
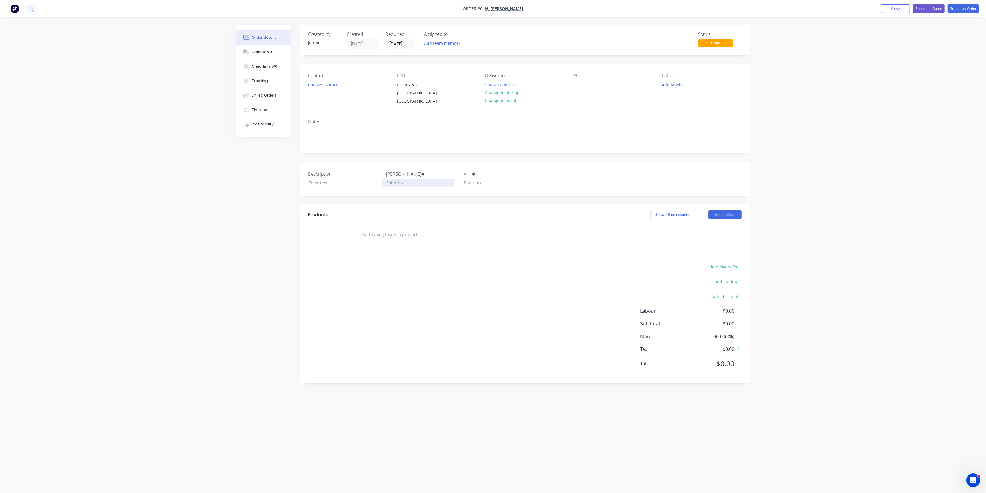
click at [401, 178] on div at bounding box center [418, 182] width 72 height 8
click at [310, 175] on div "Creating draft order... Loading... Order details Collaborate Checklists 0/0 Tra…" at bounding box center [493, 236] width 526 height 422
click at [342, 235] on div at bounding box center [337, 240] width 35 height 19
click at [723, 216] on button "Add product" at bounding box center [724, 220] width 33 height 9
click at [713, 231] on div "Product catalogue" at bounding box center [714, 235] width 44 height 8
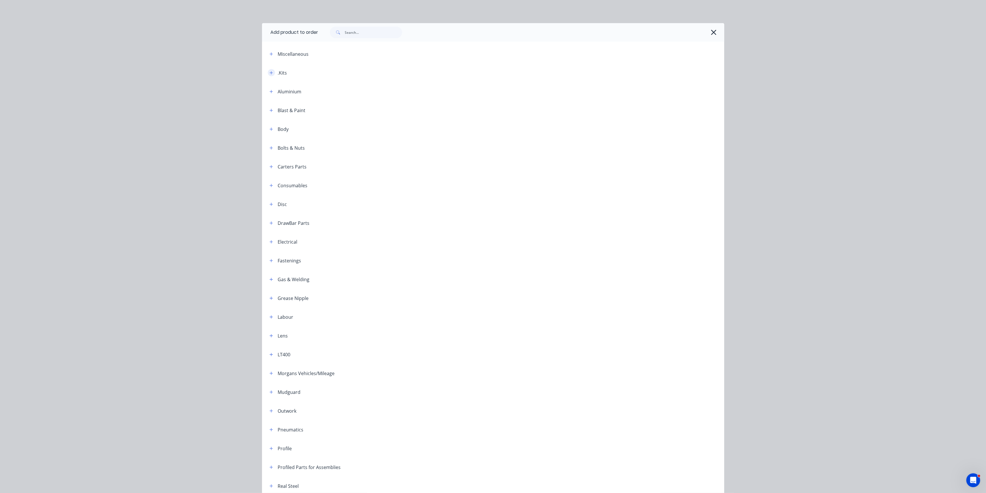
click at [269, 71] on icon "button" at bounding box center [270, 73] width 3 height 4
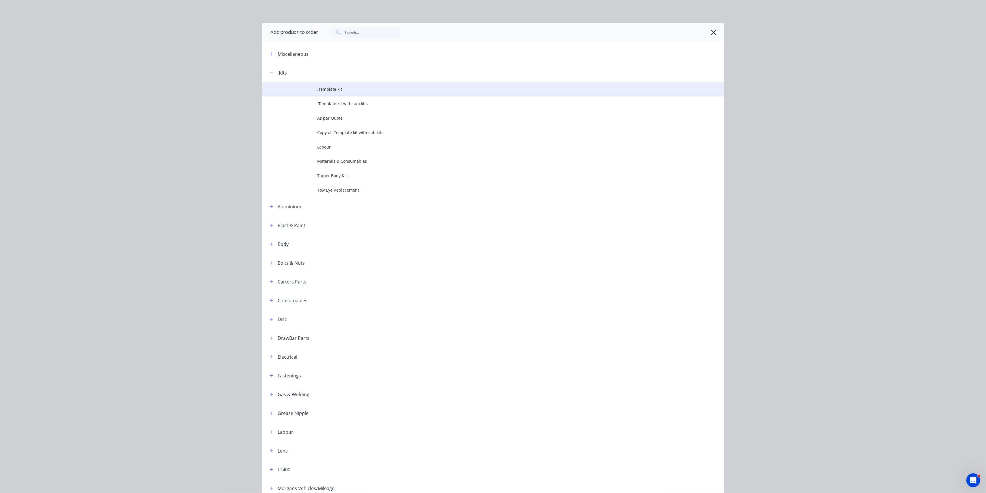
click at [331, 91] on span ".Template kit" at bounding box center [479, 89] width 325 height 6
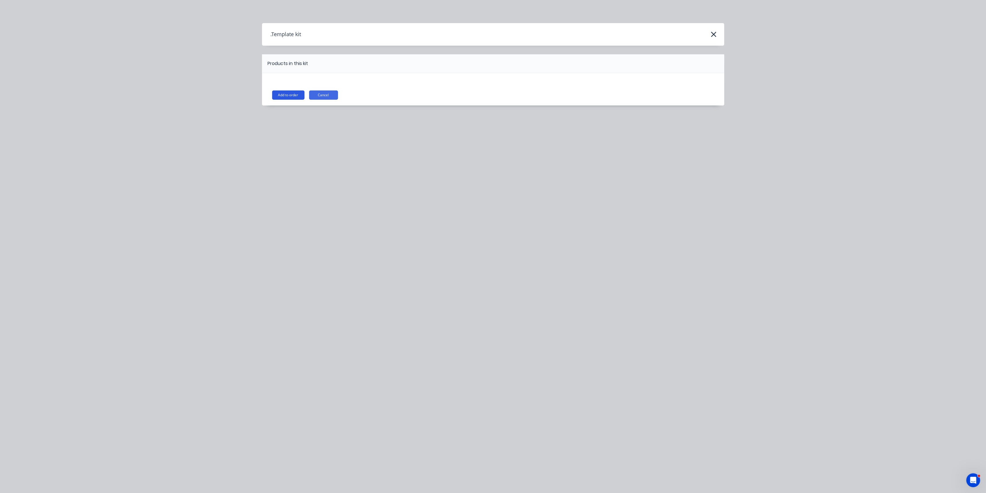
click at [285, 96] on button "Add to order" at bounding box center [288, 94] width 32 height 9
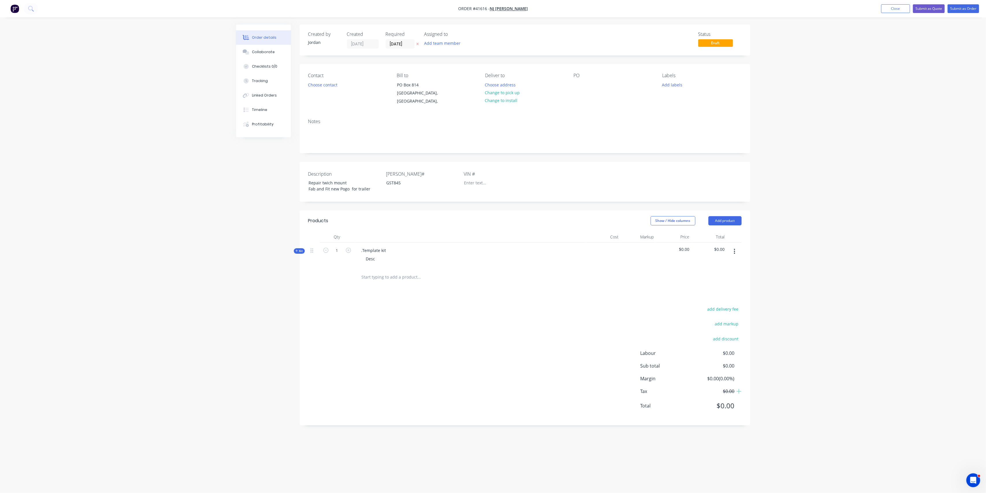
click at [301, 249] on span "Kit" at bounding box center [299, 251] width 8 height 4
drag, startPoint x: 369, startPoint y: 264, endPoint x: 375, endPoint y: 264, distance: 5.8
click at [373, 268] on input "text" at bounding box center [419, 274] width 116 height 12
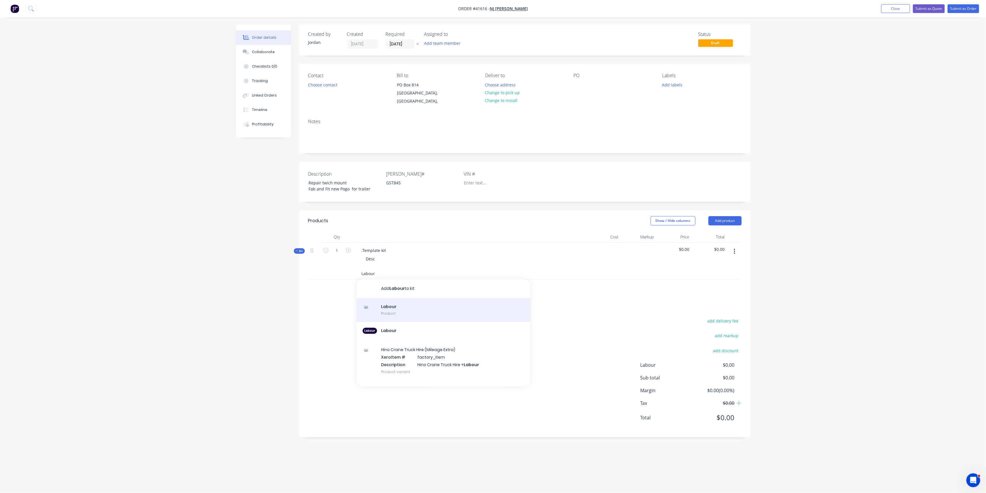
type input "Labour"
click at [412, 311] on div "Labour Product" at bounding box center [443, 310] width 173 height 24
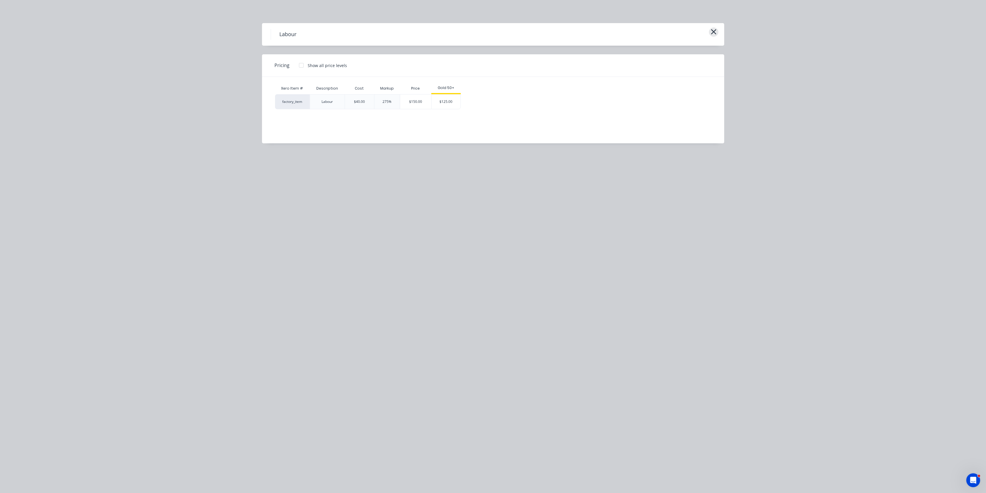
click at [716, 32] on button "button" at bounding box center [714, 31] width 10 height 9
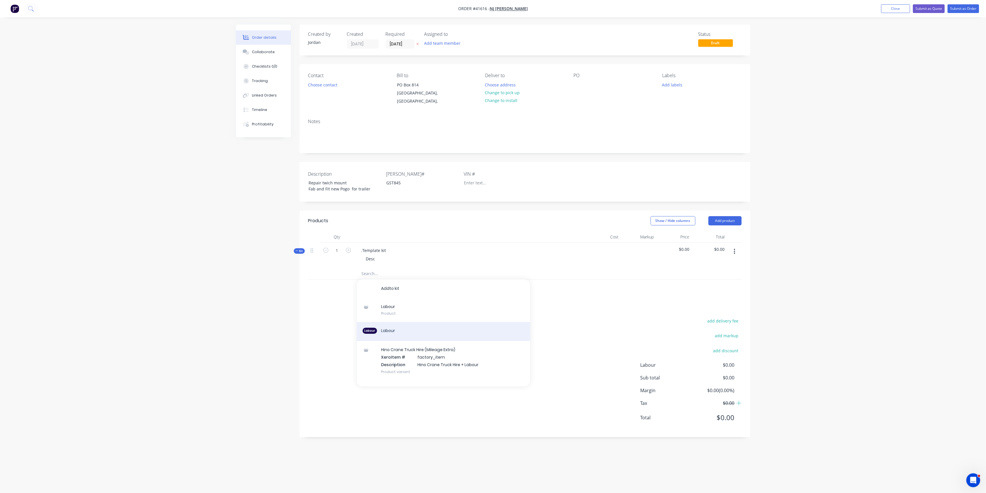
click at [382, 325] on div "Labour L a b o u r" at bounding box center [443, 331] width 173 height 19
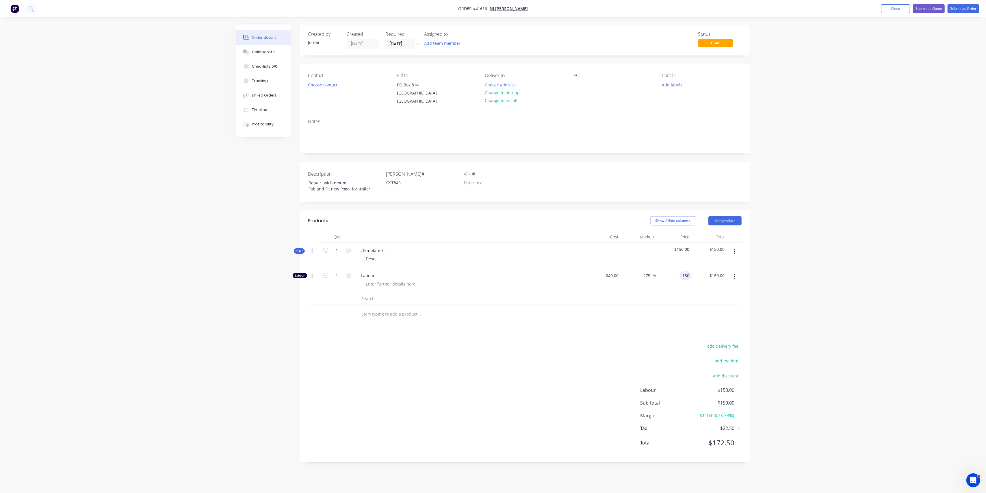
drag, startPoint x: 683, startPoint y: 271, endPoint x: 708, endPoint y: 265, distance: 25.1
click at [683, 271] on input "150" at bounding box center [687, 275] width 10 height 8
type input "115"
type input "187.5"
type input "$115.00"
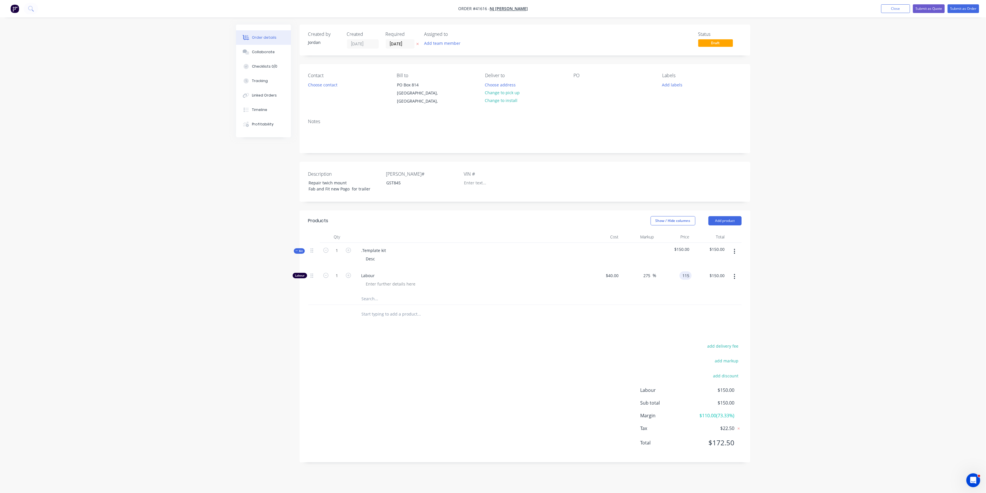
type input "$115.00"
click at [525, 367] on div "add delivery fee add markup add discount Labour $115.00 Sub total $115.00 Margi…" at bounding box center [524, 397] width 433 height 111
click at [297, 249] on icon "button" at bounding box center [296, 250] width 3 height 3
click at [262, 79] on div "Tracking" at bounding box center [260, 80] width 16 height 5
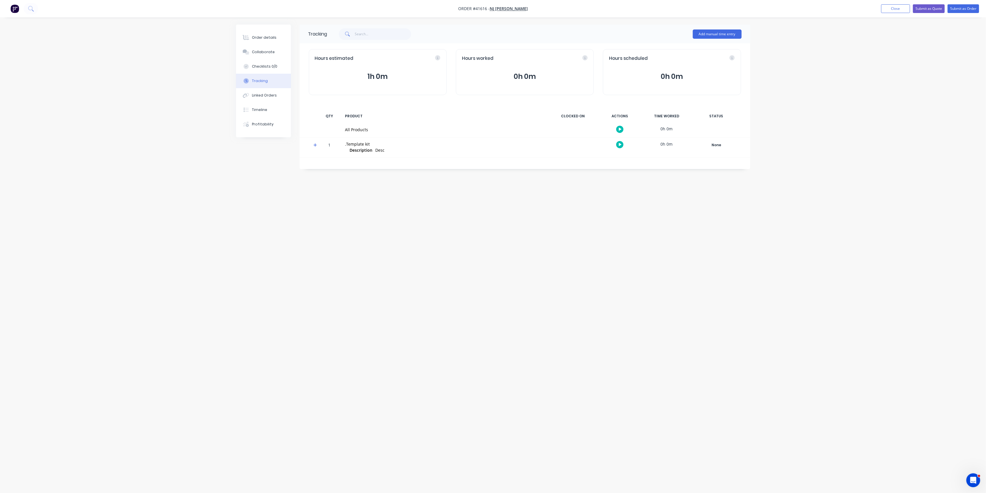
click at [619, 129] on icon "button" at bounding box center [620, 129] width 3 height 4
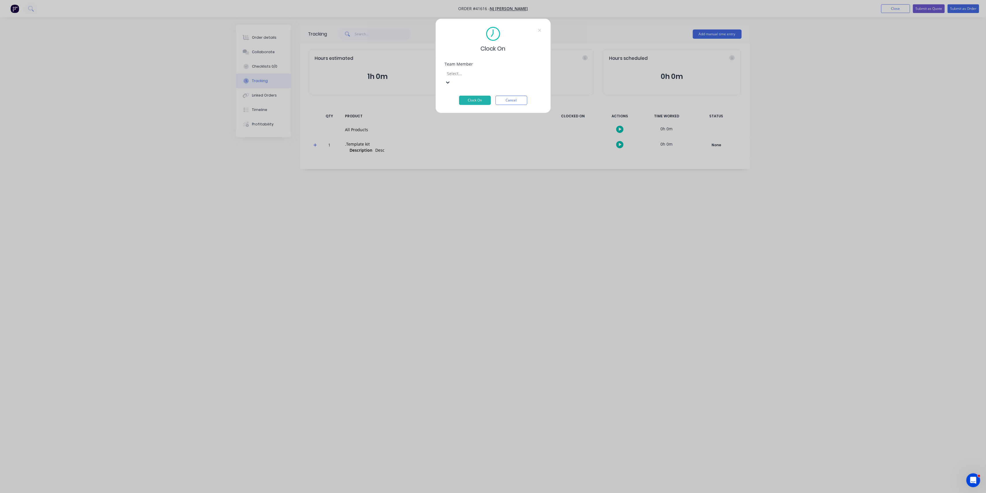
click at [451, 79] on icon at bounding box center [448, 82] width 6 height 6
type input "re"
click at [473, 96] on button "Clock On" at bounding box center [475, 100] width 32 height 9
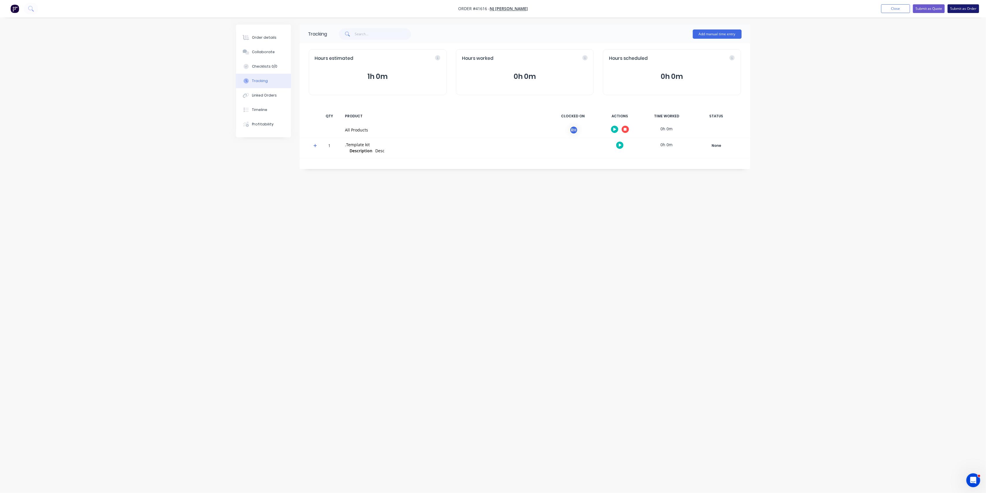
click at [959, 8] on button "Submit as Order" at bounding box center [962, 8] width 31 height 9
drag, startPoint x: 901, startPoint y: 7, endPoint x: 903, endPoint y: 5, distance: 3.1
click at [903, 5] on button "Close" at bounding box center [900, 8] width 29 height 9
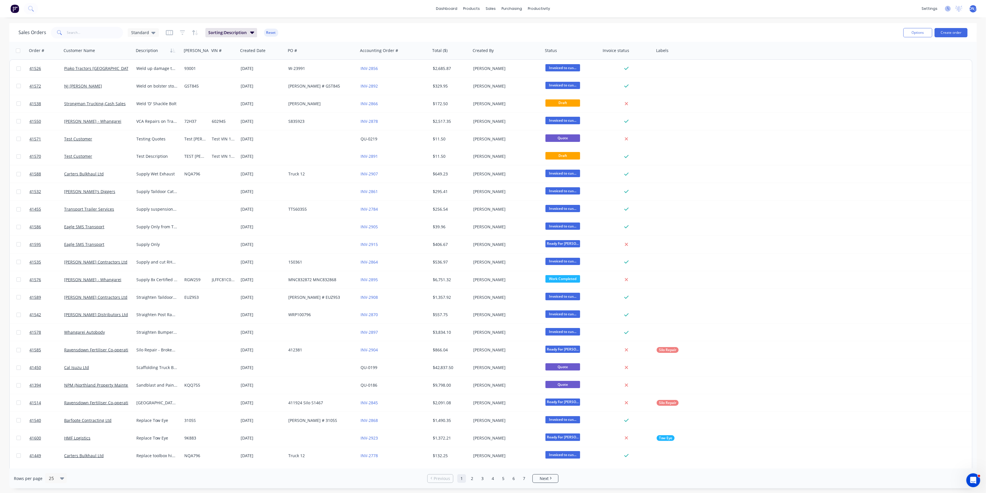
click at [948, 11] on icon at bounding box center [948, 9] width 6 height 6
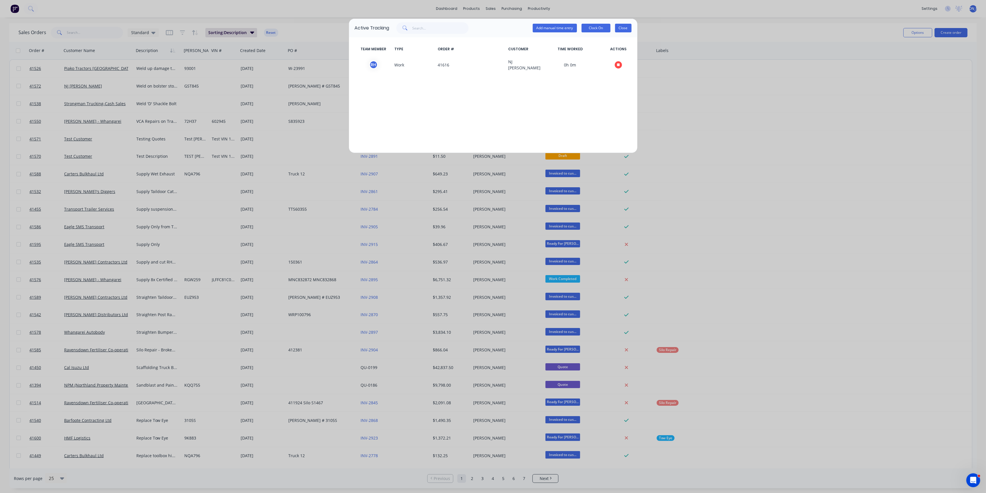
click at [624, 29] on button "Close" at bounding box center [623, 28] width 16 height 9
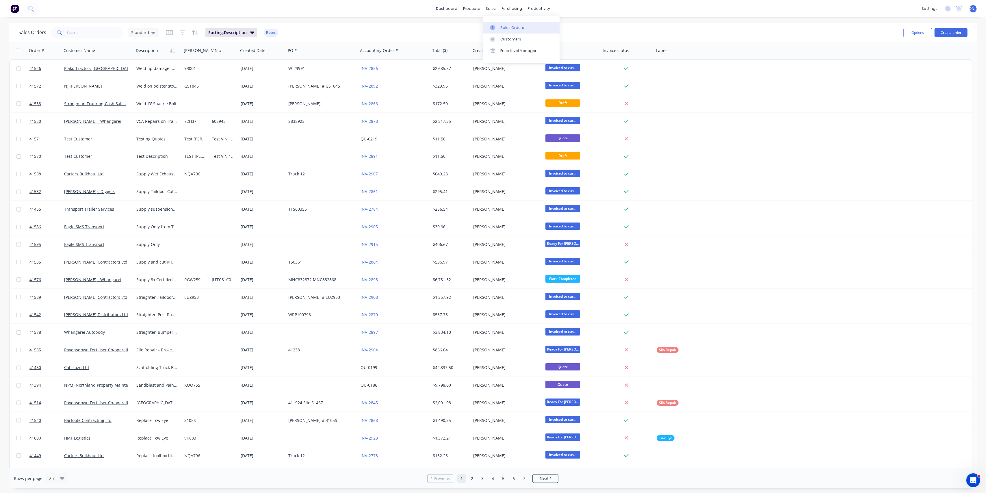
click at [506, 27] on div "Sales Orders" at bounding box center [512, 27] width 24 height 5
click at [85, 33] on input "text" at bounding box center [95, 33] width 56 height 12
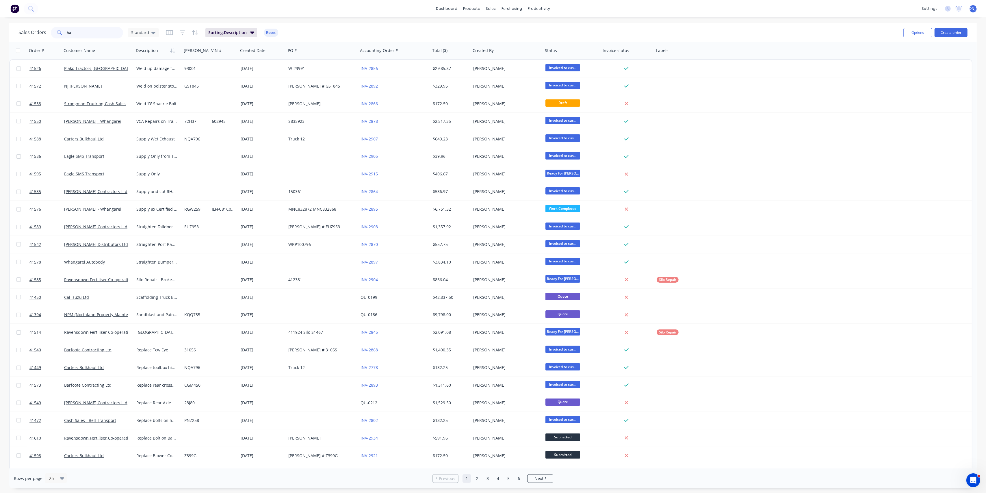
type input "h"
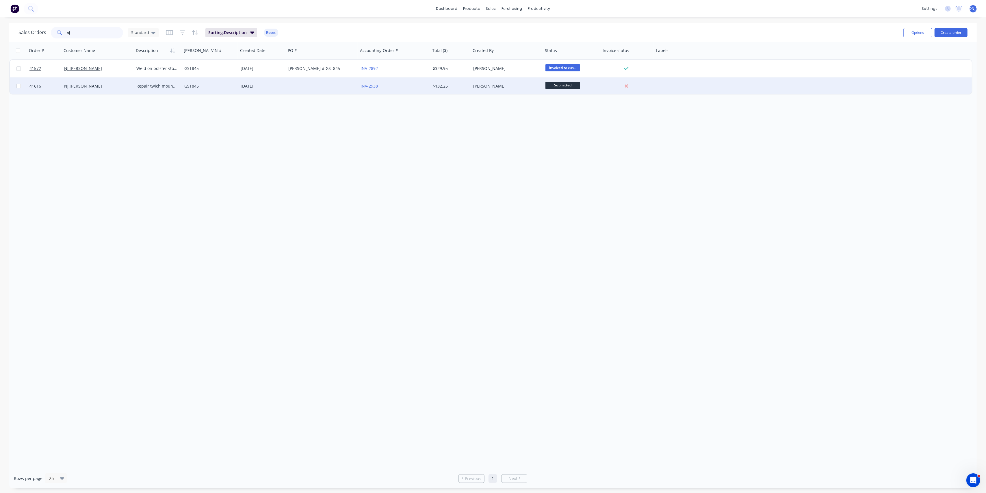
type input "nj"
click at [111, 86] on div "NJ [PERSON_NAME]" at bounding box center [96, 86] width 64 height 6
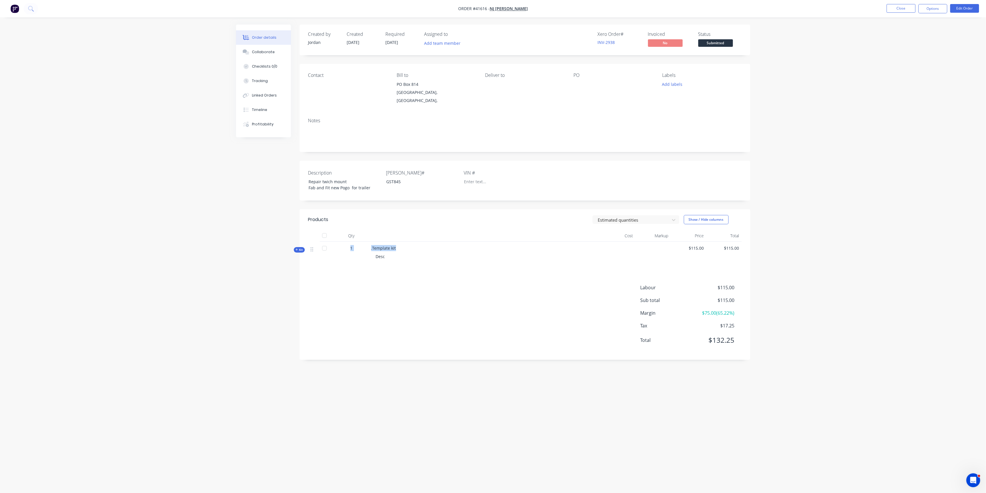
drag, startPoint x: 395, startPoint y: 242, endPoint x: 344, endPoint y: 241, distance: 51.4
click at [344, 241] on div "Kit 1 .Template kit Desc $115.00 $115.00" at bounding box center [524, 253] width 433 height 24
click at [431, 245] on div ".Template kit Desc" at bounding box center [484, 253] width 231 height 24
drag, startPoint x: 395, startPoint y: 241, endPoint x: 371, endPoint y: 239, distance: 24.9
click at [371, 241] on div ".Template kit Desc" at bounding box center [484, 253] width 231 height 24
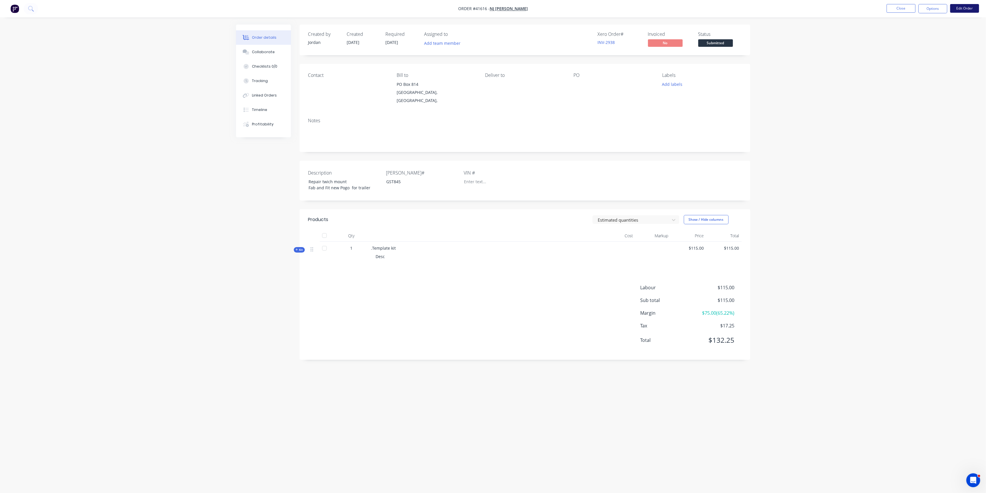
click at [961, 8] on button "Edit Order" at bounding box center [964, 8] width 29 height 9
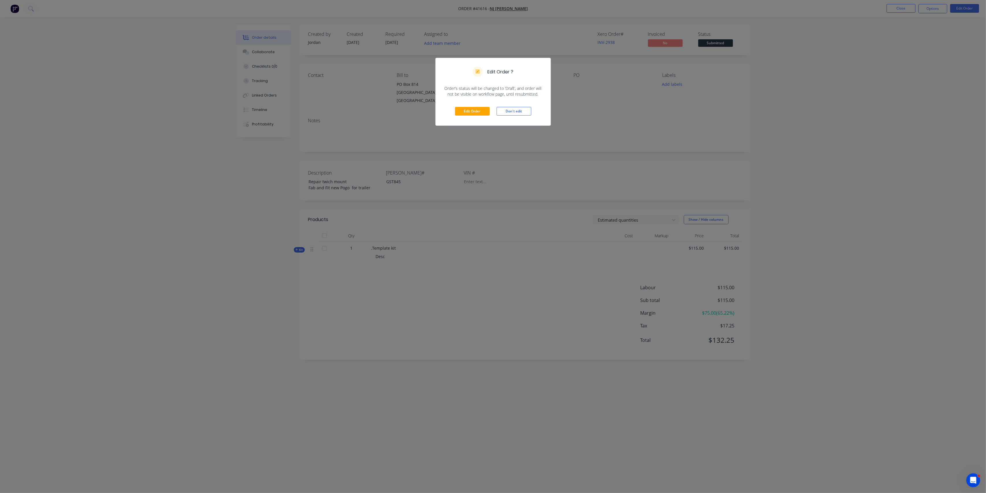
click at [476, 103] on div "Edit Order Don't edit" at bounding box center [493, 111] width 115 height 28
click at [474, 109] on button "Edit Order" at bounding box center [472, 111] width 35 height 9
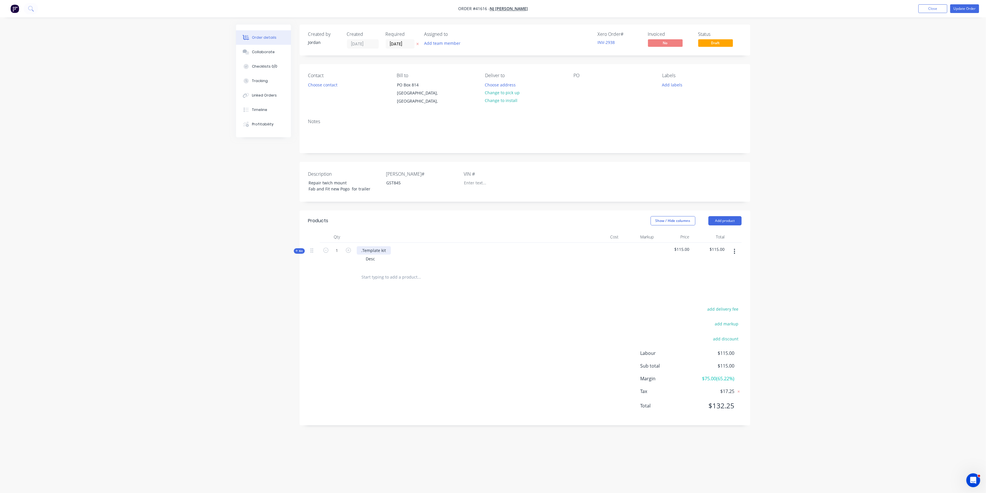
drag, startPoint x: 386, startPoint y: 243, endPoint x: 362, endPoint y: 241, distance: 24.6
click at [362, 246] on div ".Template kit" at bounding box center [374, 250] width 34 height 8
drag, startPoint x: 374, startPoint y: 252, endPoint x: 359, endPoint y: 252, distance: 15.6
click at [361, 254] on div "Desc" at bounding box center [470, 258] width 226 height 8
click at [381, 324] on div "add delivery fee add markup add discount Labour $115.00 Sub total $115.00 Margi…" at bounding box center [524, 366] width 433 height 111
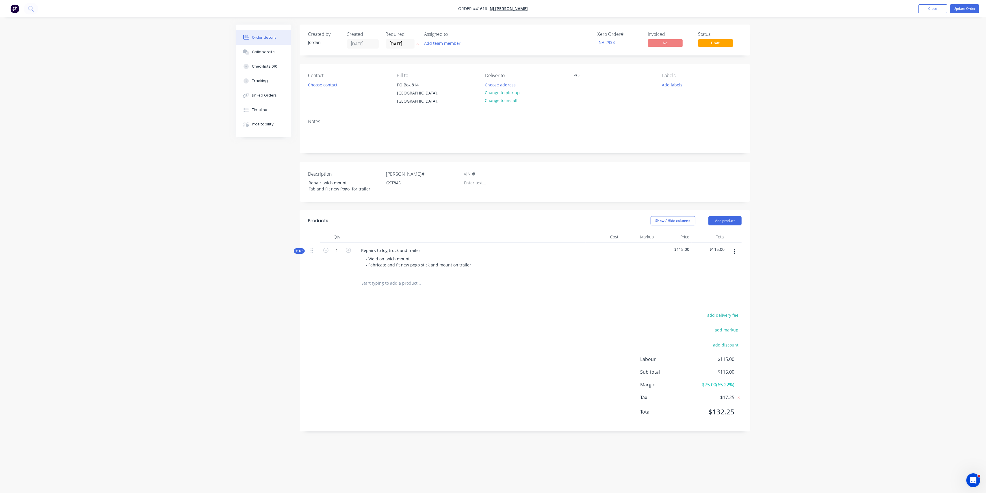
click at [396, 278] on input "text" at bounding box center [419, 283] width 116 height 12
click at [372, 311] on div "add delivery fee add markup add discount Labour $115.00 Sub total $115.00 Margi…" at bounding box center [524, 366] width 433 height 111
click at [970, 7] on button "Update Order" at bounding box center [964, 8] width 29 height 9
click at [724, 43] on span "Submitted" at bounding box center [715, 42] width 35 height 7
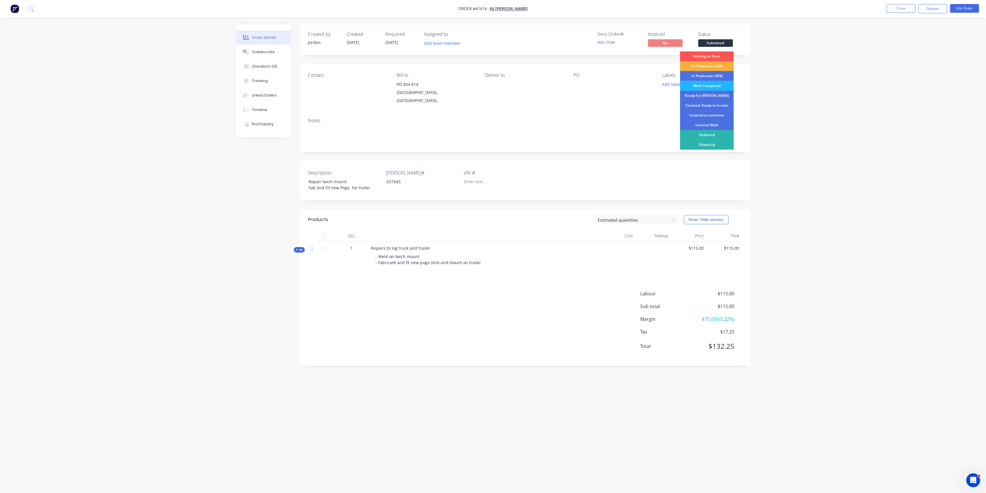
click at [714, 84] on div "Work Completed" at bounding box center [707, 86] width 54 height 10
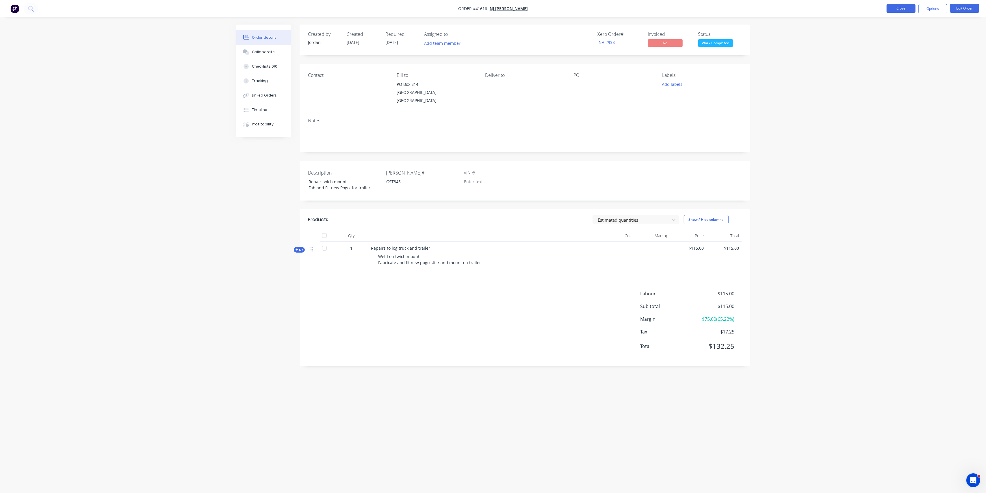
click at [905, 6] on button "Close" at bounding box center [900, 8] width 29 height 9
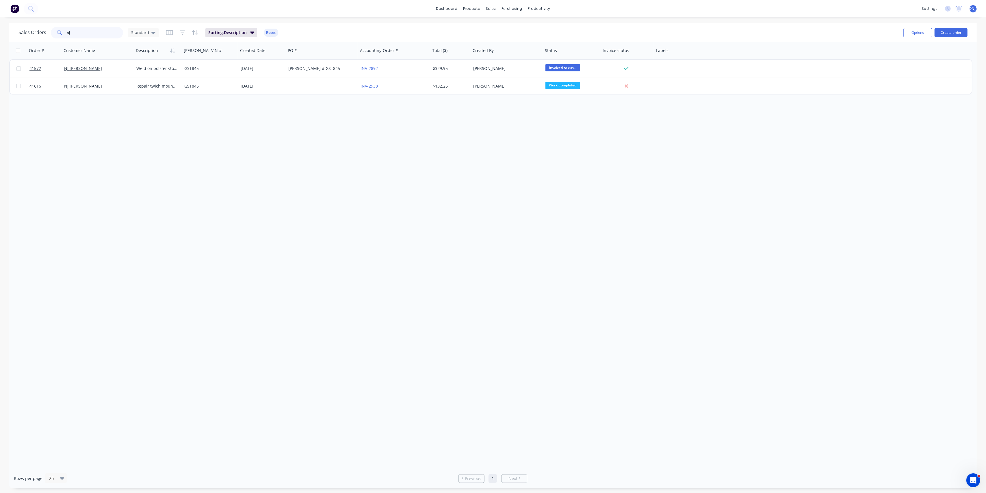
drag, startPoint x: 78, startPoint y: 37, endPoint x: 62, endPoint y: 34, distance: 15.6
click at [62, 34] on div "nj" at bounding box center [87, 33] width 72 height 12
